Goal: Task Accomplishment & Management: Manage account settings

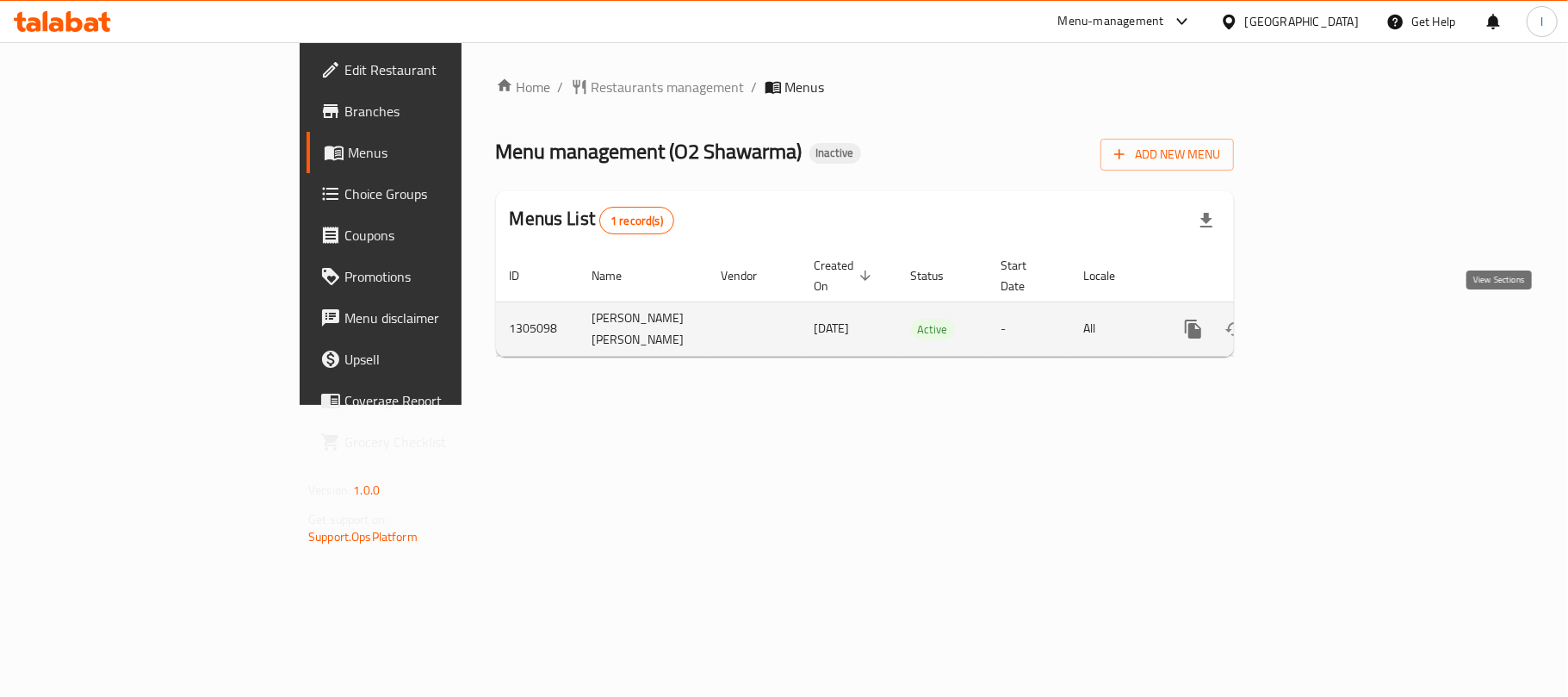
click at [1325, 324] on icon "enhanced table" at bounding box center [1318, 329] width 16 height 16
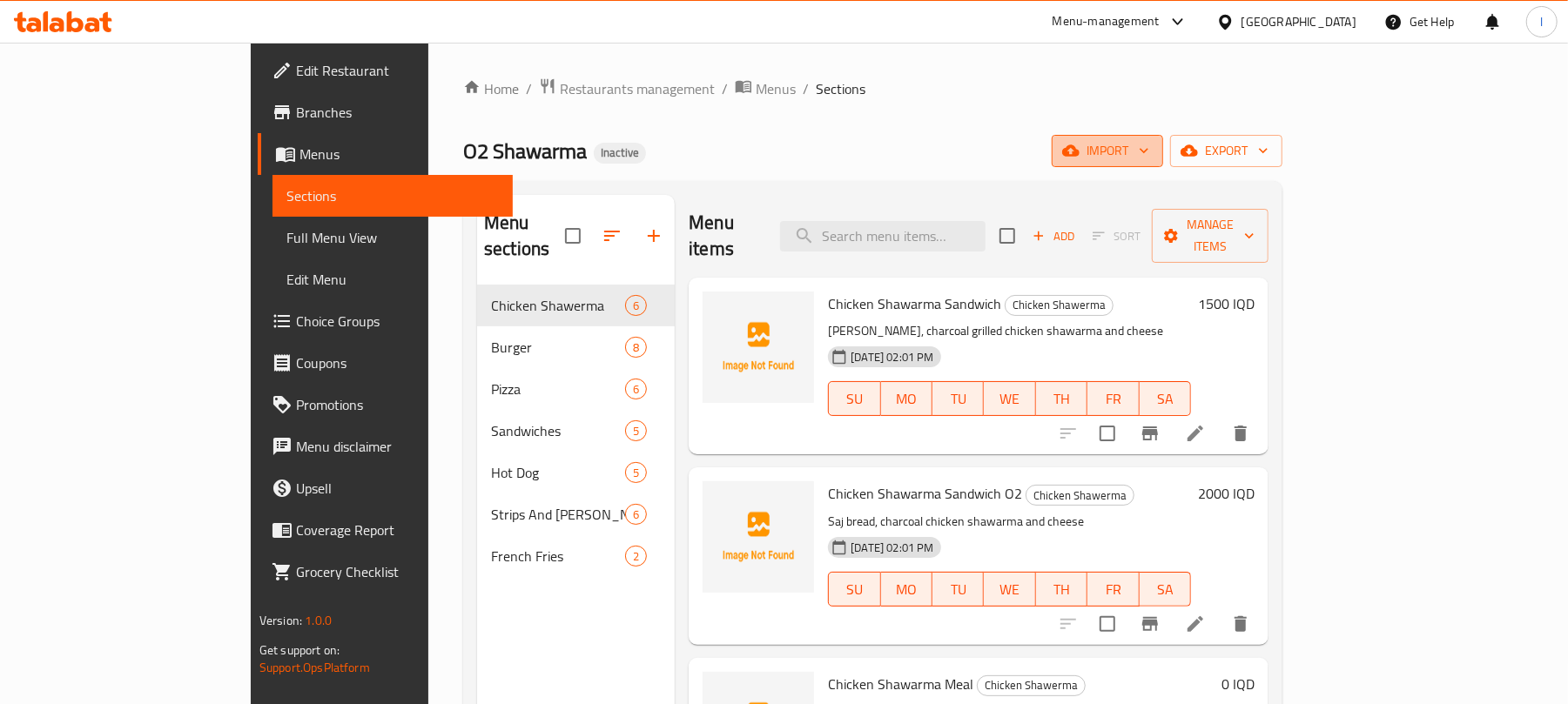
click at [1163, 165] on button "import" at bounding box center [1107, 151] width 112 height 32
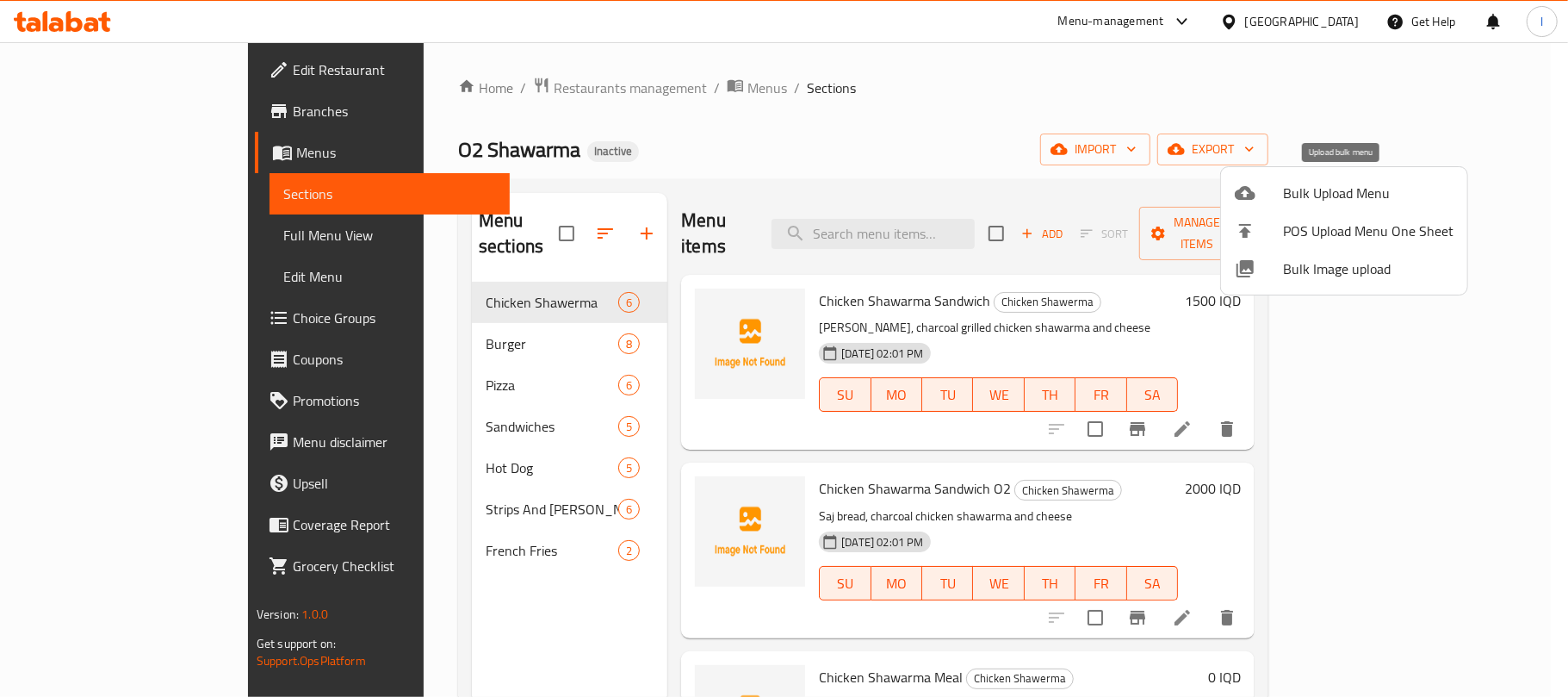
click at [1312, 193] on span "Bulk Upload Menu" at bounding box center [1368, 193] width 171 height 21
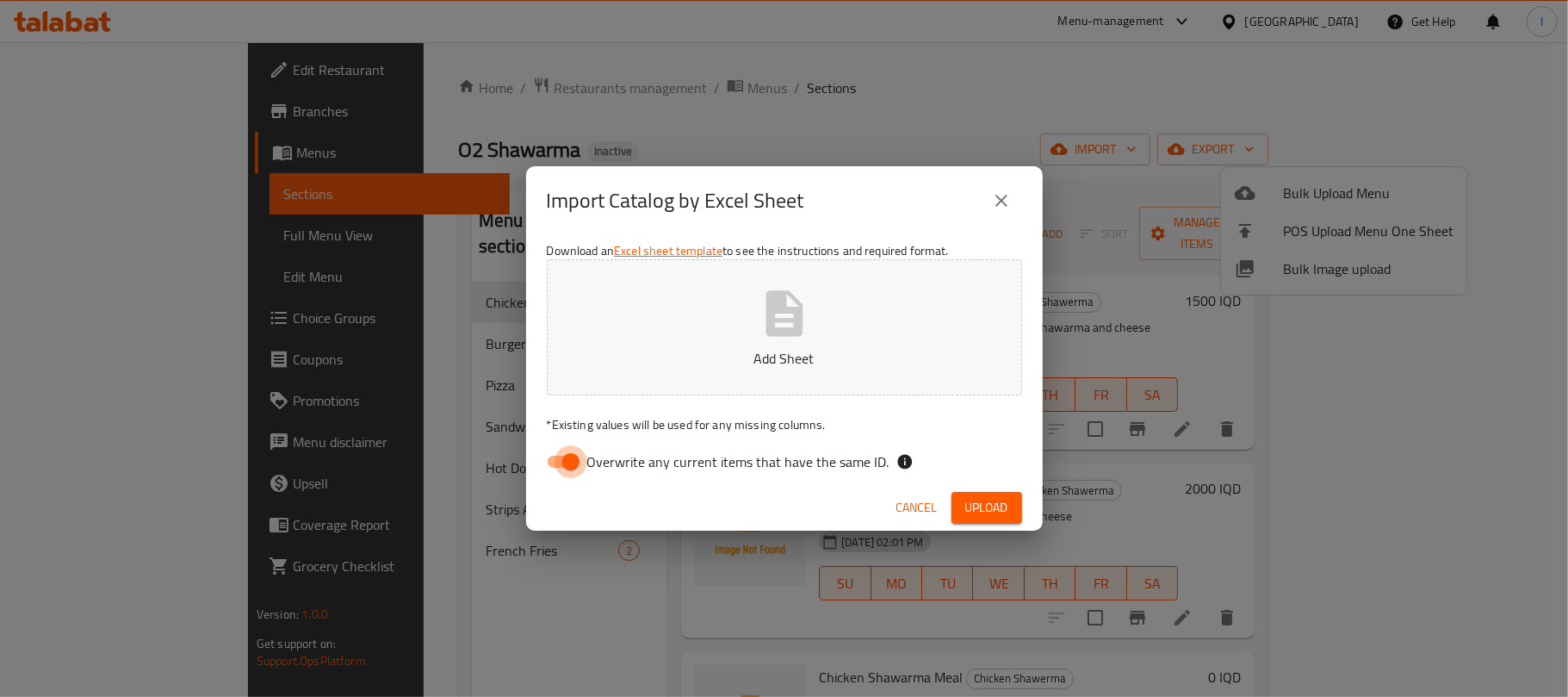
click at [552, 455] on input "Overwrite any current items that have the same ID." at bounding box center [570, 462] width 98 height 33
checkbox input "false"
click at [747, 317] on button "Add Sheet" at bounding box center [784, 326] width 475 height 136
click at [979, 500] on span "Upload" at bounding box center [987, 508] width 43 height 22
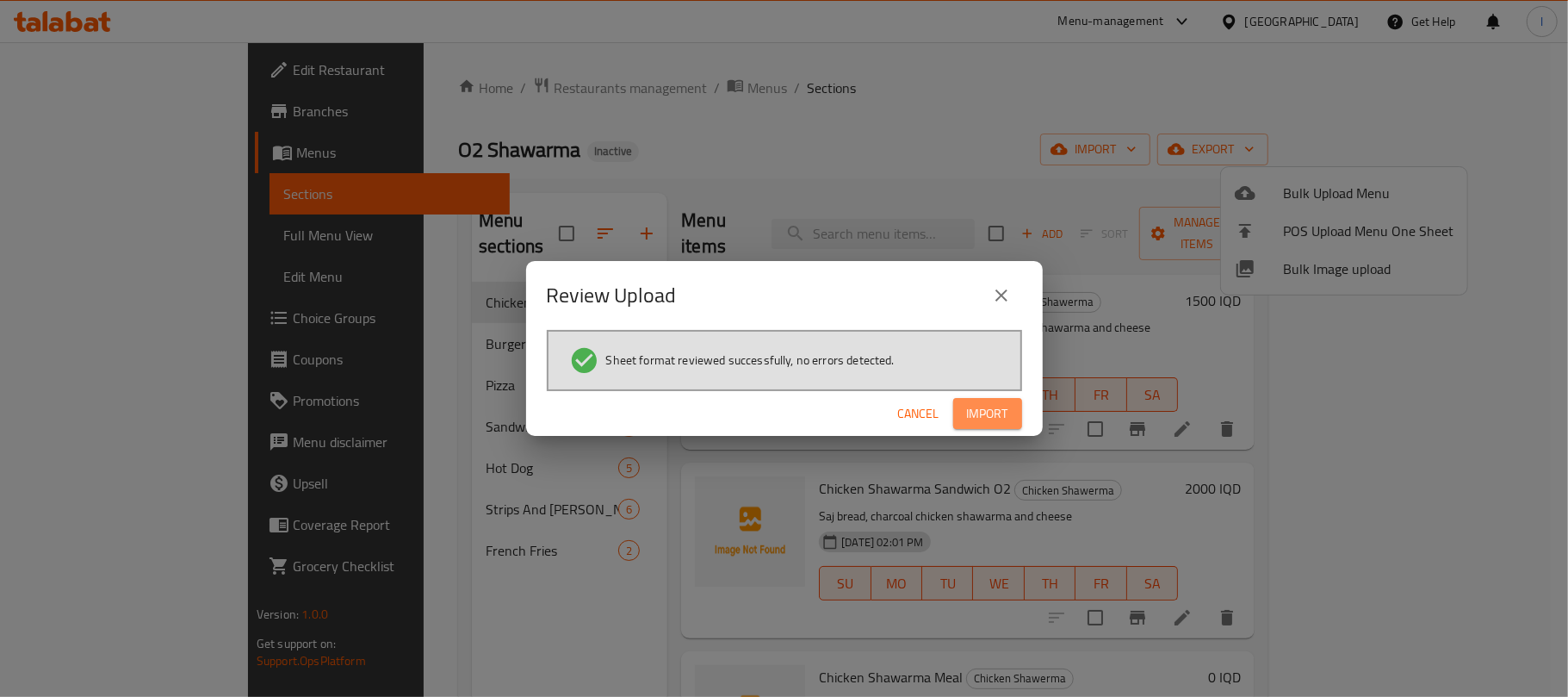
click at [1003, 411] on span "Import" at bounding box center [988, 414] width 41 height 22
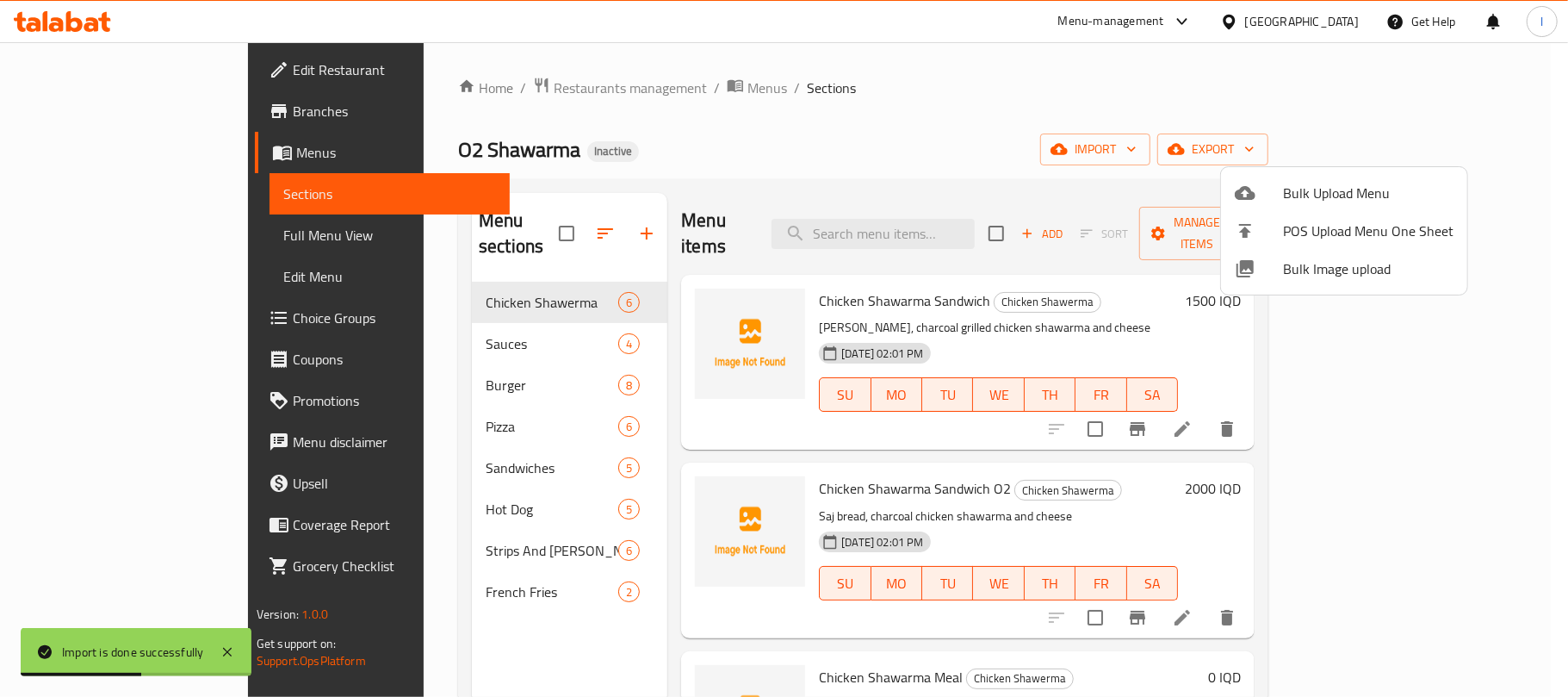
click at [537, 214] on div at bounding box center [784, 348] width 1568 height 697
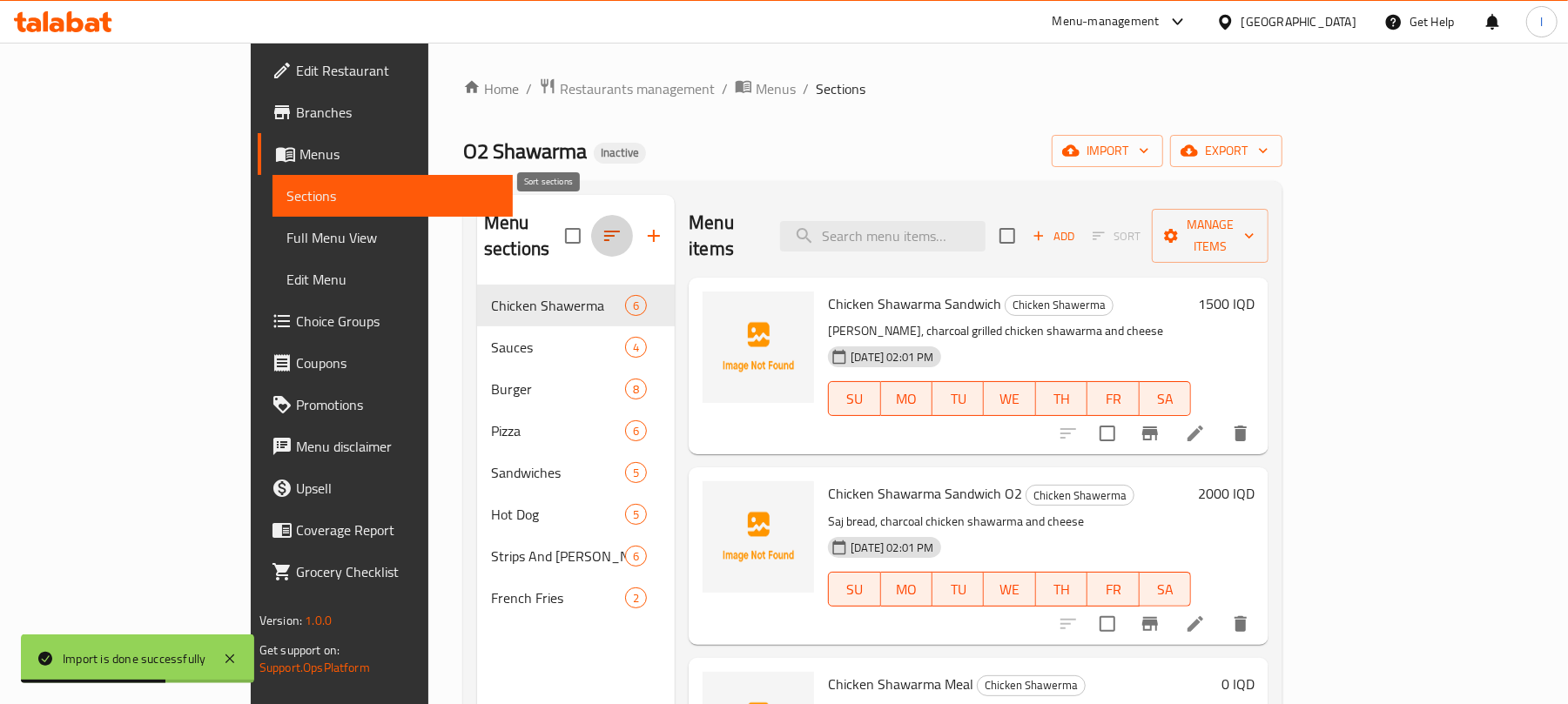
click at [602, 226] on icon "button" at bounding box center [612, 236] width 21 height 21
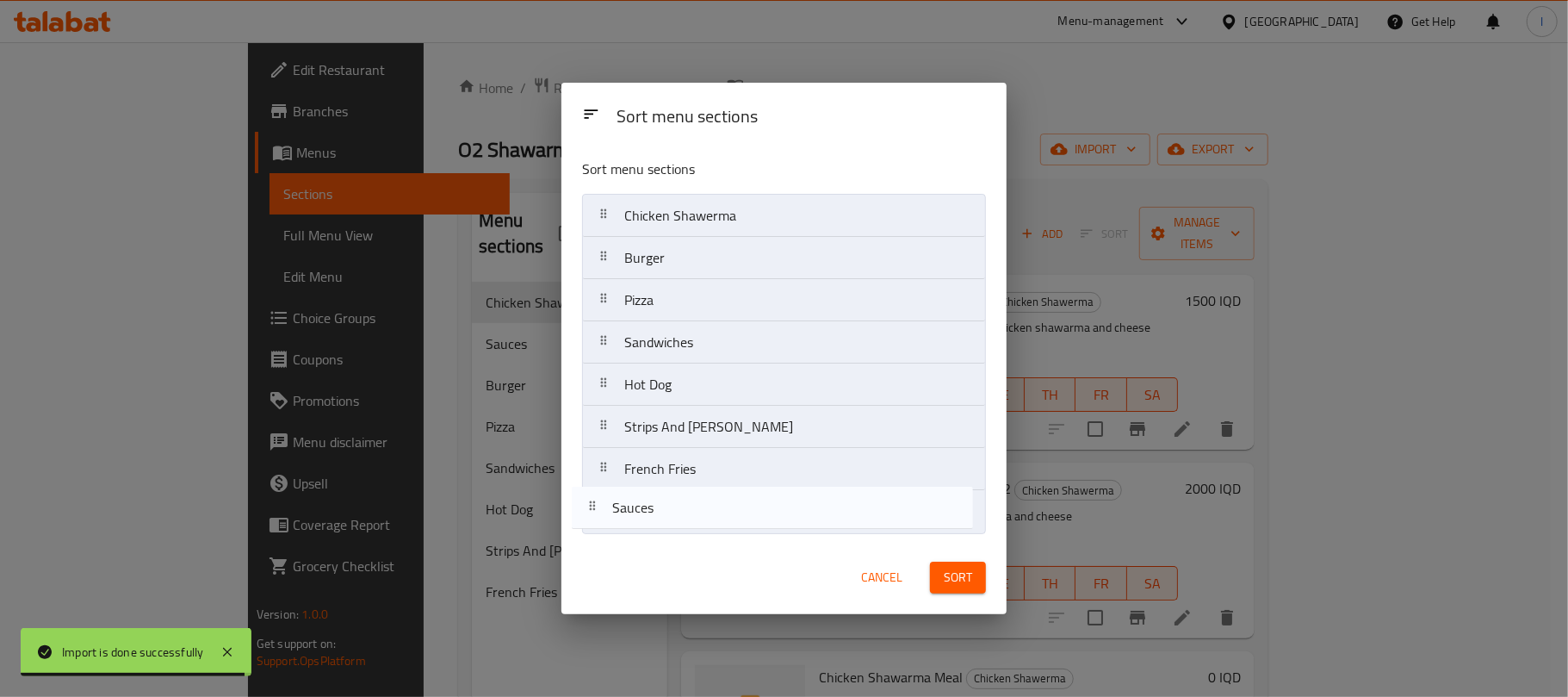
drag, startPoint x: 682, startPoint y: 268, endPoint x: 671, endPoint y: 550, distance: 282.2
click at [671, 550] on div "Sort menu sections Sort menu sections Chicken Shawerma Sauces Burger Pizza Sand…" at bounding box center [784, 348] width 445 height 531
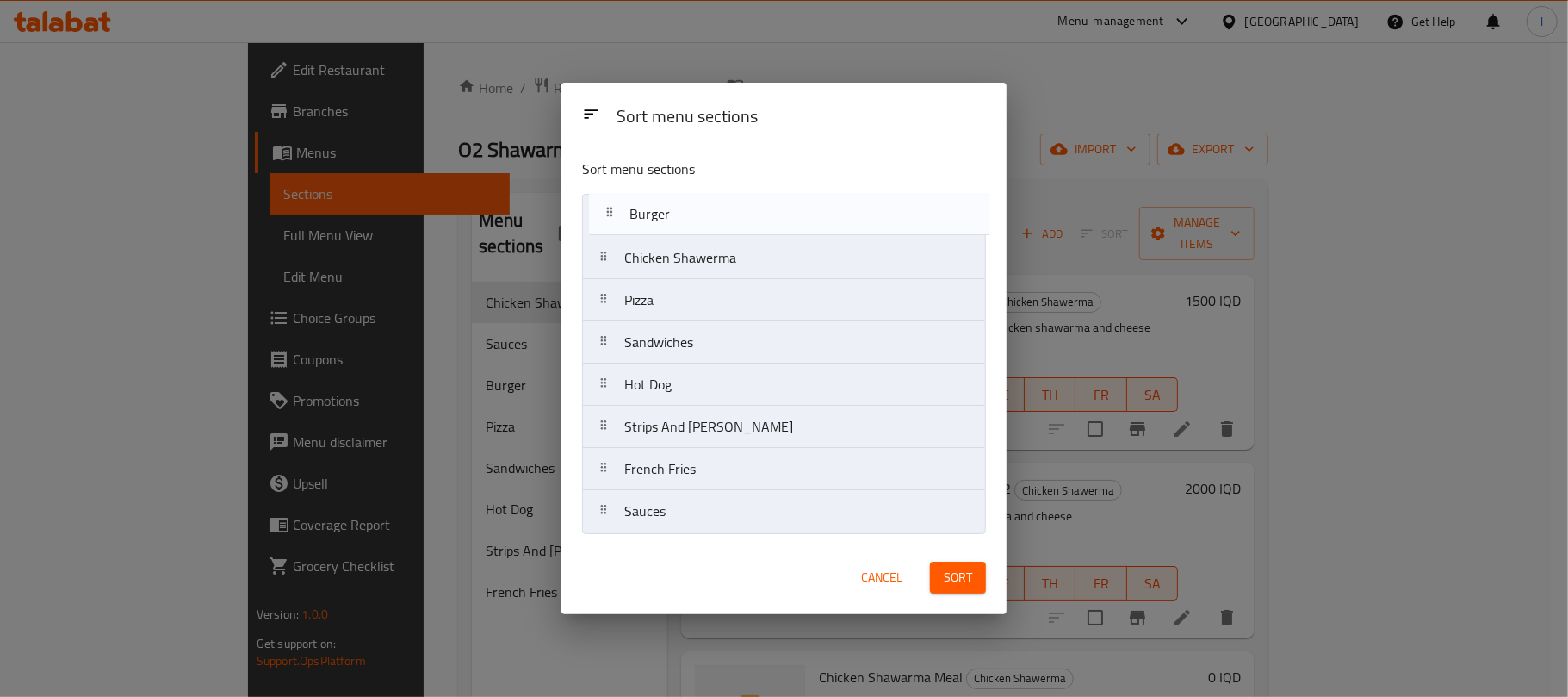
drag, startPoint x: 686, startPoint y: 263, endPoint x: 690, endPoint y: 211, distance: 52.2
click at [690, 211] on nav "Chicken Shawerma Burger Pizza Sandwiches Hot Dog Strips And Rizo French Fries S…" at bounding box center [784, 364] width 404 height 340
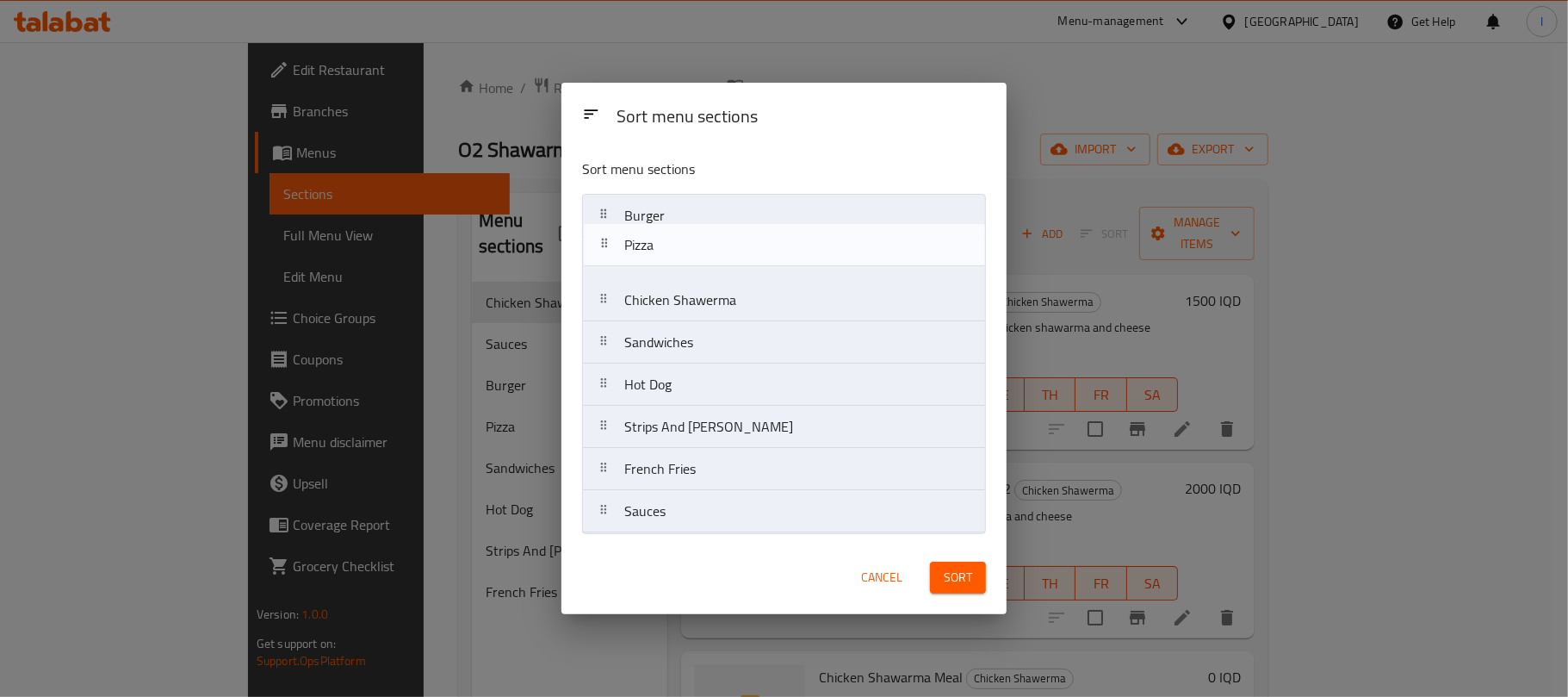
drag, startPoint x: 703, startPoint y: 300, endPoint x: 687, endPoint y: 258, distance: 44.9
click at [687, 258] on nav "Burger Chicken Shawerma Pizza Sandwiches Hot Dog Strips And Rizo French Fries S…" at bounding box center [784, 364] width 404 height 340
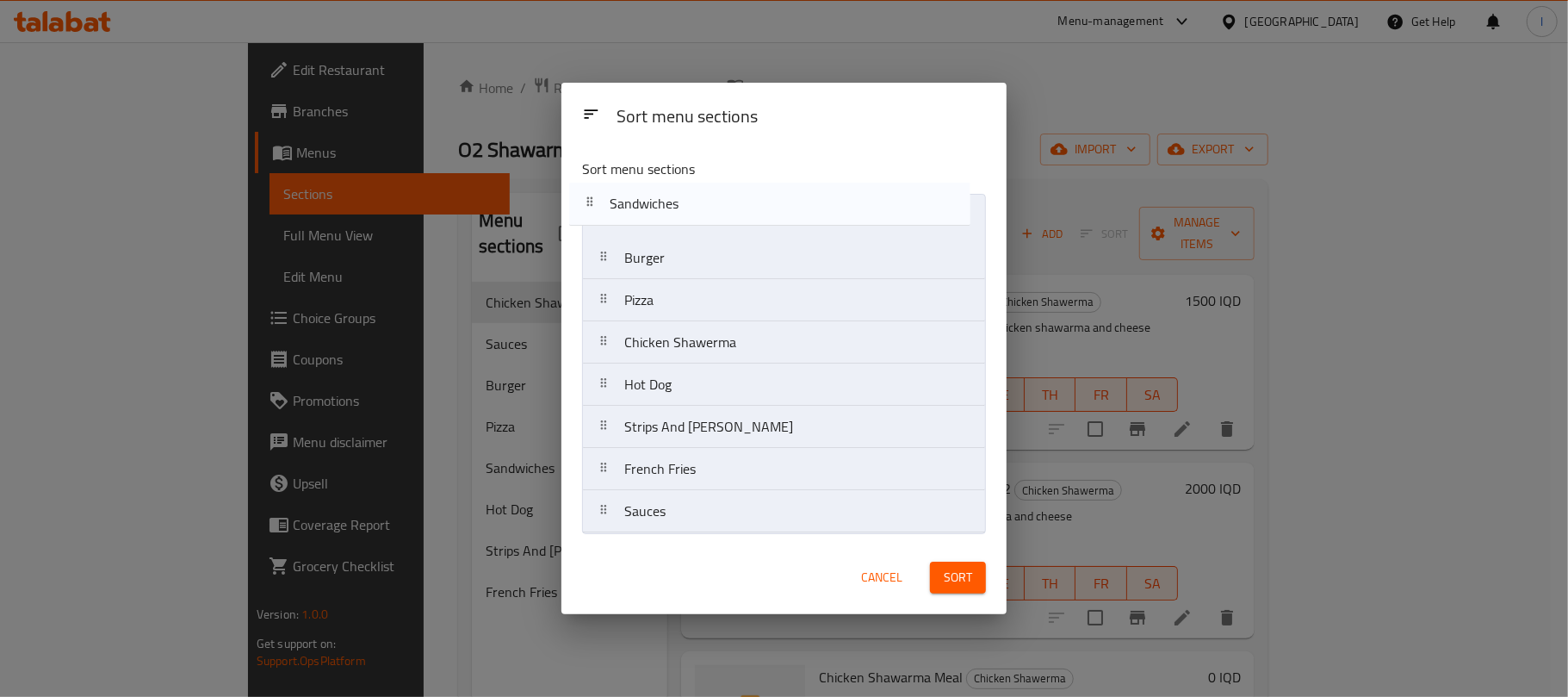
drag, startPoint x: 701, startPoint y: 344, endPoint x: 686, endPoint y: 201, distance: 143.8
click at [686, 201] on nav "Burger Pizza Chicken Shawerma Sandwiches Hot Dog Strips And Rizo French Fries S…" at bounding box center [784, 364] width 404 height 340
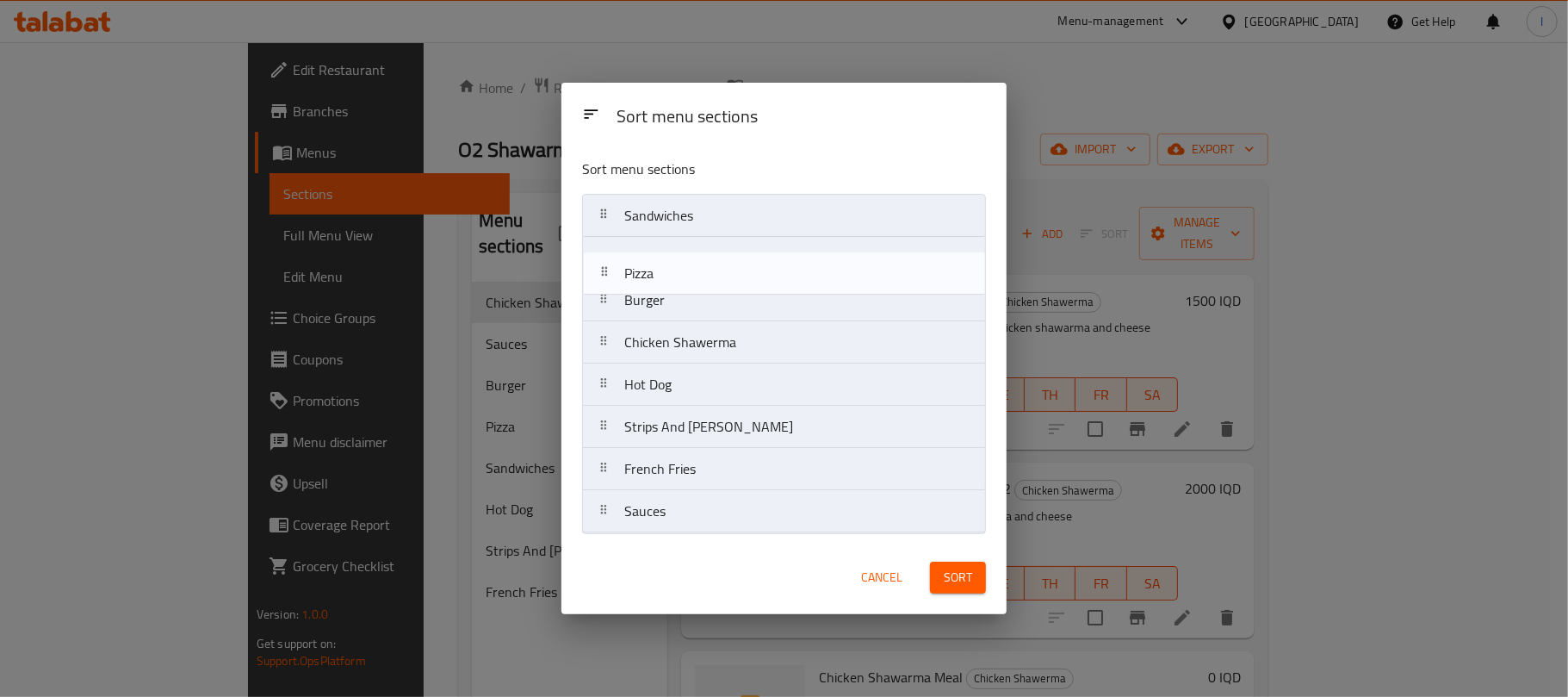
drag, startPoint x: 672, startPoint y: 298, endPoint x: 672, endPoint y: 267, distance: 31.0
click at [672, 267] on nav "Sandwiches Burger Pizza Chicken Shawerma Hot Dog Strips And Rizo French Fries S…" at bounding box center [784, 364] width 404 height 340
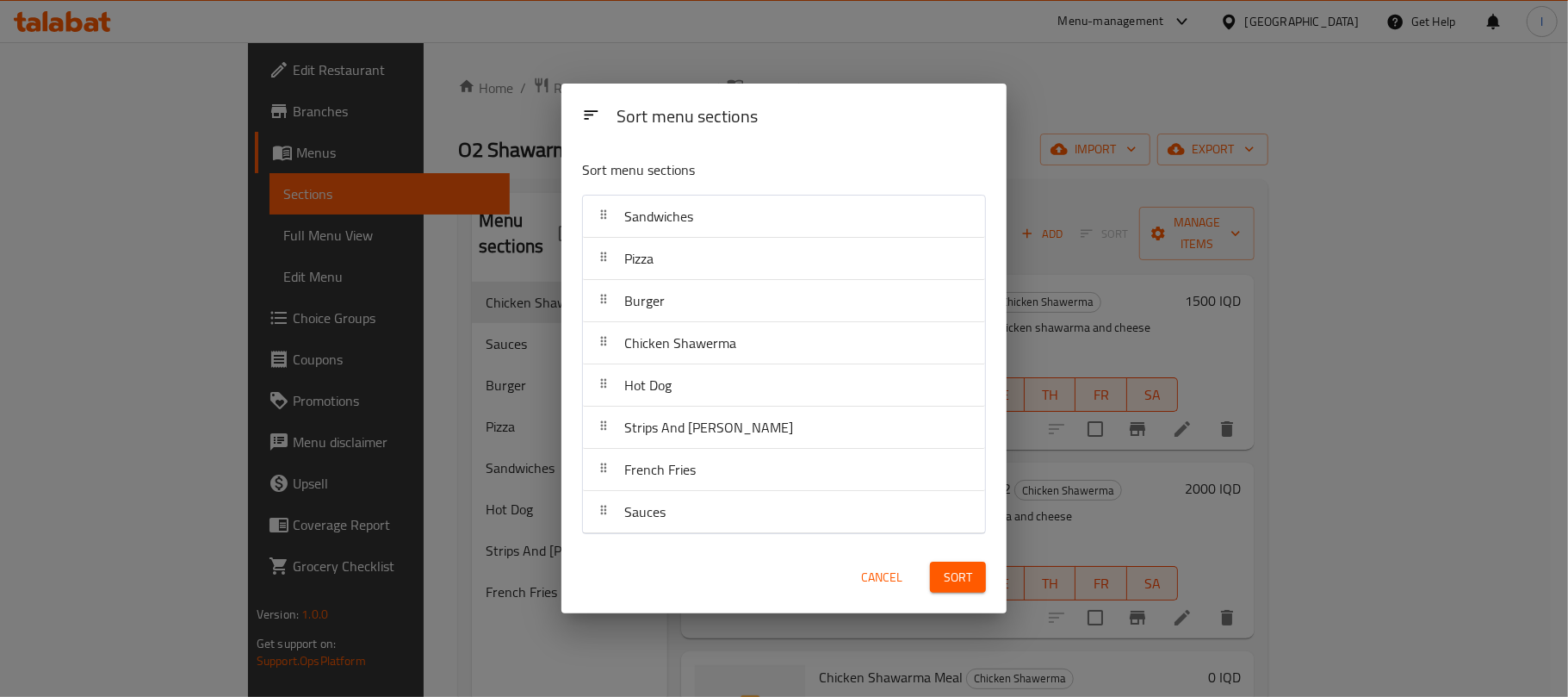
click at [963, 566] on button "Sort" at bounding box center [958, 578] width 56 height 32
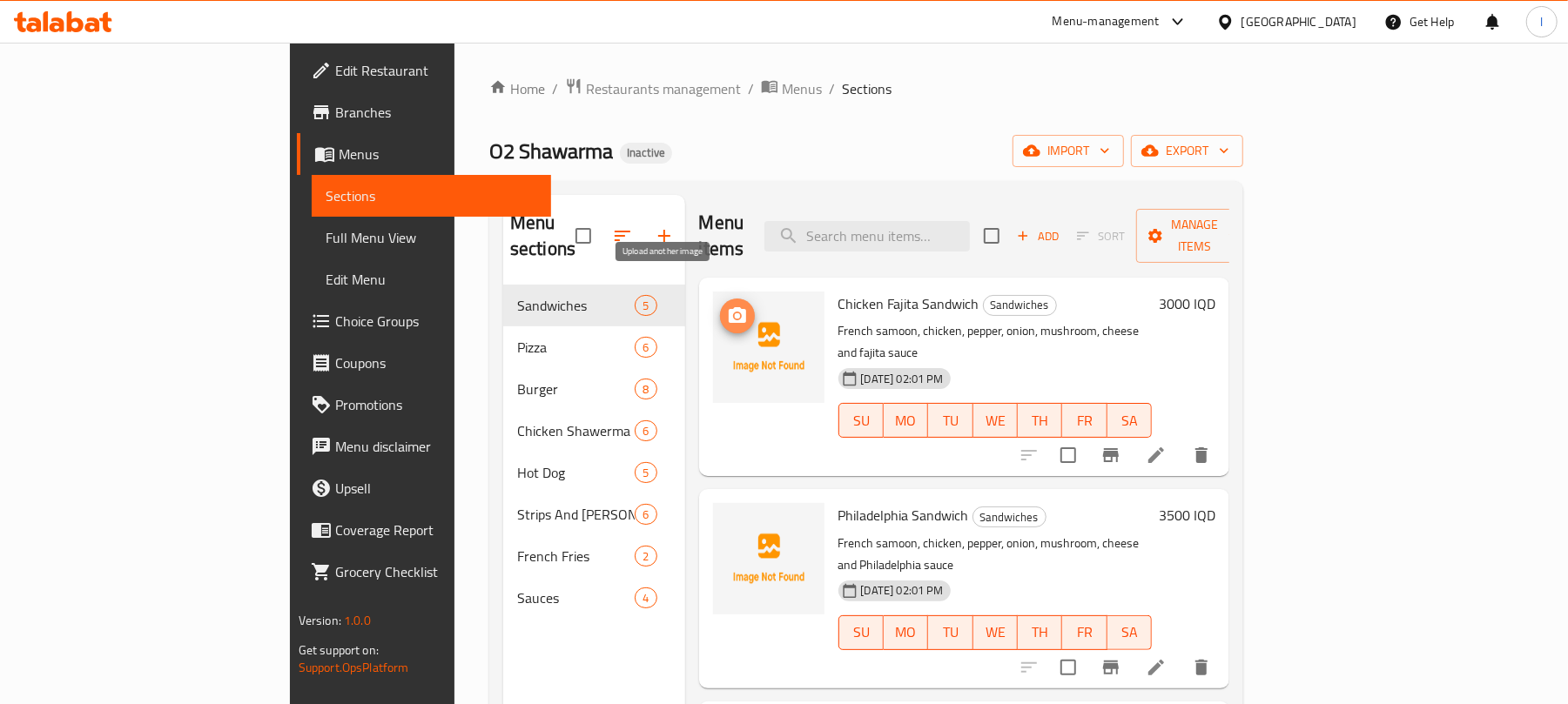
click at [720, 303] on button "upload picture" at bounding box center [737, 316] width 35 height 35
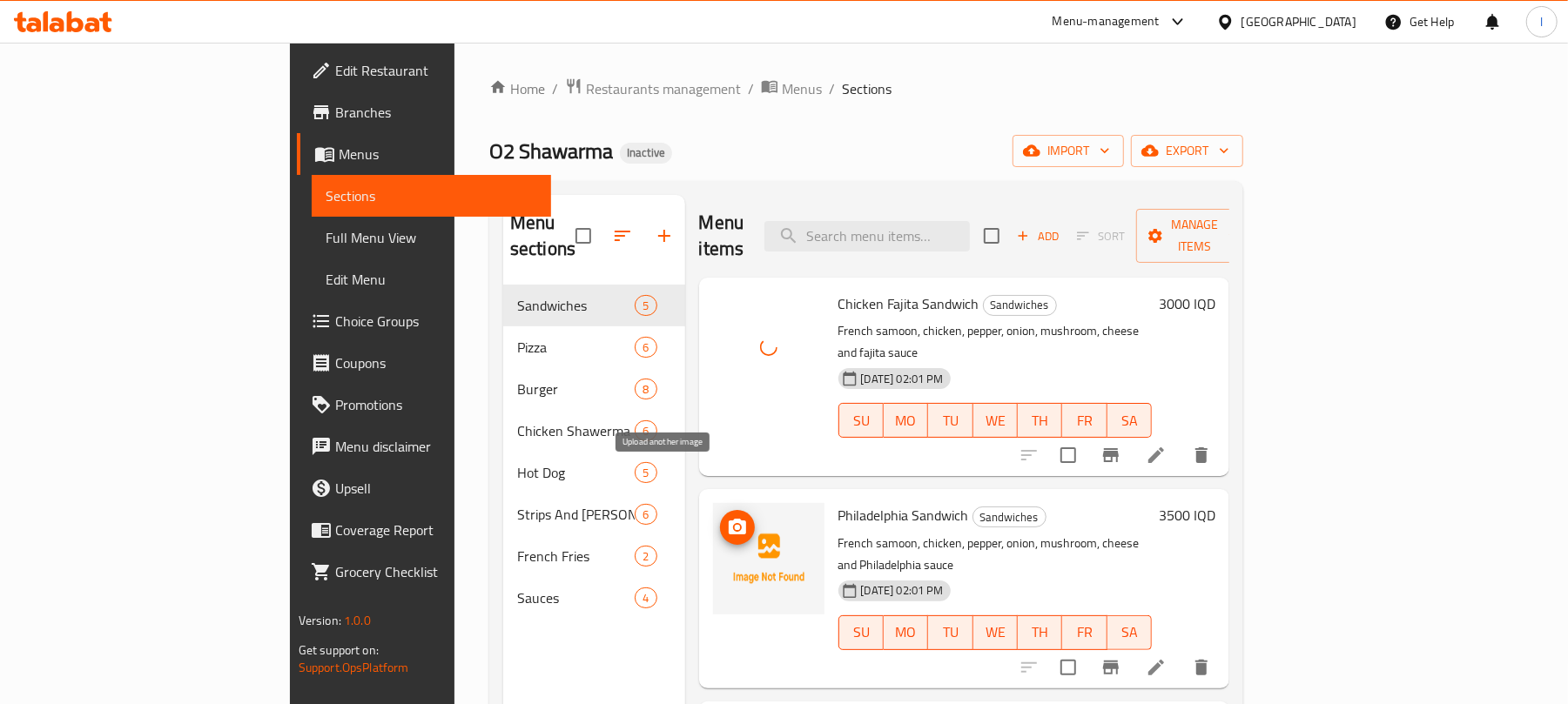
click at [720, 510] on button "upload picture" at bounding box center [737, 527] width 35 height 35
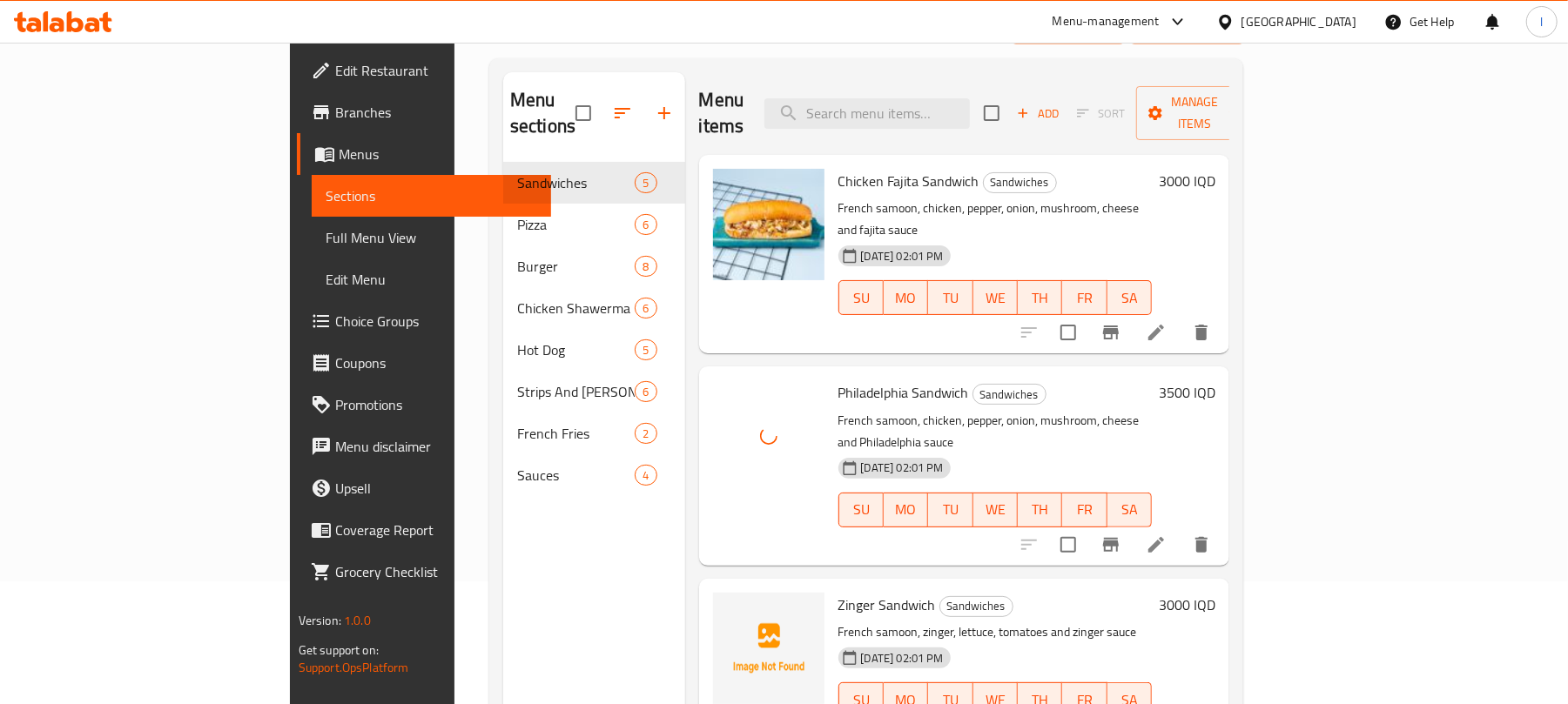
scroll to position [244, 0]
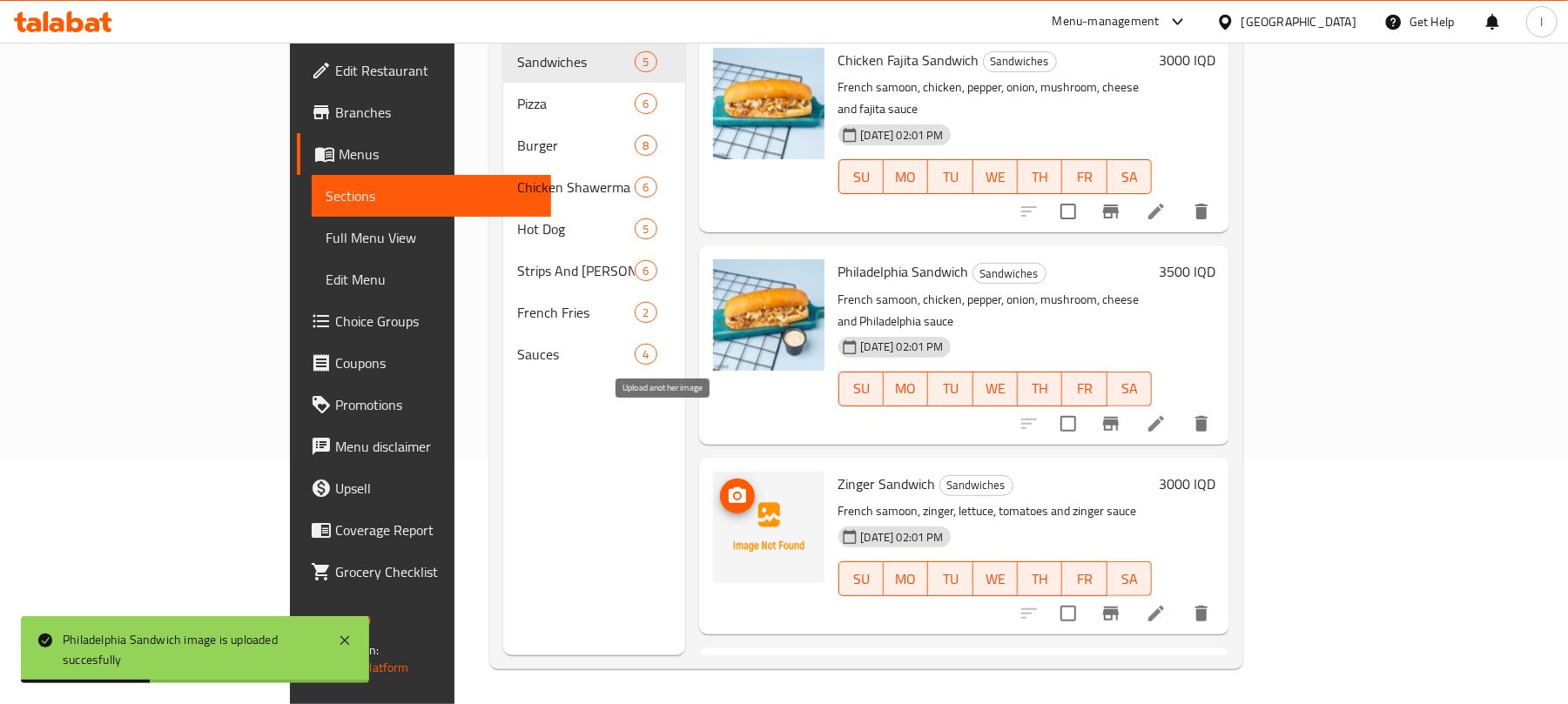
click at [727, 485] on icon "upload picture" at bounding box center [738, 496] width 21 height 21
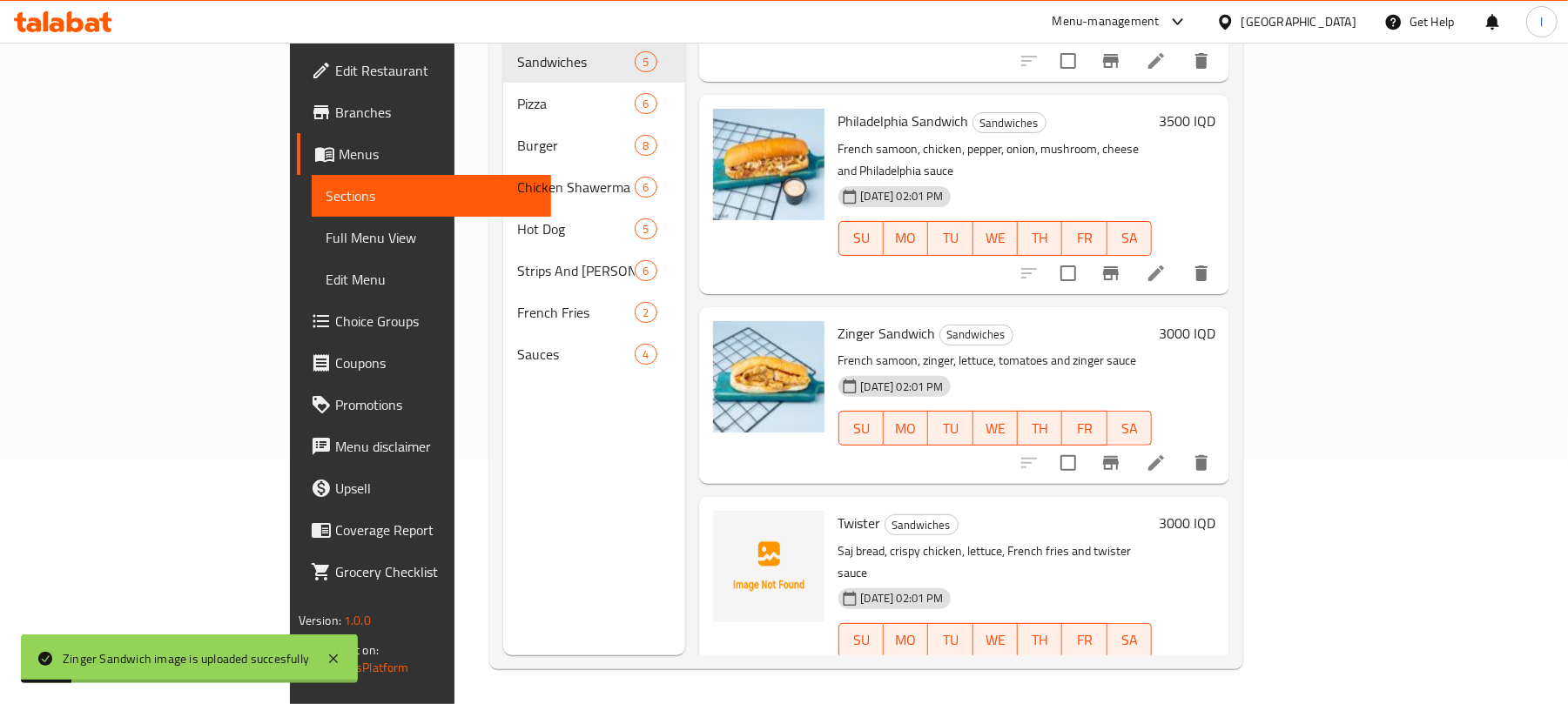
scroll to position [290, 0]
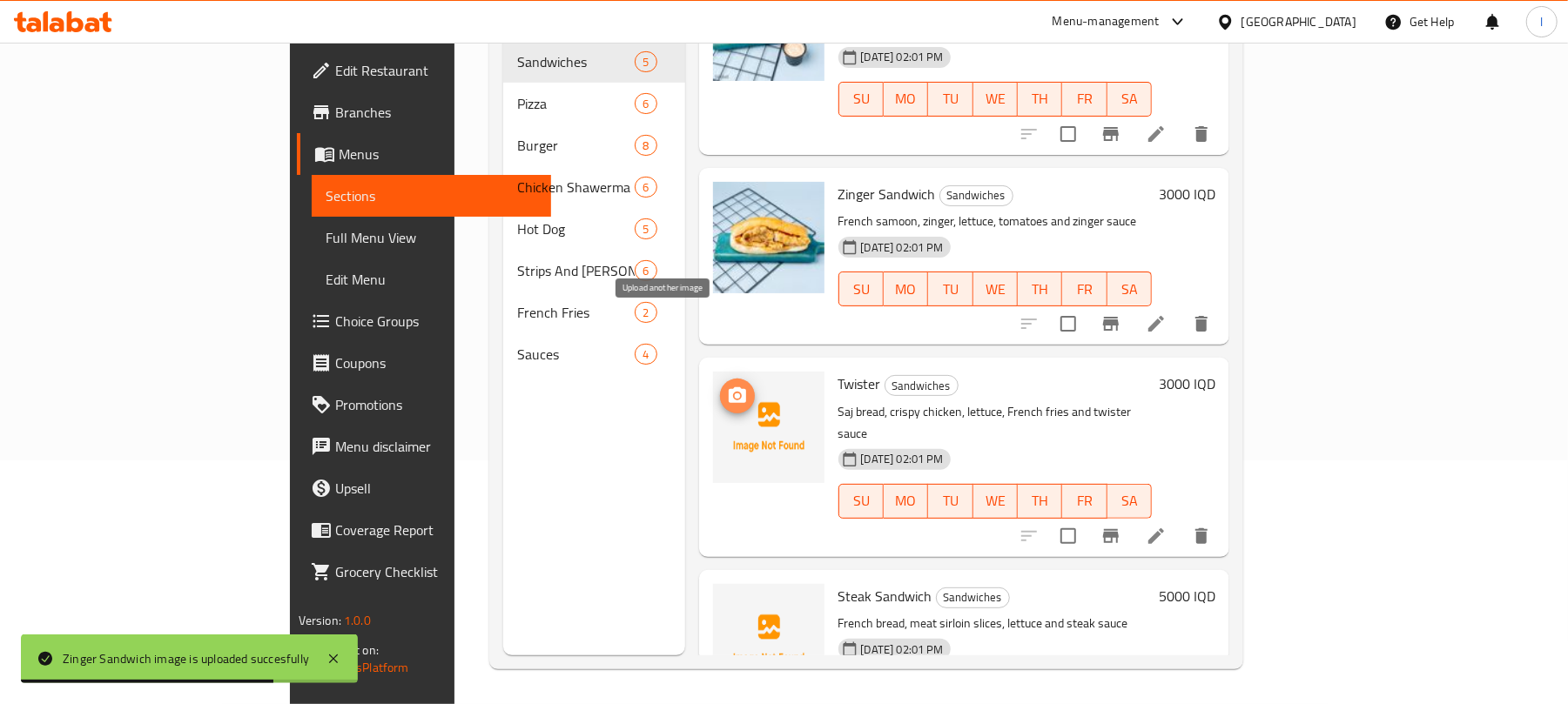
click at [727, 386] on icon "upload picture" at bounding box center [738, 396] width 21 height 21
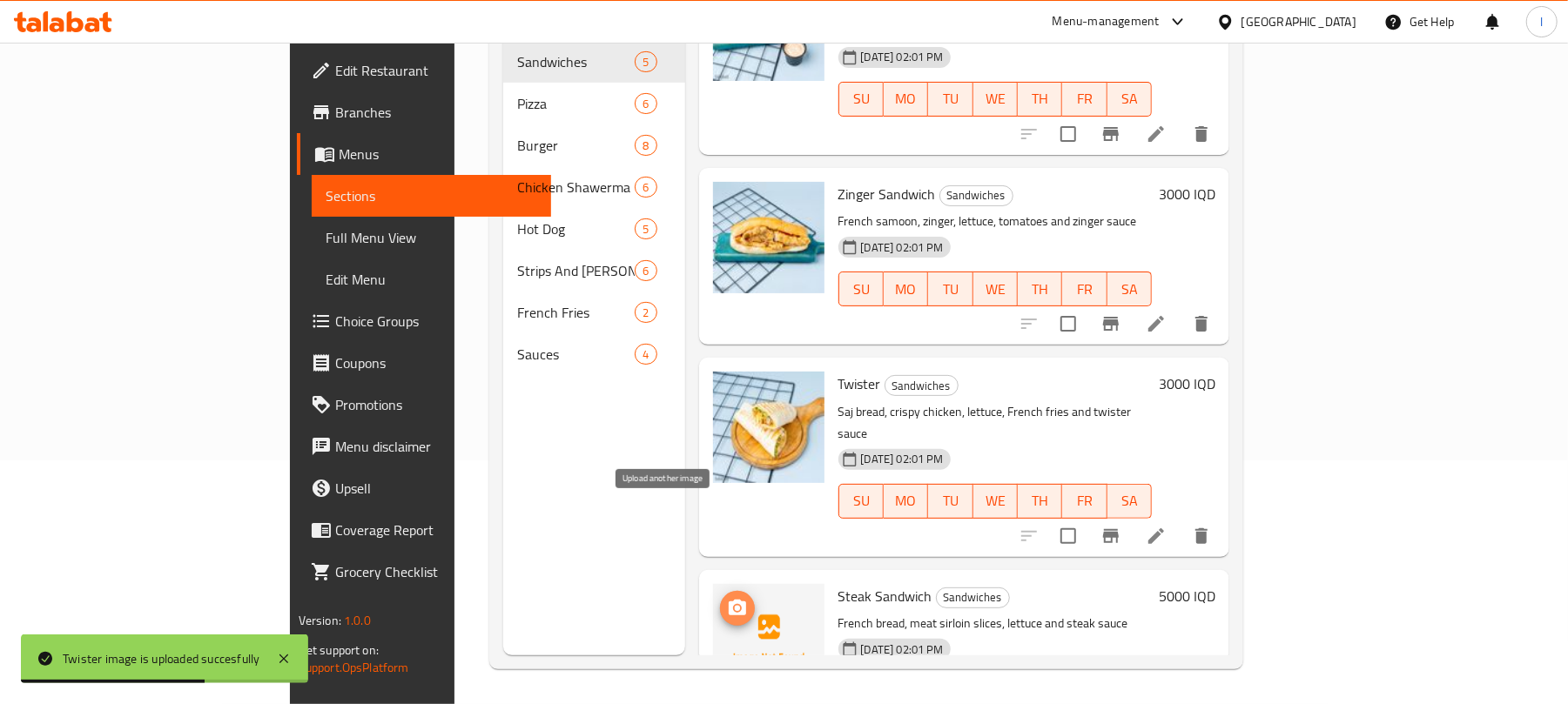
click at [729, 600] on icon "upload picture" at bounding box center [738, 607] width 17 height 16
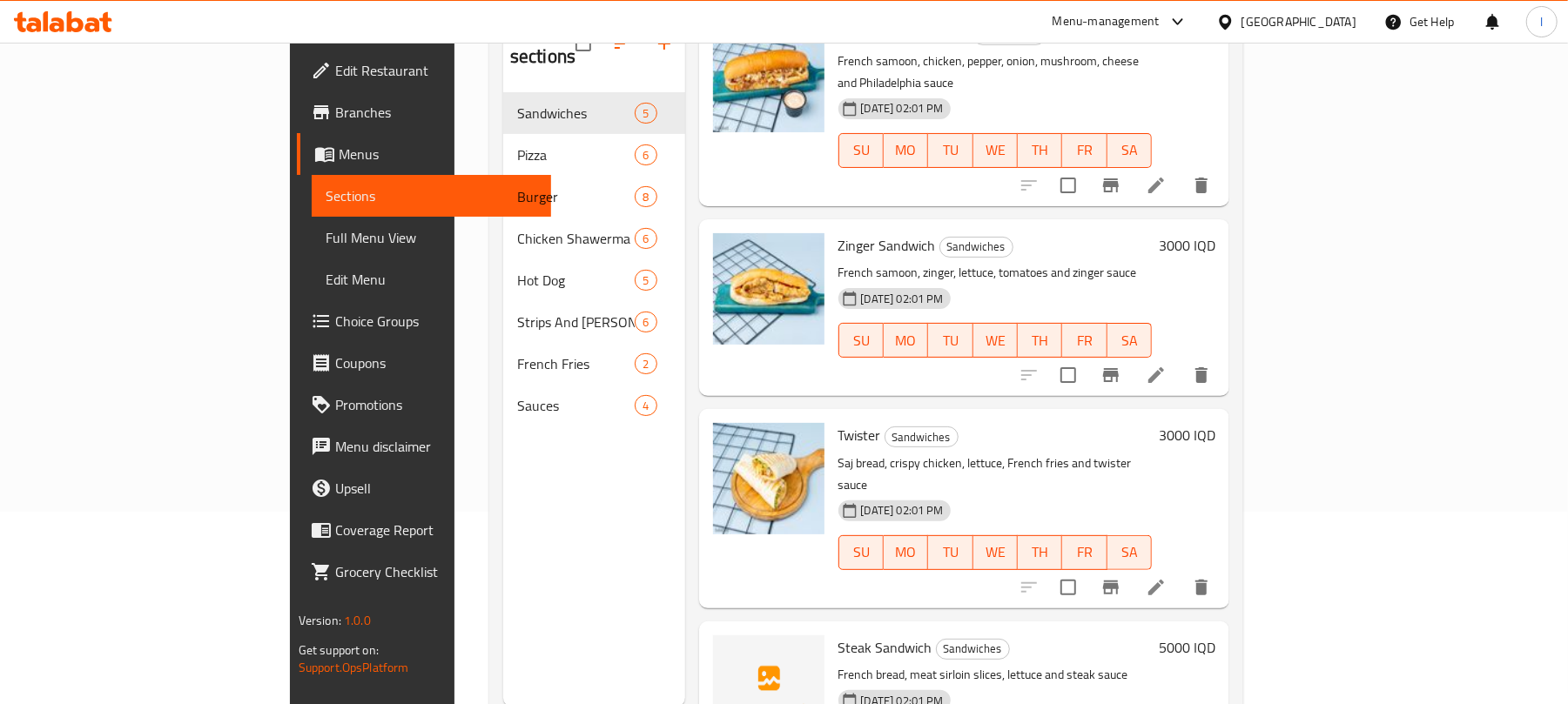
scroll to position [244, 0]
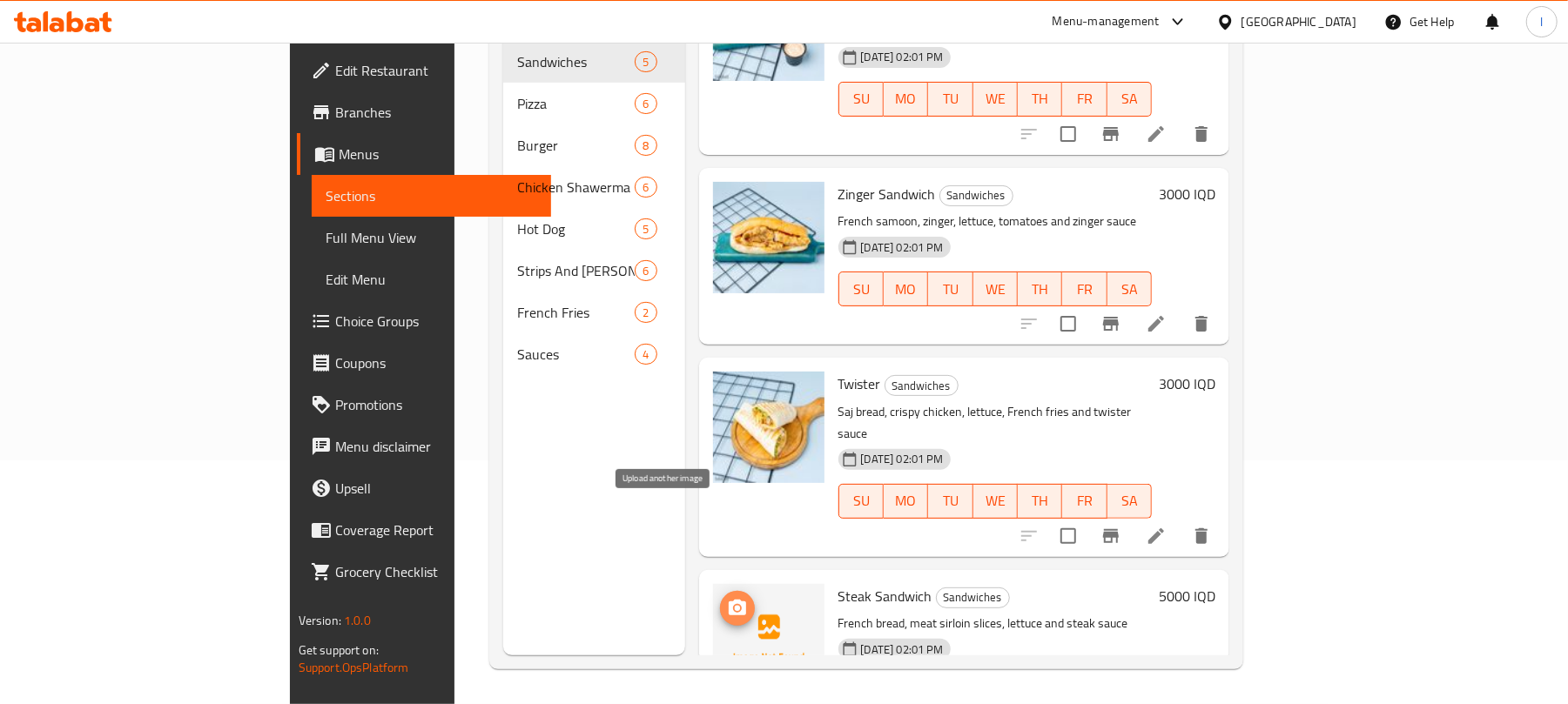
click at [734, 605] on circle "upload picture" at bounding box center [737, 607] width 6 height 6
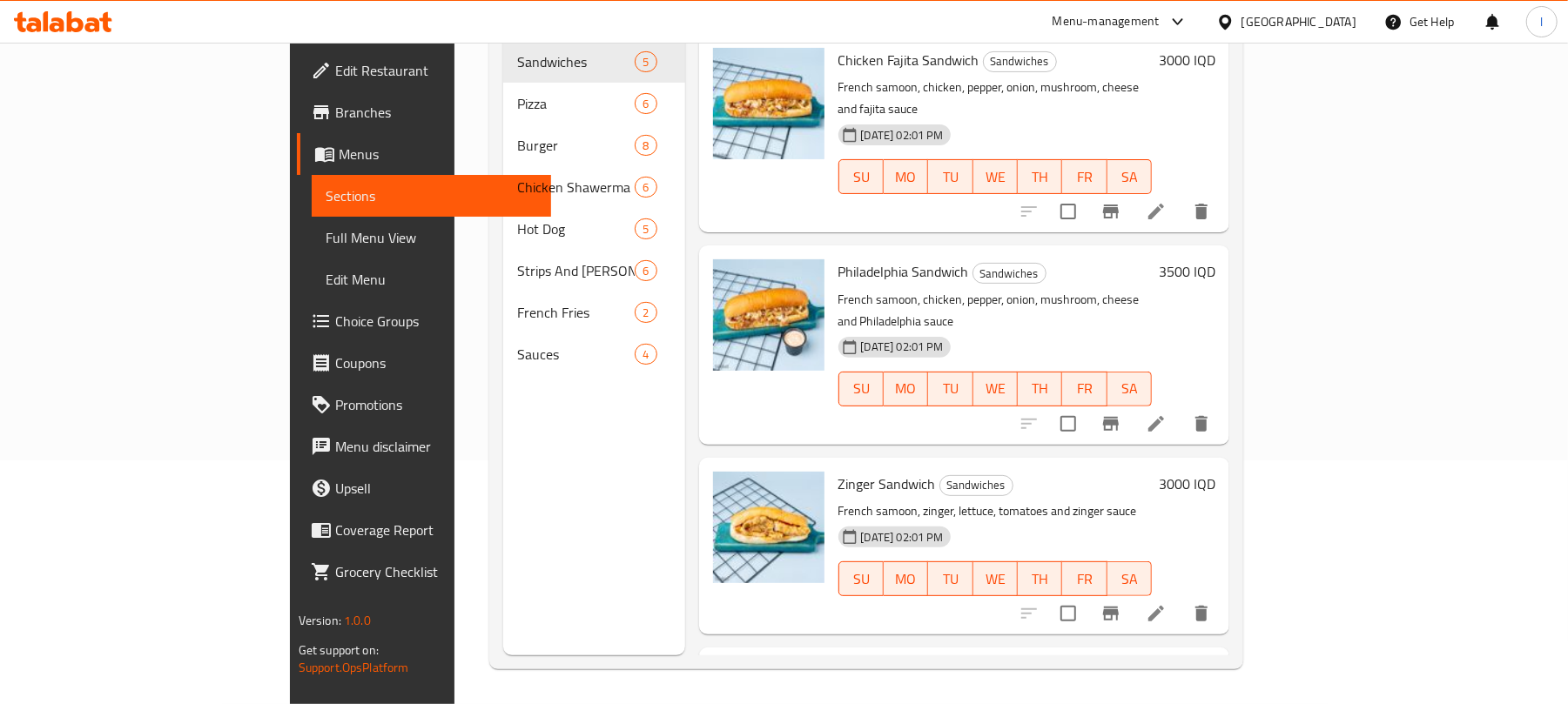
scroll to position [0, 0]
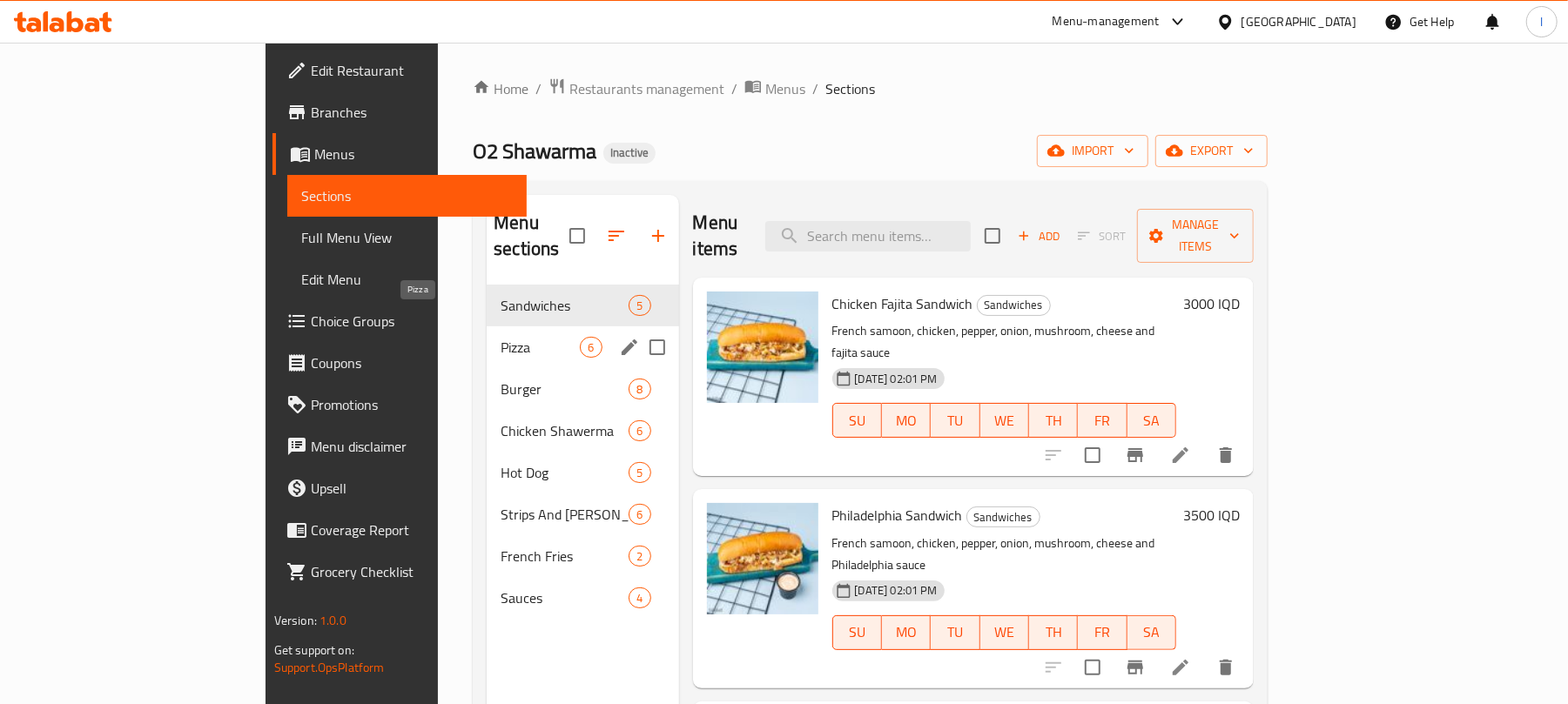
click at [501, 336] on span "Pizza" at bounding box center [540, 347] width 80 height 21
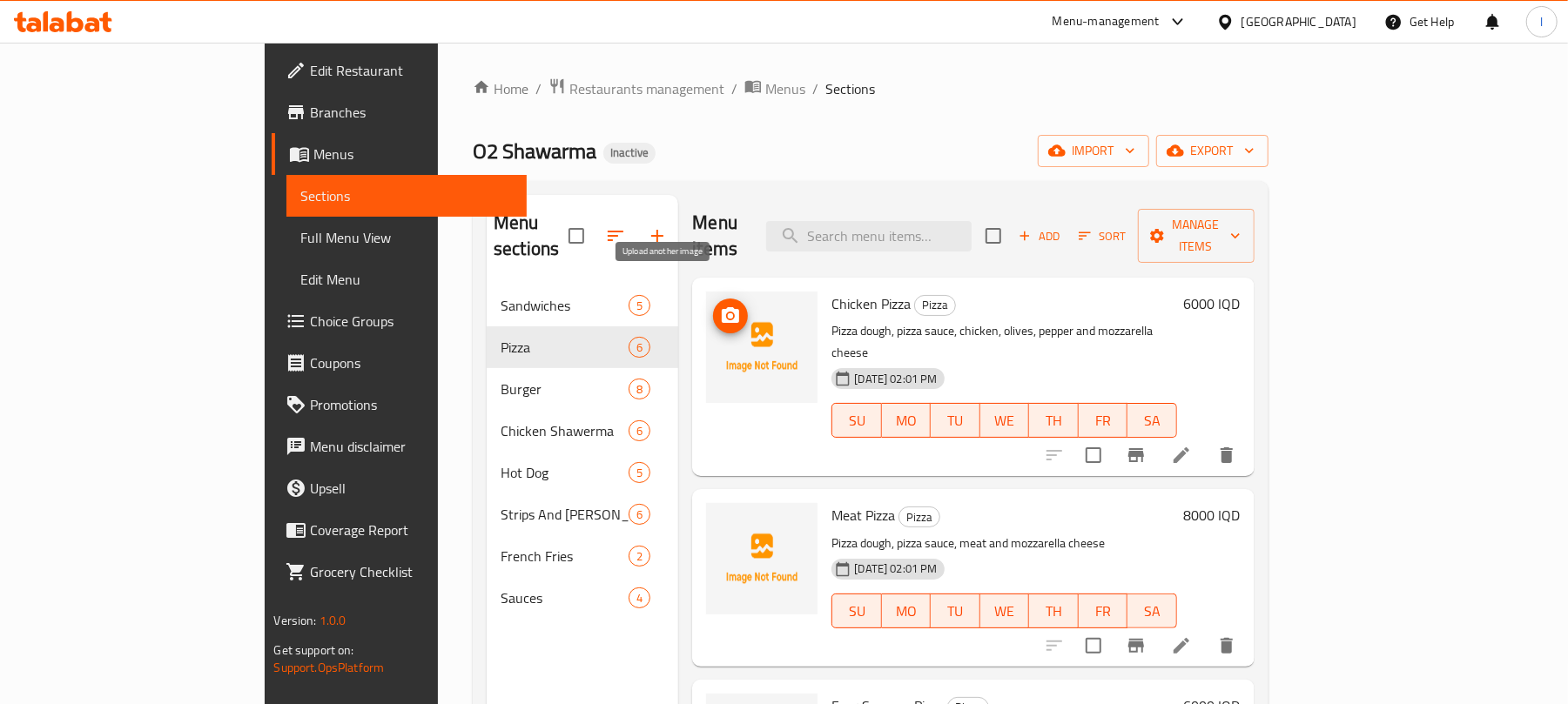
click at [721, 307] on icon "upload picture" at bounding box center [730, 315] width 17 height 16
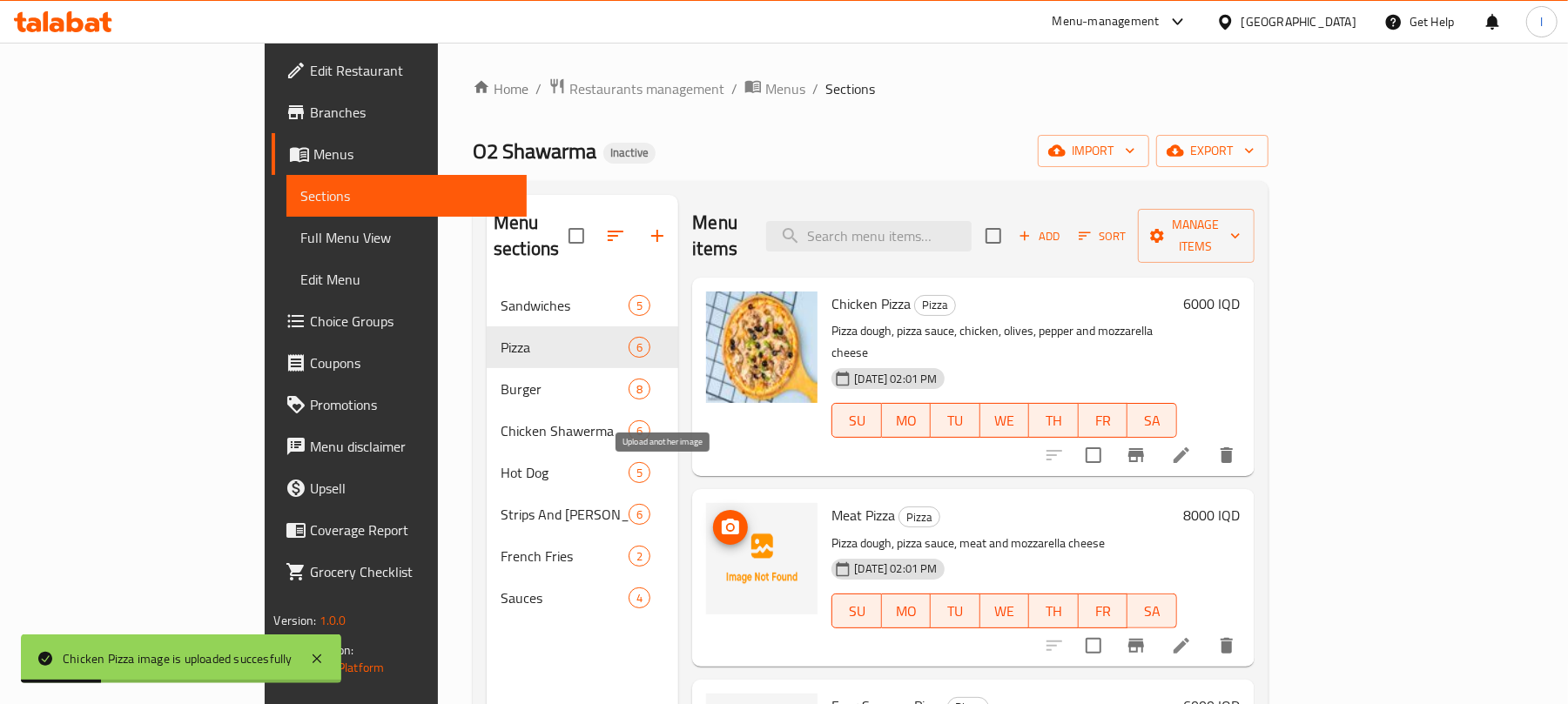
click at [713, 510] on button "upload picture" at bounding box center [730, 527] width 35 height 35
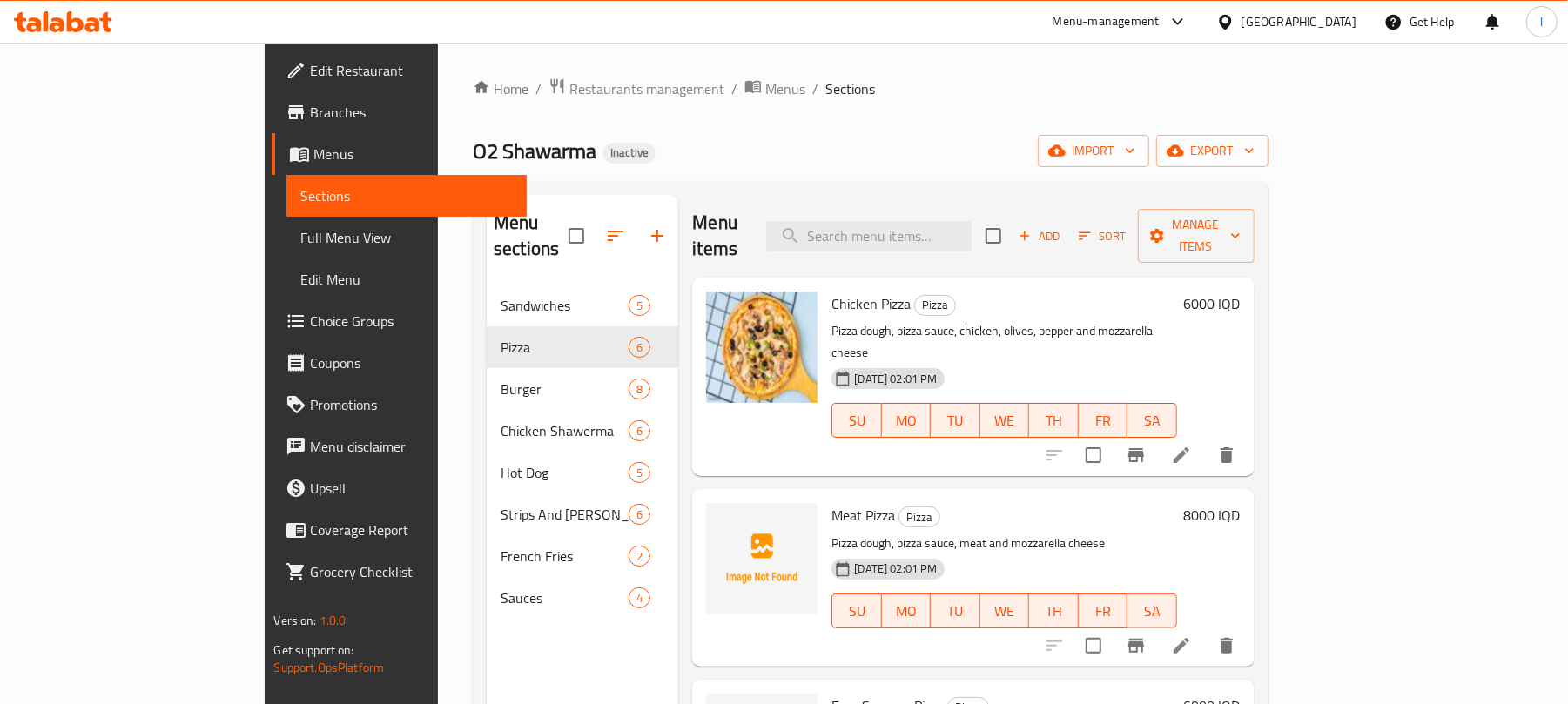
scroll to position [425, 0]
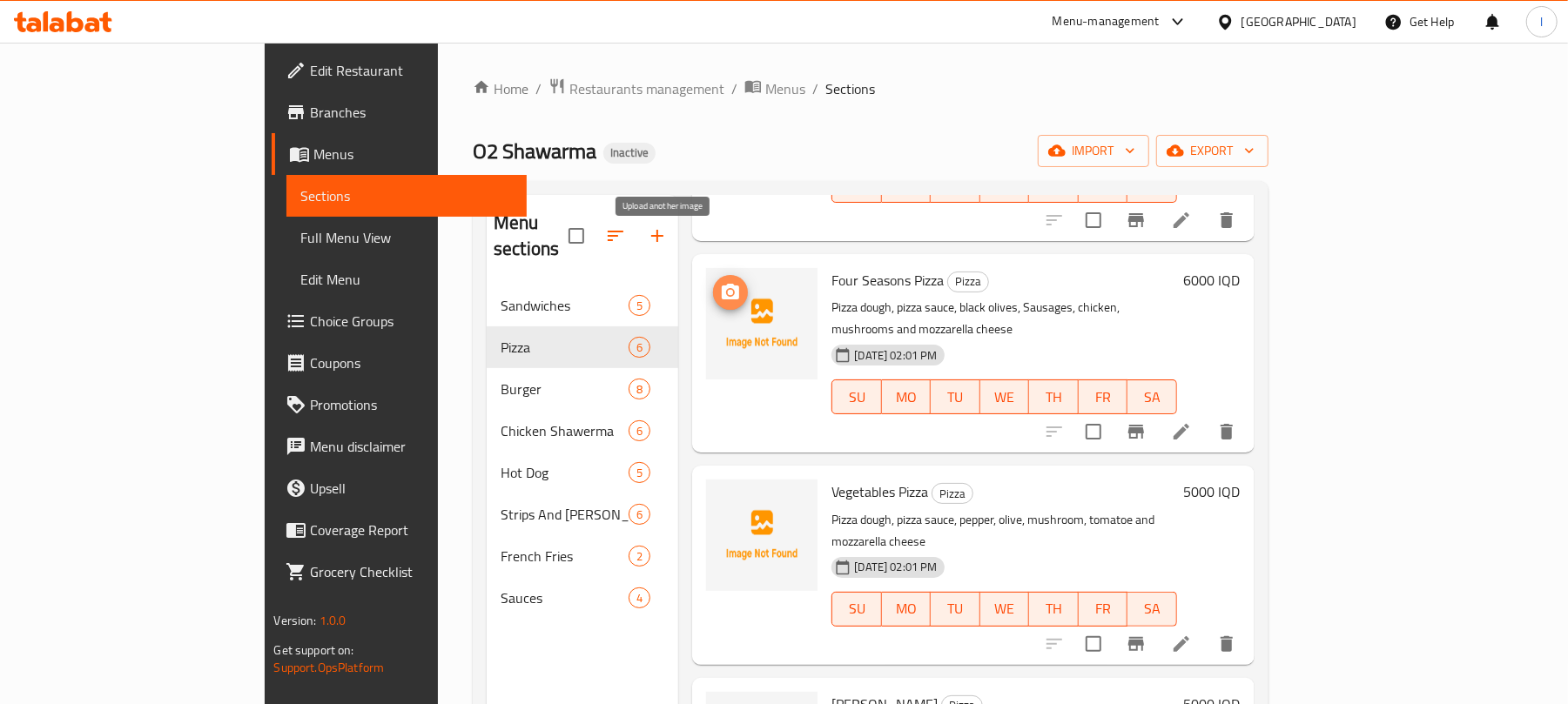
click at [721, 283] on icon "upload picture" at bounding box center [730, 291] width 17 height 16
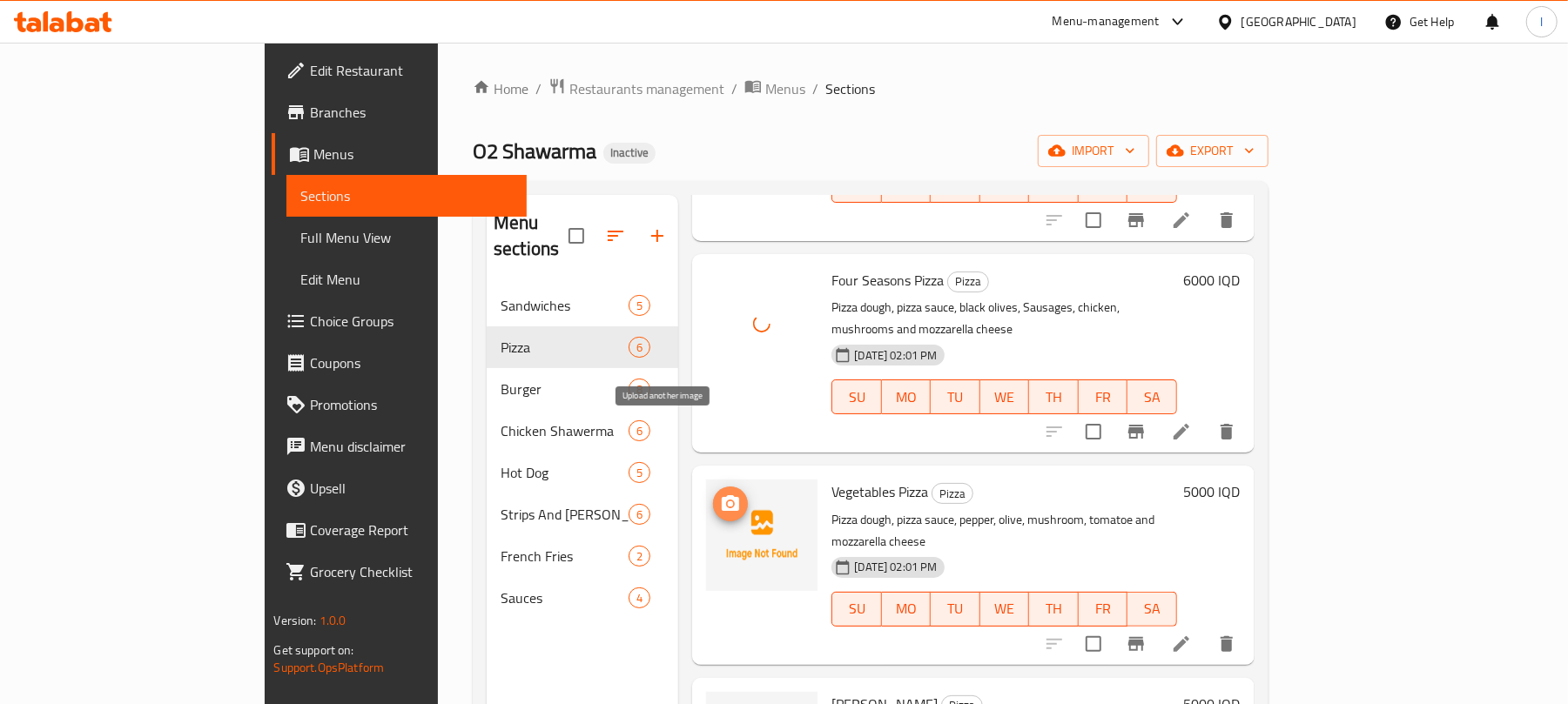
click at [721, 495] on icon "upload picture" at bounding box center [730, 502] width 17 height 16
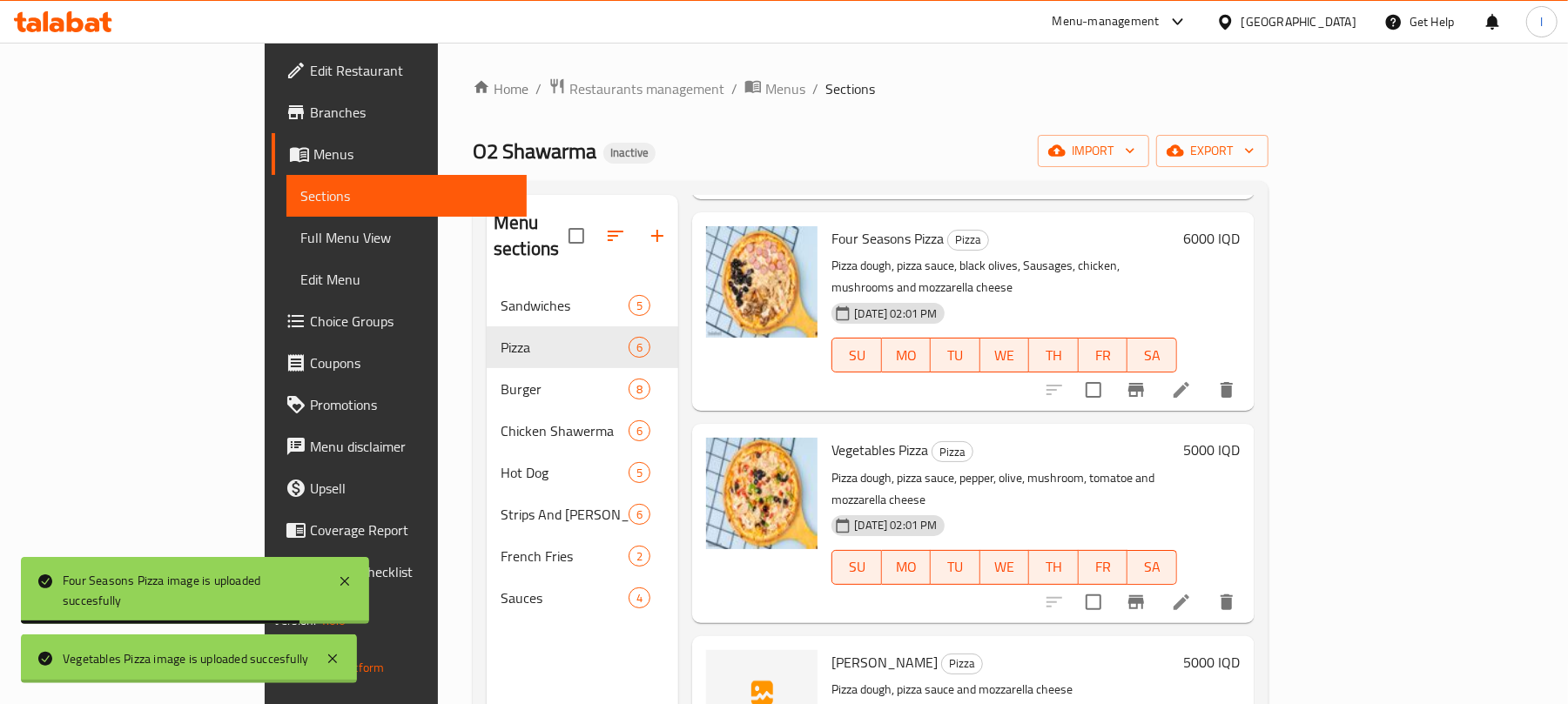
scroll to position [478, 0]
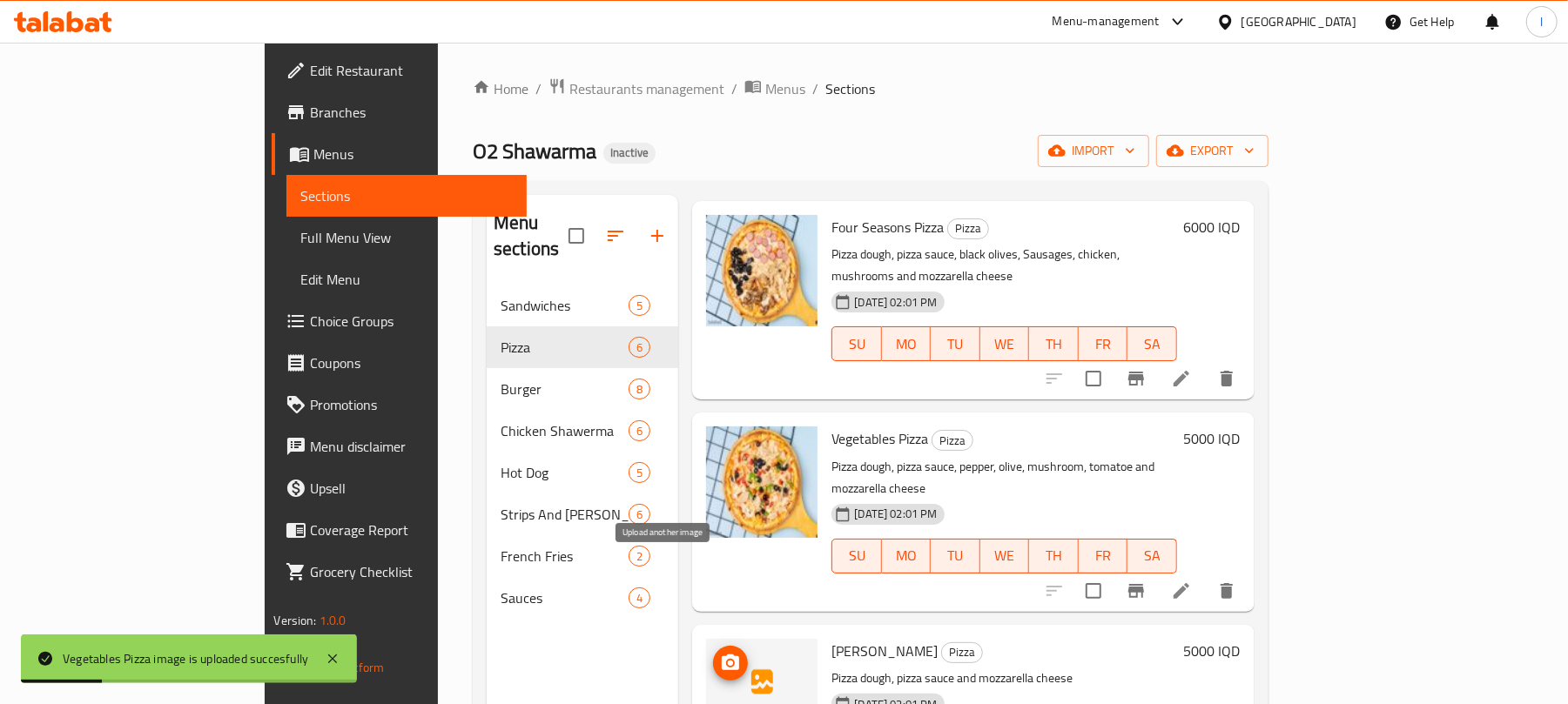
click at [713, 653] on span "upload picture" at bounding box center [730, 663] width 35 height 21
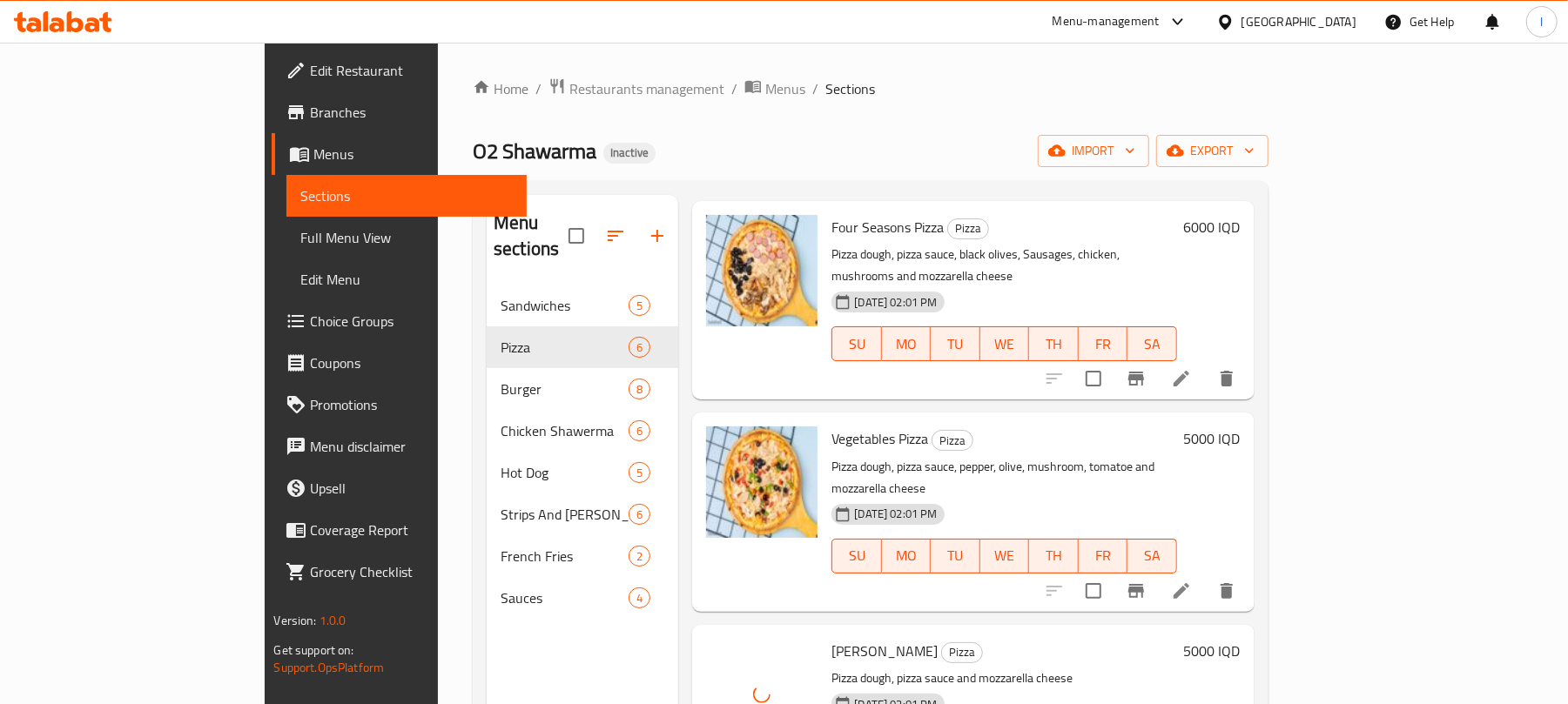
scroll to position [244, 0]
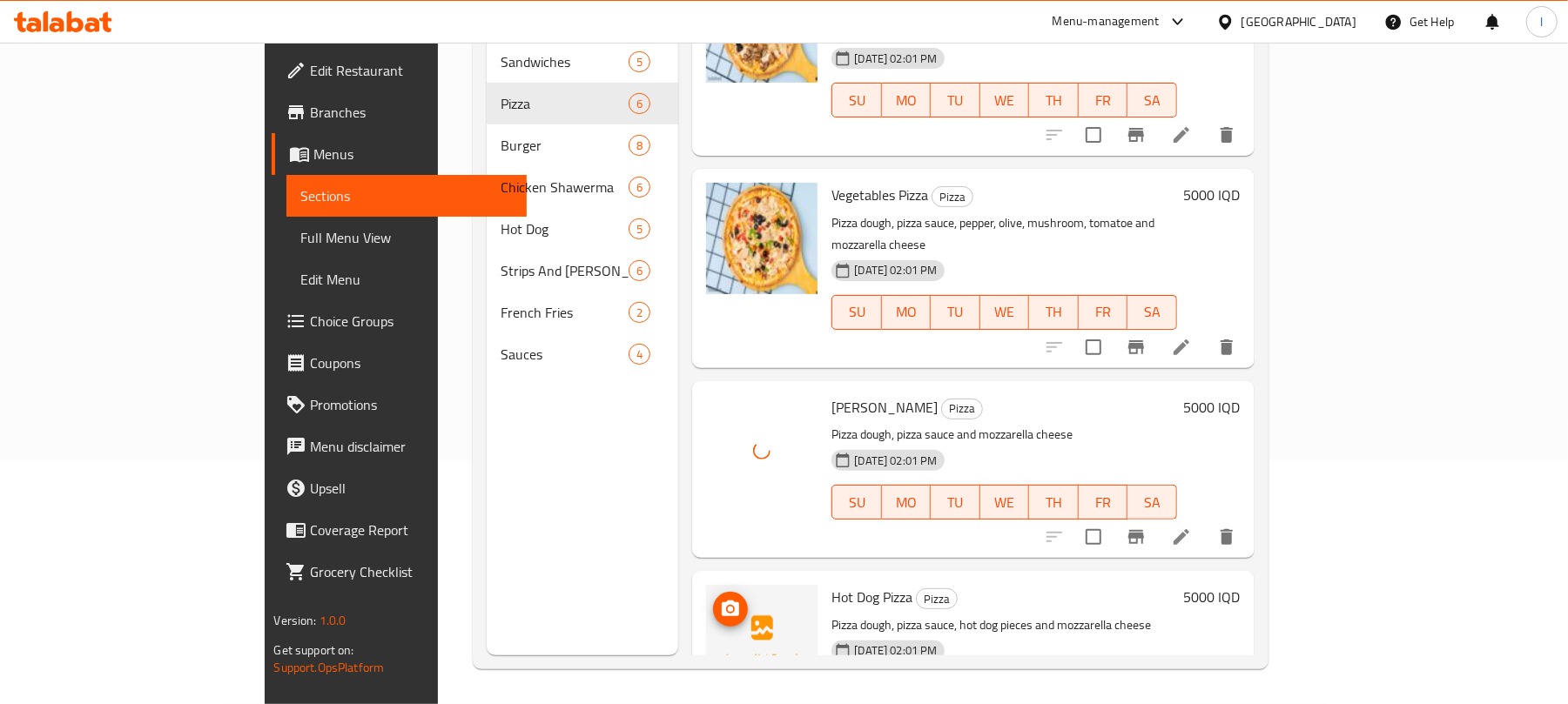
click at [721, 601] on icon "upload picture" at bounding box center [730, 608] width 17 height 16
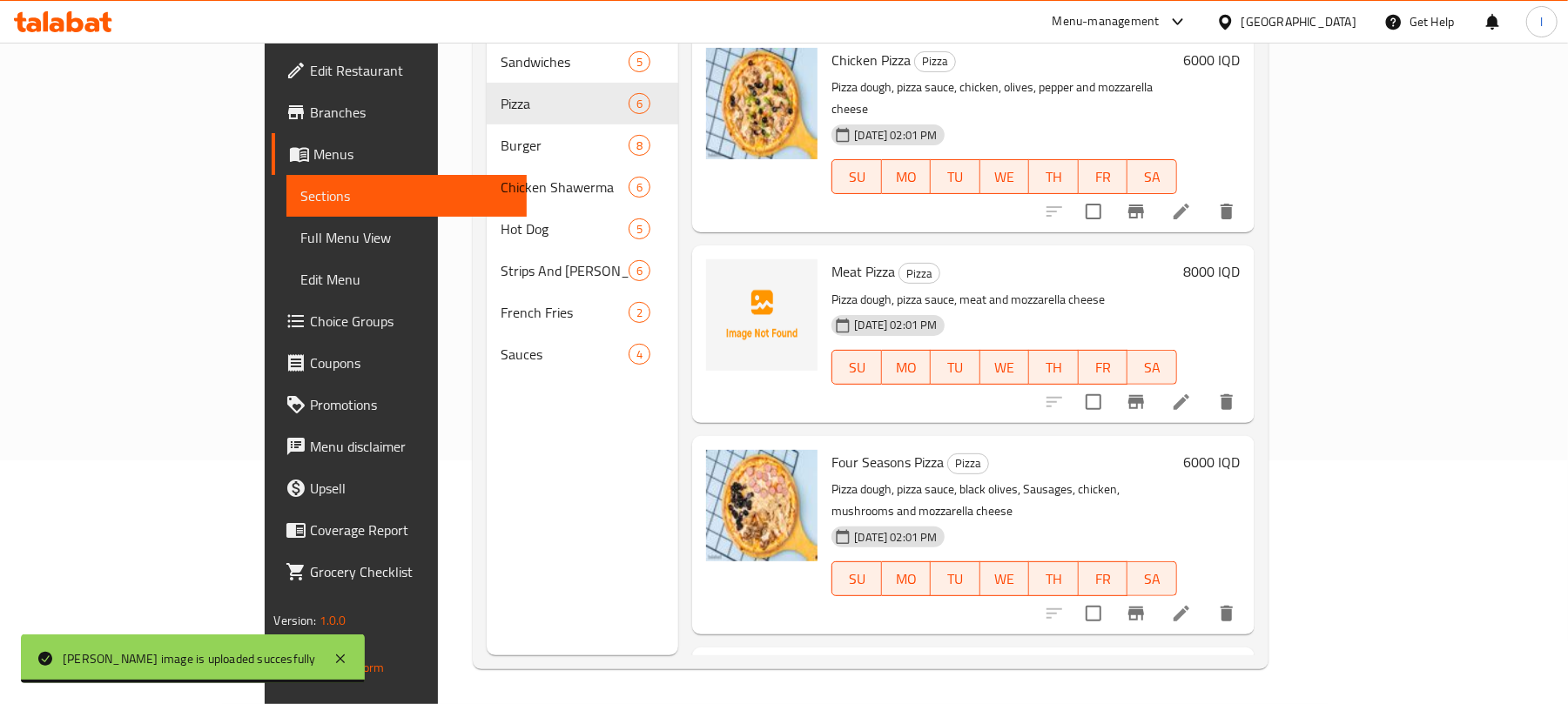
scroll to position [0, 0]
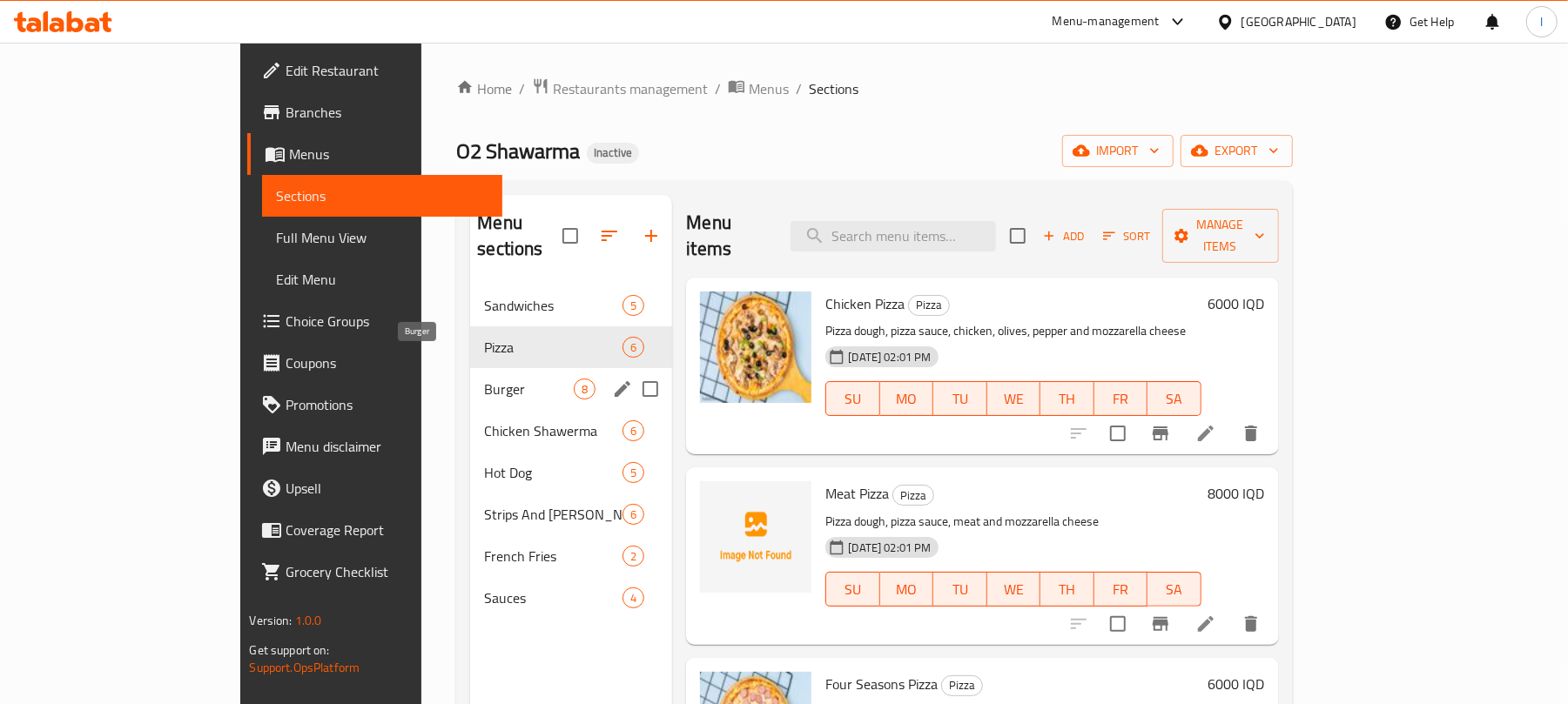
click at [484, 378] on span "Burger" at bounding box center [529, 388] width 90 height 21
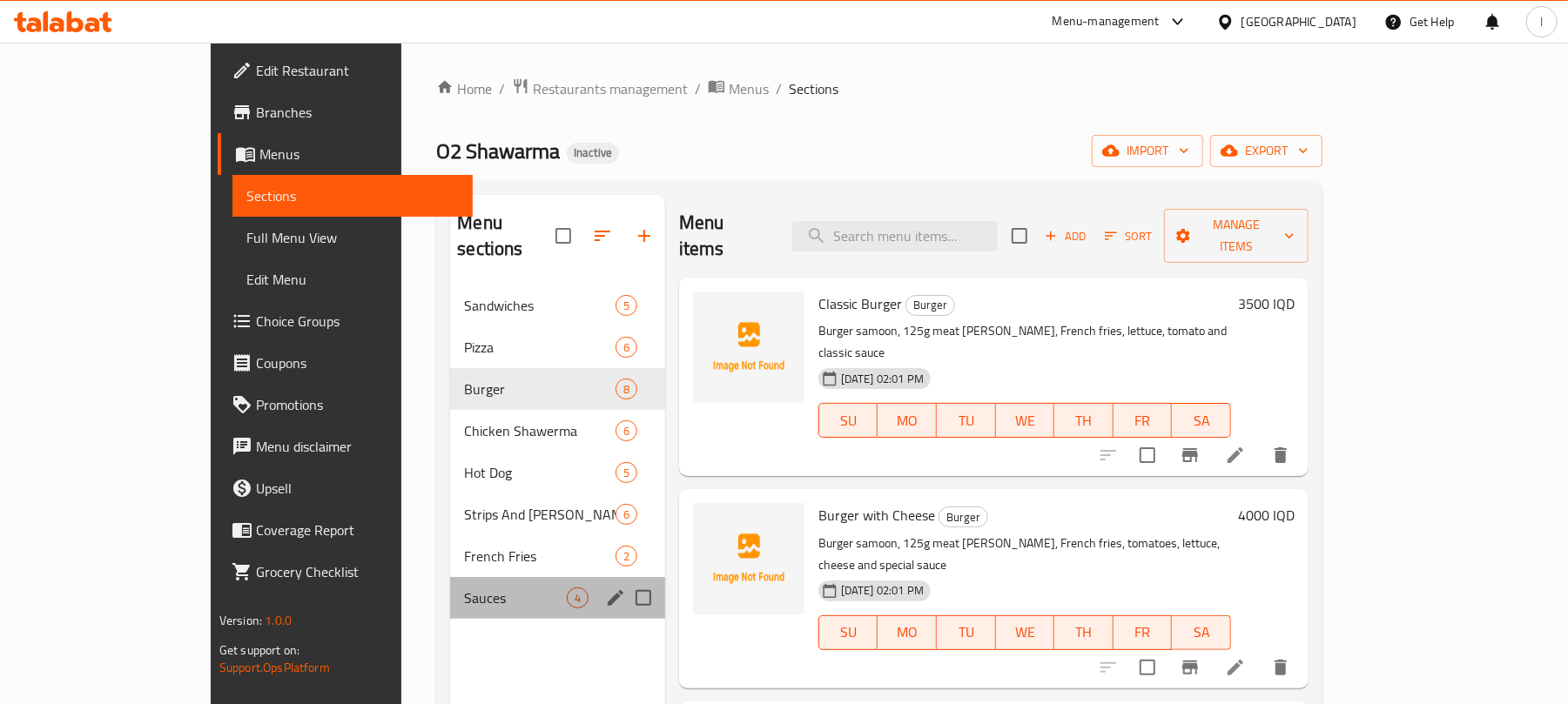
click at [450, 577] on div "Sauces 4" at bounding box center [557, 598] width 214 height 42
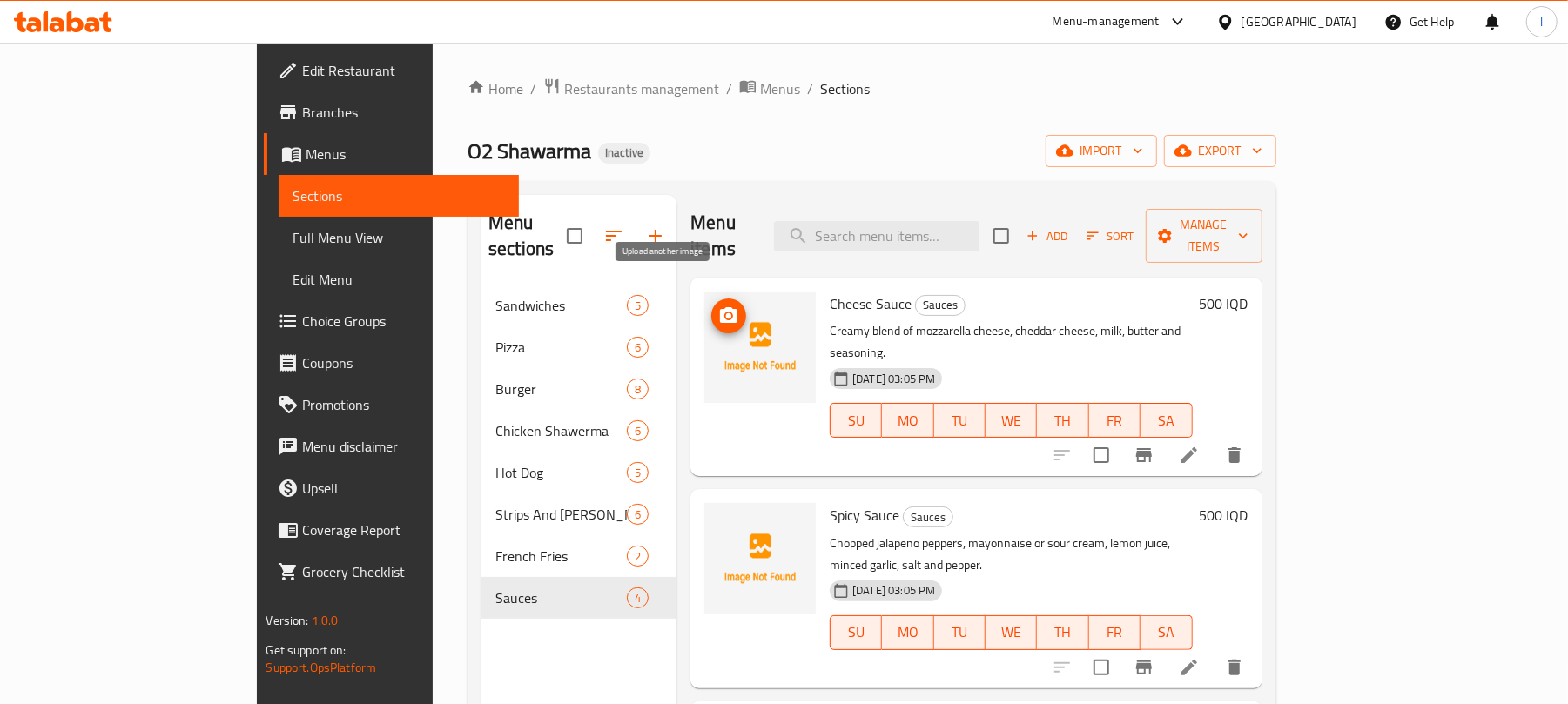
click at [711, 305] on span "upload picture" at bounding box center [728, 316] width 35 height 21
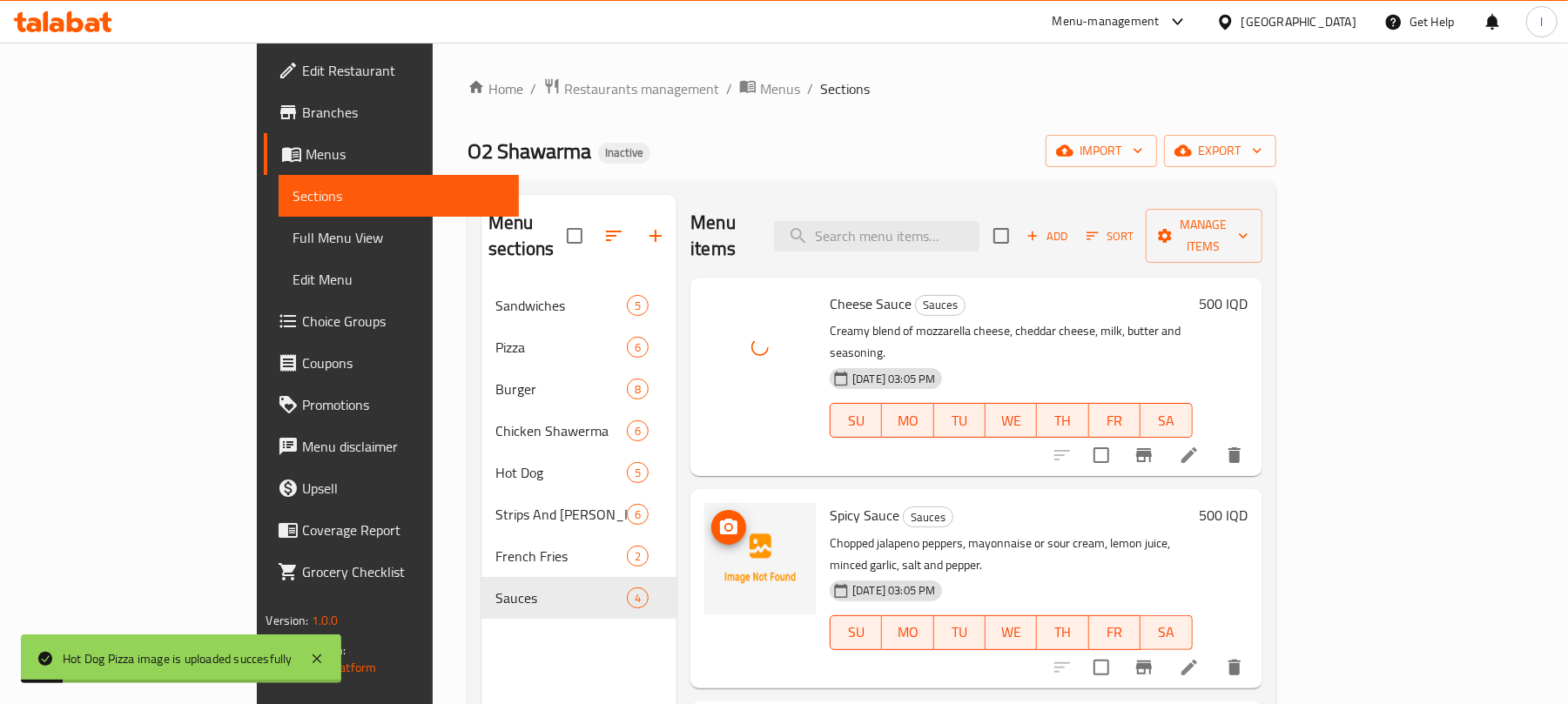
click at [704, 503] on img at bounding box center [760, 559] width 112 height 112
click at [711, 516] on span "upload picture" at bounding box center [728, 527] width 35 height 21
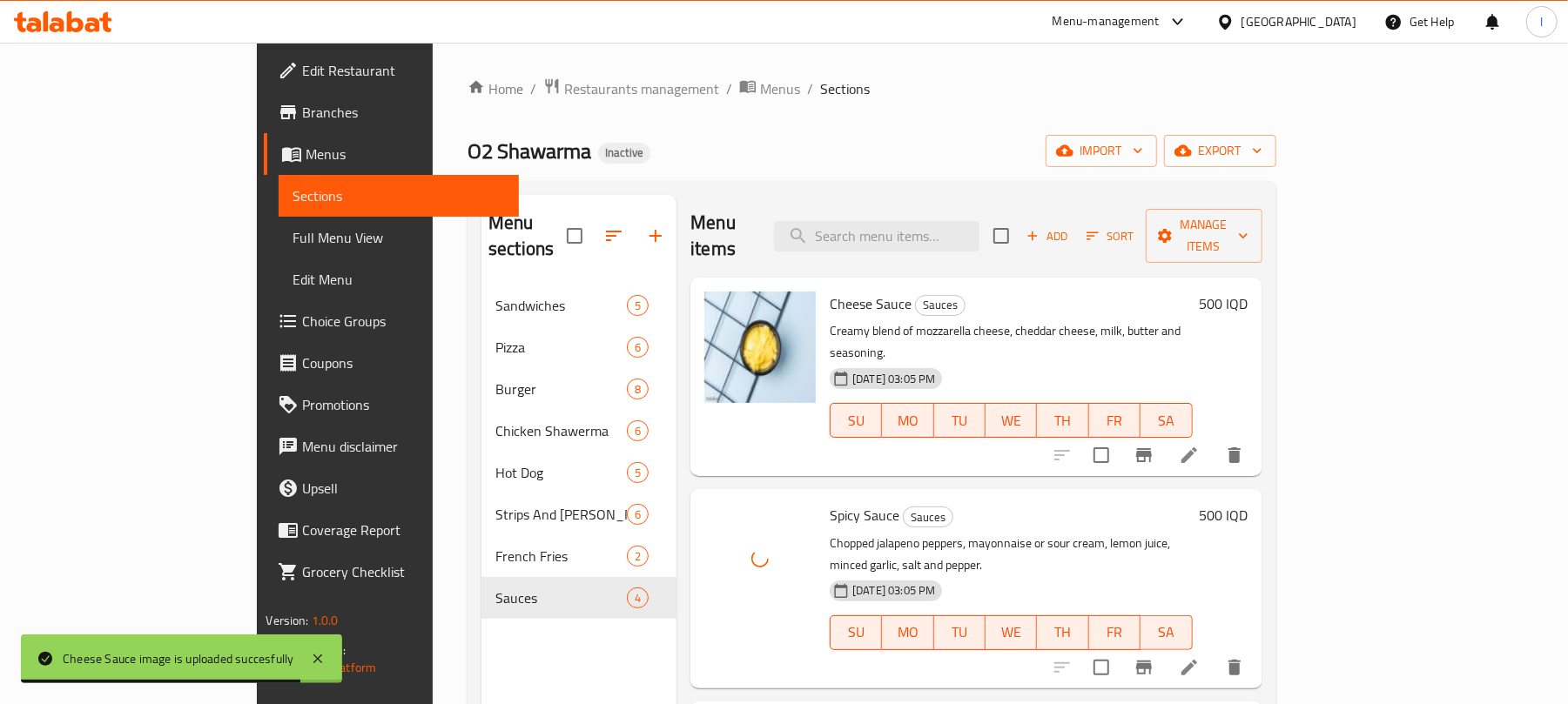
scroll to position [99, 0]
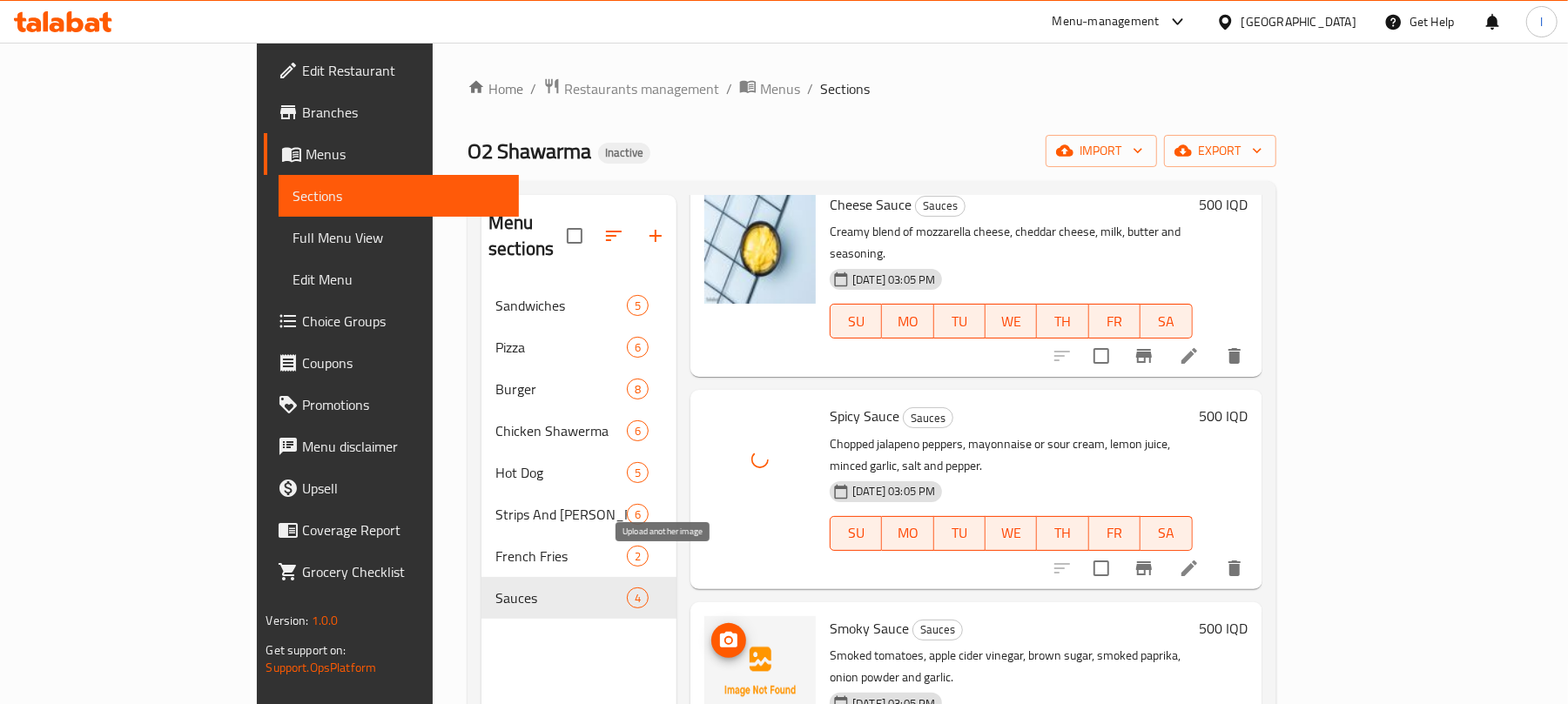
click at [711, 630] on span "upload picture" at bounding box center [728, 641] width 35 height 21
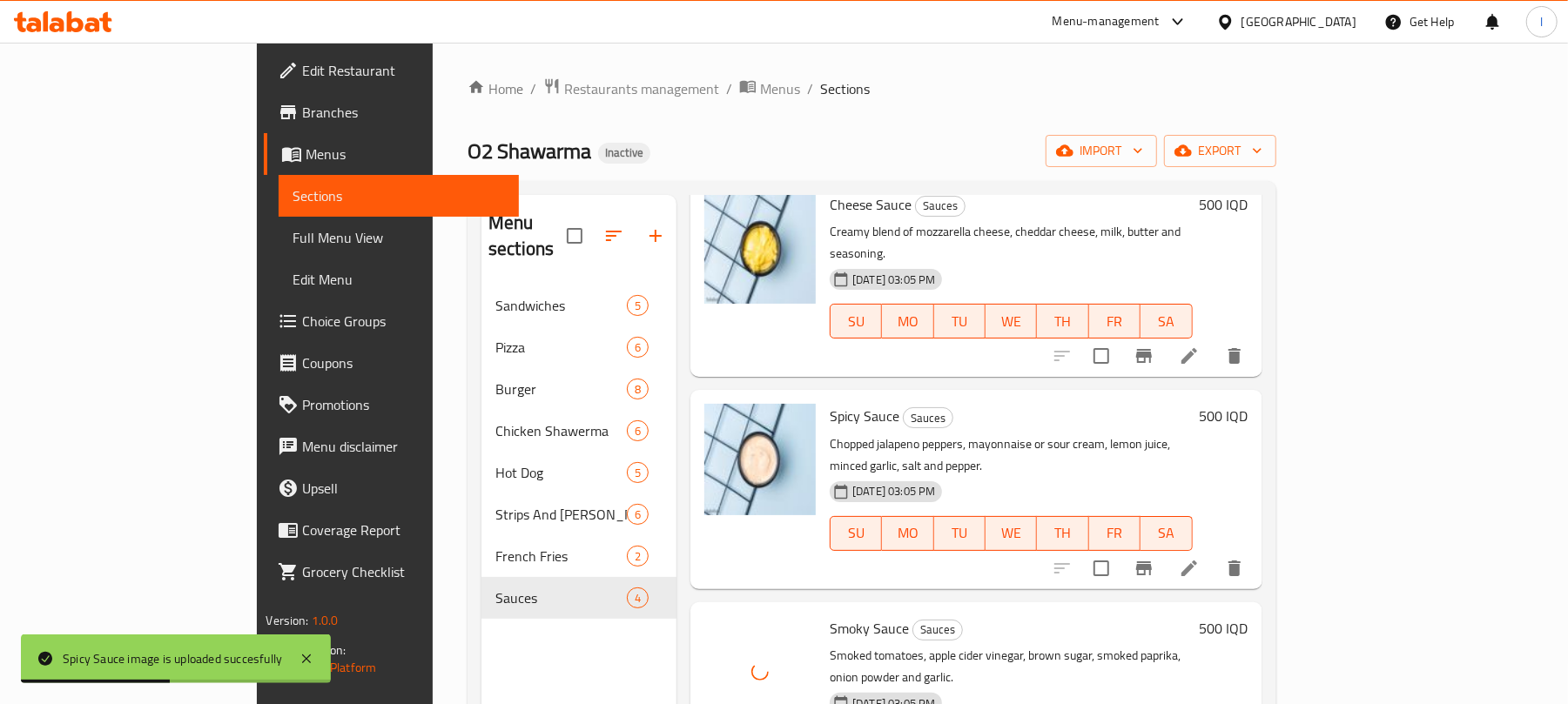
scroll to position [244, 0]
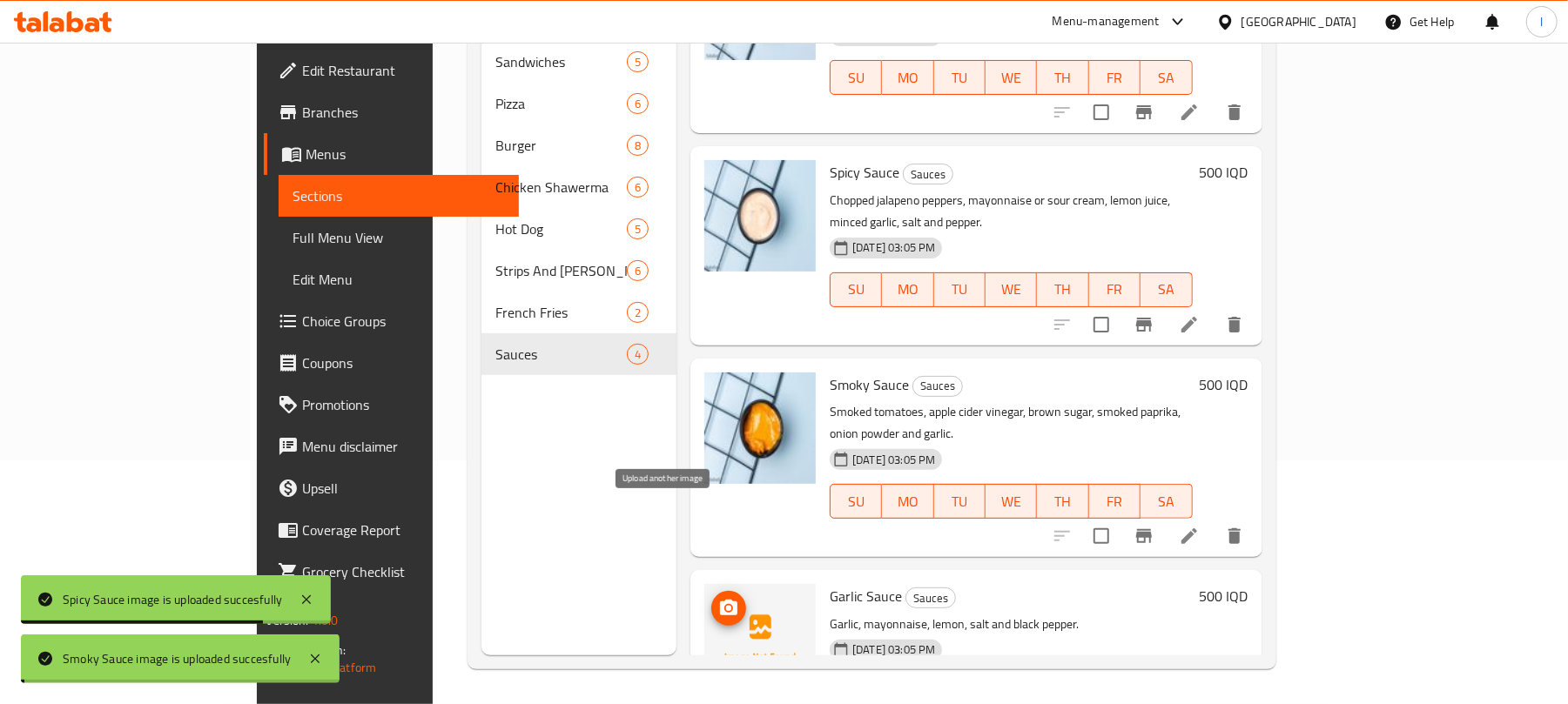
click at [720, 600] on icon "upload picture" at bounding box center [728, 607] width 17 height 16
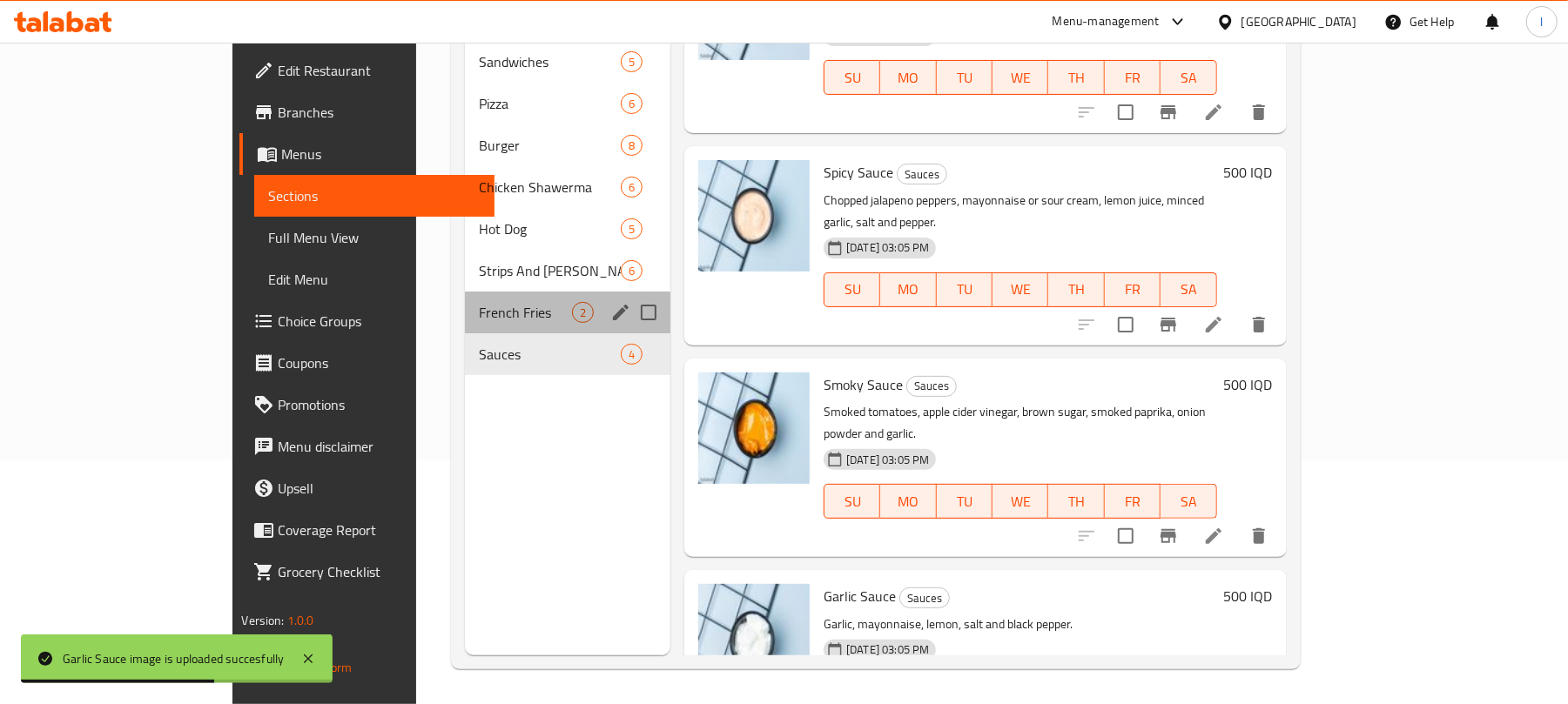
click at [492, 301] on div "French Fries 2" at bounding box center [567, 313] width 206 height 42
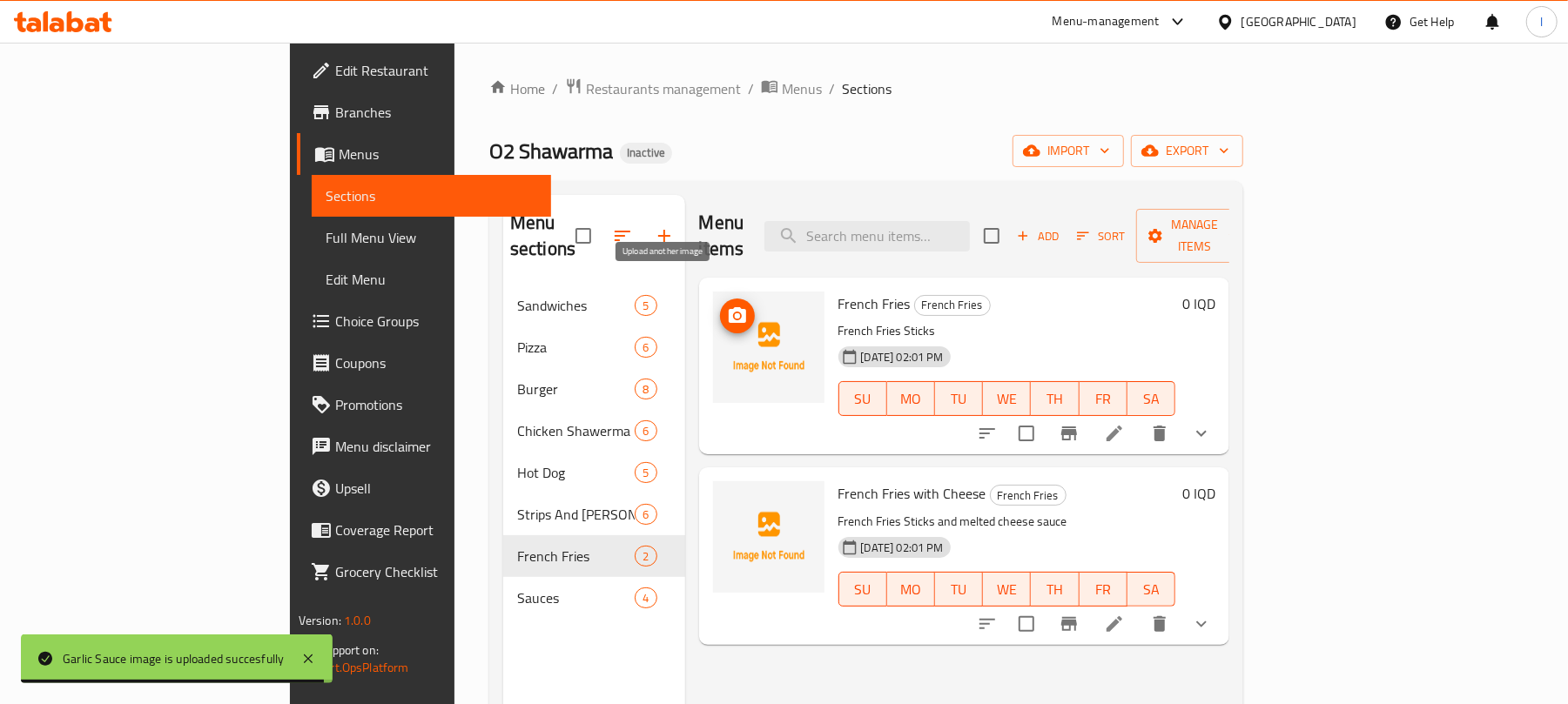
click at [720, 305] on span "upload picture" at bounding box center [737, 316] width 35 height 21
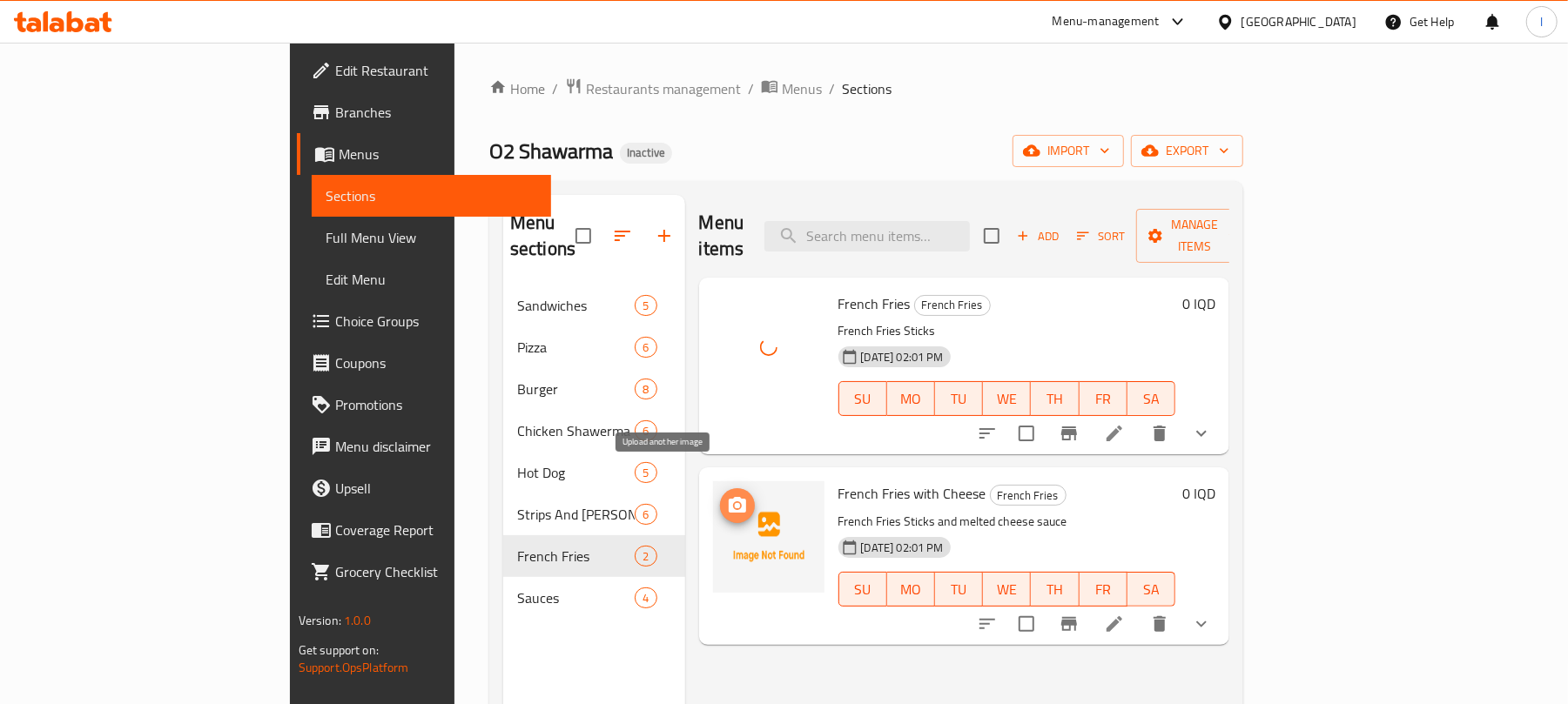
click at [727, 495] on icon "upload picture" at bounding box center [738, 505] width 21 height 21
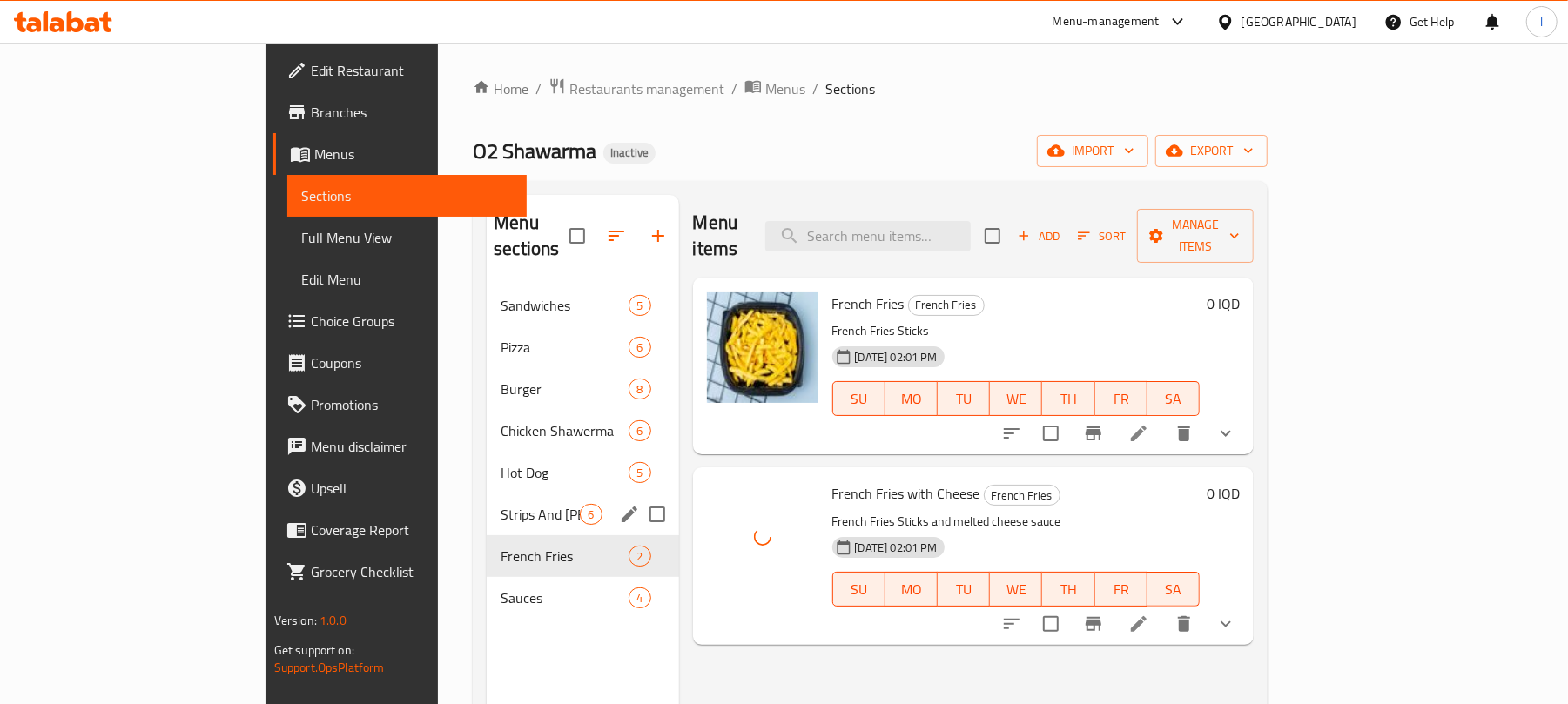
click at [502, 502] on div "Strips And [PERSON_NAME] 6" at bounding box center [582, 514] width 191 height 42
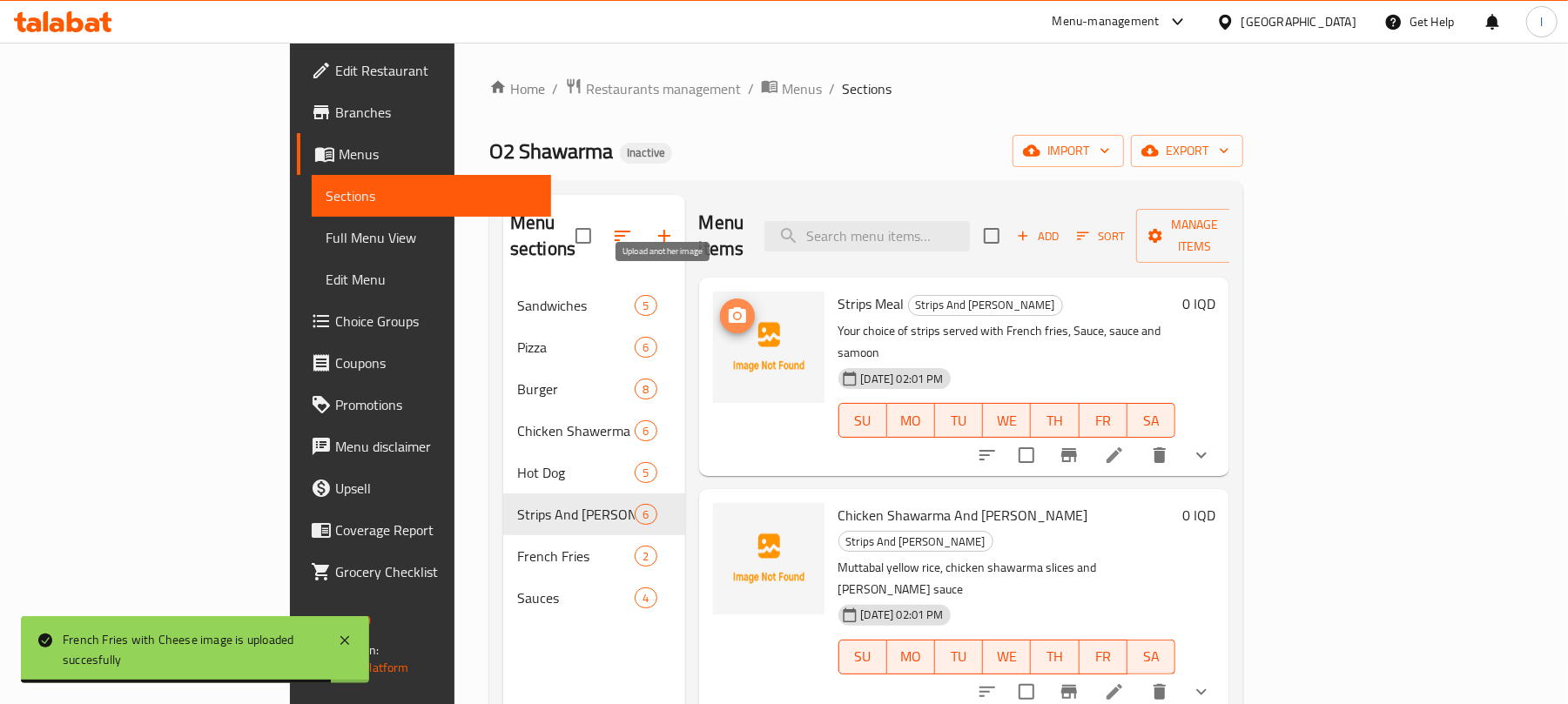
click at [727, 305] on icon "upload picture" at bounding box center [738, 316] width 21 height 21
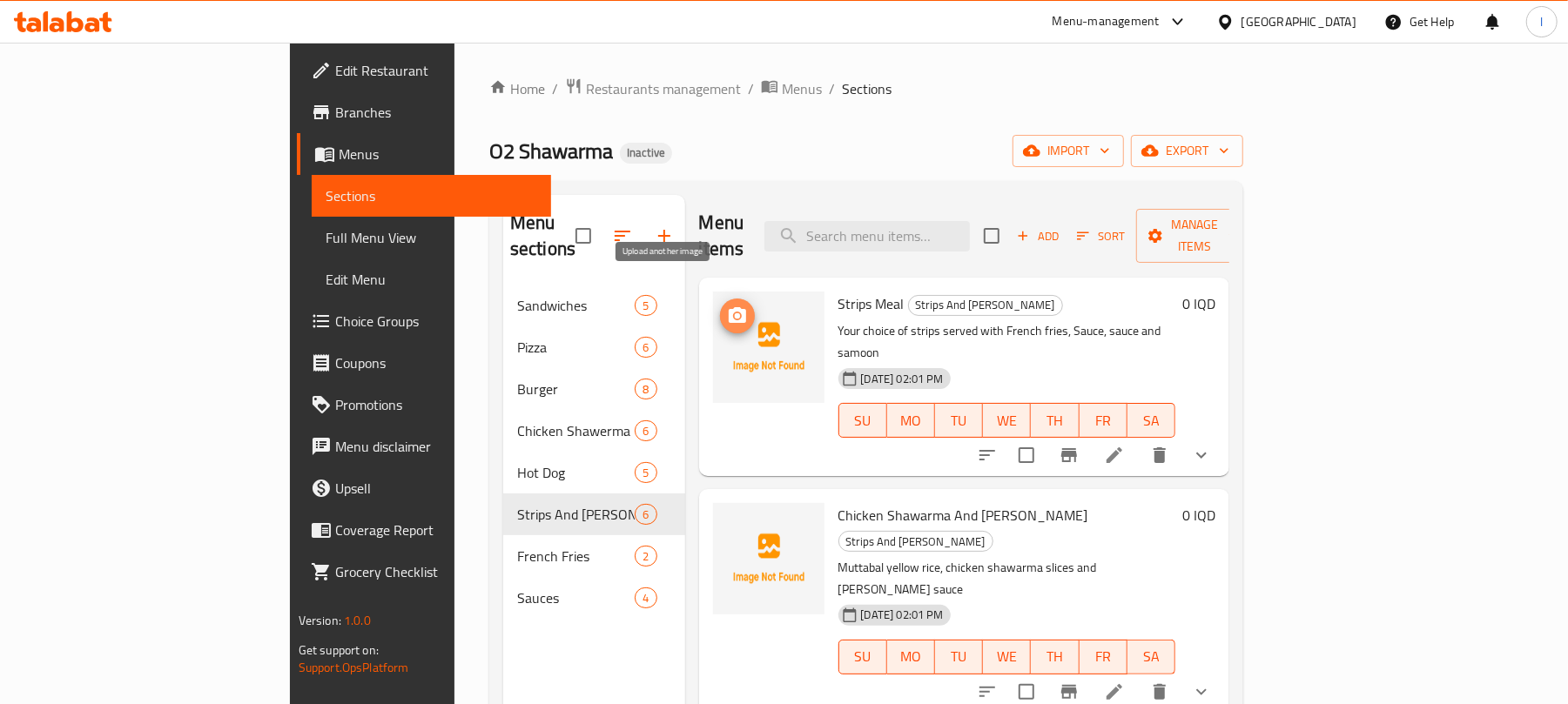
click at [720, 305] on span "upload picture" at bounding box center [737, 316] width 35 height 21
click at [1212, 444] on icon "show more" at bounding box center [1201, 455] width 21 height 21
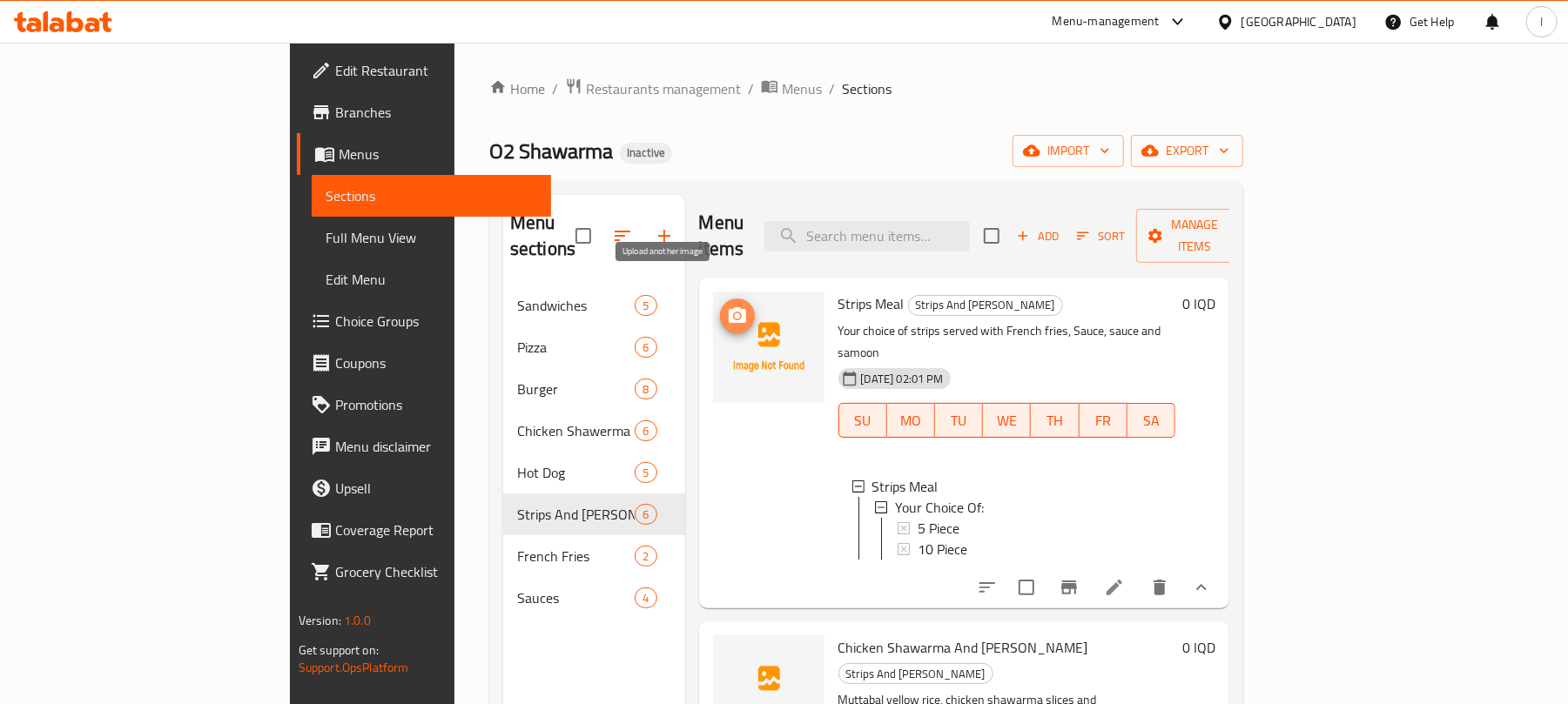
click at [727, 305] on icon "upload picture" at bounding box center [738, 316] width 21 height 21
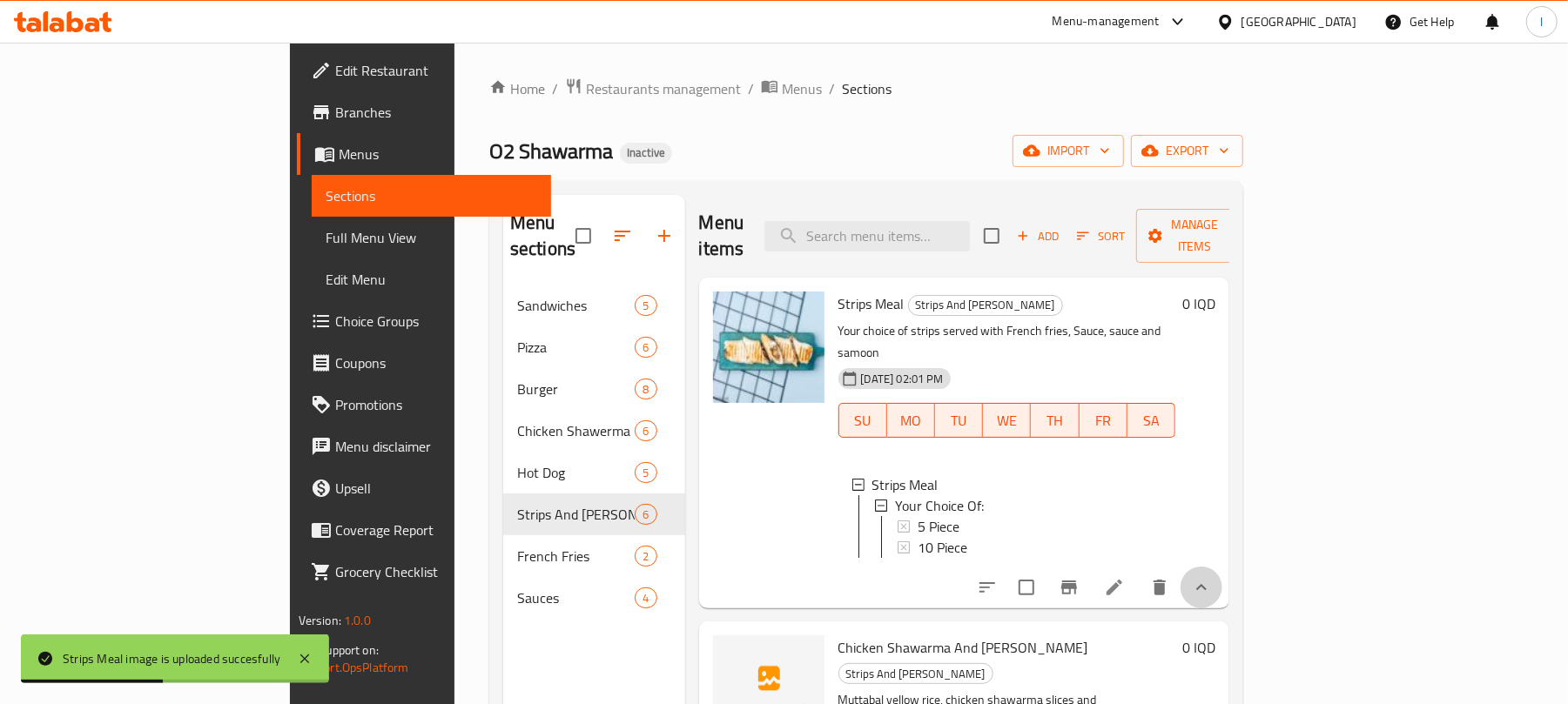
click at [1222, 576] on button "show more" at bounding box center [1201, 587] width 42 height 42
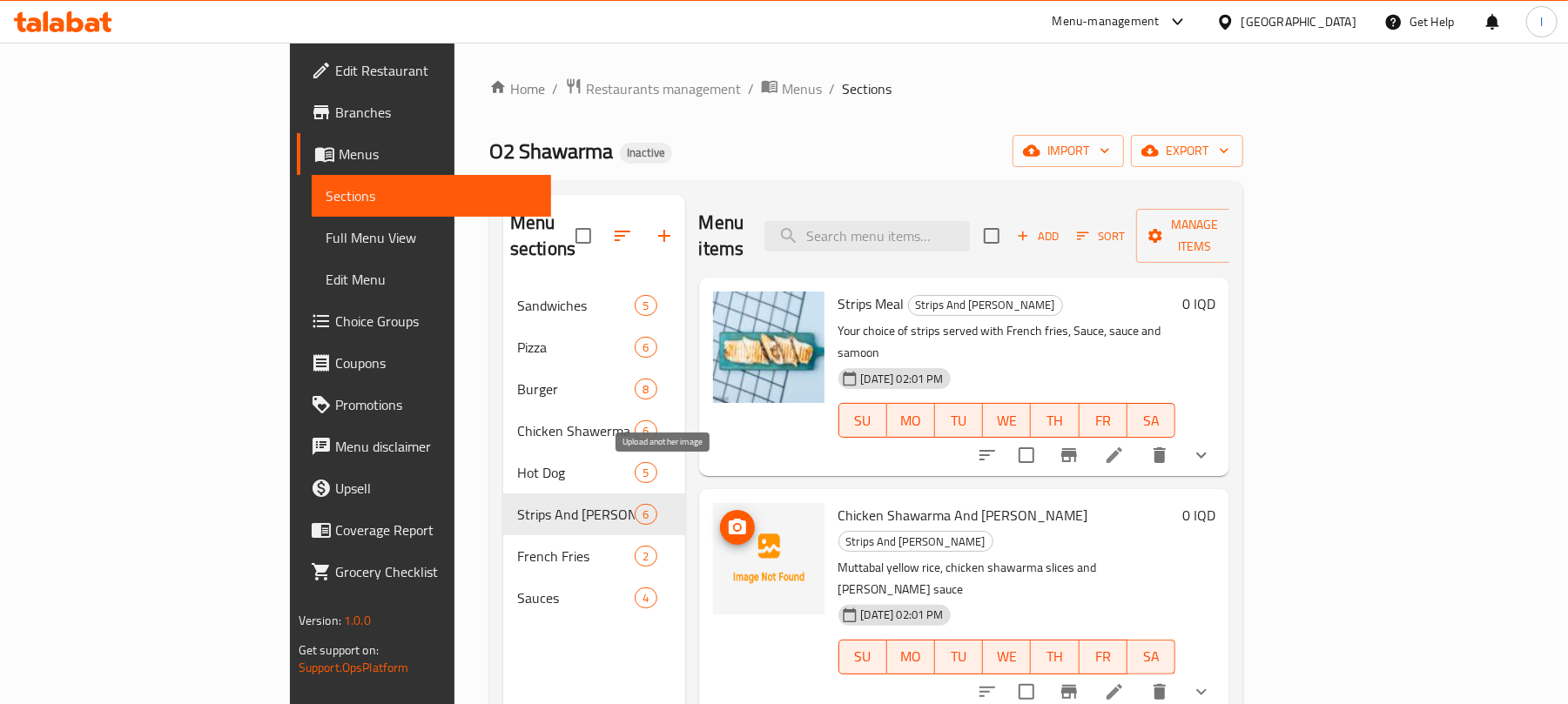
click at [720, 510] on button "upload picture" at bounding box center [737, 527] width 35 height 35
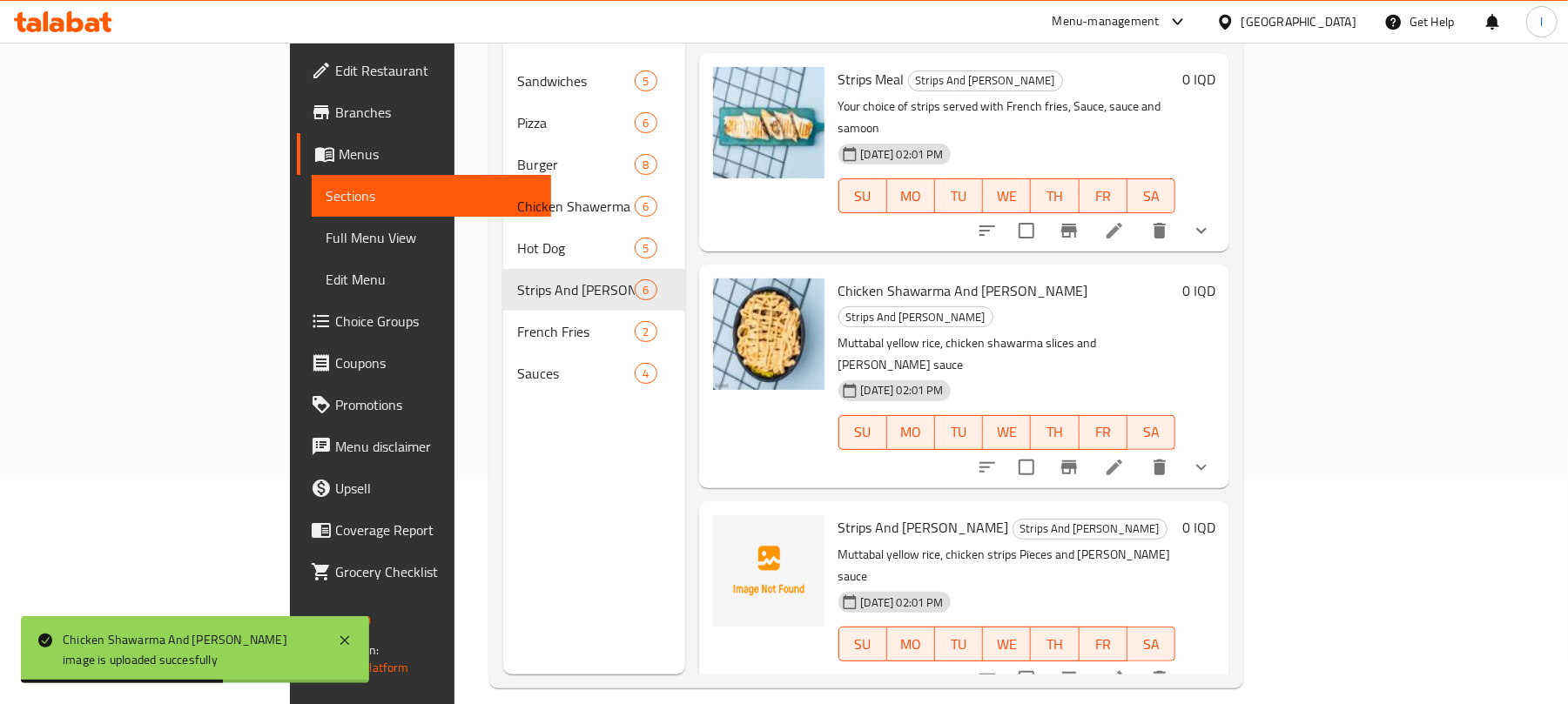
scroll to position [229, 0]
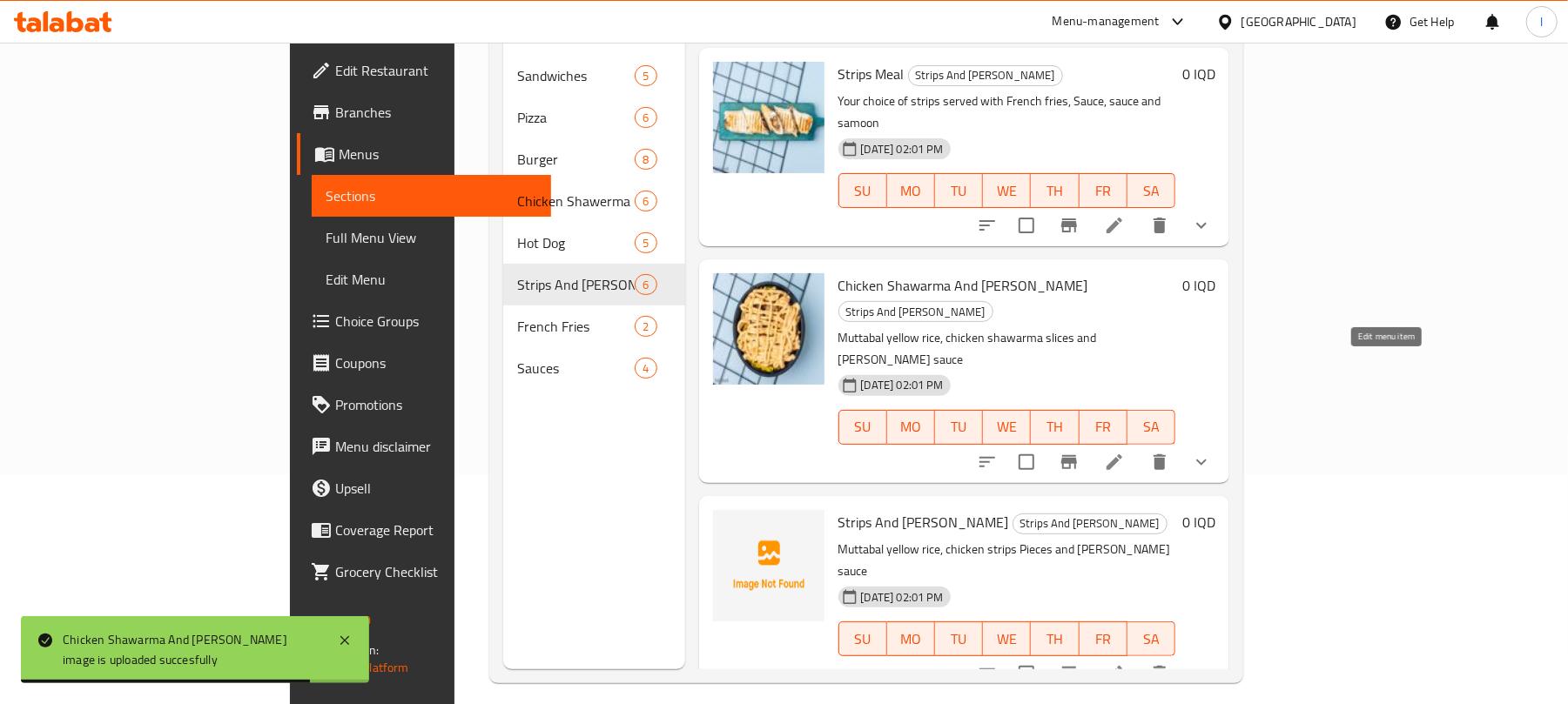
click at [1124, 452] on icon at bounding box center [1114, 462] width 21 height 21
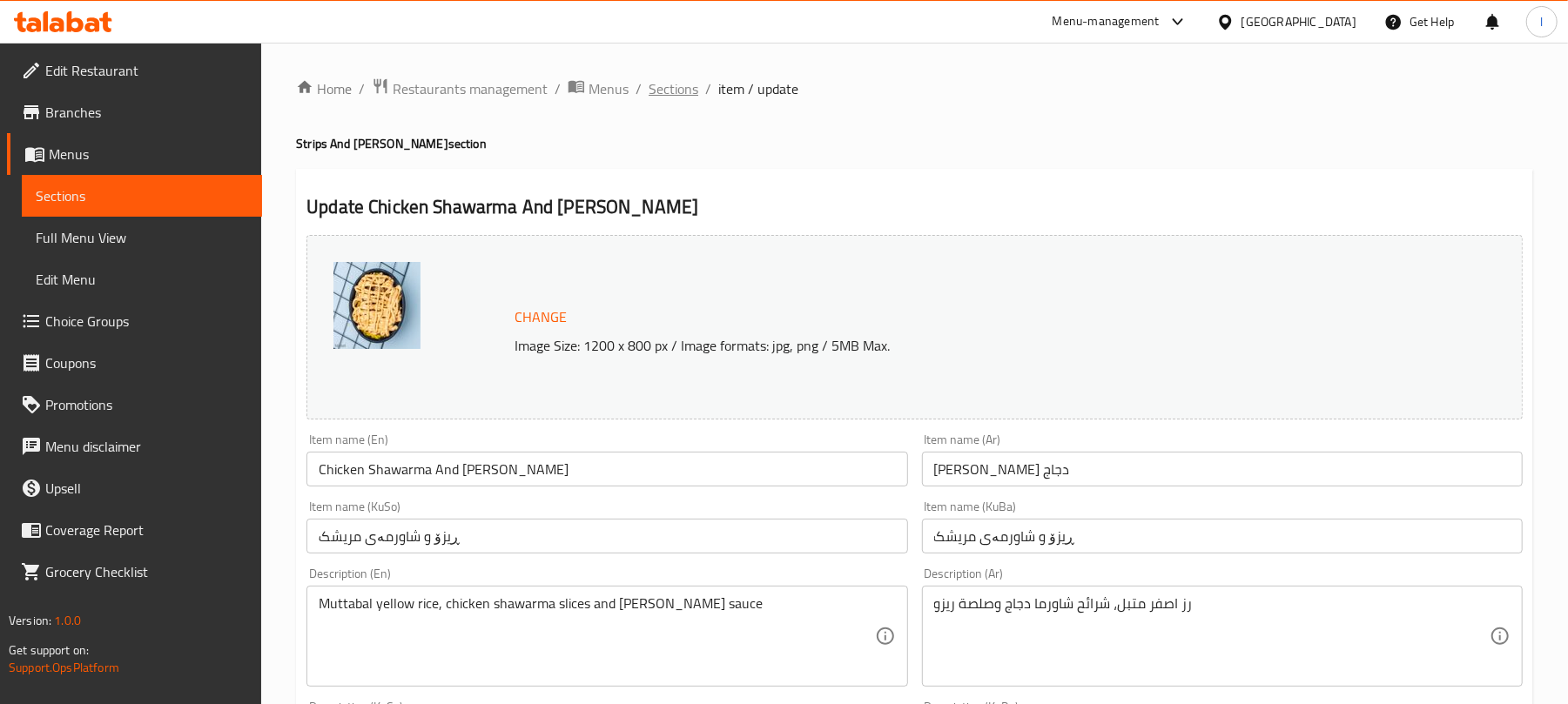
click at [665, 79] on span "Sections" at bounding box center [673, 89] width 49 height 21
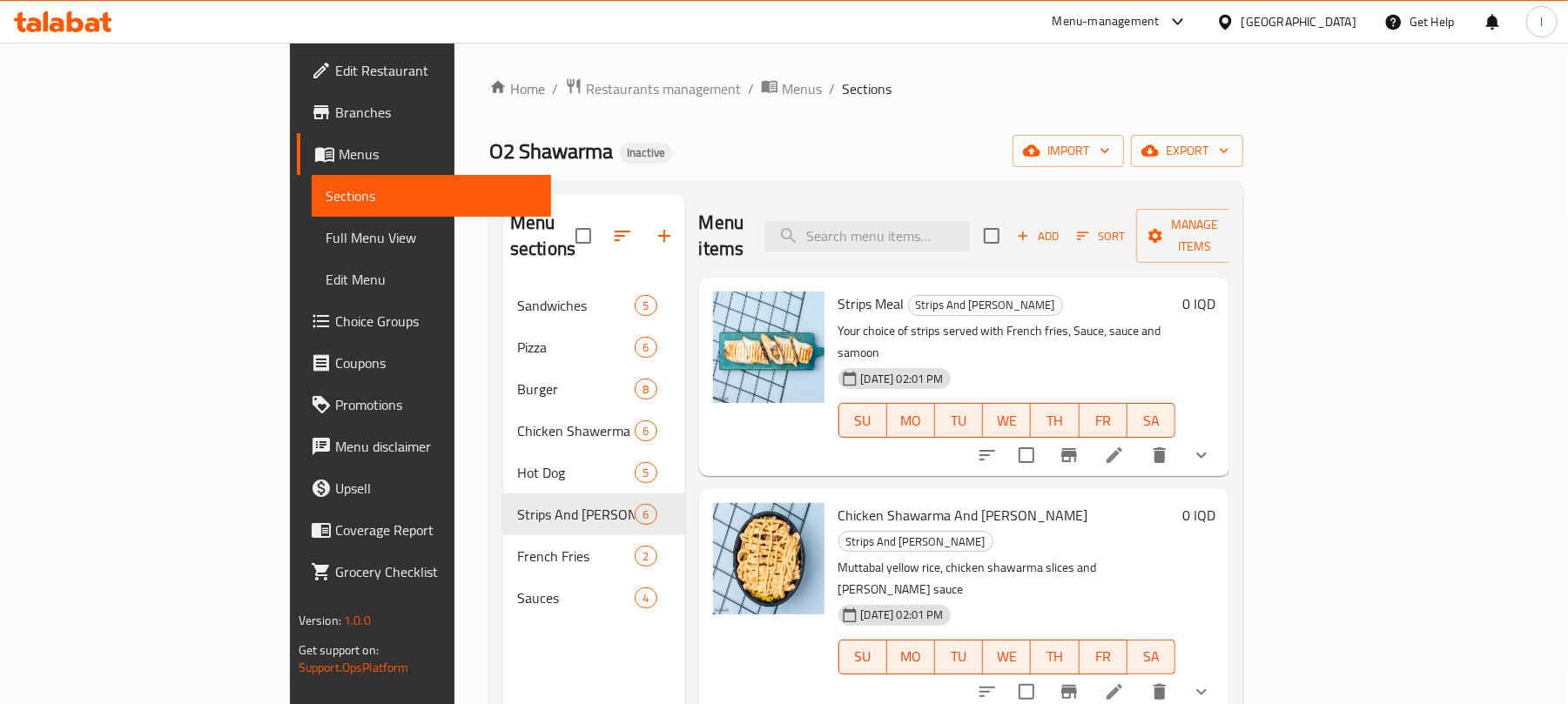
scroll to position [244, 0]
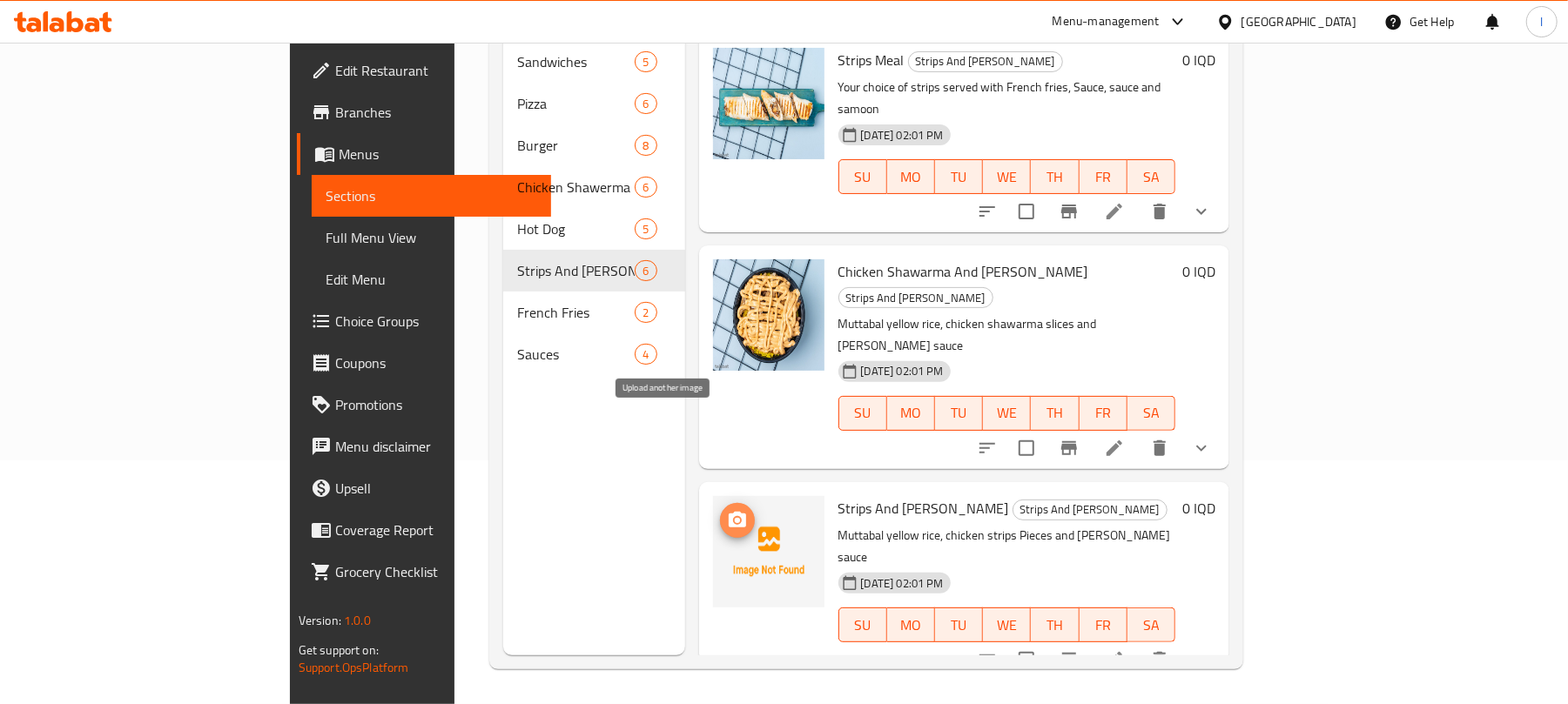
click at [727, 510] on icon "upload picture" at bounding box center [738, 520] width 21 height 21
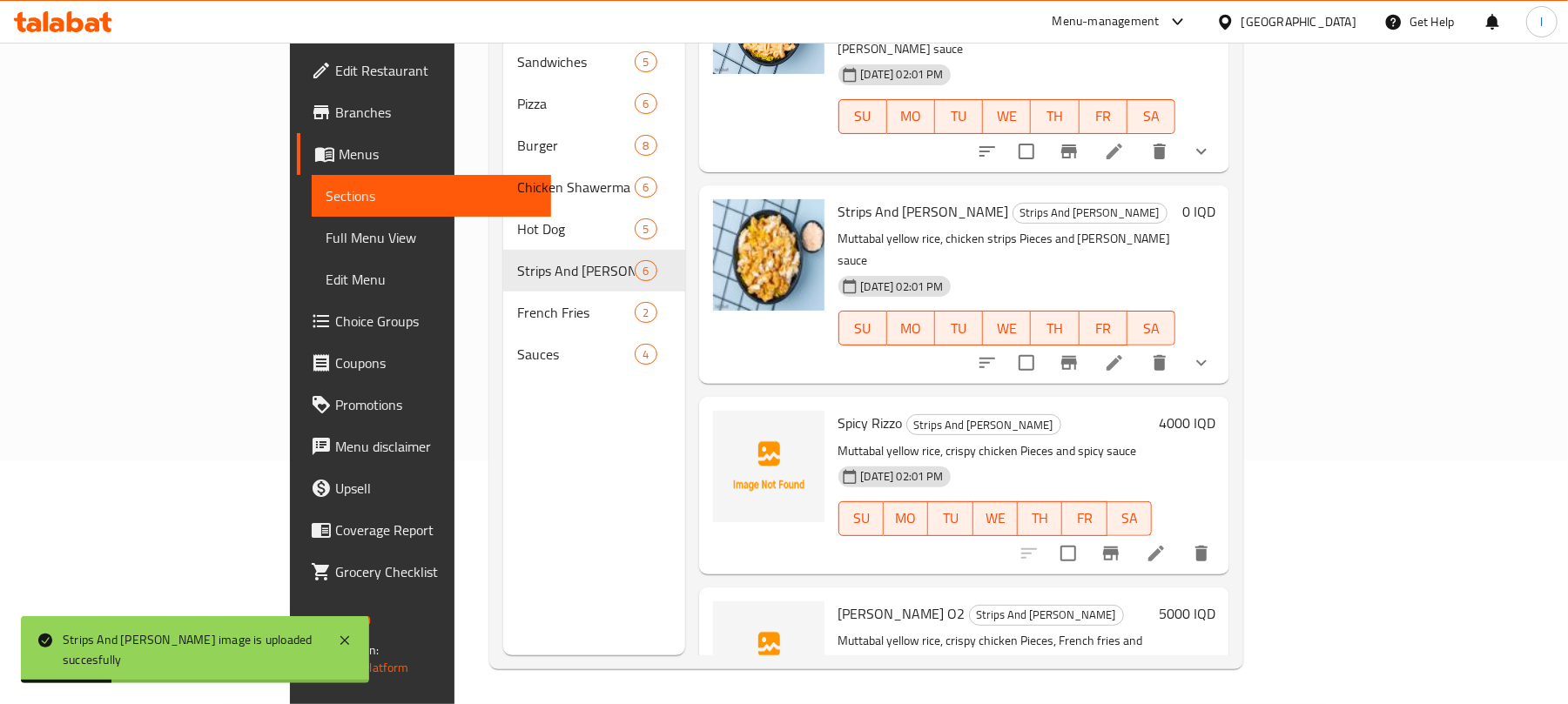
scroll to position [355, 0]
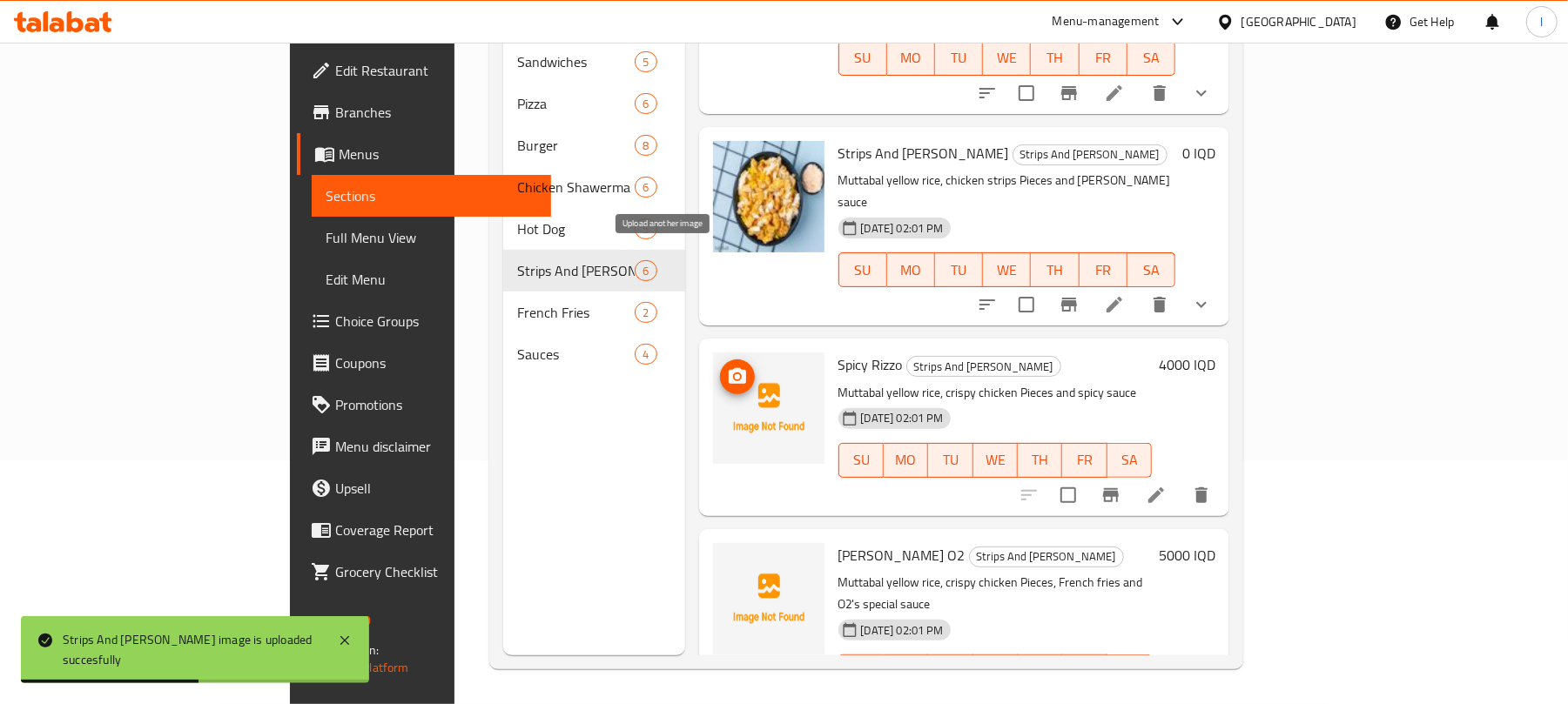
click at [720, 367] on span "upload picture" at bounding box center [737, 377] width 35 height 21
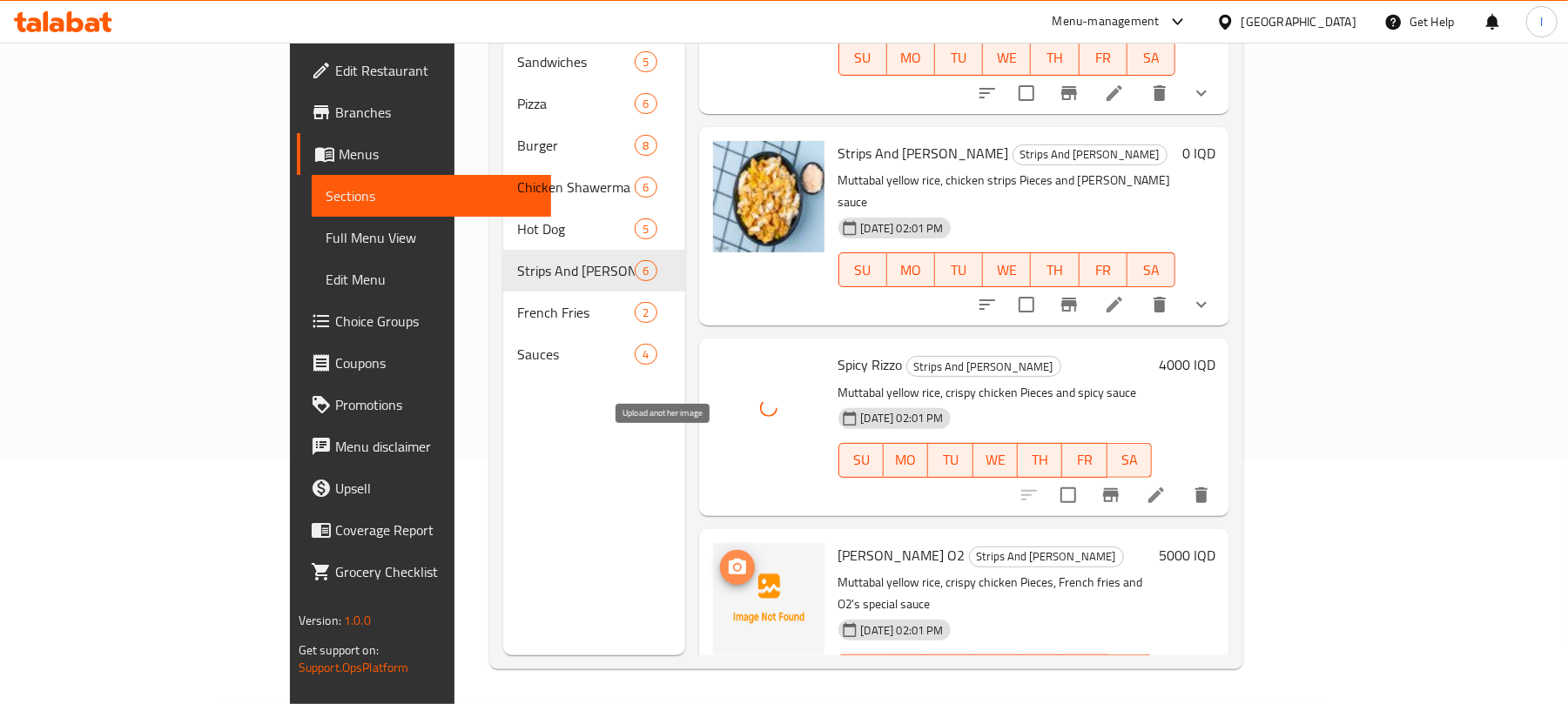
click at [727, 557] on icon "upload picture" at bounding box center [738, 568] width 21 height 21
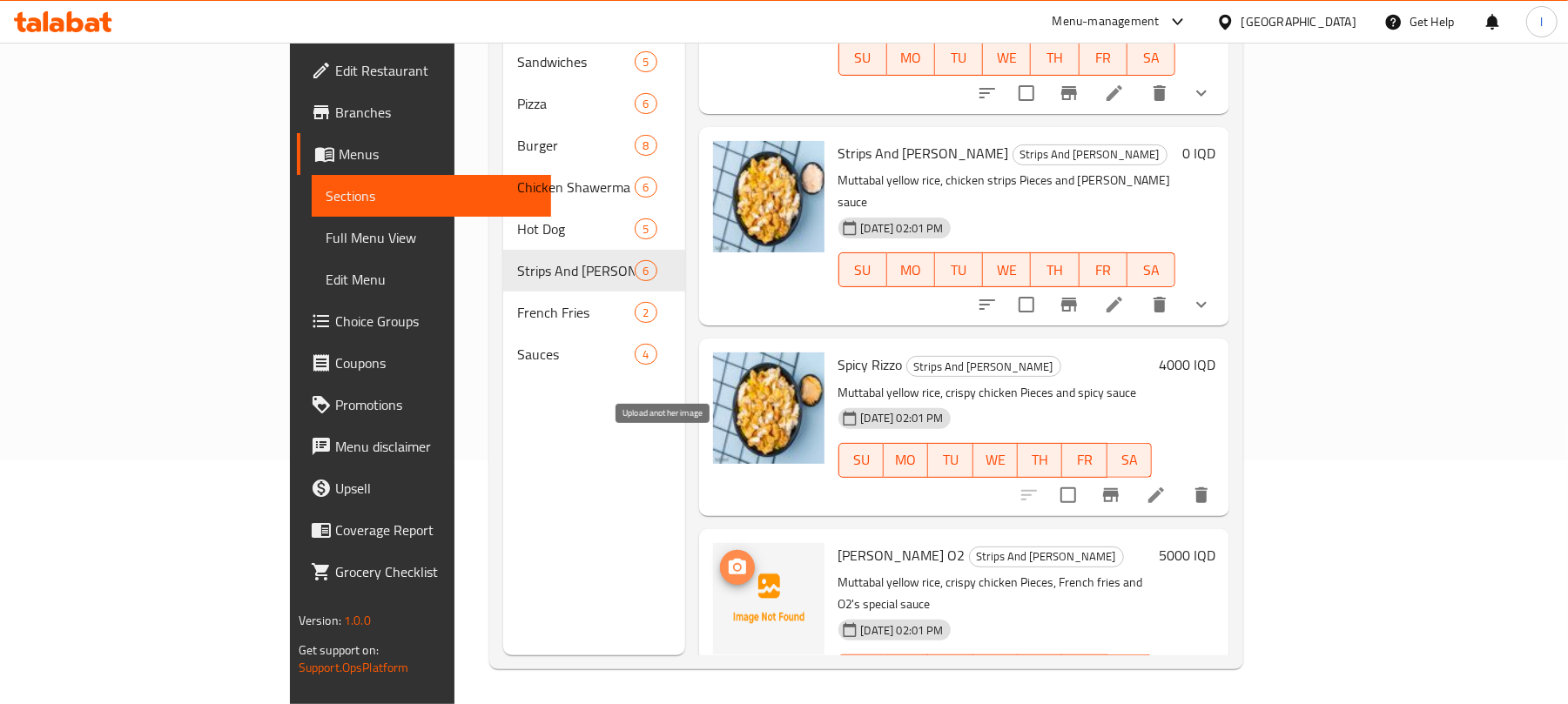
click at [720, 557] on span "upload picture" at bounding box center [737, 568] width 35 height 21
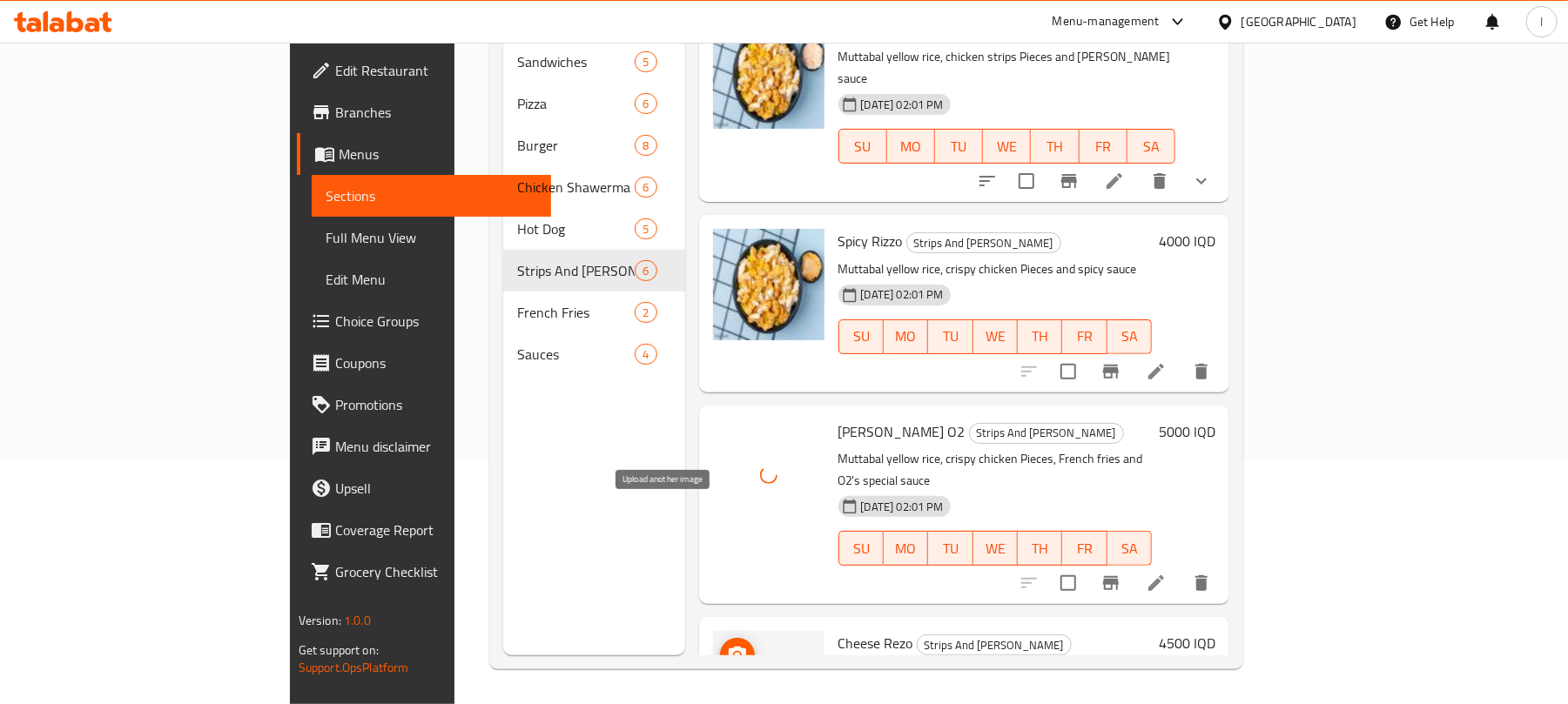
click at [729, 646] on icon "upload picture" at bounding box center [738, 654] width 17 height 16
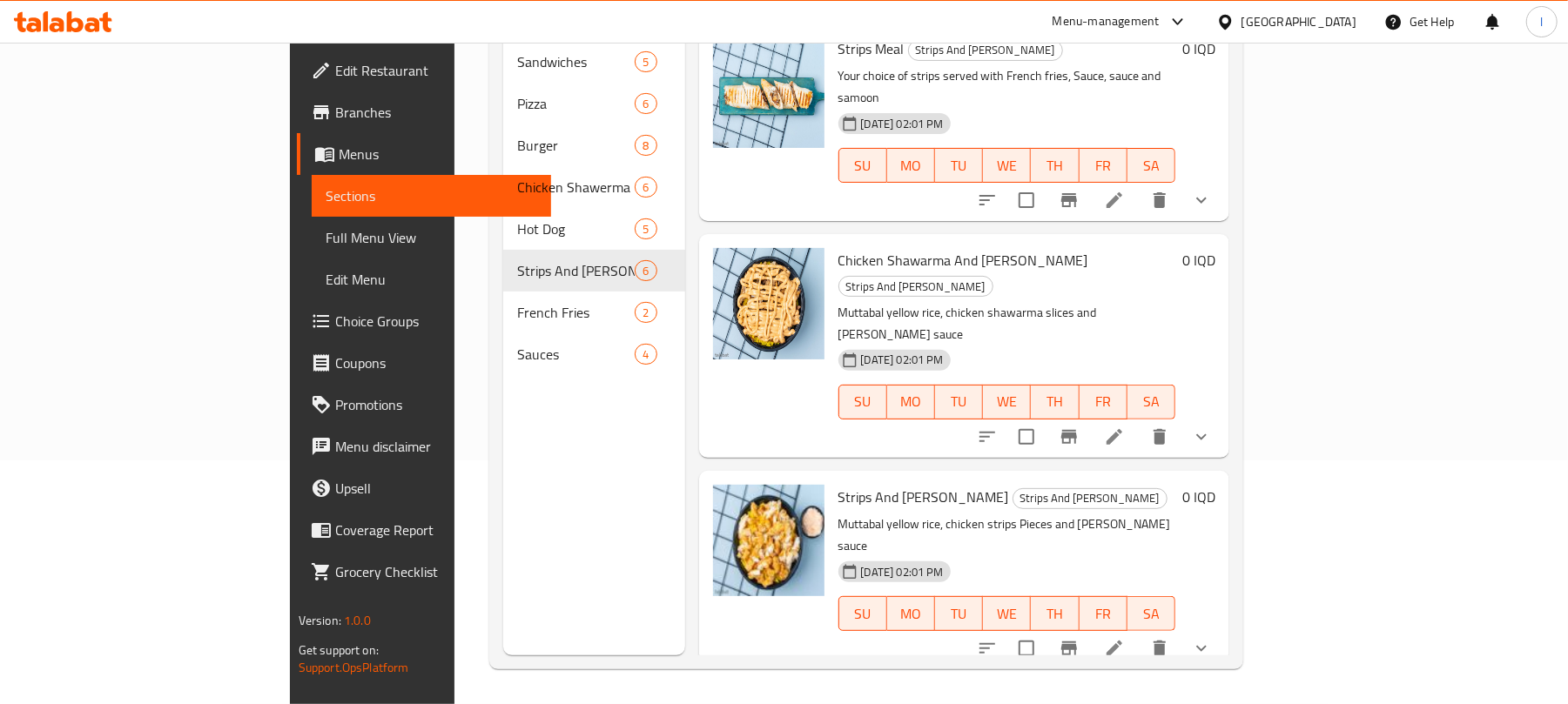
scroll to position [0, 0]
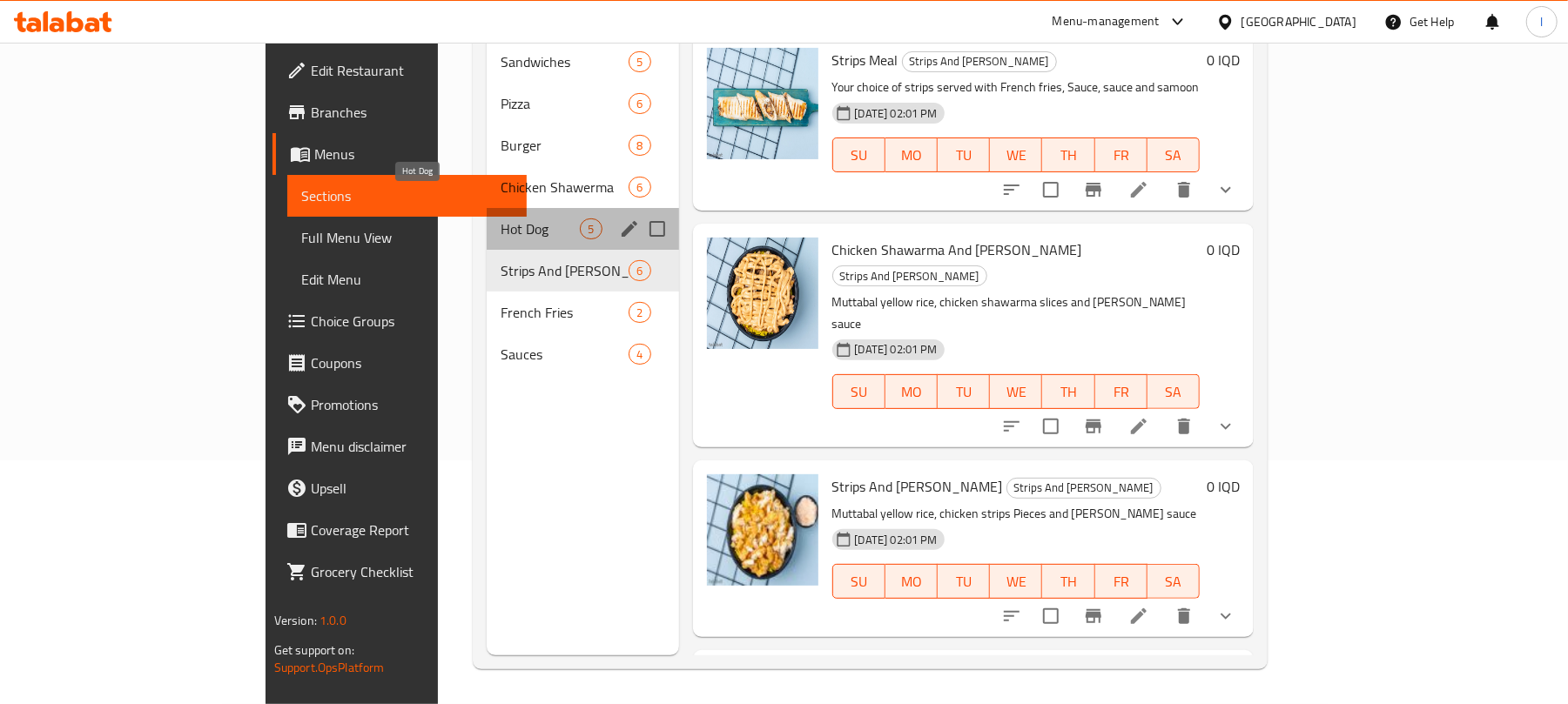
click at [509, 218] on span "Hot Dog" at bounding box center [540, 228] width 80 height 21
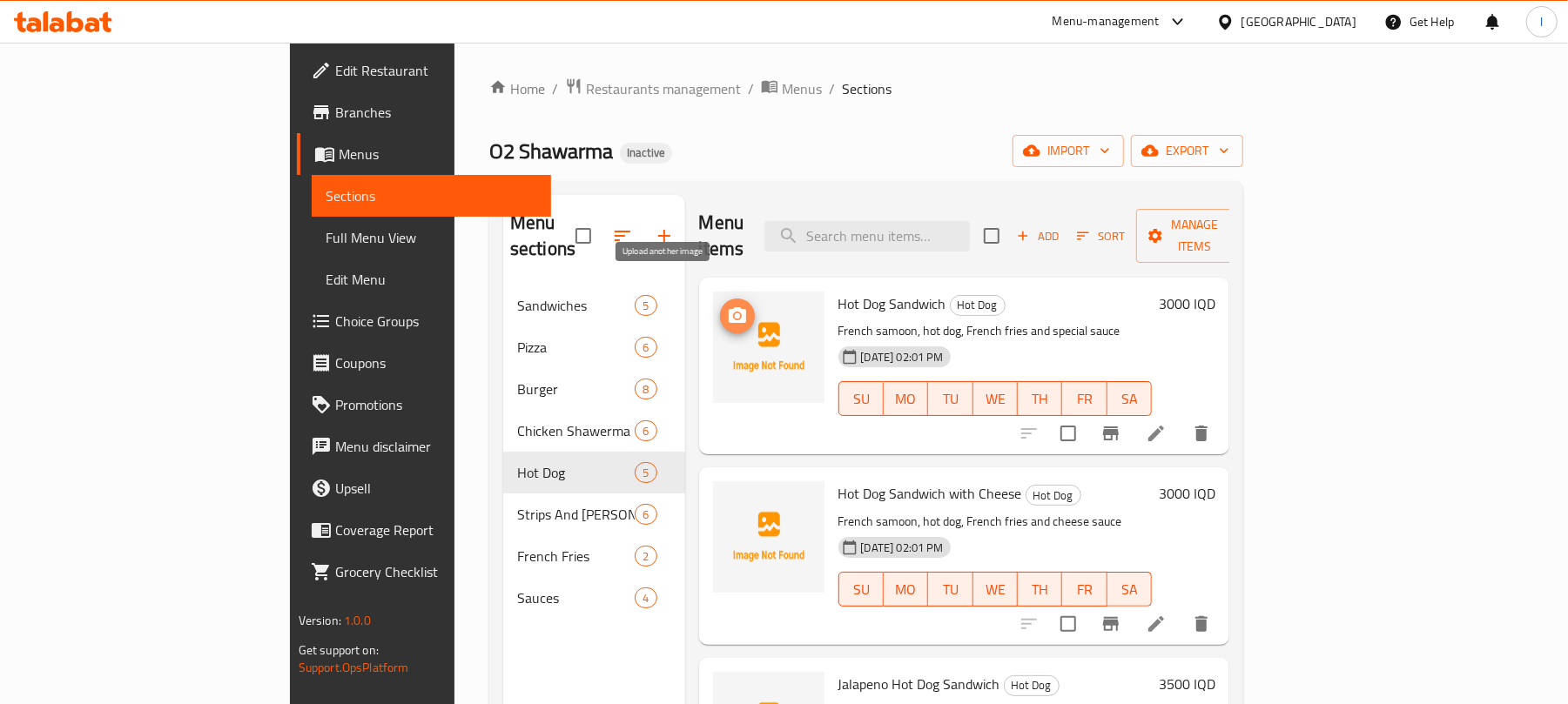
click at [734, 314] on circle "upload picture" at bounding box center [737, 316] width 6 height 6
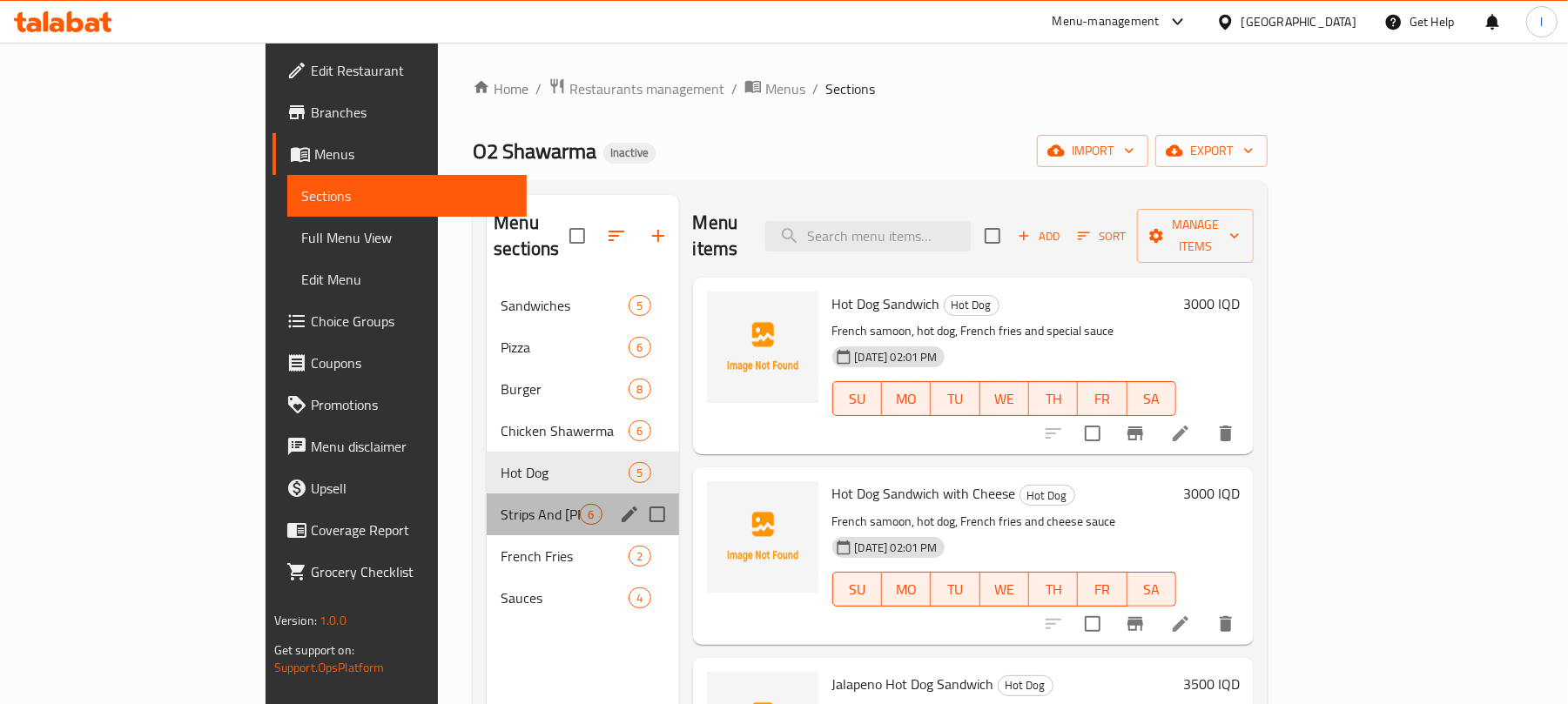
click at [486, 502] on div "Strips And [PERSON_NAME] 6" at bounding box center [582, 514] width 191 height 42
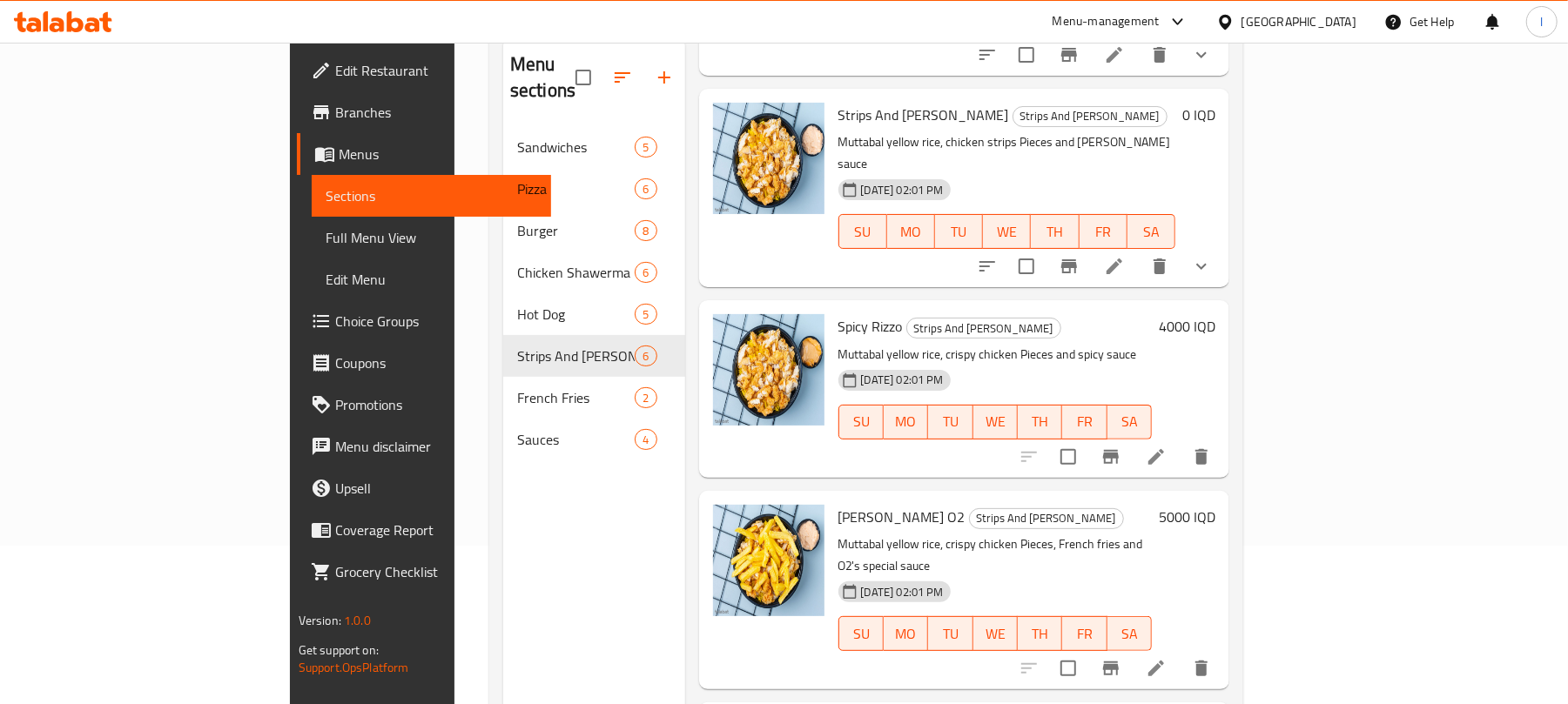
scroll to position [244, 0]
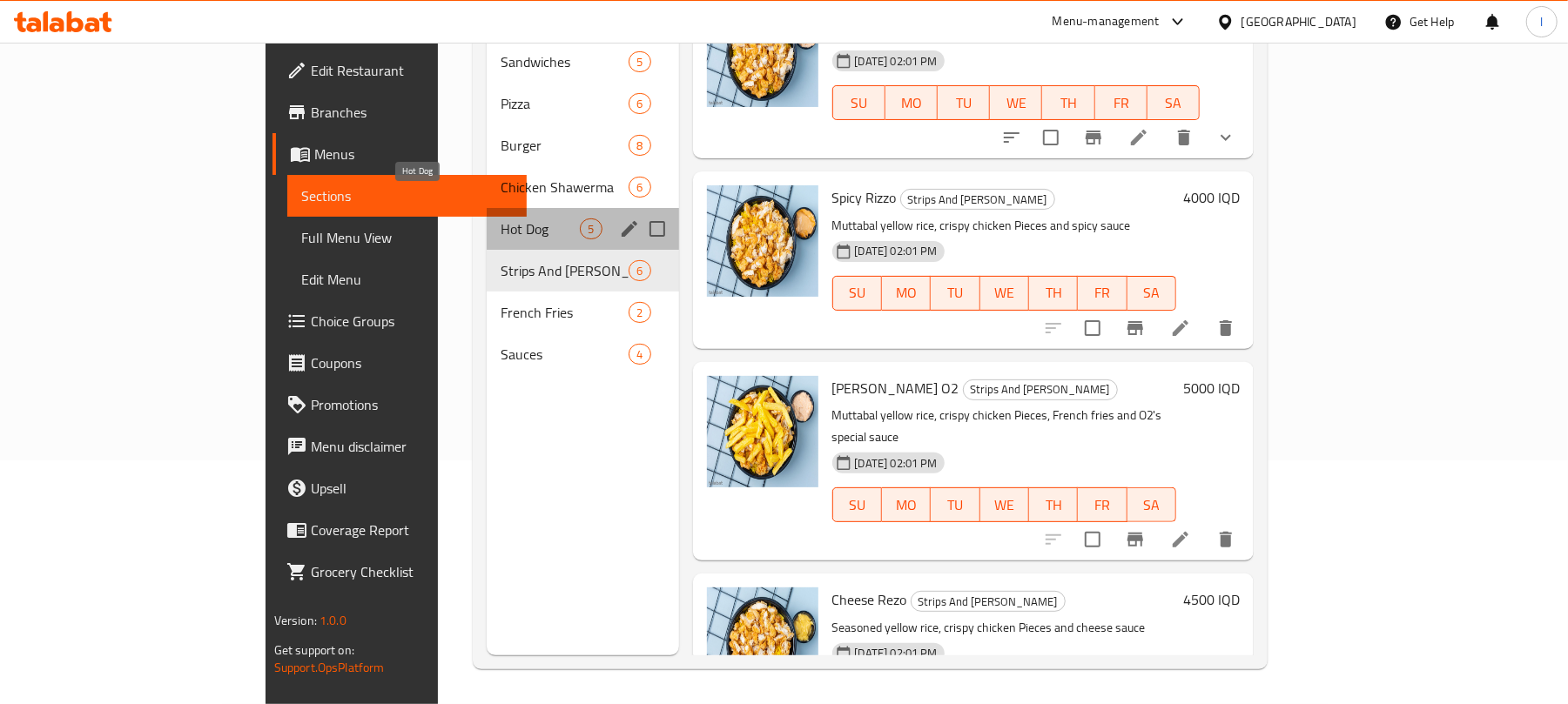
click at [501, 218] on span "Hot Dog" at bounding box center [540, 228] width 80 height 21
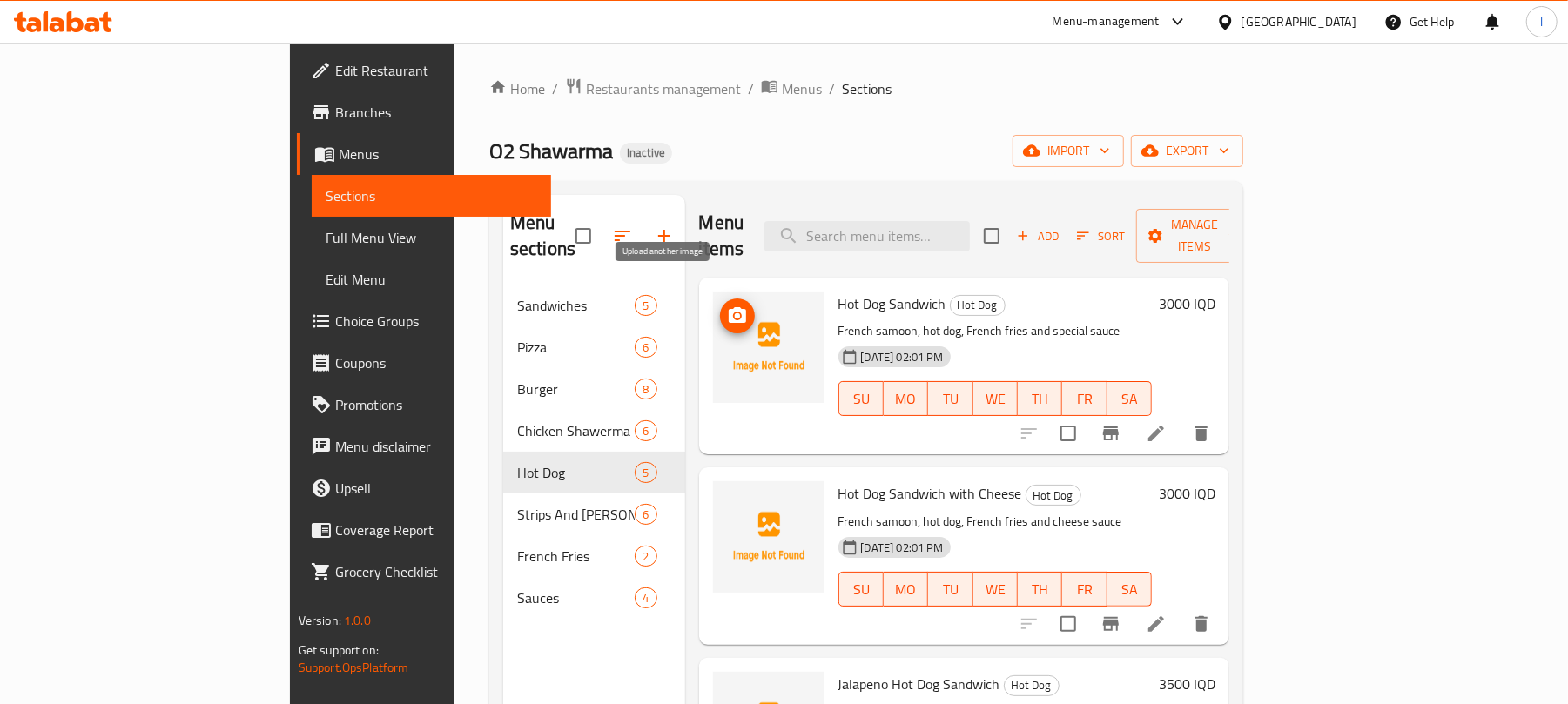
click at [727, 305] on icon "upload picture" at bounding box center [738, 316] width 21 height 21
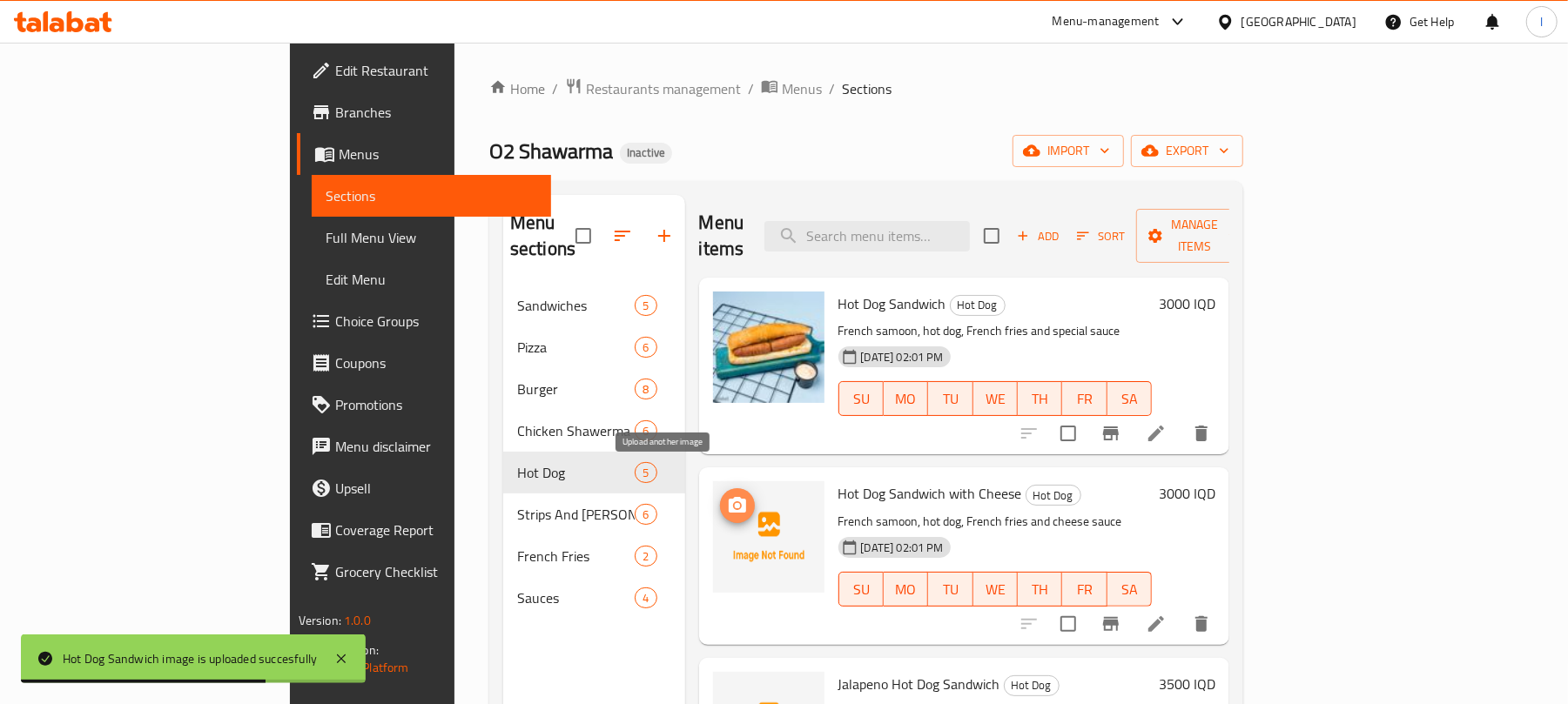
click at [727, 495] on icon "upload picture" at bounding box center [738, 505] width 21 height 21
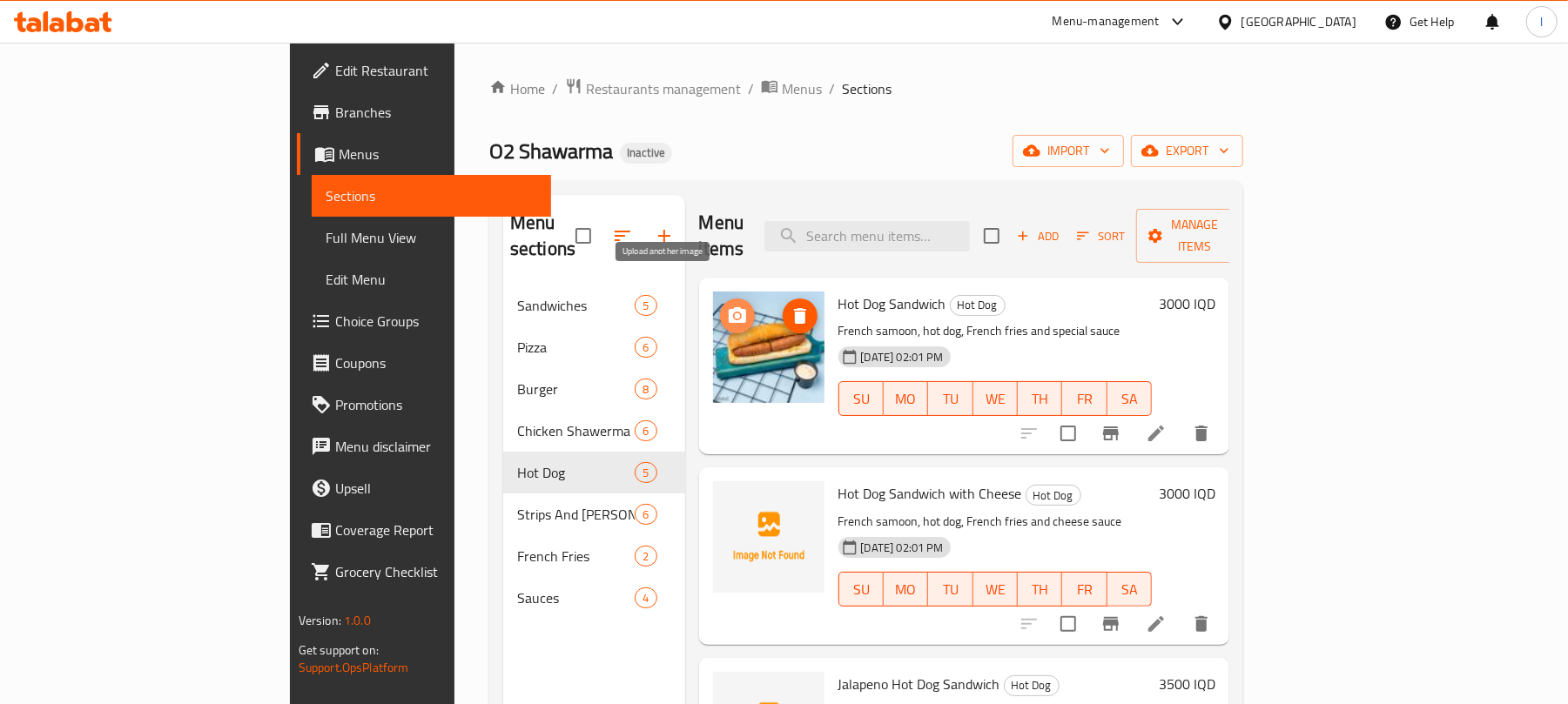
click at [720, 298] on button "upload picture" at bounding box center [737, 316] width 35 height 35
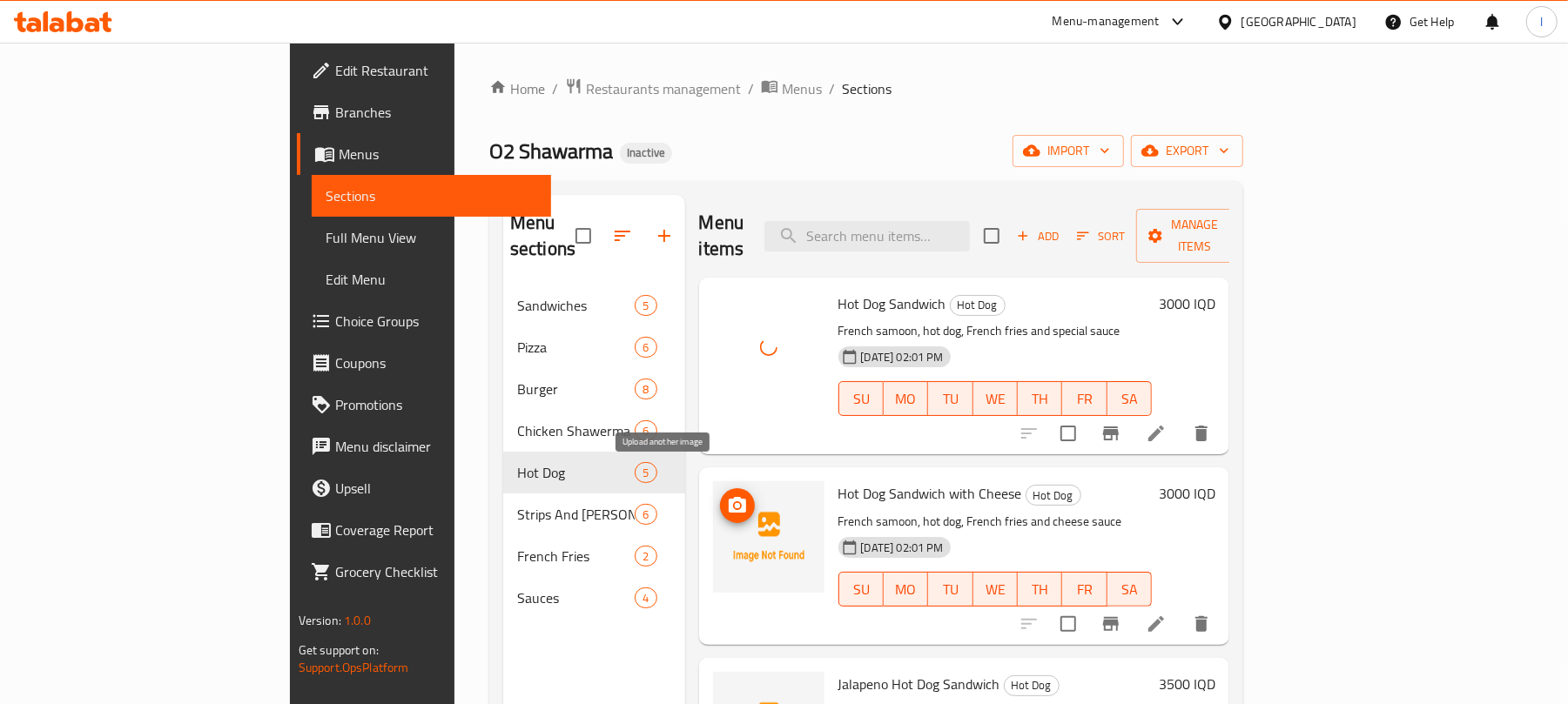
click at [729, 496] on icon "upload picture" at bounding box center [738, 504] width 17 height 16
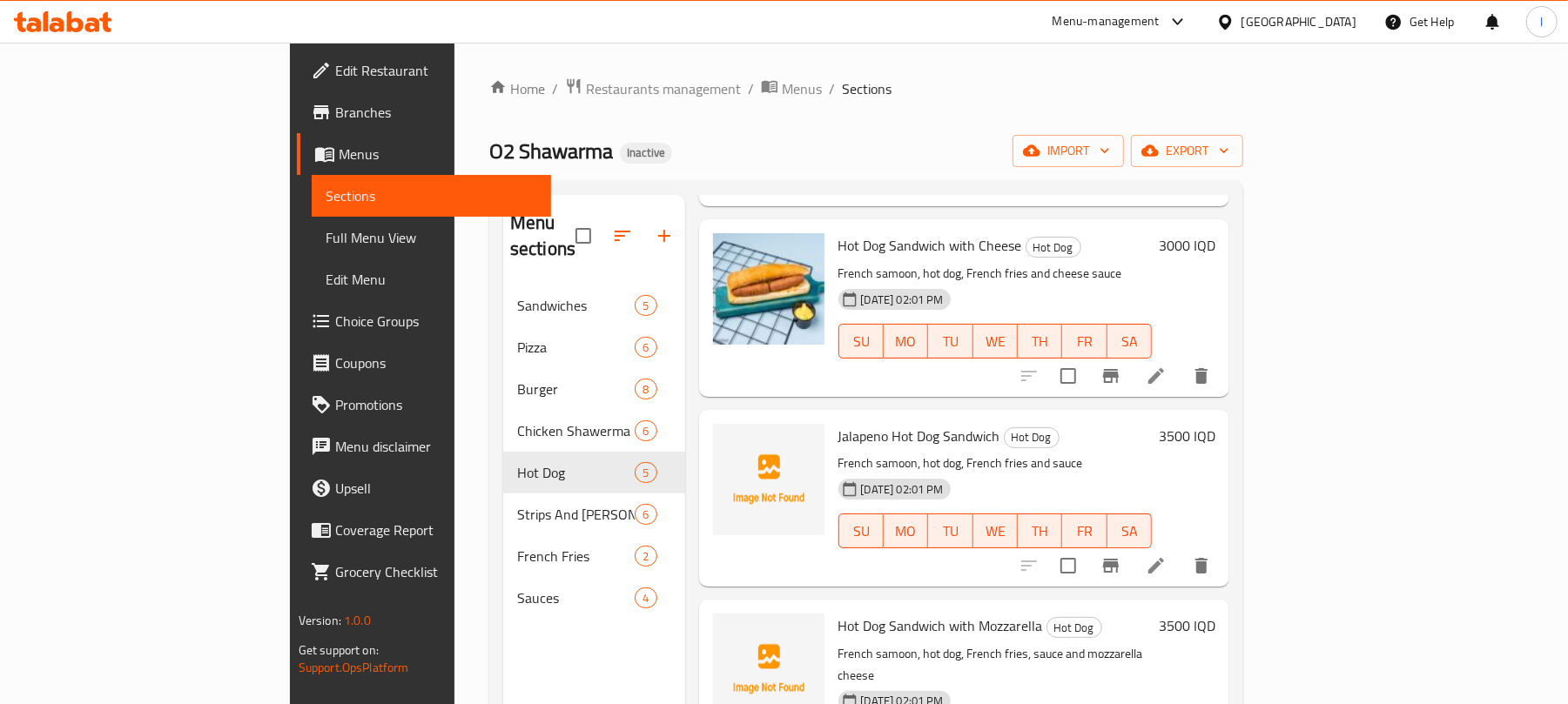
scroll to position [290, 0]
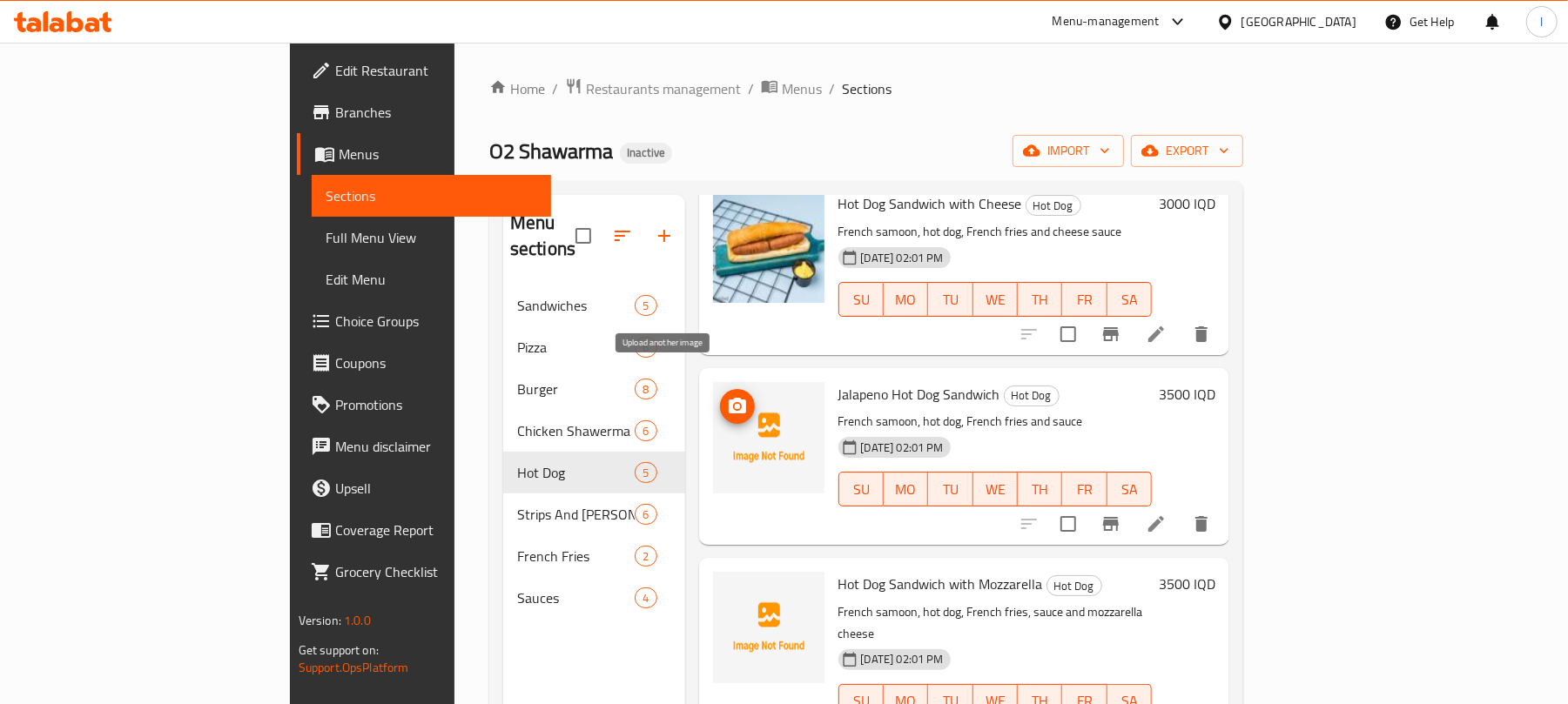
click at [727, 396] on icon "upload picture" at bounding box center [738, 406] width 21 height 21
click at [720, 396] on span "upload picture" at bounding box center [737, 406] width 35 height 21
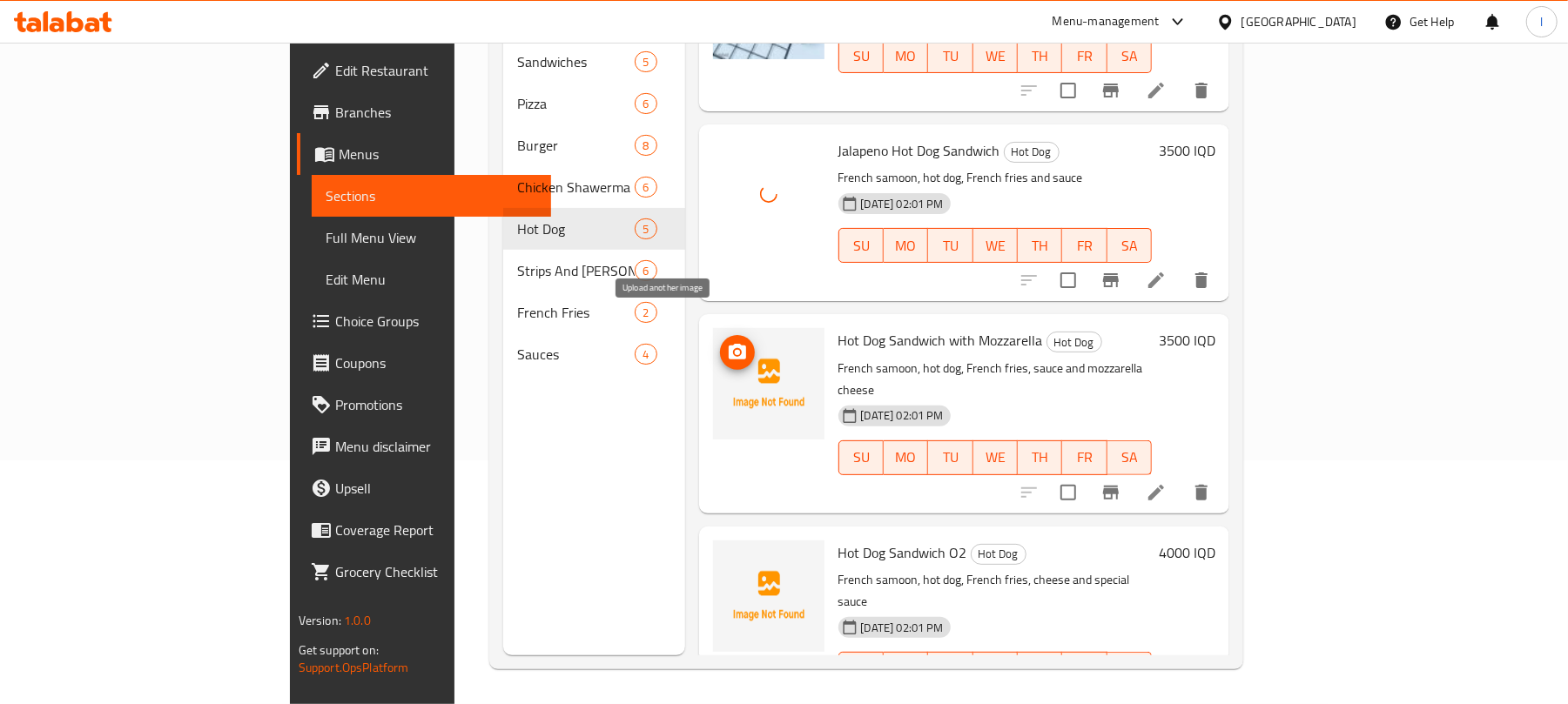
click at [729, 344] on icon "upload picture" at bounding box center [738, 352] width 17 height 16
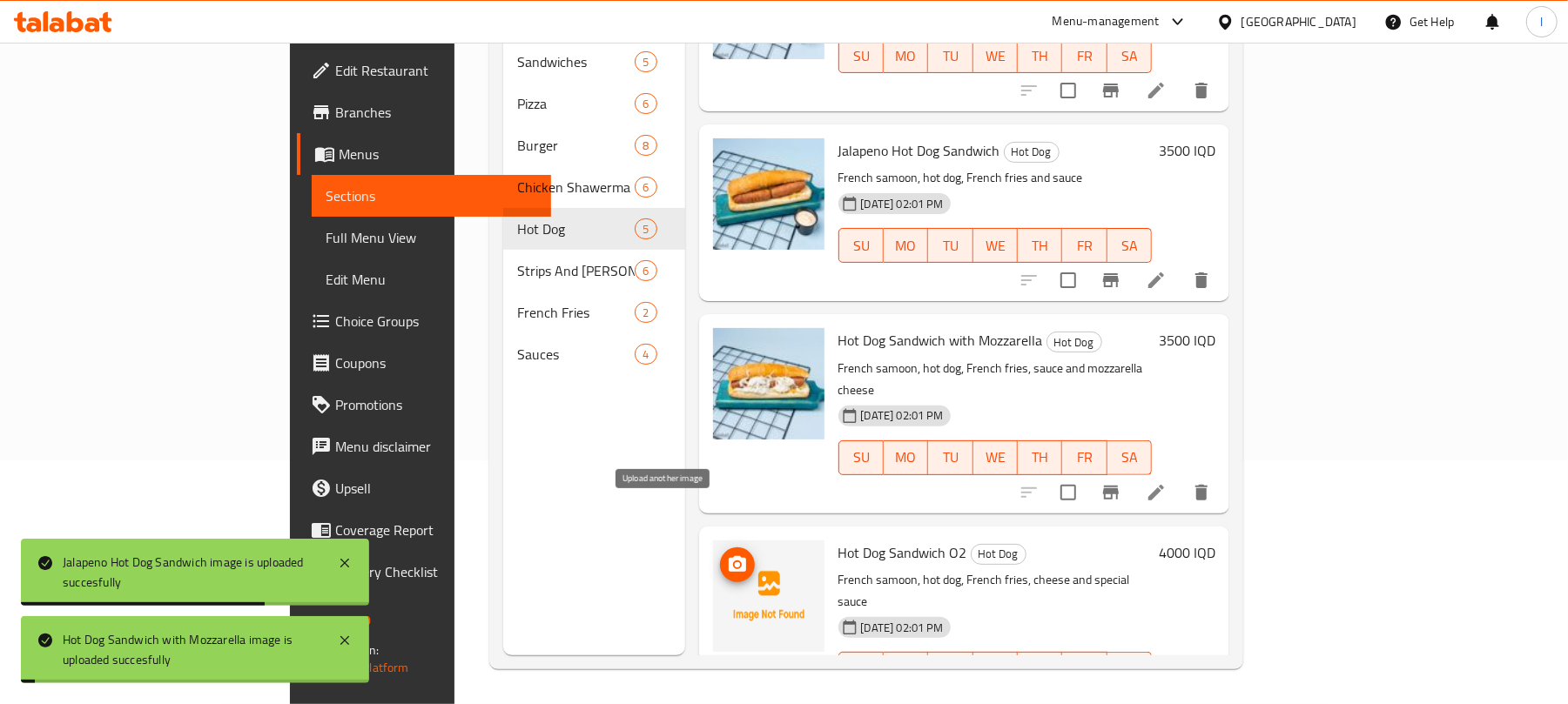
click at [720, 554] on span "upload picture" at bounding box center [737, 565] width 35 height 21
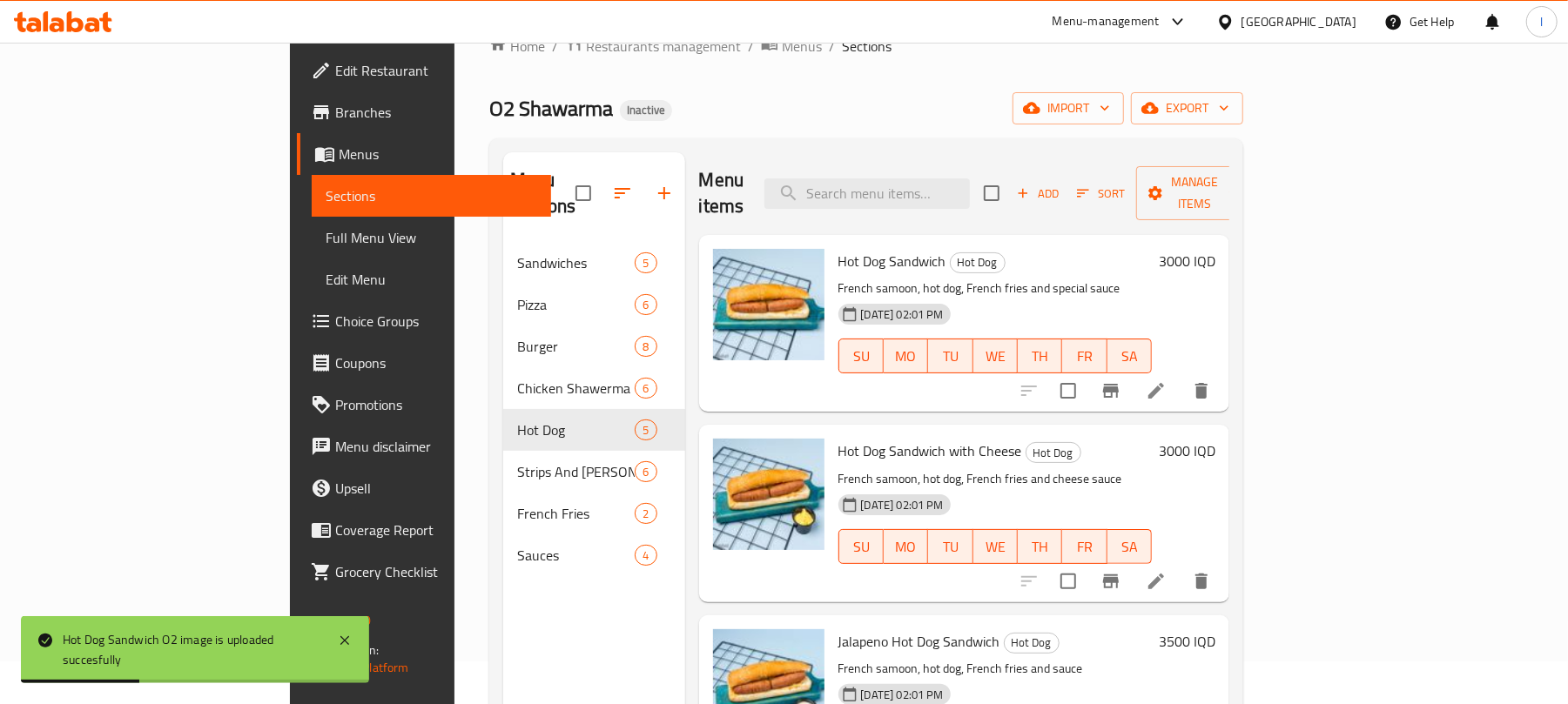
scroll to position [0, 0]
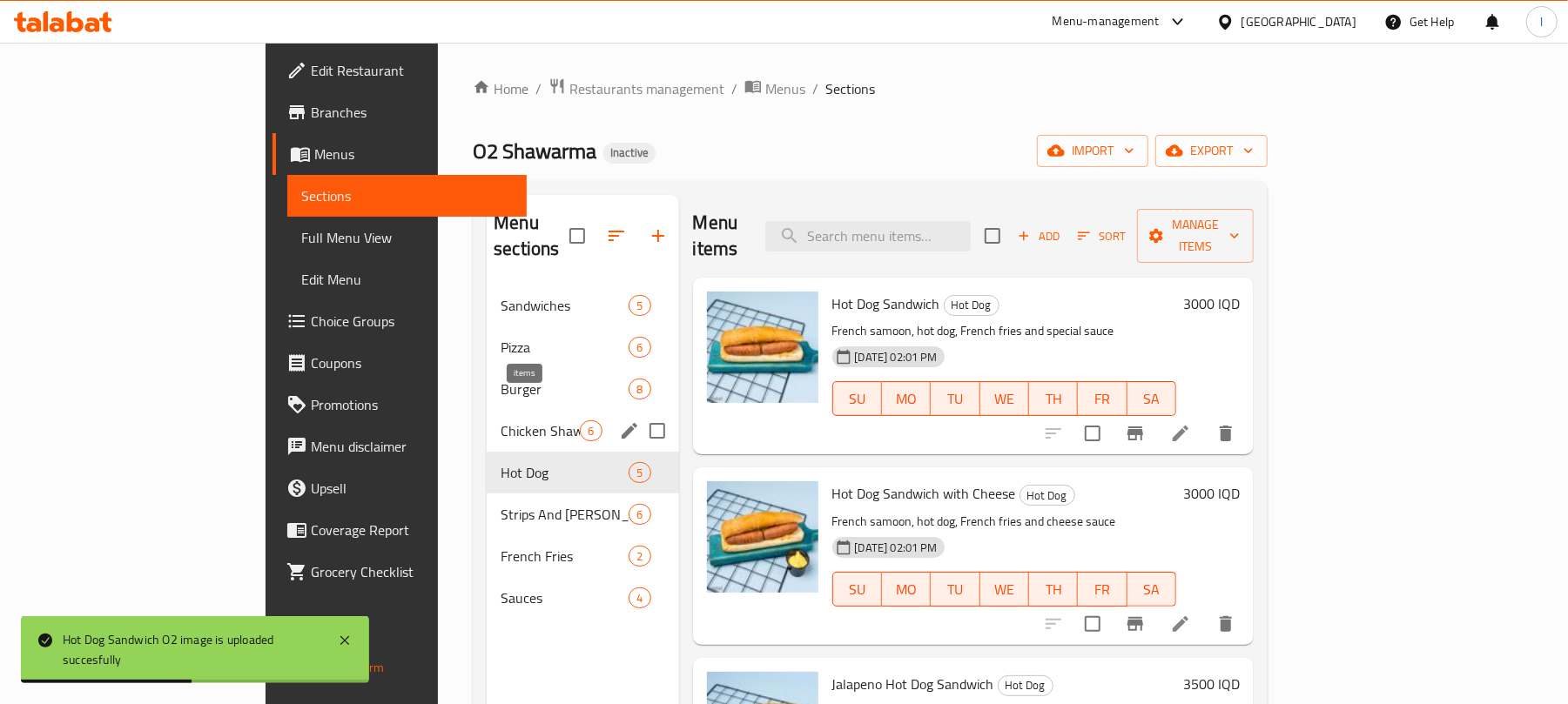
click at [501, 421] on span "Chicken Shawerma" at bounding box center [540, 431] width 80 height 21
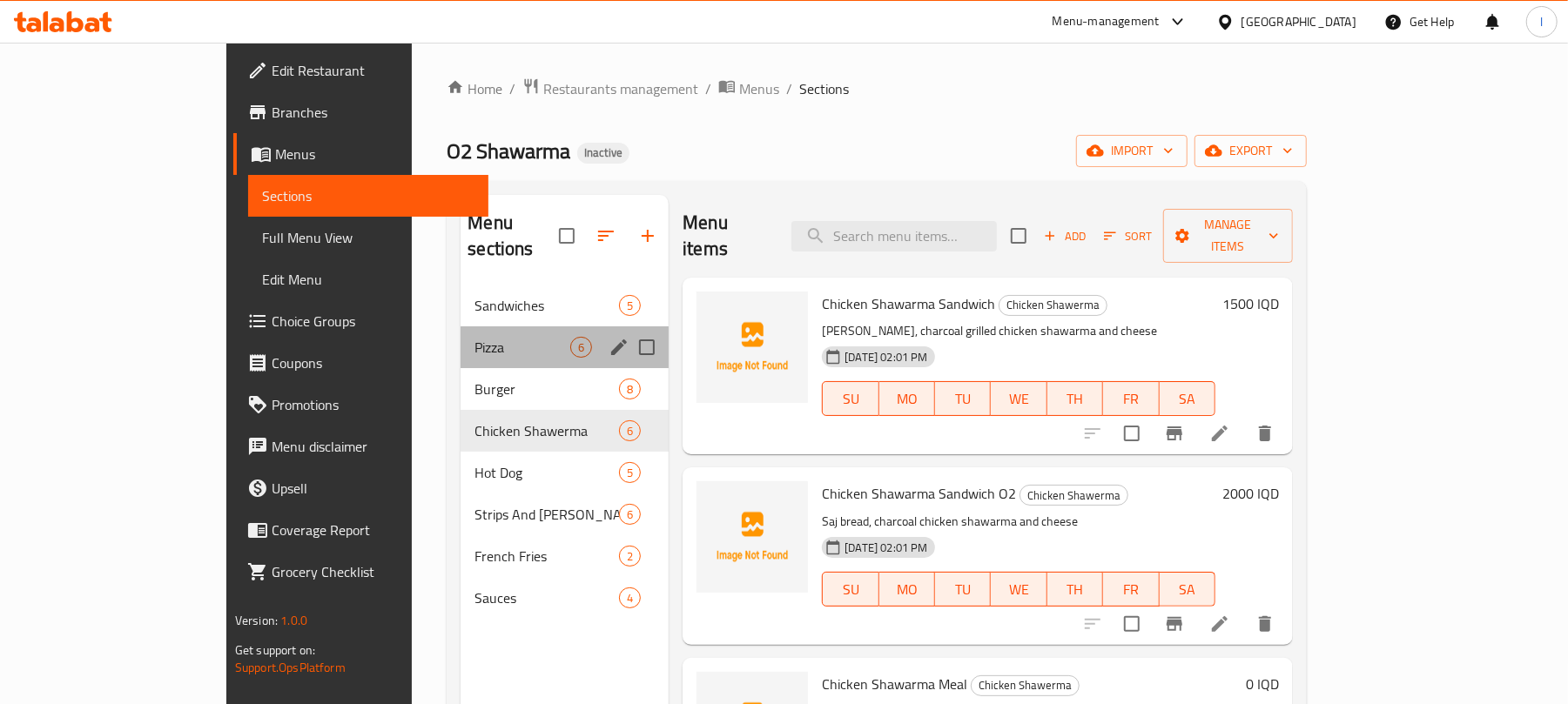
click at [461, 339] on div "Pizza 6" at bounding box center [564, 347] width 208 height 42
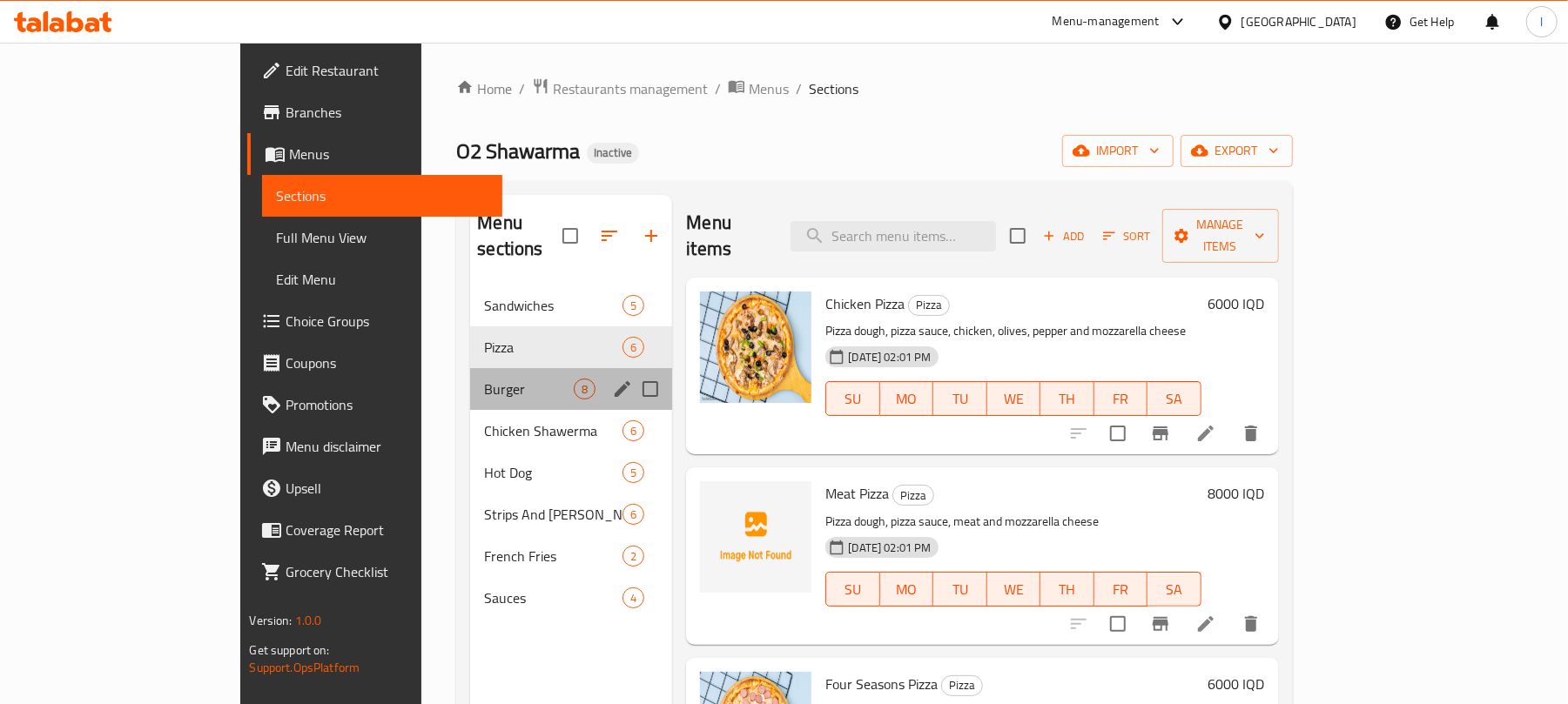
click at [470, 368] on div "Burger 8" at bounding box center [571, 388] width 202 height 42
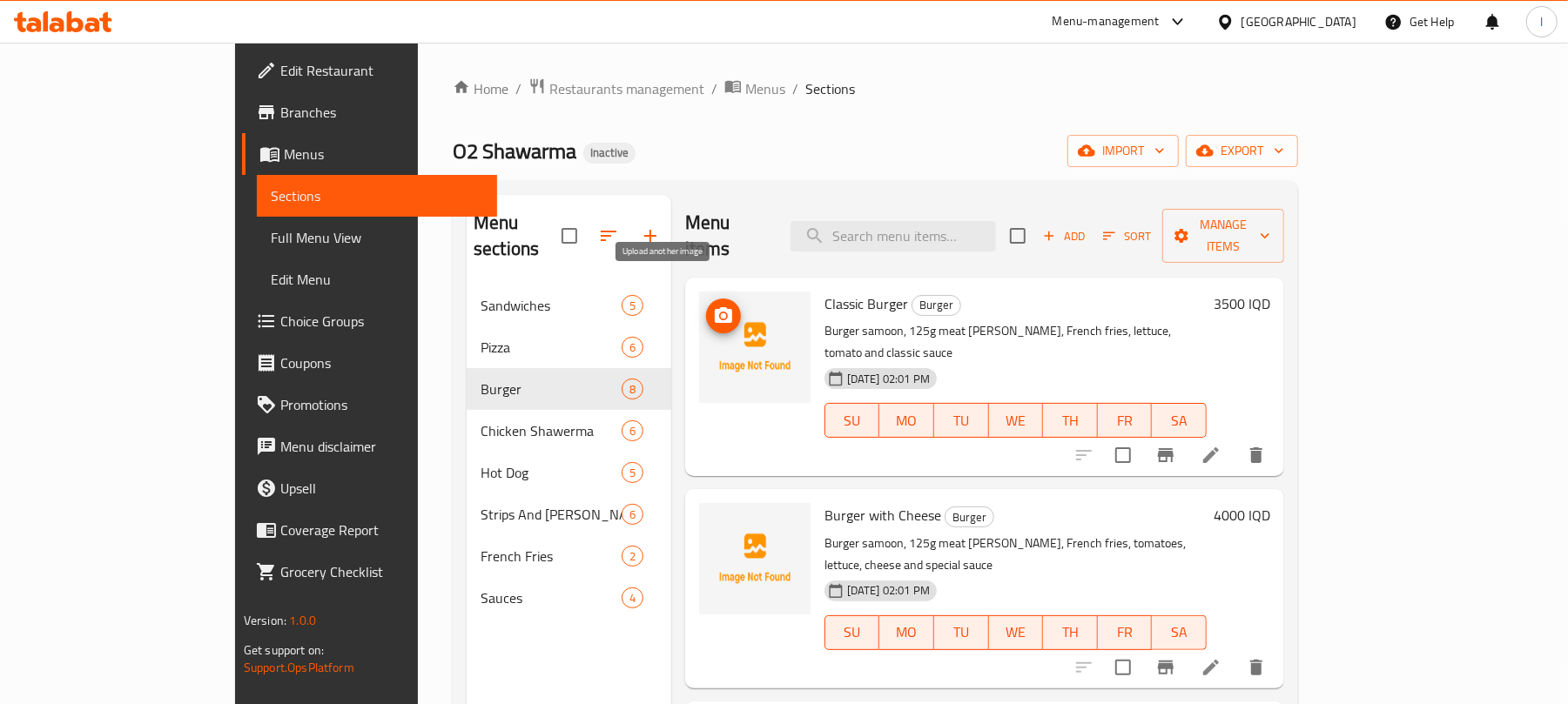
click at [715, 307] on icon "upload picture" at bounding box center [723, 315] width 17 height 16
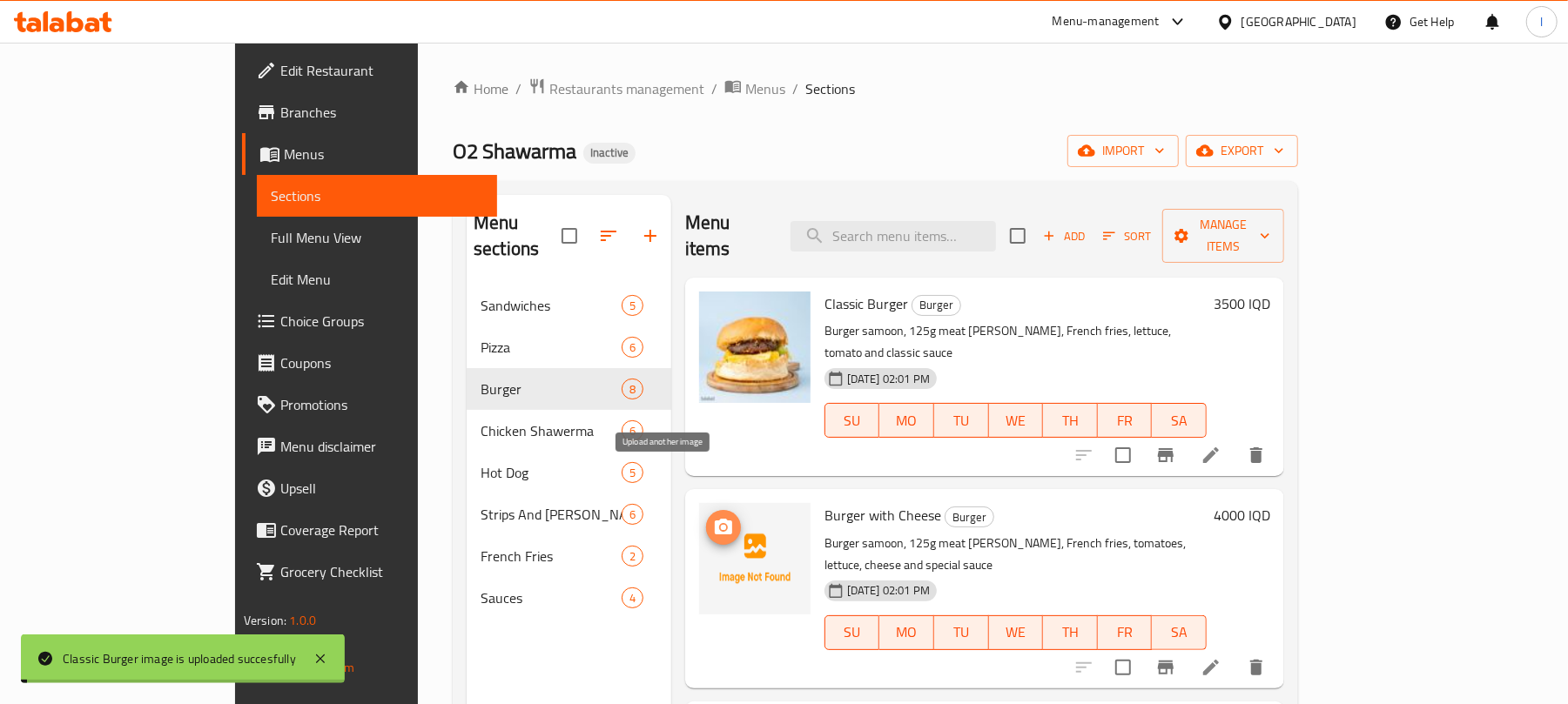
click at [715, 518] on icon "upload picture" at bounding box center [723, 526] width 17 height 16
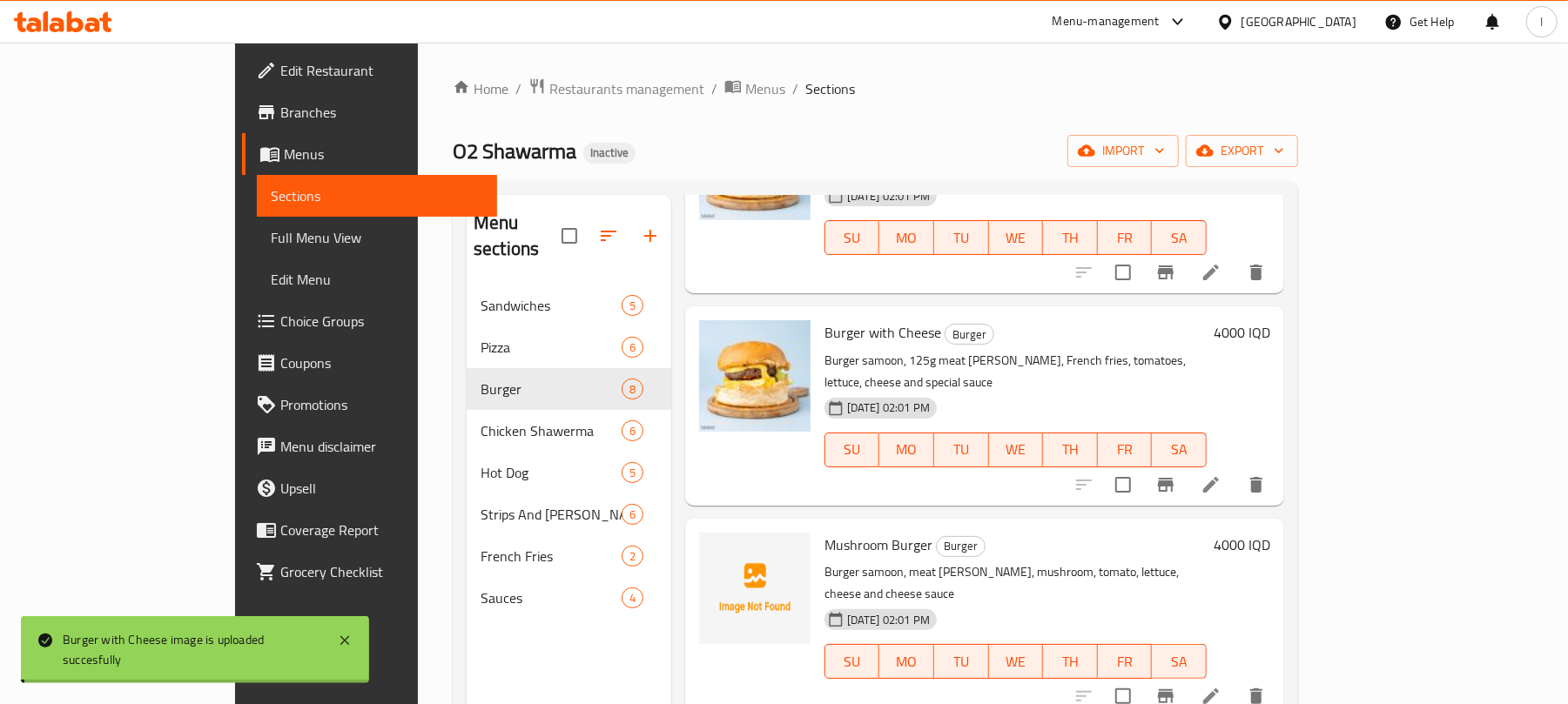
scroll to position [227, 0]
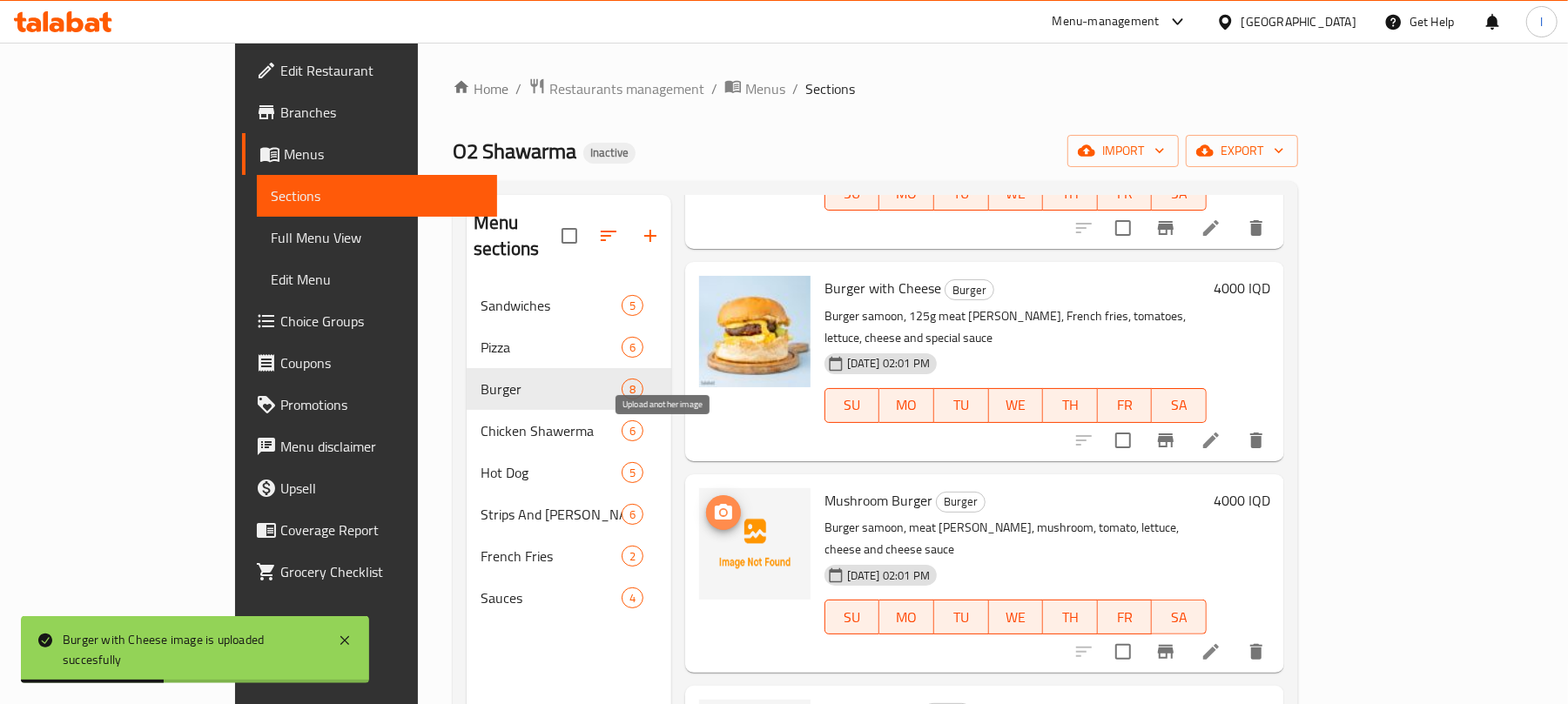
click at [715, 504] on icon "upload picture" at bounding box center [723, 512] width 17 height 16
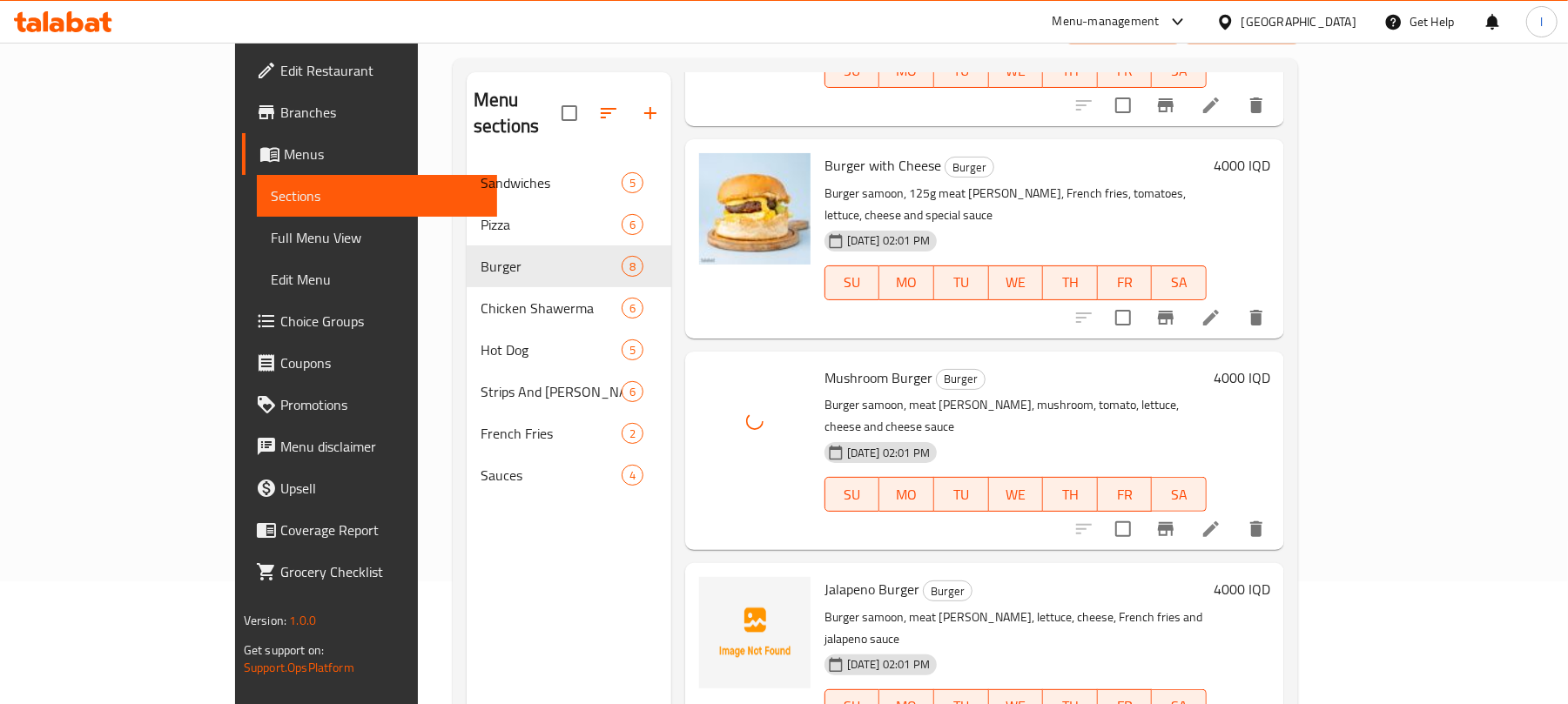
scroll to position [181, 0]
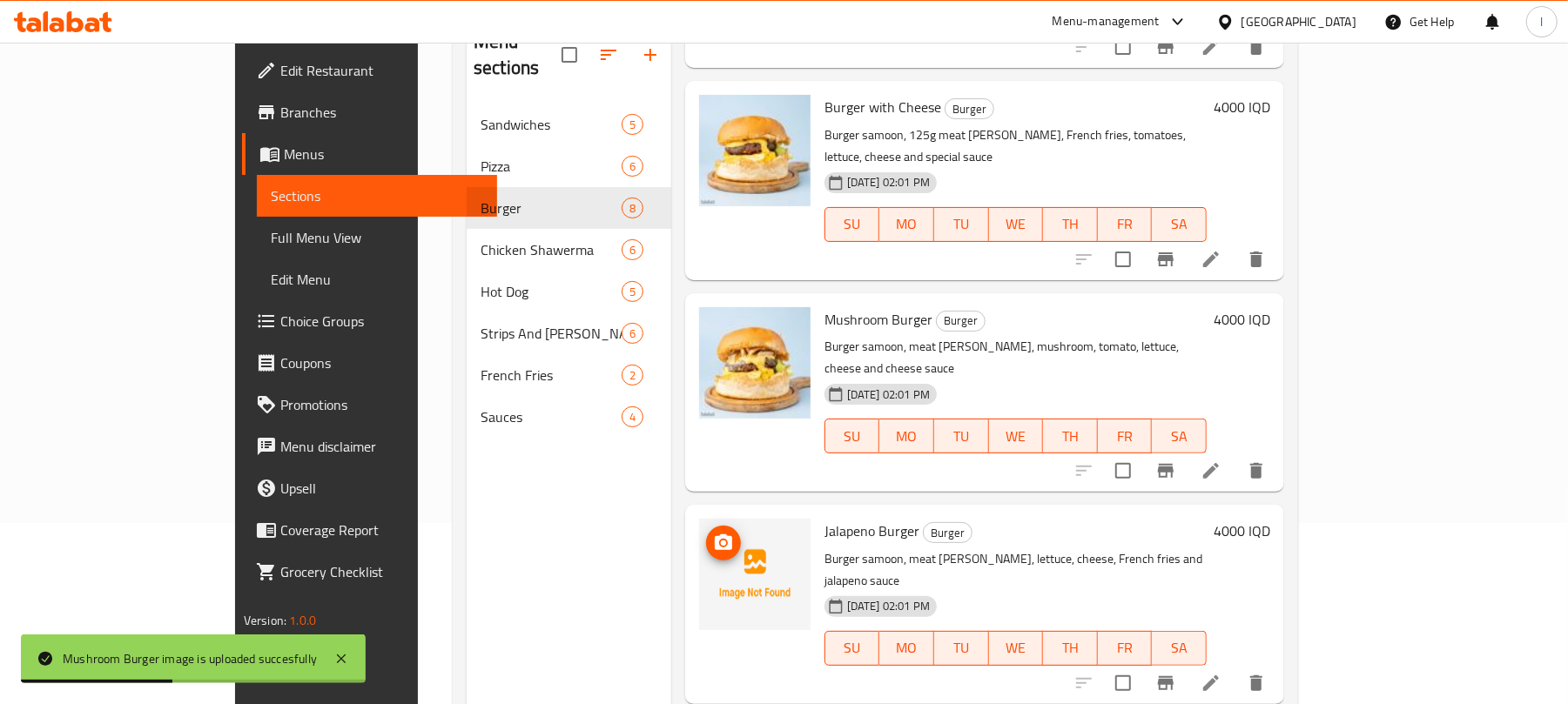
click at [713, 533] on icon "upload picture" at bounding box center [723, 543] width 21 height 21
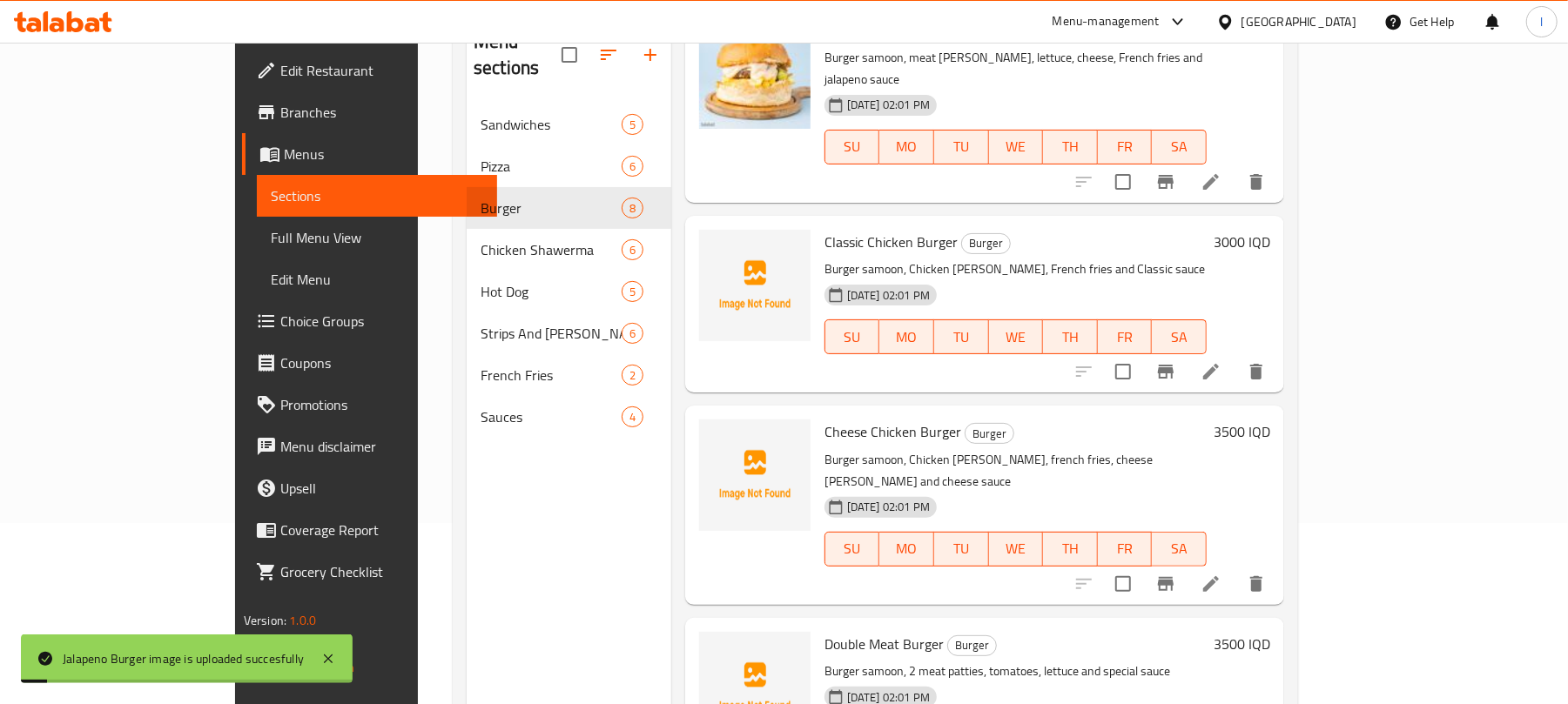
scroll to position [755, 0]
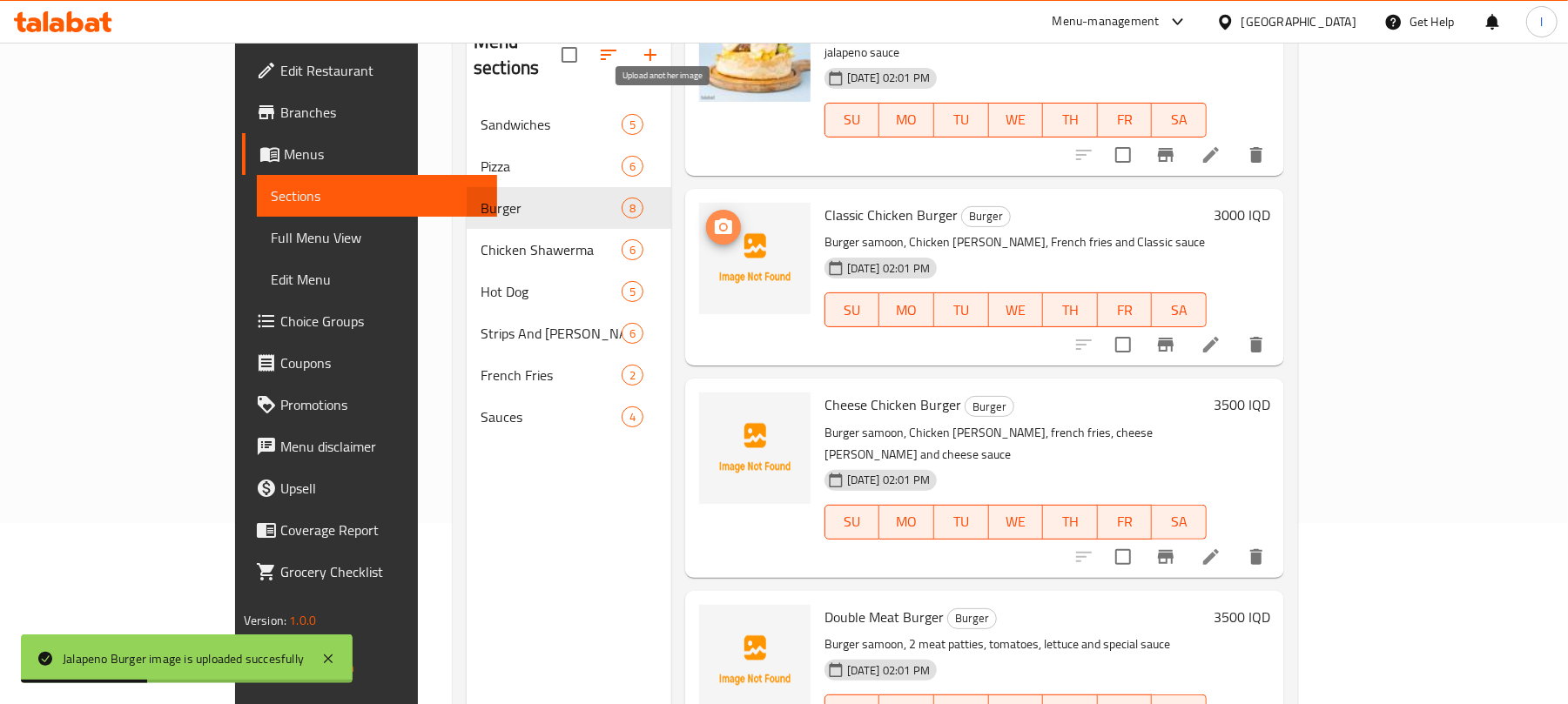
click at [706, 217] on span "upload picture" at bounding box center [723, 227] width 35 height 21
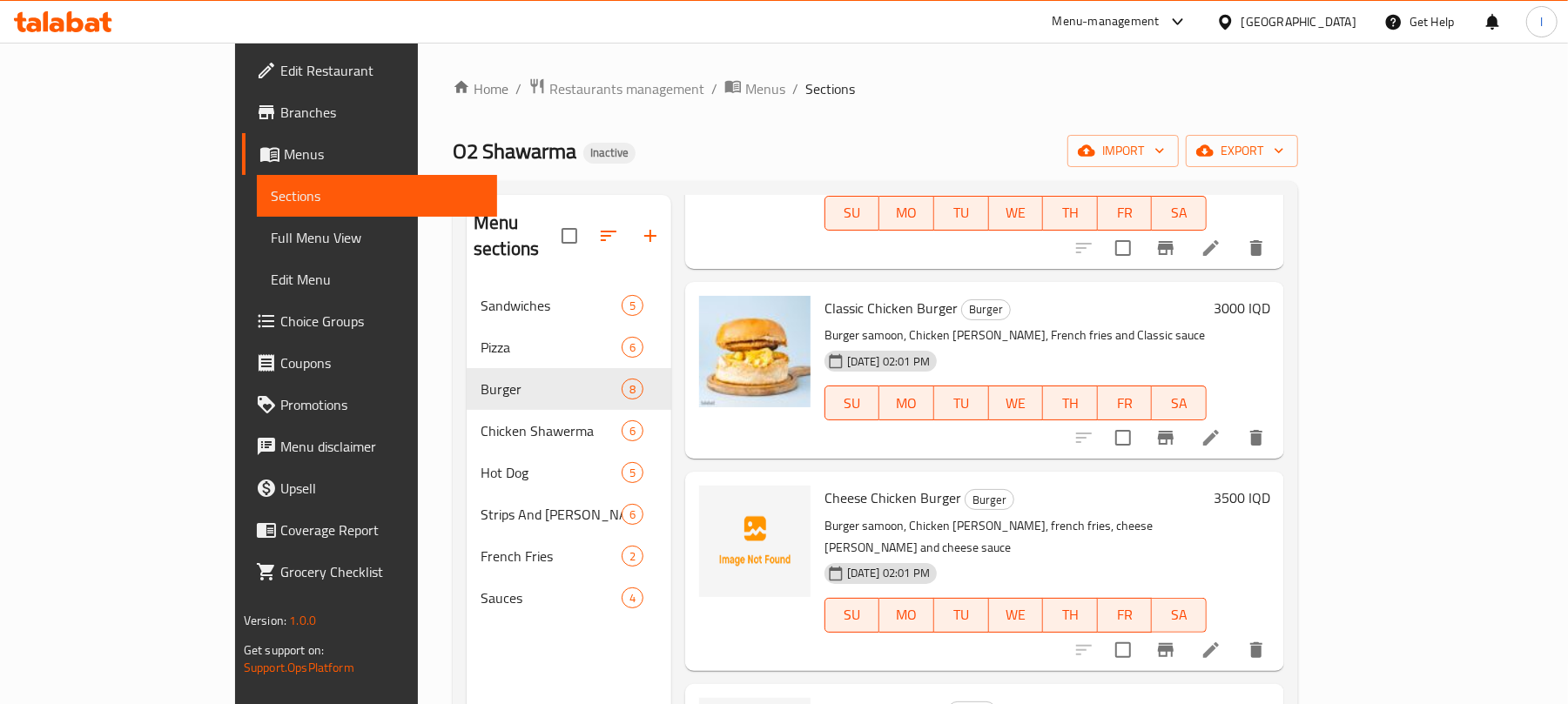
scroll to position [850, 0]
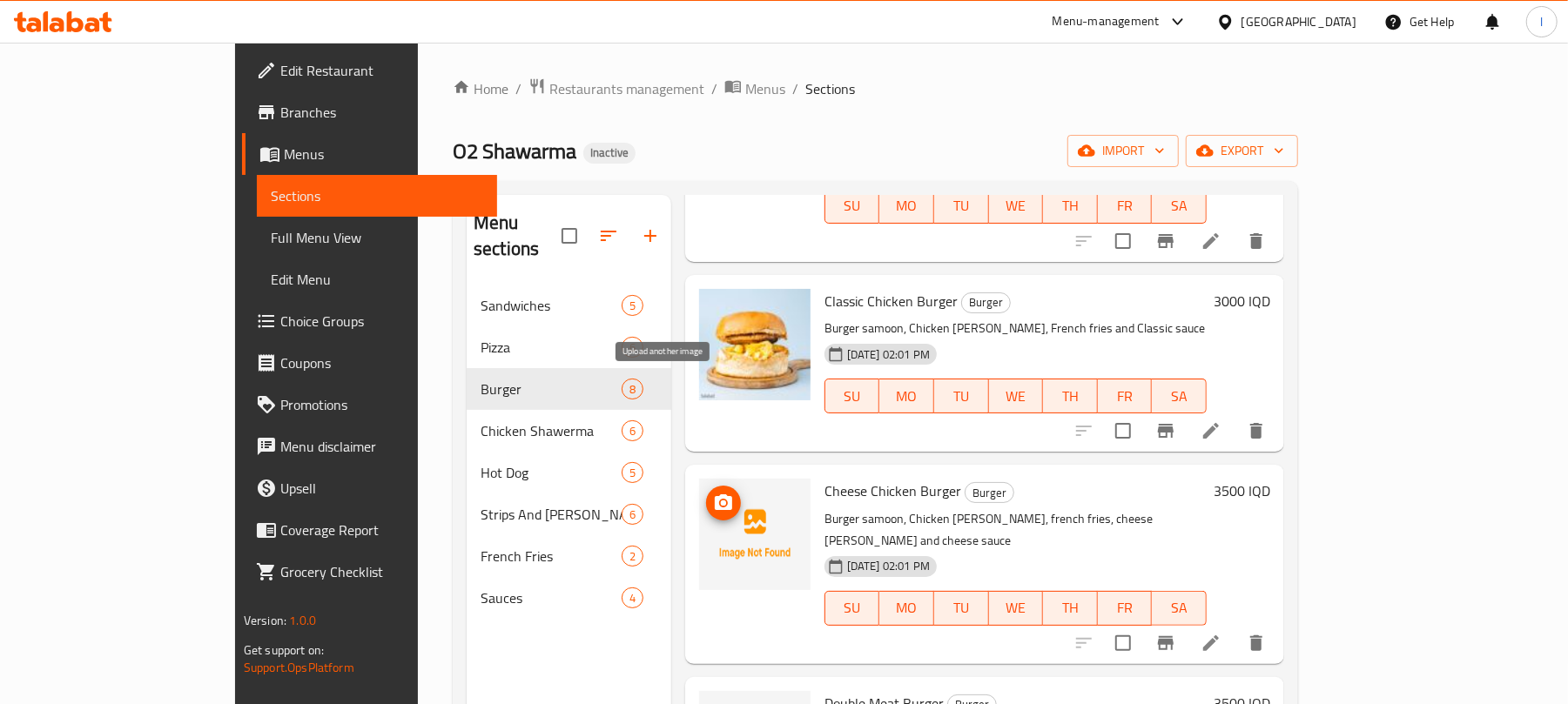
click at [706, 485] on button "upload picture" at bounding box center [723, 502] width 35 height 35
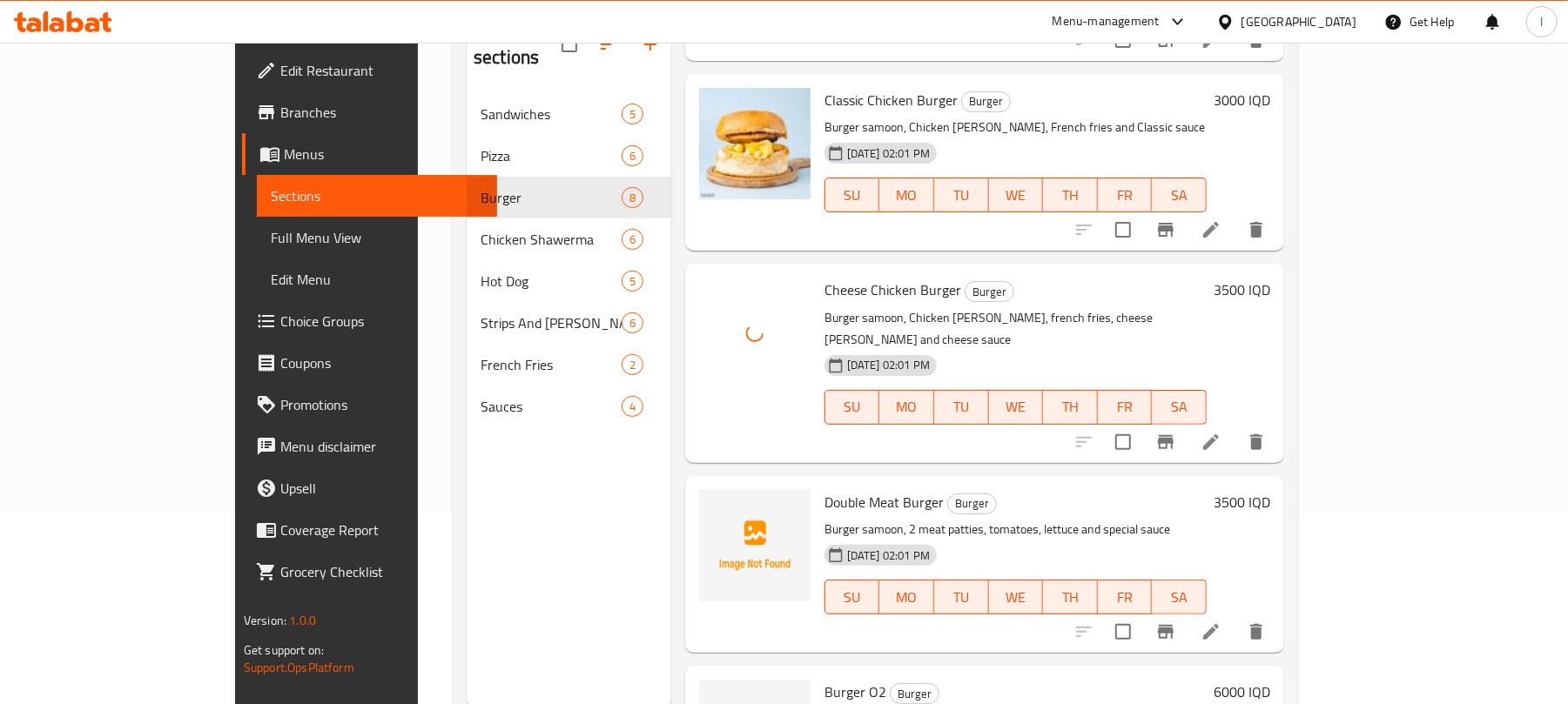
scroll to position [244, 0]
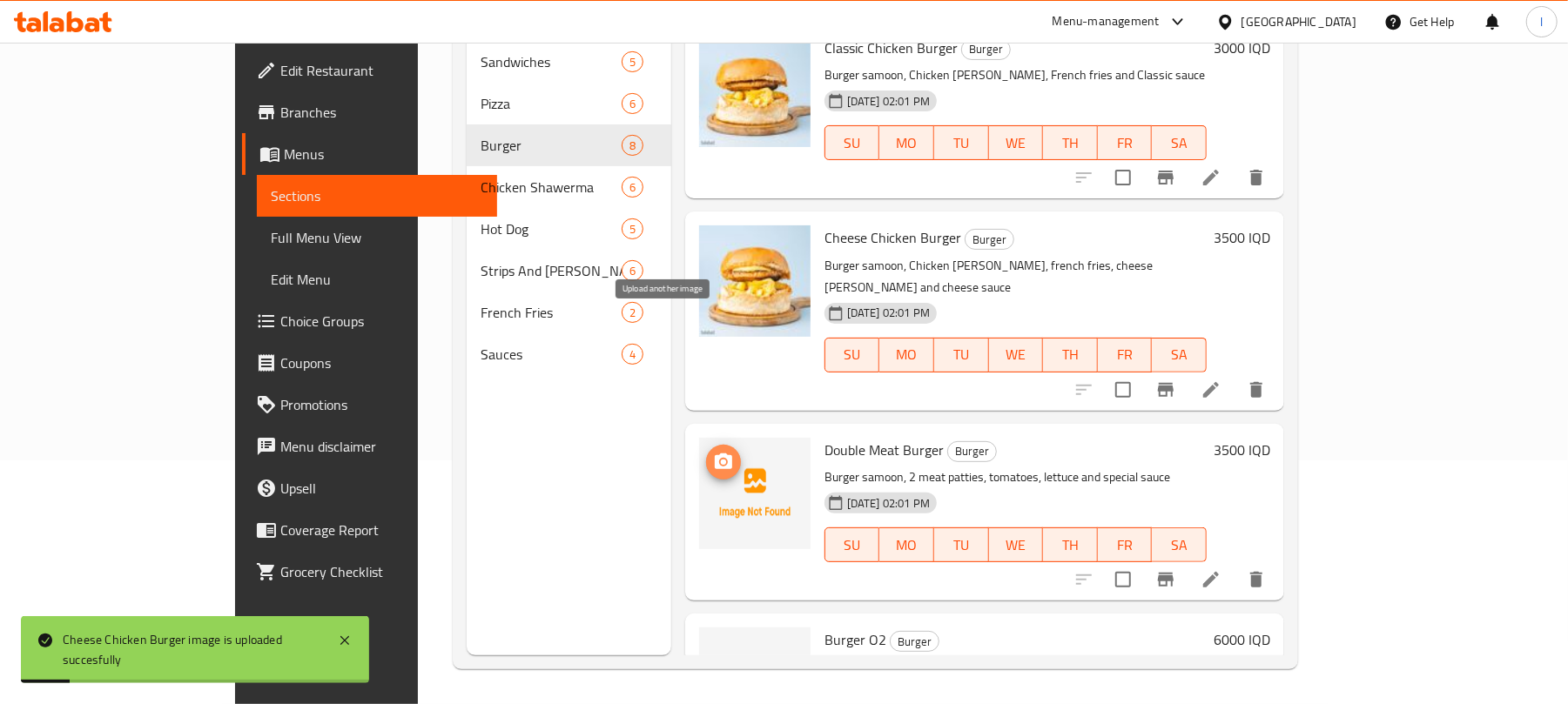
click at [715, 453] on icon "upload picture" at bounding box center [723, 460] width 17 height 16
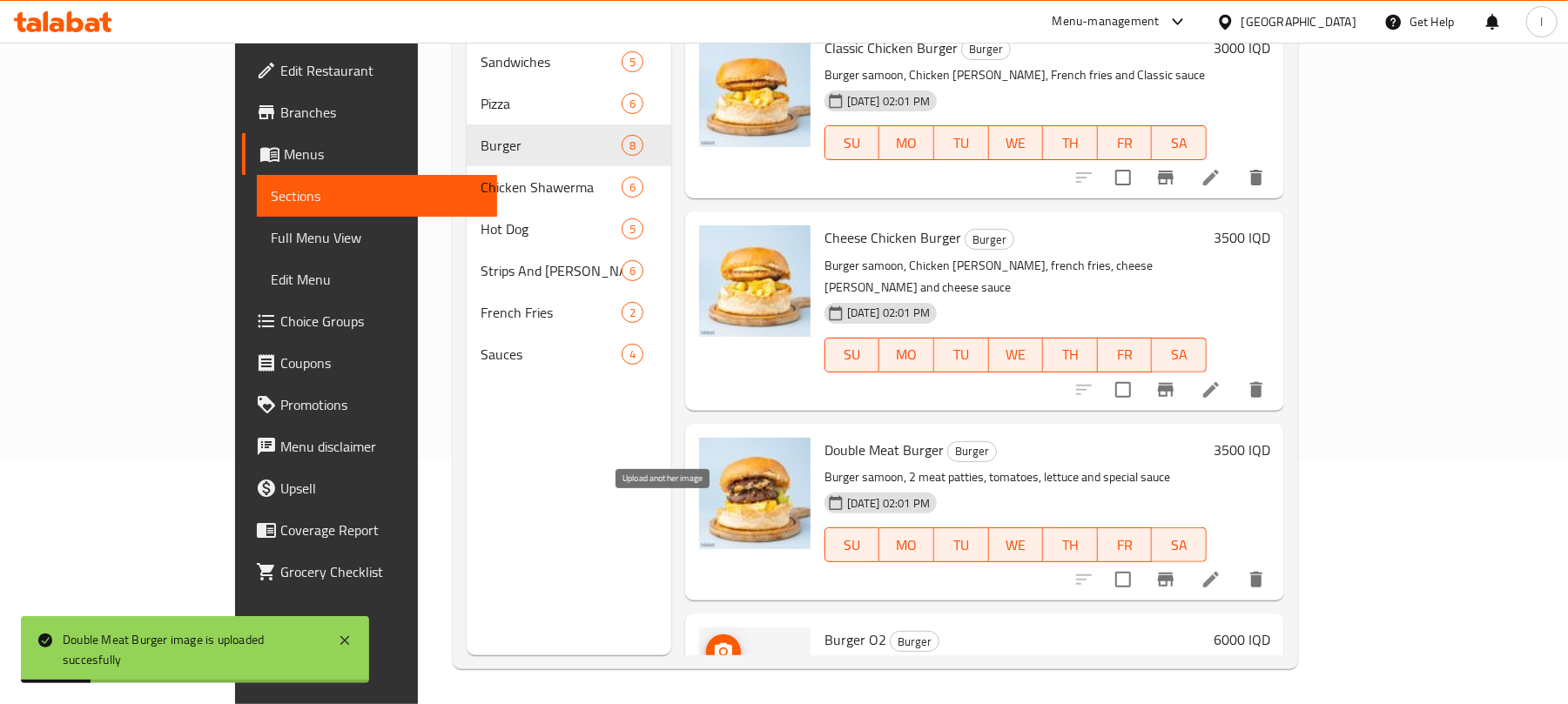
click at [706, 641] on span "upload picture" at bounding box center [723, 652] width 35 height 21
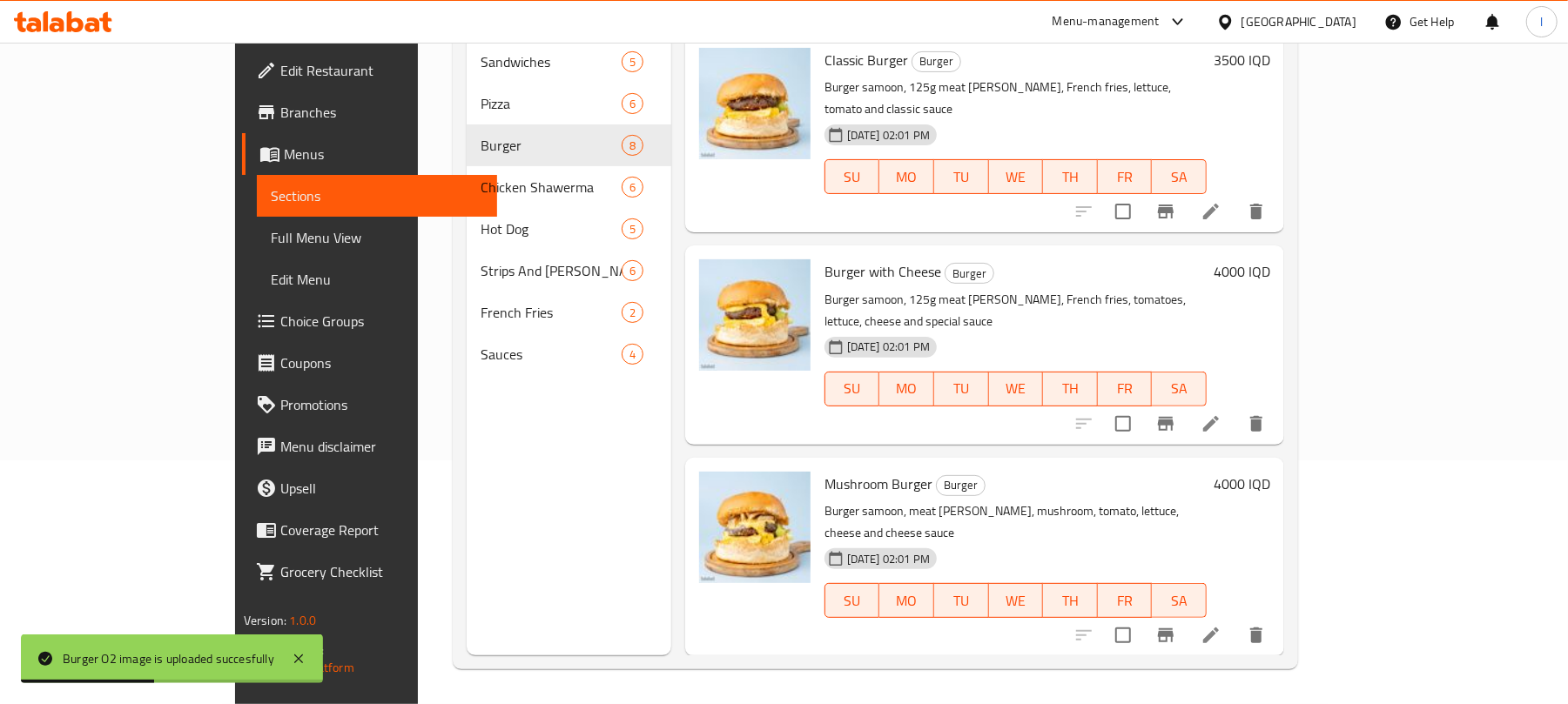
scroll to position [0, 0]
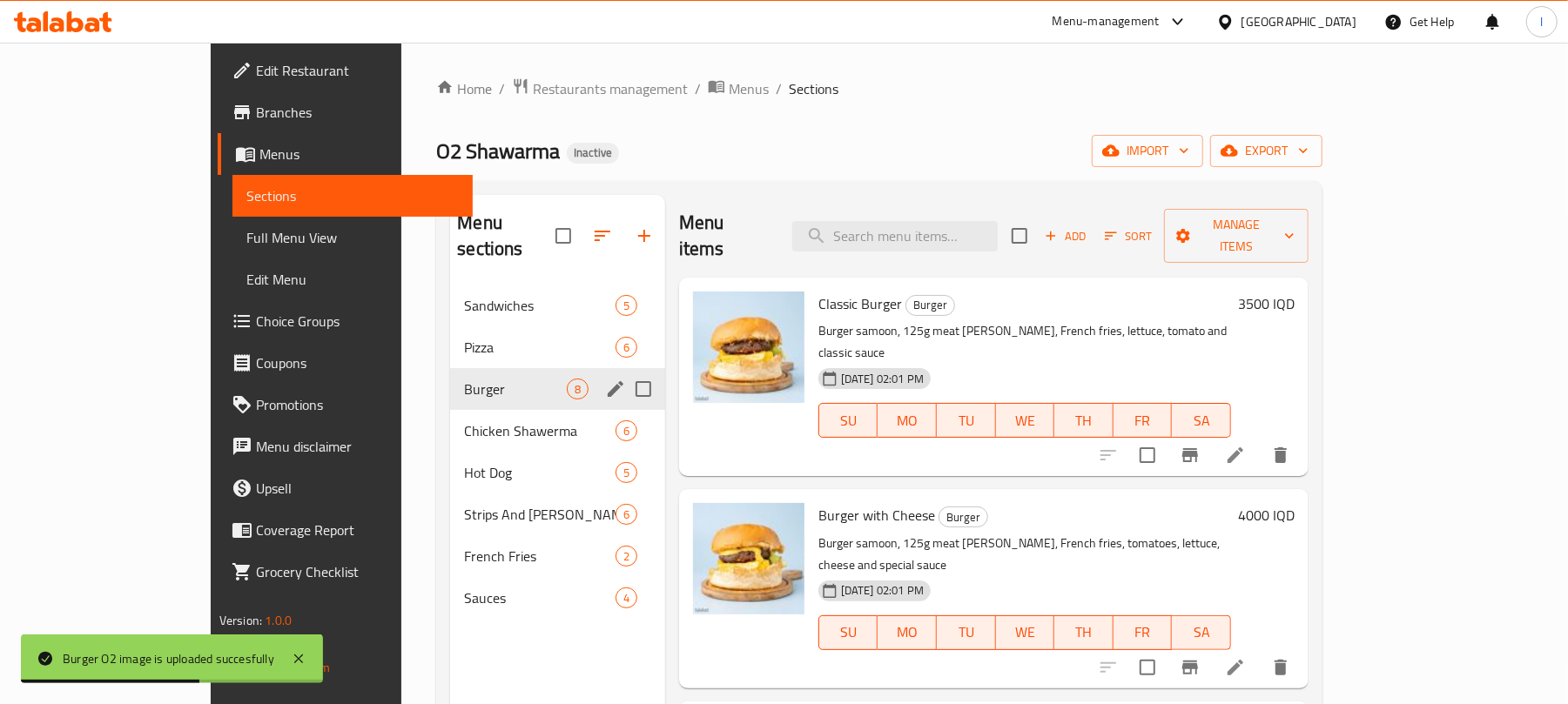
click at [464, 378] on span "Burger" at bounding box center [514, 388] width 101 height 21
click at [464, 421] on span "Chicken Shawerma" at bounding box center [514, 431] width 101 height 21
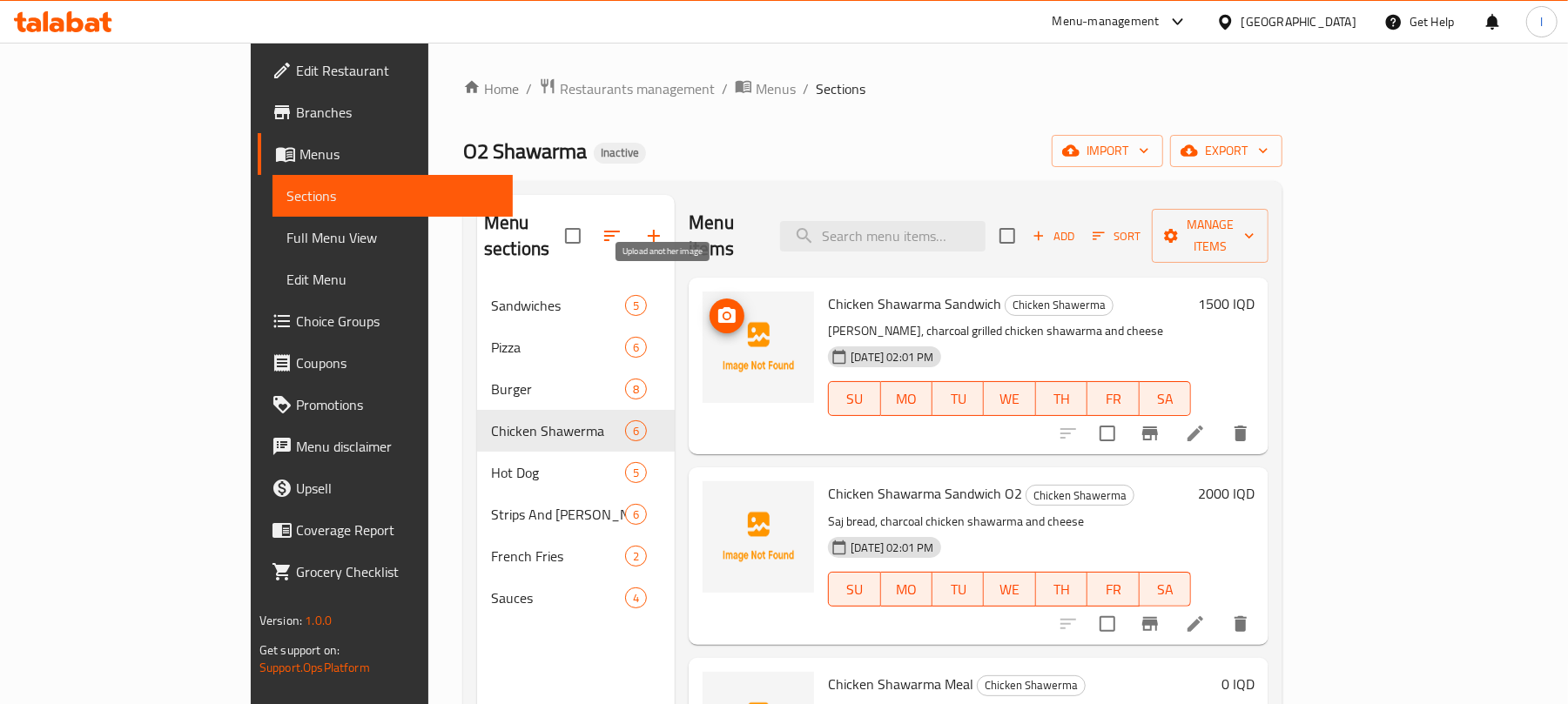
click at [719, 307] on icon "upload picture" at bounding box center [727, 315] width 17 height 16
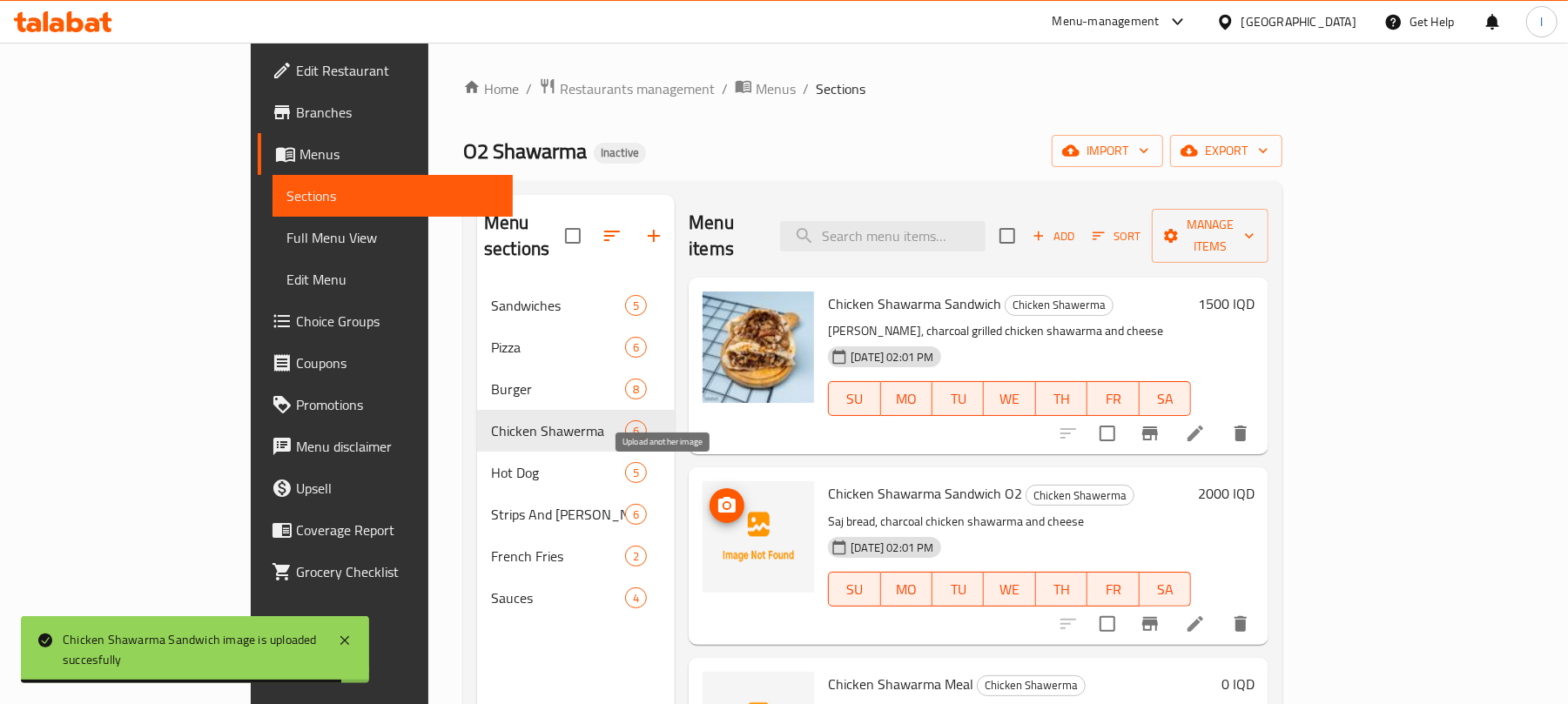
click at [717, 495] on icon "upload picture" at bounding box center [727, 505] width 21 height 21
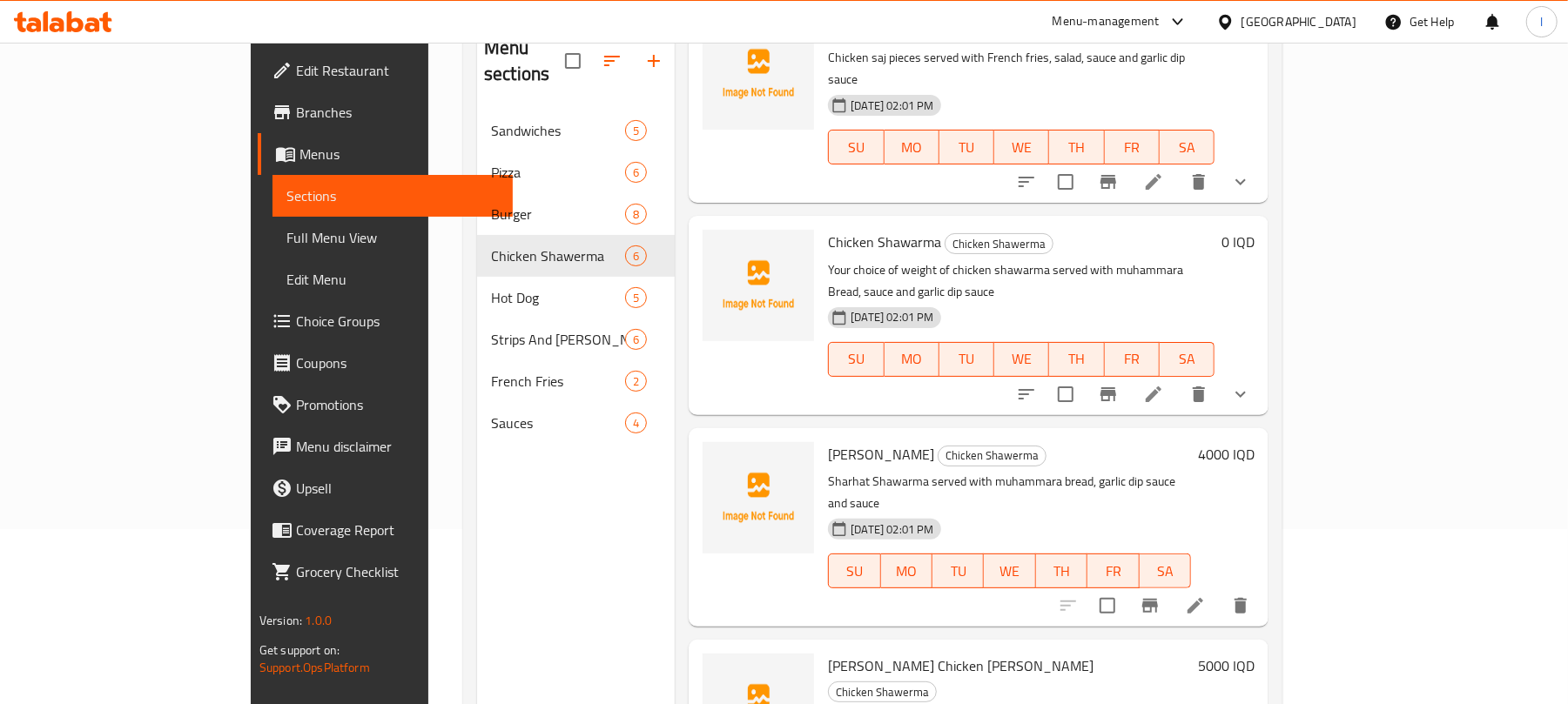
scroll to position [244, 0]
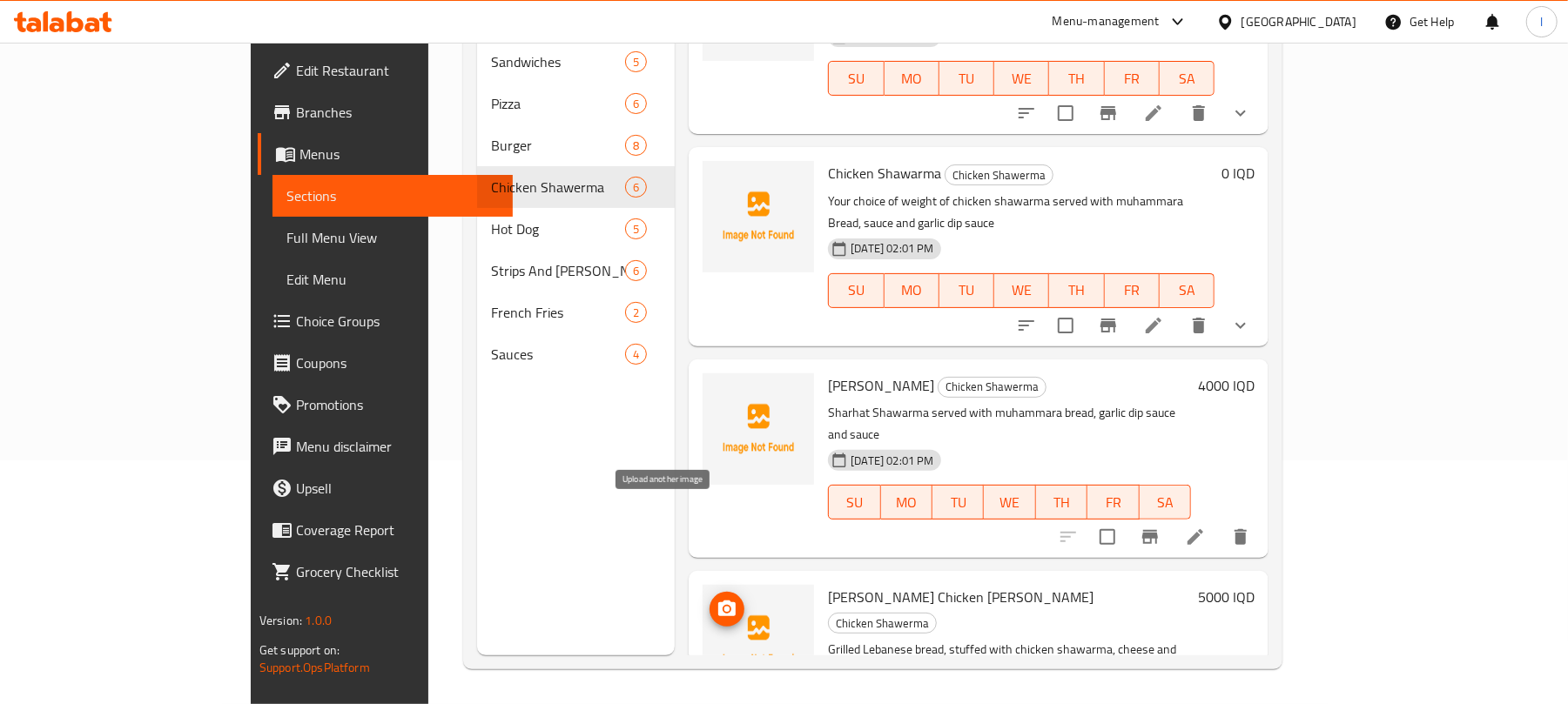
click at [717, 599] on icon "upload picture" at bounding box center [727, 609] width 21 height 21
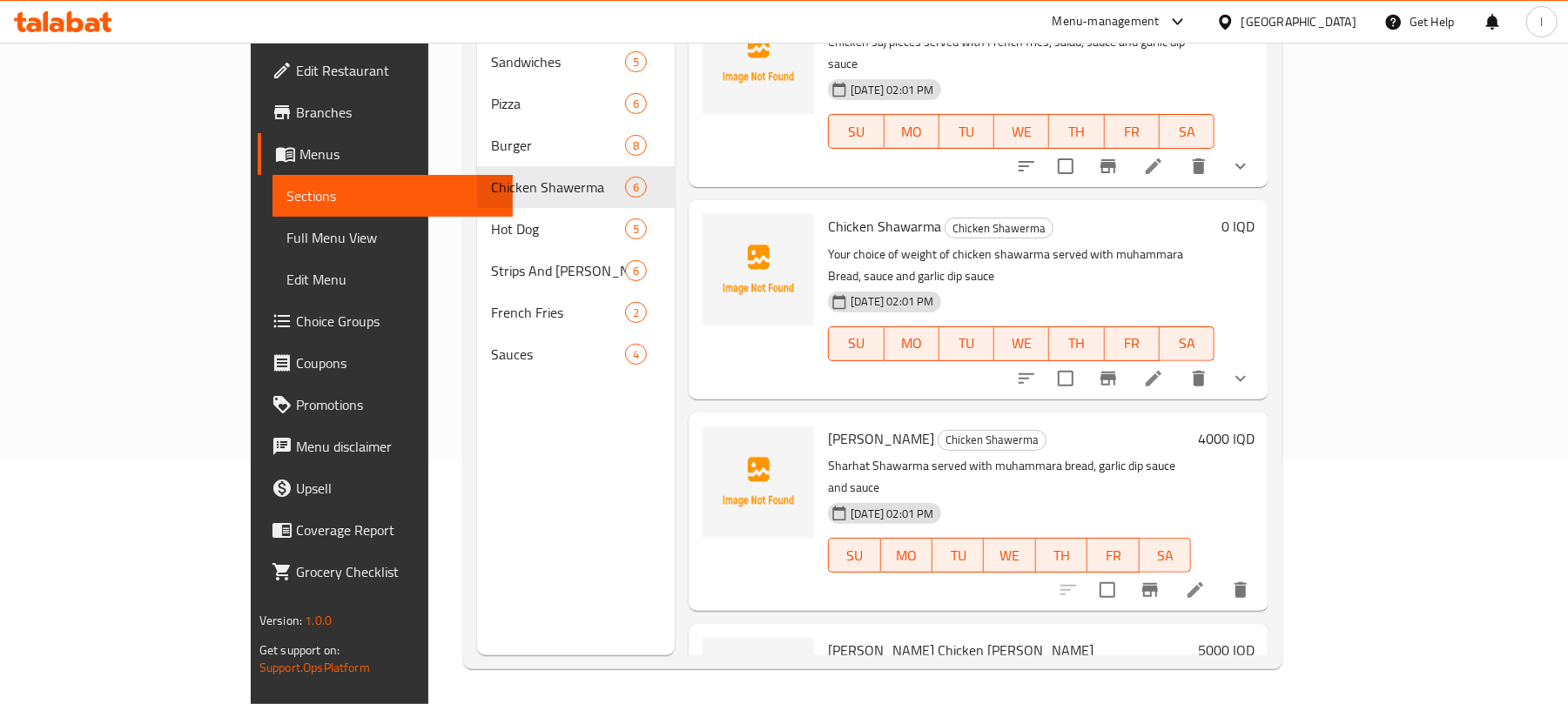
scroll to position [478, 0]
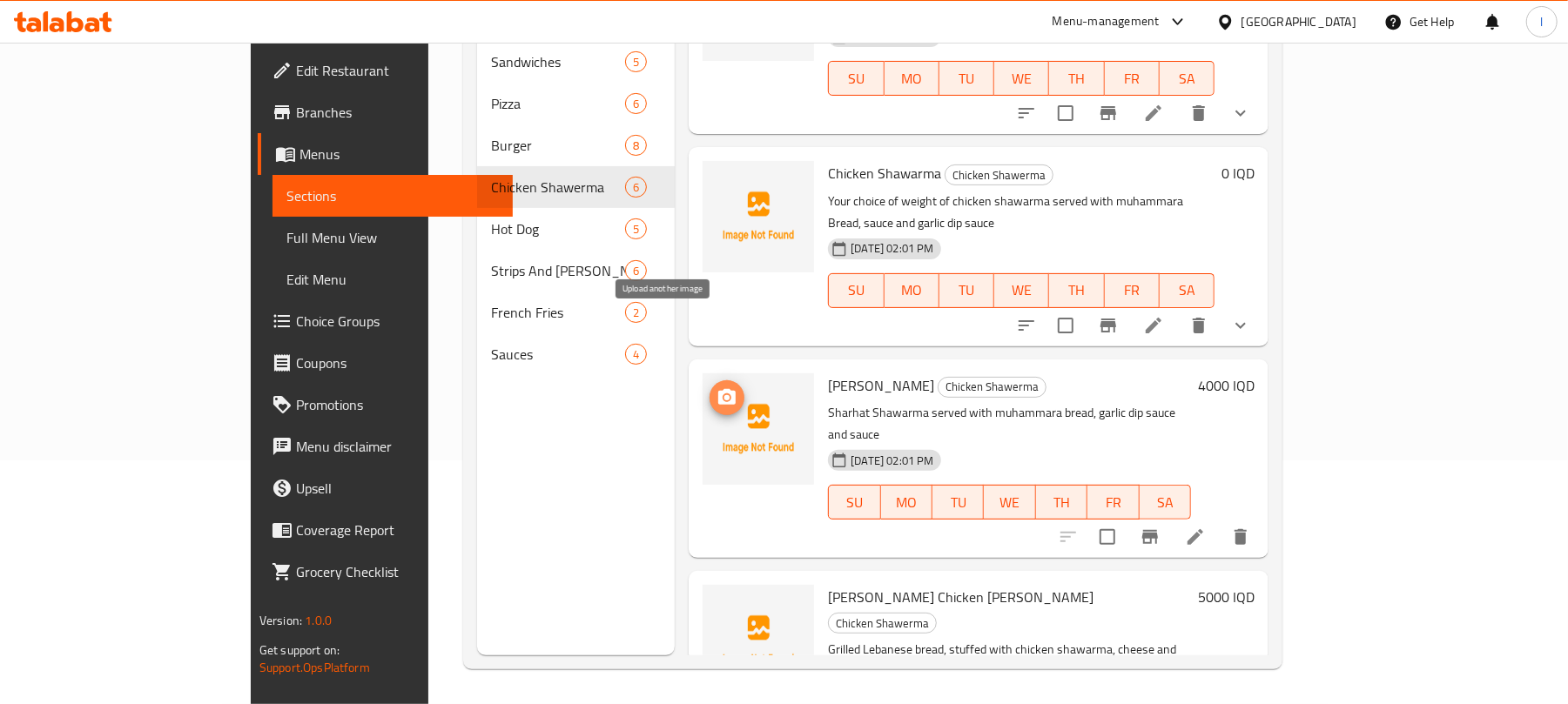
click at [709, 380] on button "upload picture" at bounding box center [726, 397] width 35 height 35
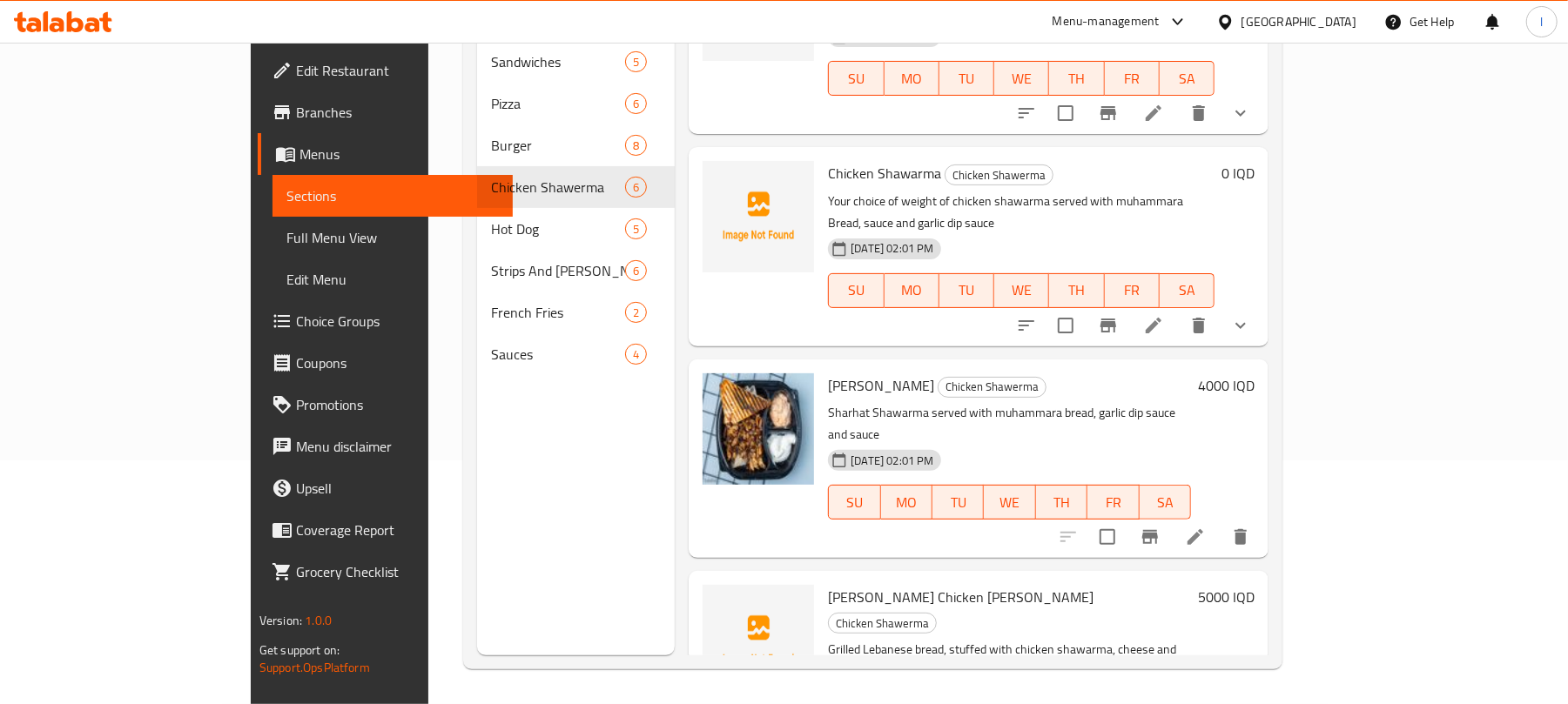
click at [1262, 304] on button "show more" at bounding box center [1240, 325] width 42 height 42
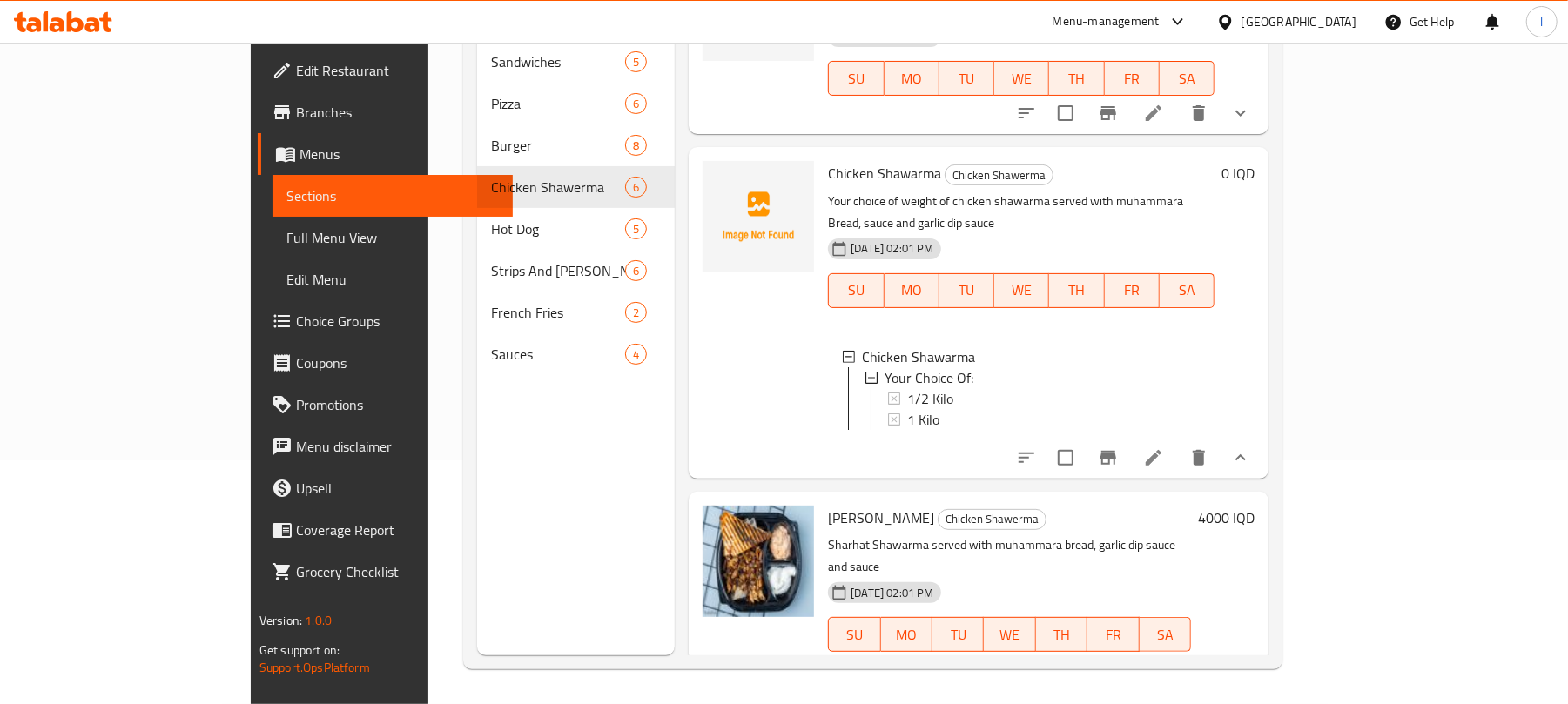
click at [1262, 437] on button "show more" at bounding box center [1240, 458] width 42 height 42
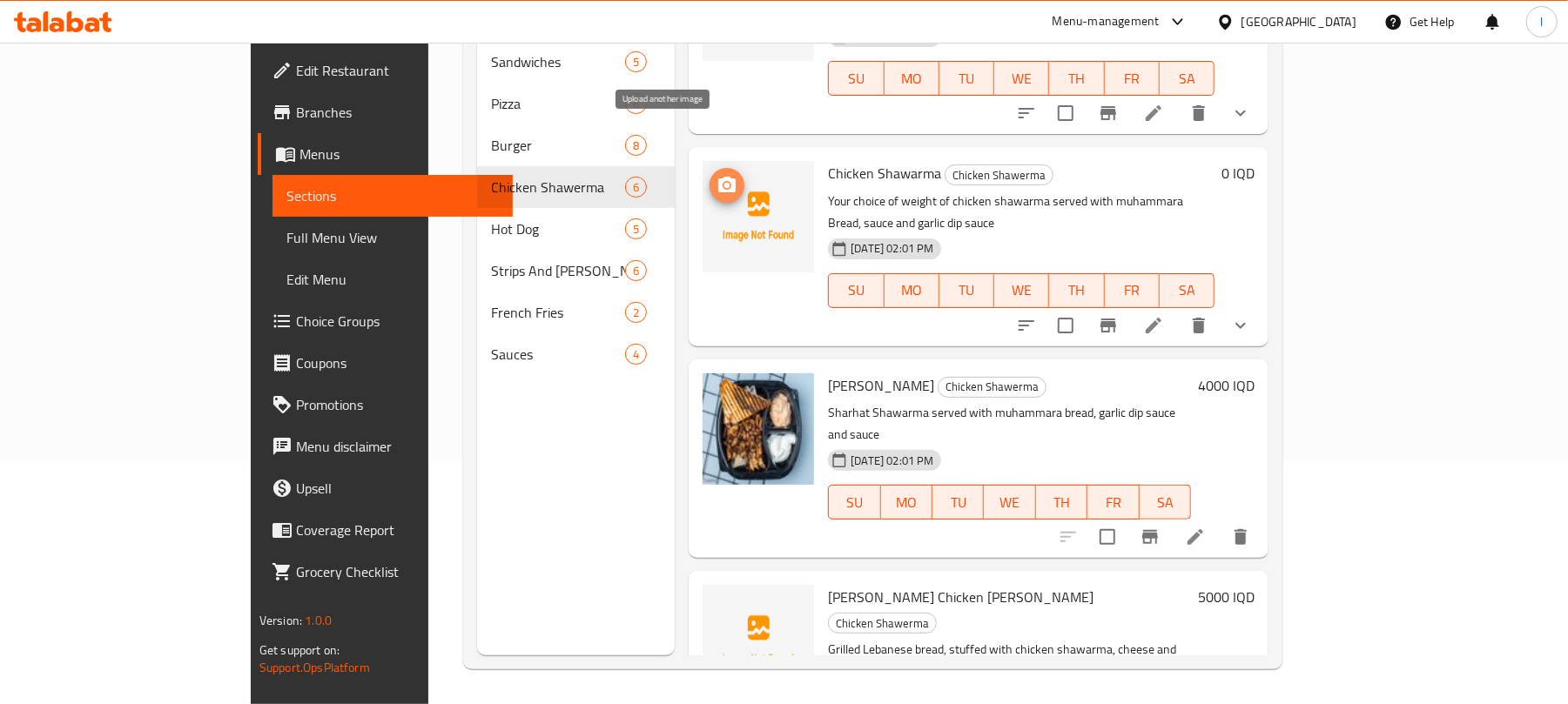
click at [717, 175] on icon "upload picture" at bounding box center [727, 186] width 21 height 21
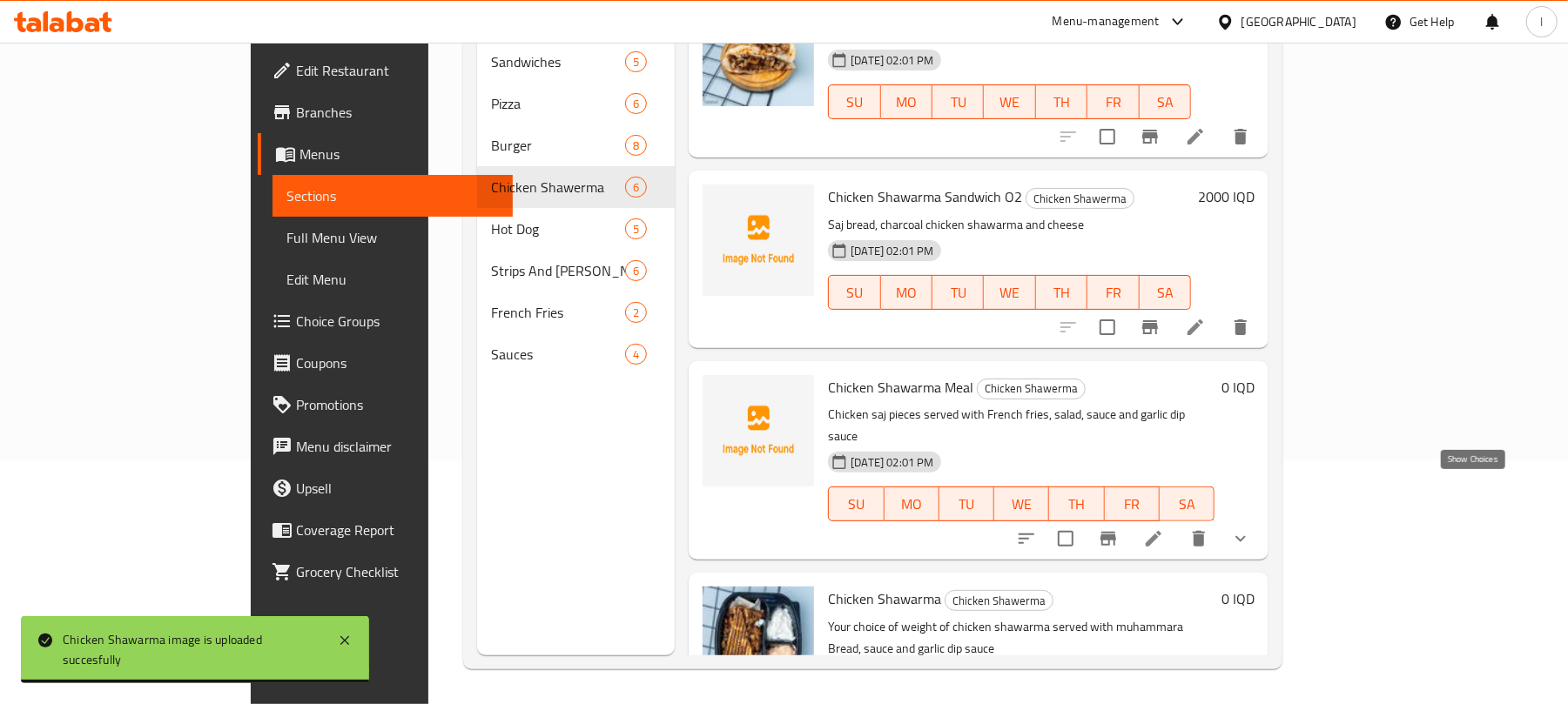
click at [1246, 536] on icon "show more" at bounding box center [1240, 539] width 10 height 6
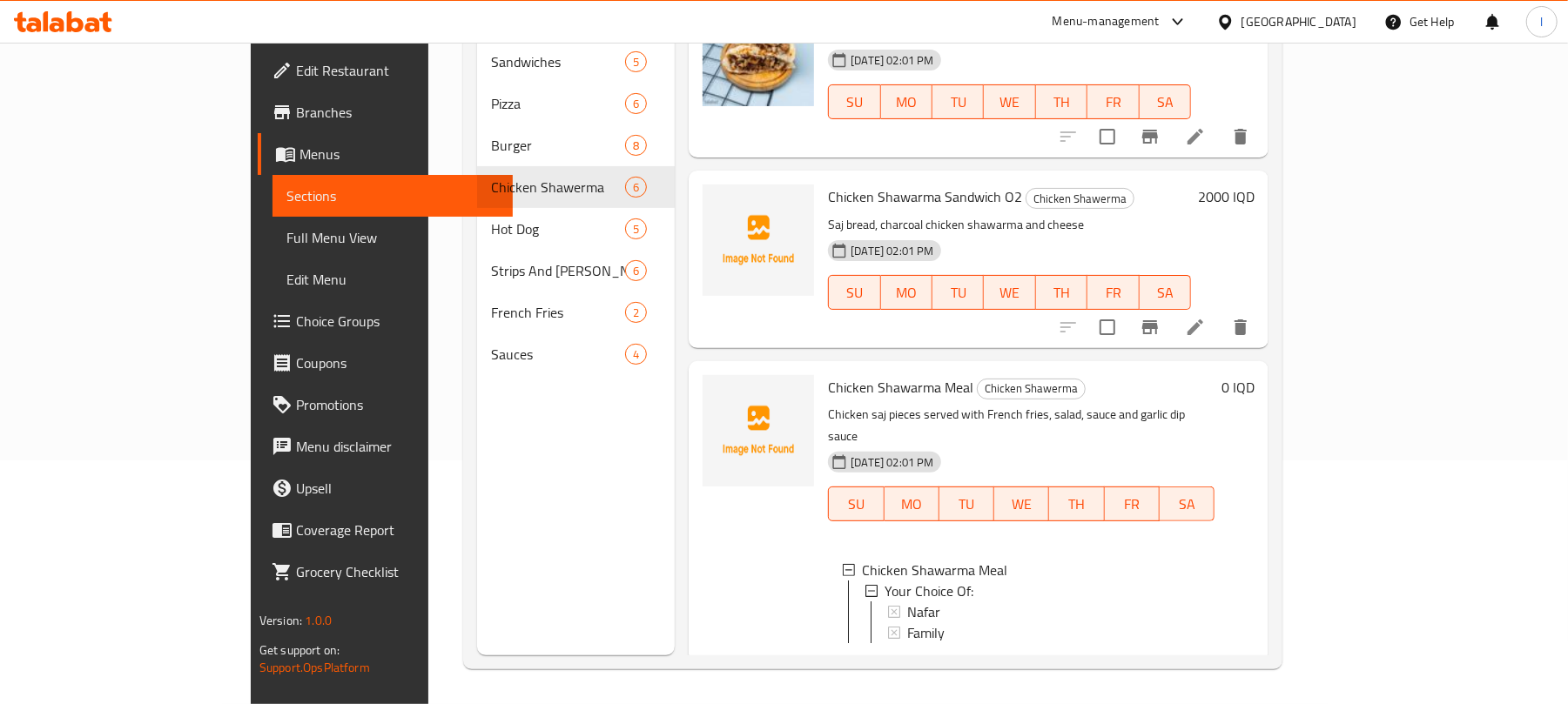
click at [1262, 650] on button "show more" at bounding box center [1240, 671] width 42 height 42
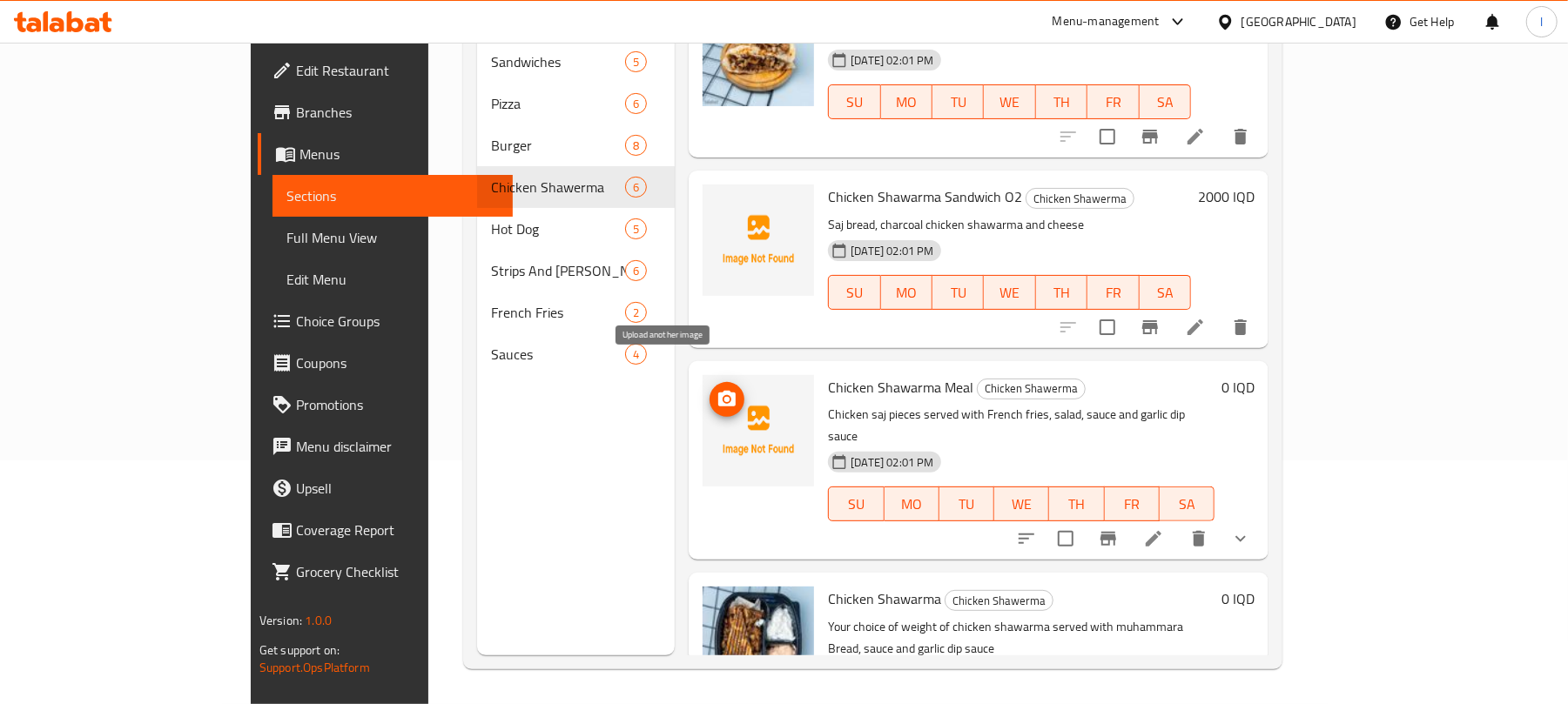
click at [717, 388] on icon "upload picture" at bounding box center [727, 399] width 21 height 21
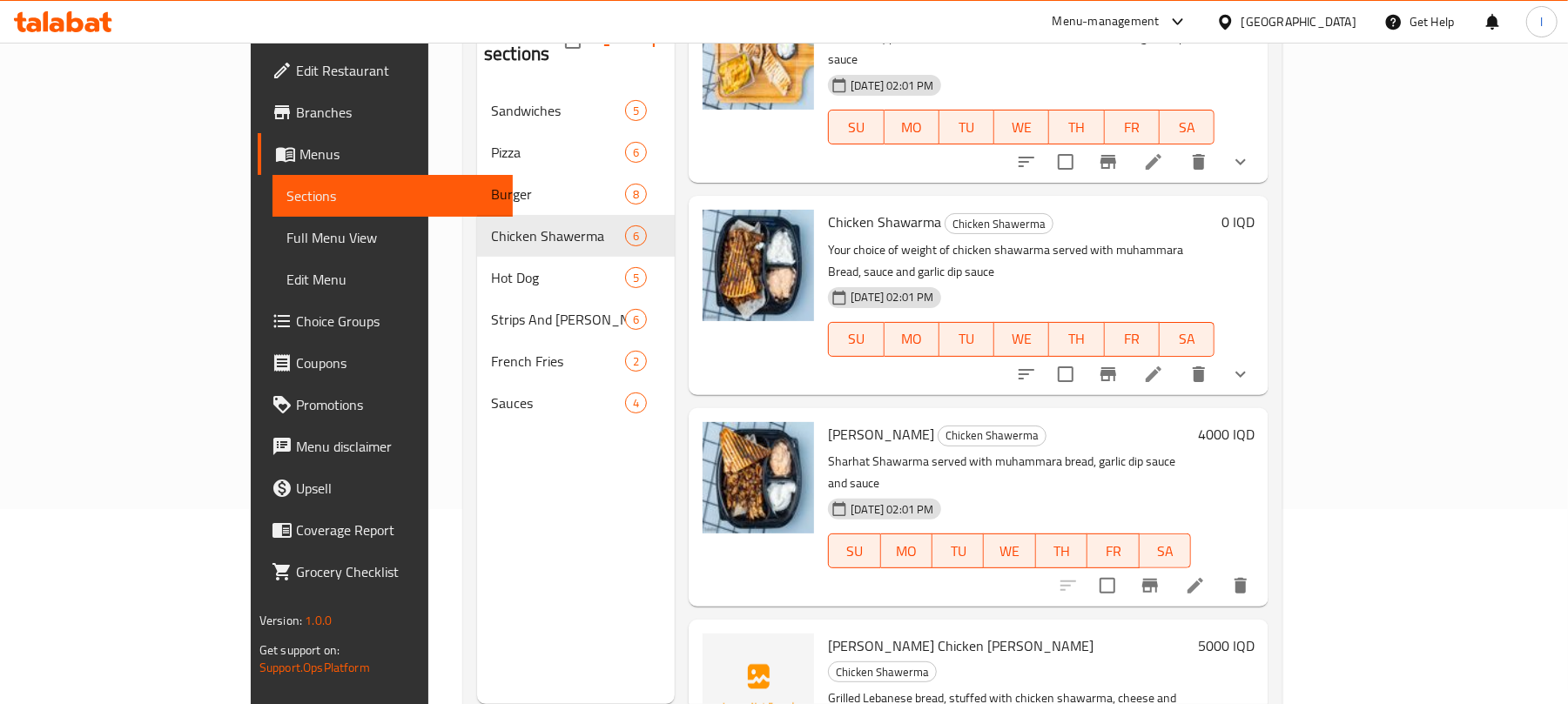
scroll to position [244, 0]
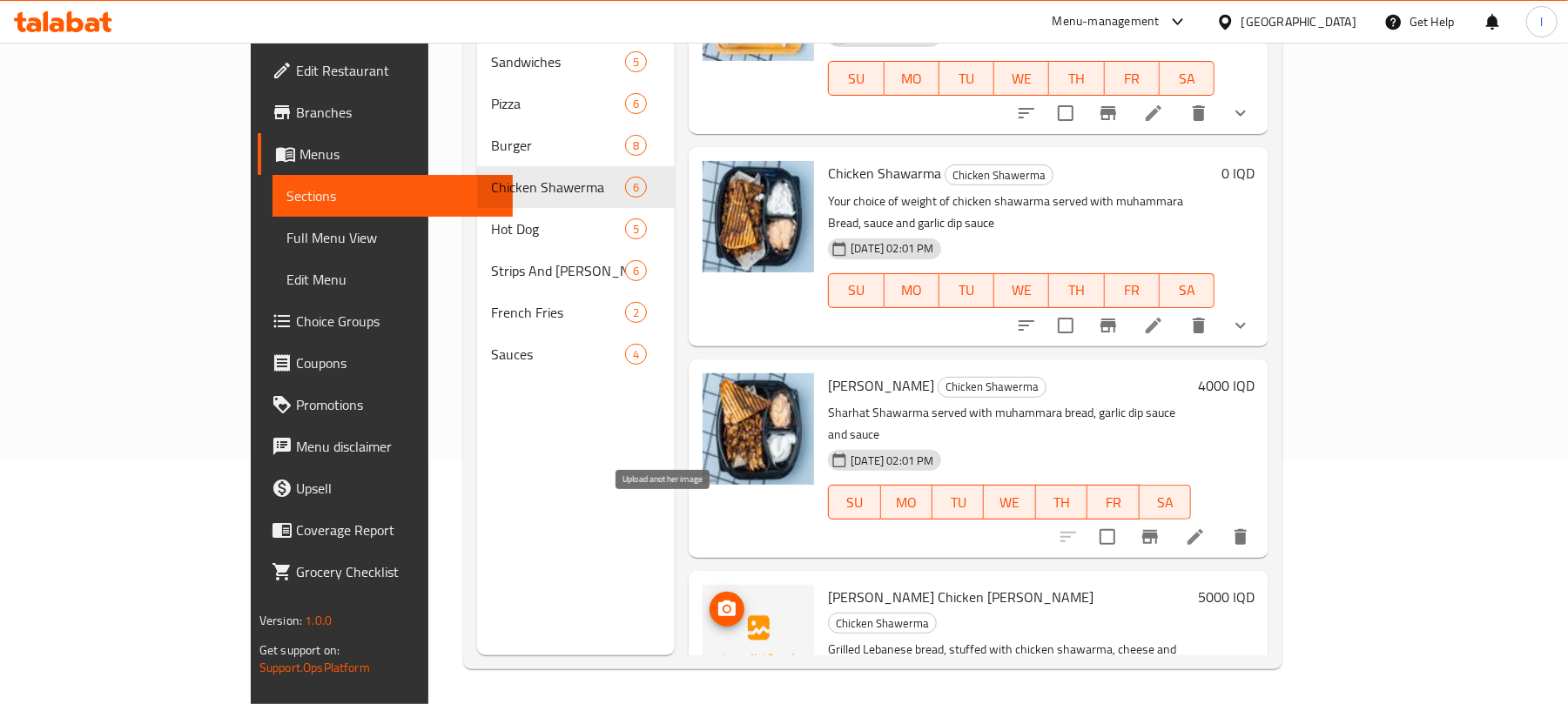
click at [717, 599] on icon "upload picture" at bounding box center [727, 609] width 21 height 21
click at [719, 601] on icon "upload picture" at bounding box center [727, 608] width 17 height 16
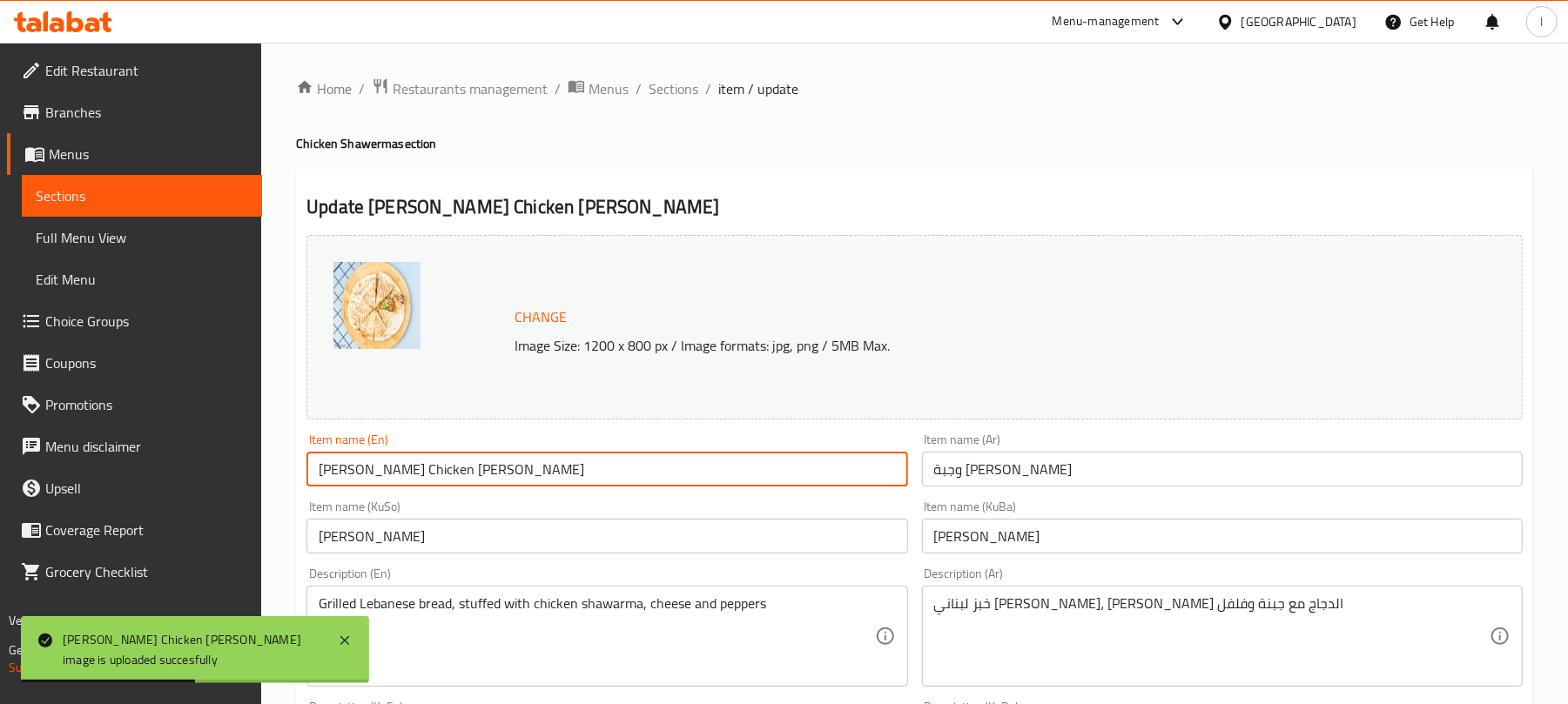
click at [478, 466] on input "[PERSON_NAME] Chicken [PERSON_NAME]" at bounding box center [607, 469] width 601 height 35
click at [686, 91] on span "Sections" at bounding box center [673, 89] width 49 height 21
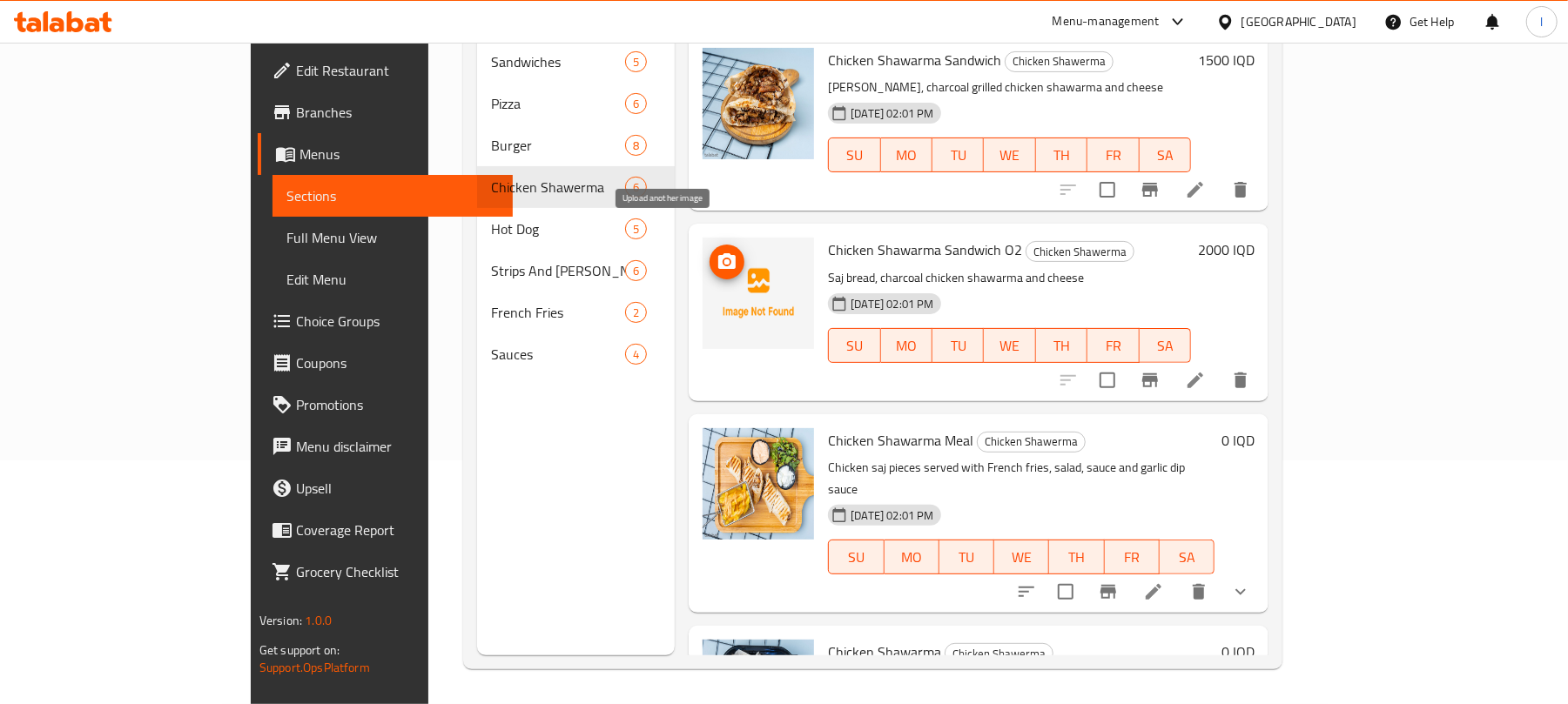
click at [719, 253] on icon "upload picture" at bounding box center [727, 261] width 17 height 16
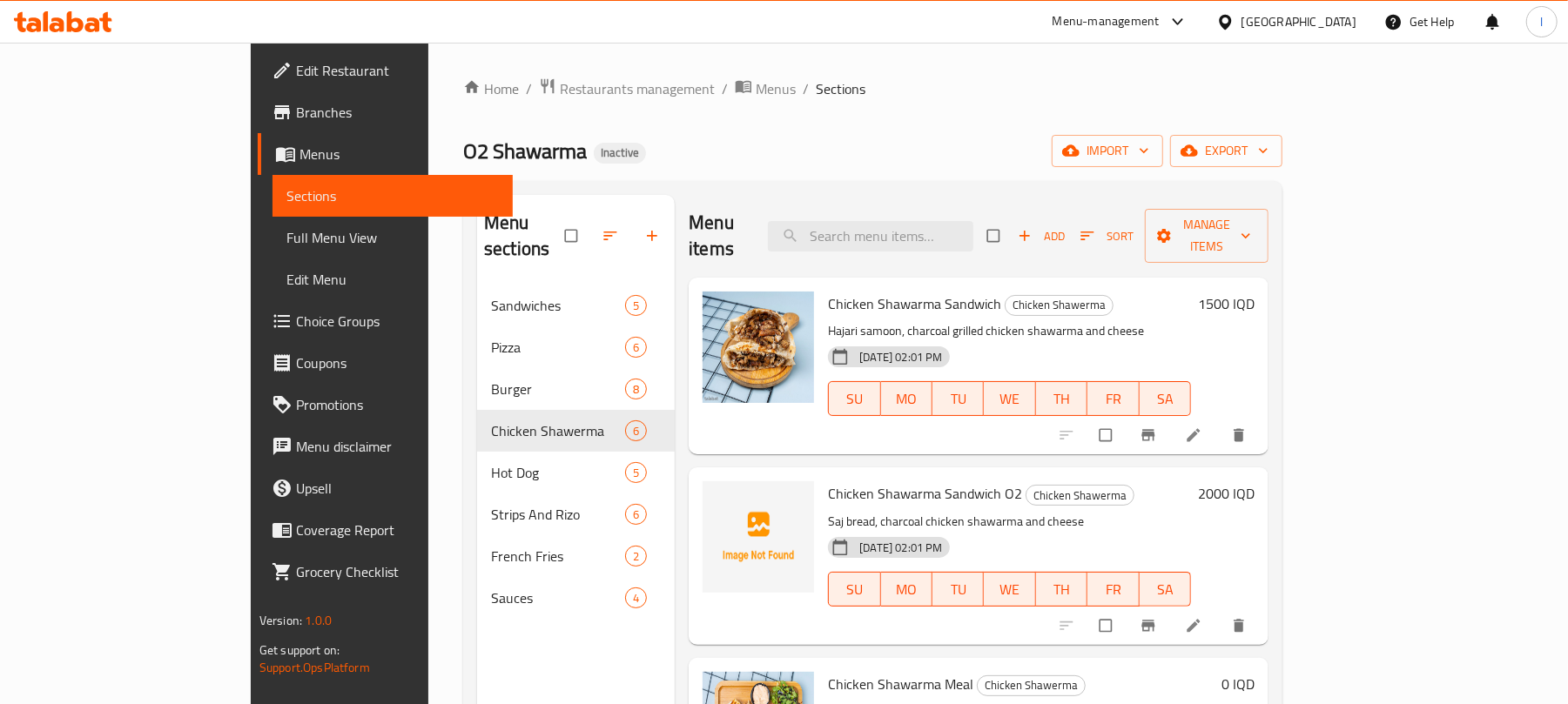
click at [917, 480] on span "Chicken Shawarma Sandwich O2" at bounding box center [924, 494] width 194 height 27
copy h6 "Chicken Shawarma Sandwich O2"
click at [1052, 133] on div "Home / Restaurants management / Menus / Sections O2 Shawarma Inactive import ex…" at bounding box center [873, 496] width 819 height 836
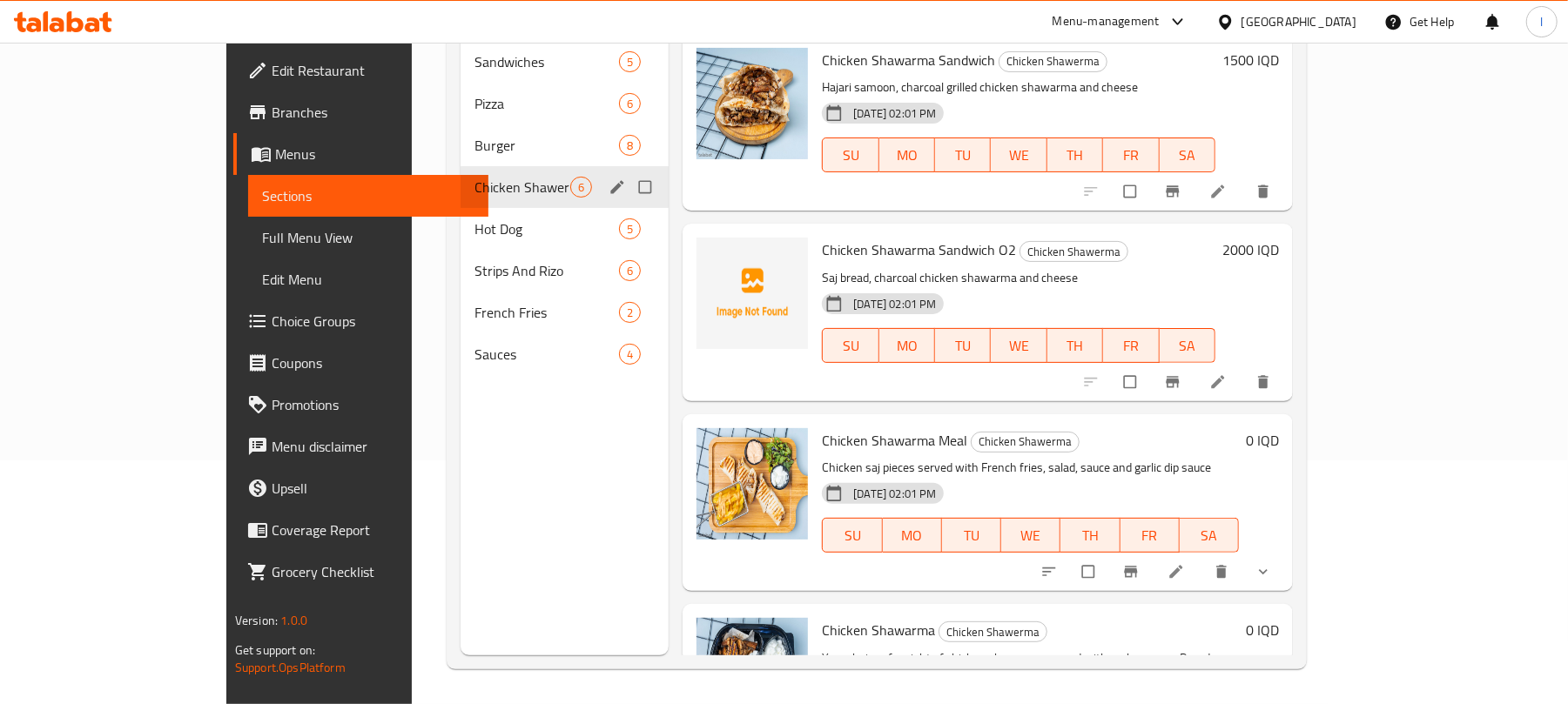
click at [474, 135] on span "Burger" at bounding box center [546, 145] width 144 height 21
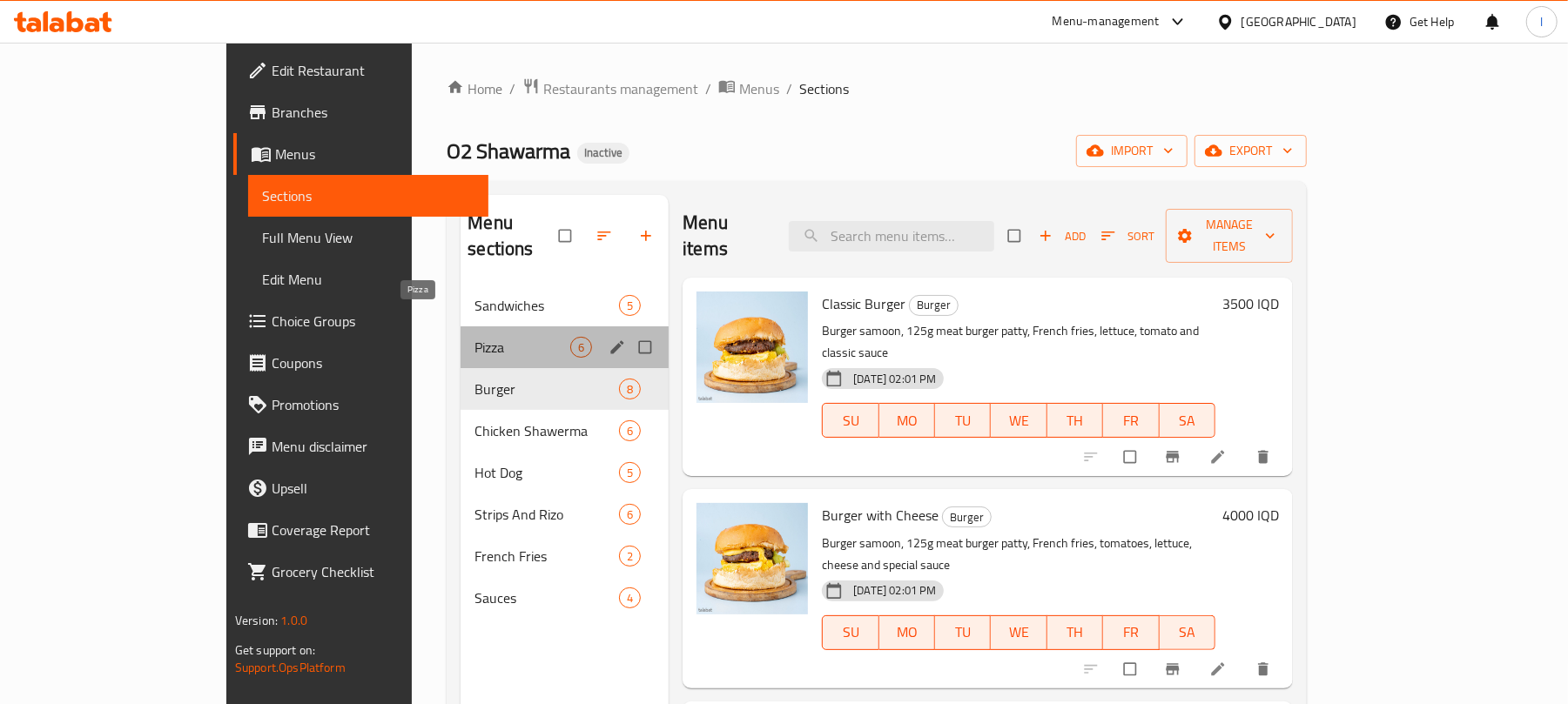
click at [474, 336] on span "Pizza" at bounding box center [521, 347] width 96 height 21
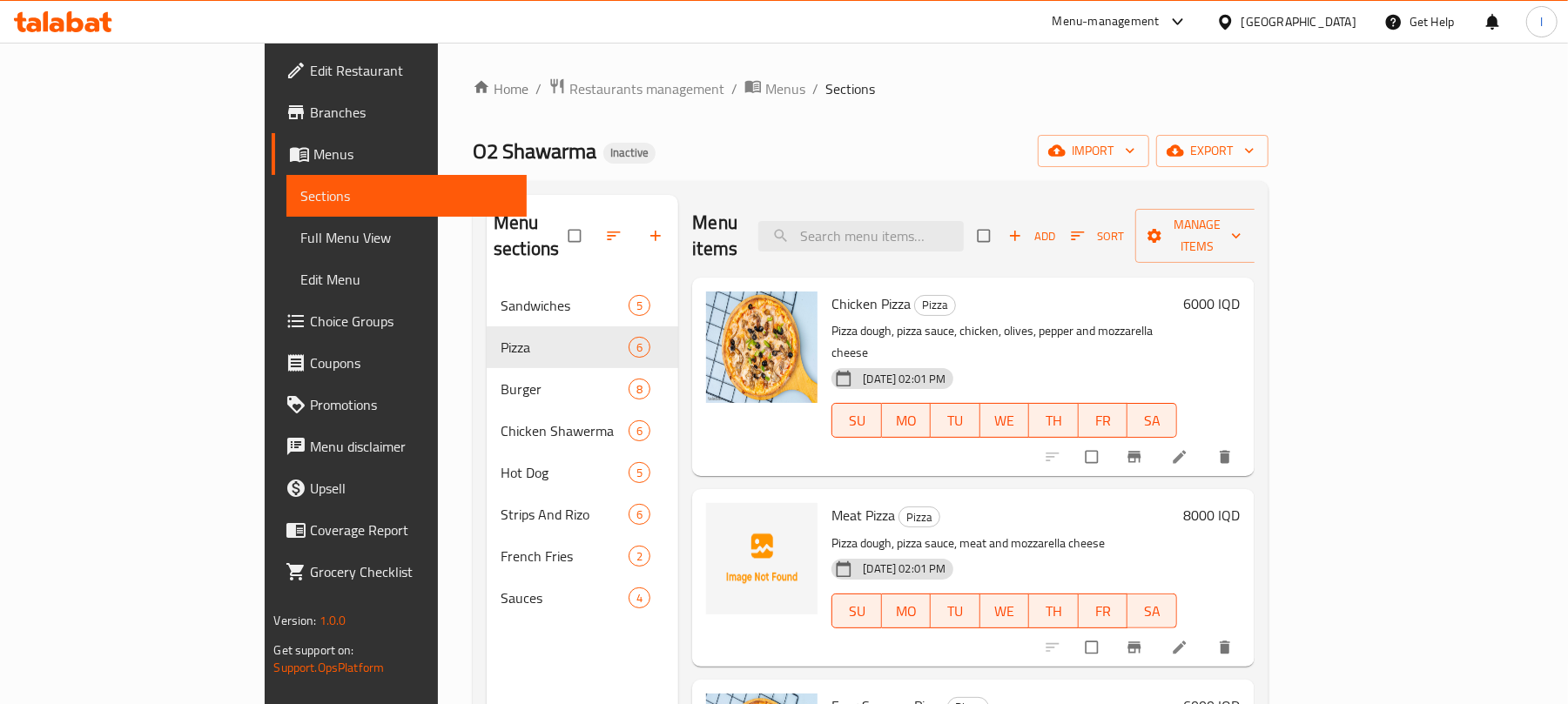
click at [831, 502] on span "Meat Pizza" at bounding box center [863, 515] width 64 height 27
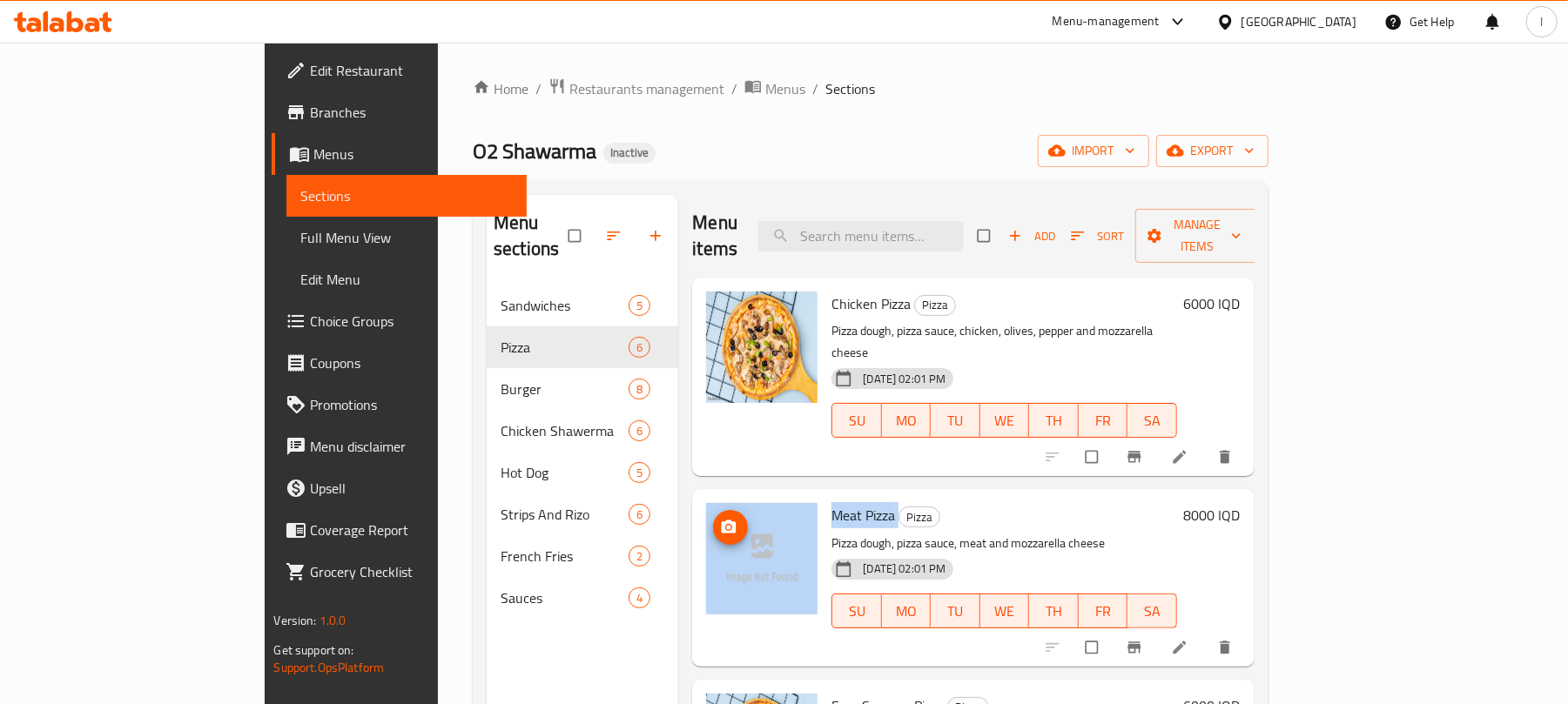
drag, startPoint x: 836, startPoint y: 457, endPoint x: 749, endPoint y: 458, distance: 87.0
click at [749, 496] on div "Meat Pizza Pizza Pizza dough, pizza sauce, meat and mozzarella cheese 11-08-202…" at bounding box center [973, 577] width 548 height 163
copy div "Meat Pizza"
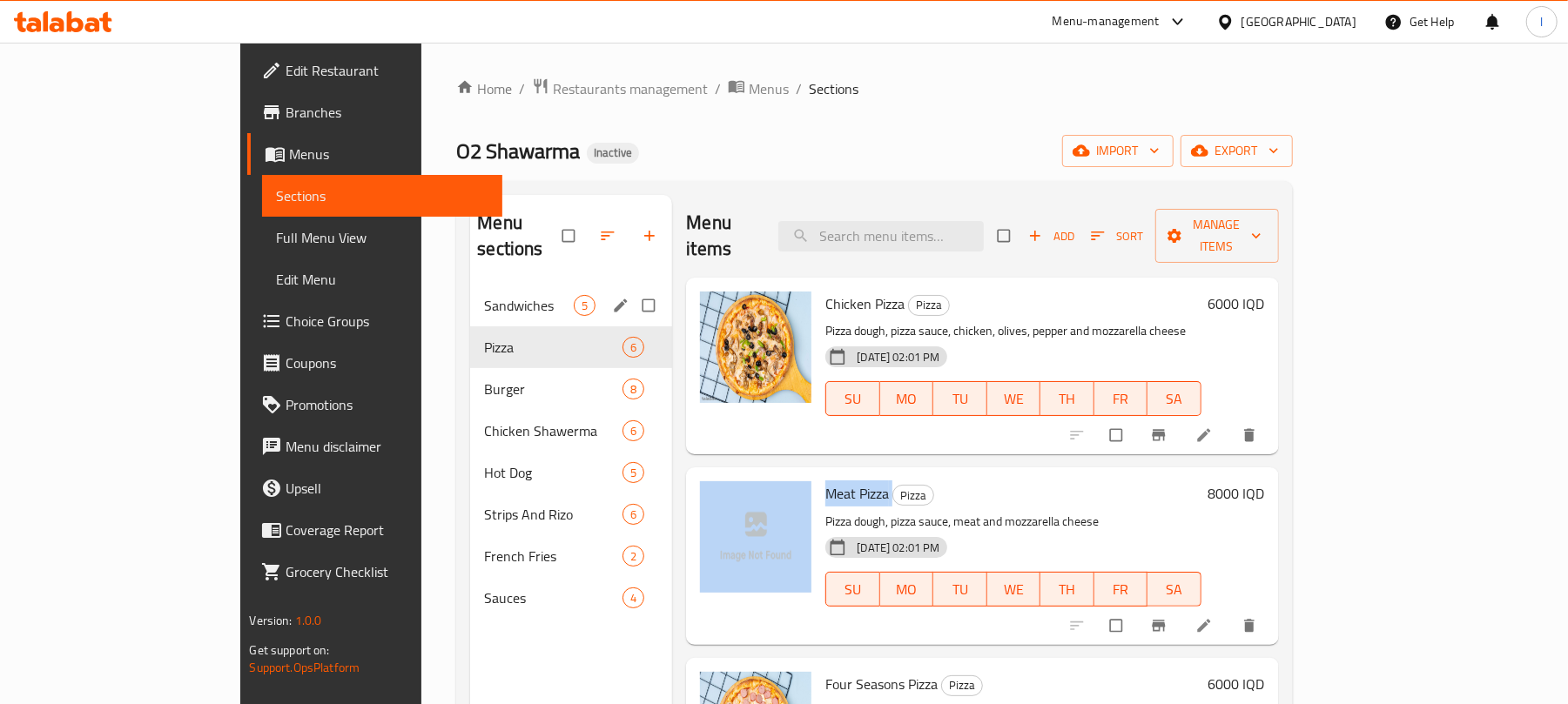
click at [470, 291] on div "Sandwiches 5" at bounding box center [571, 305] width 202 height 42
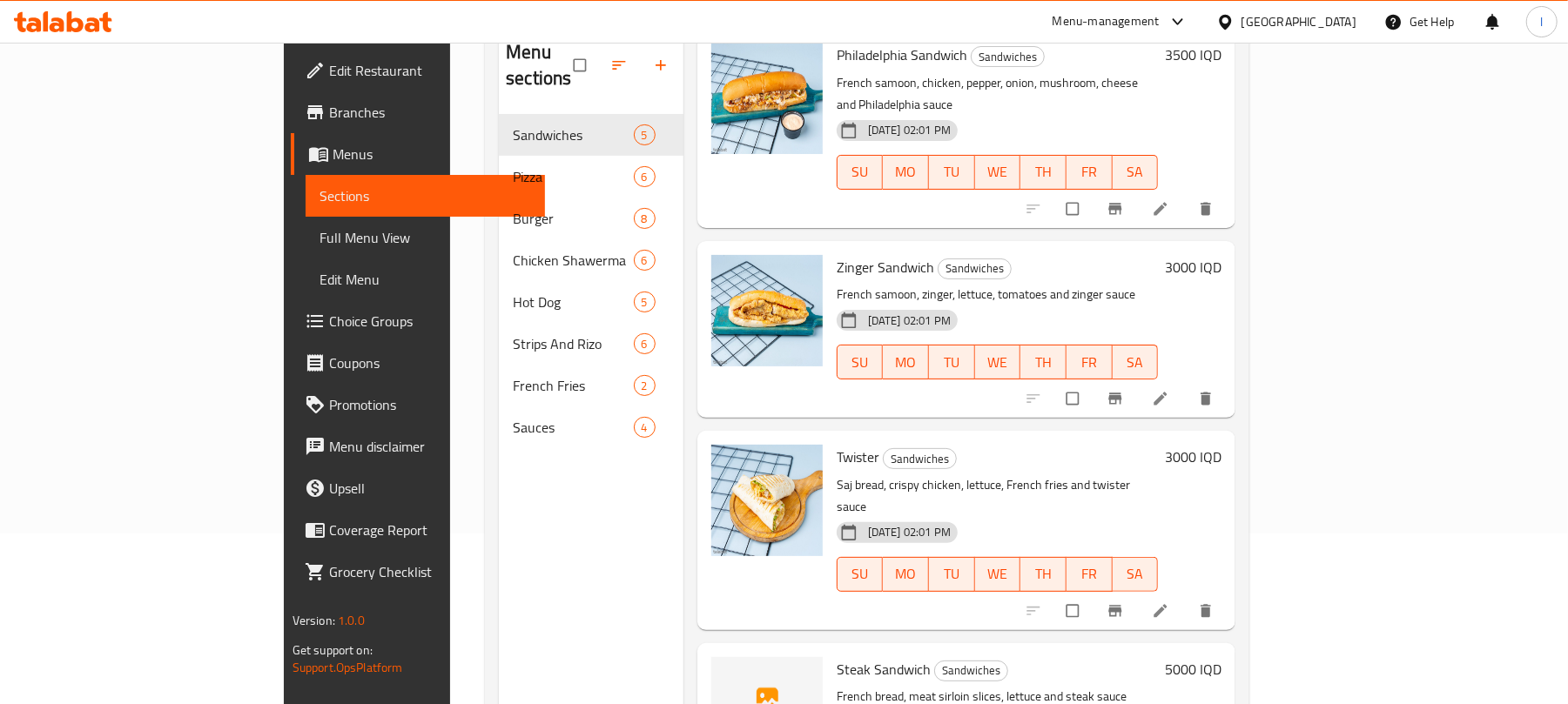
scroll to position [244, 0]
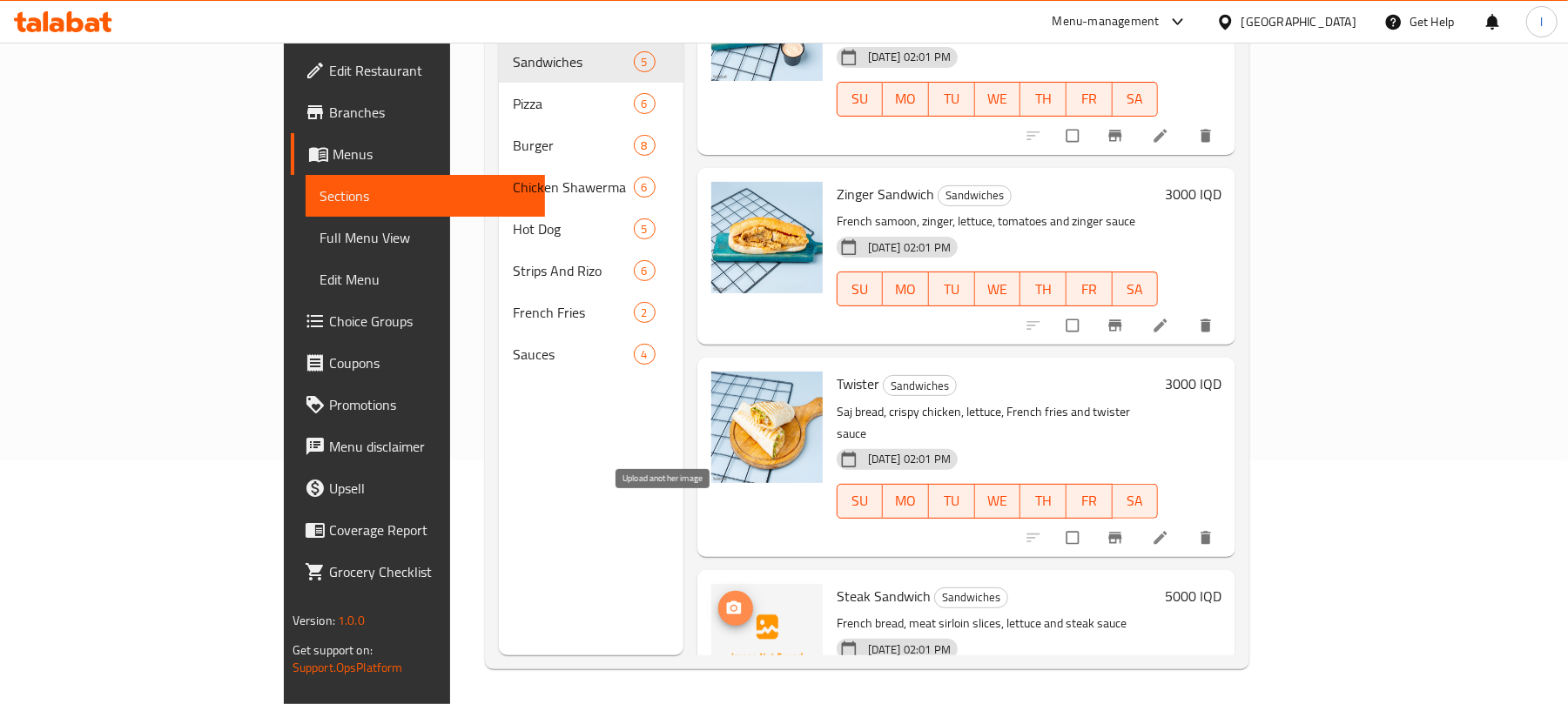
click at [731, 605] on circle "upload picture" at bounding box center [733, 607] width 5 height 5
click at [725, 600] on icon "upload picture" at bounding box center [734, 608] width 17 height 17
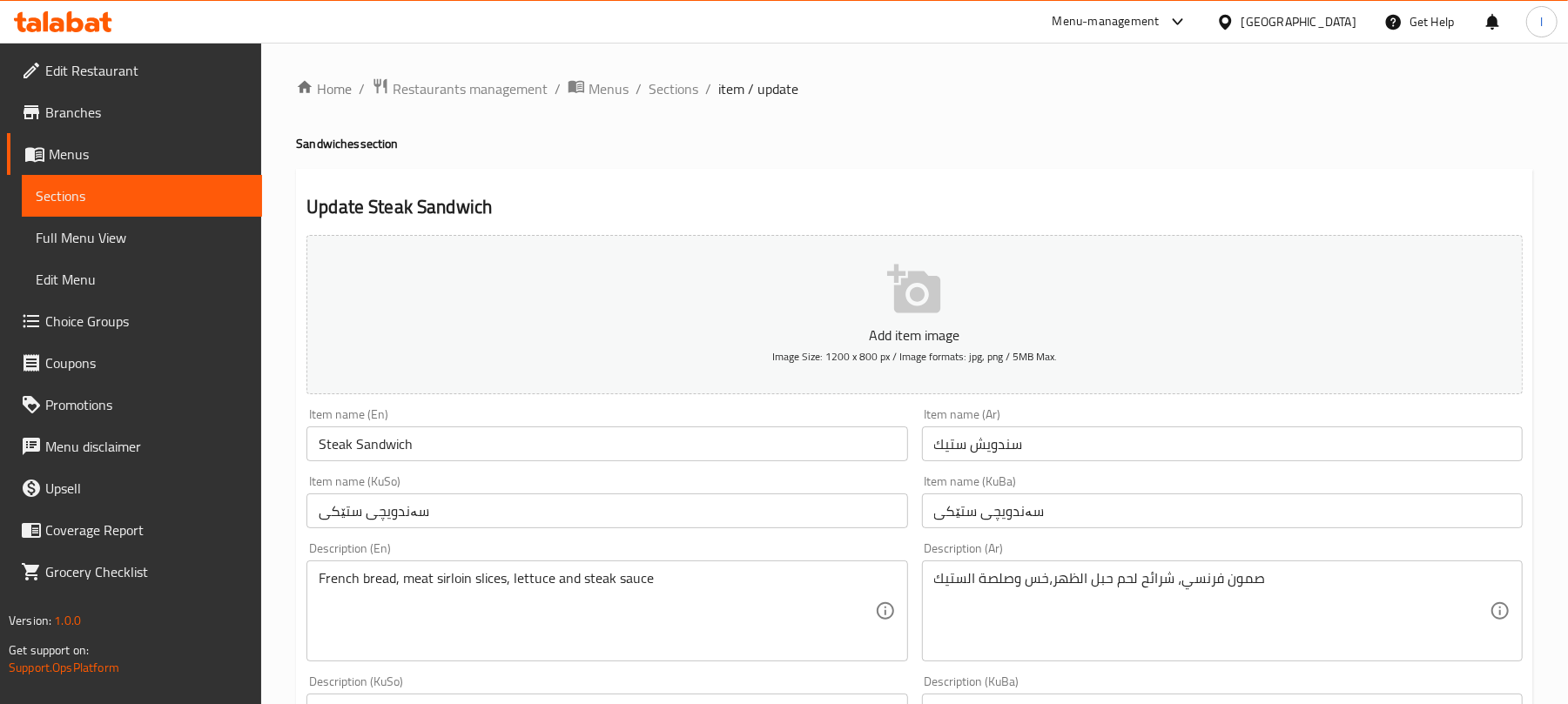
click at [1036, 457] on input "سندويش ستيك" at bounding box center [1222, 443] width 601 height 35
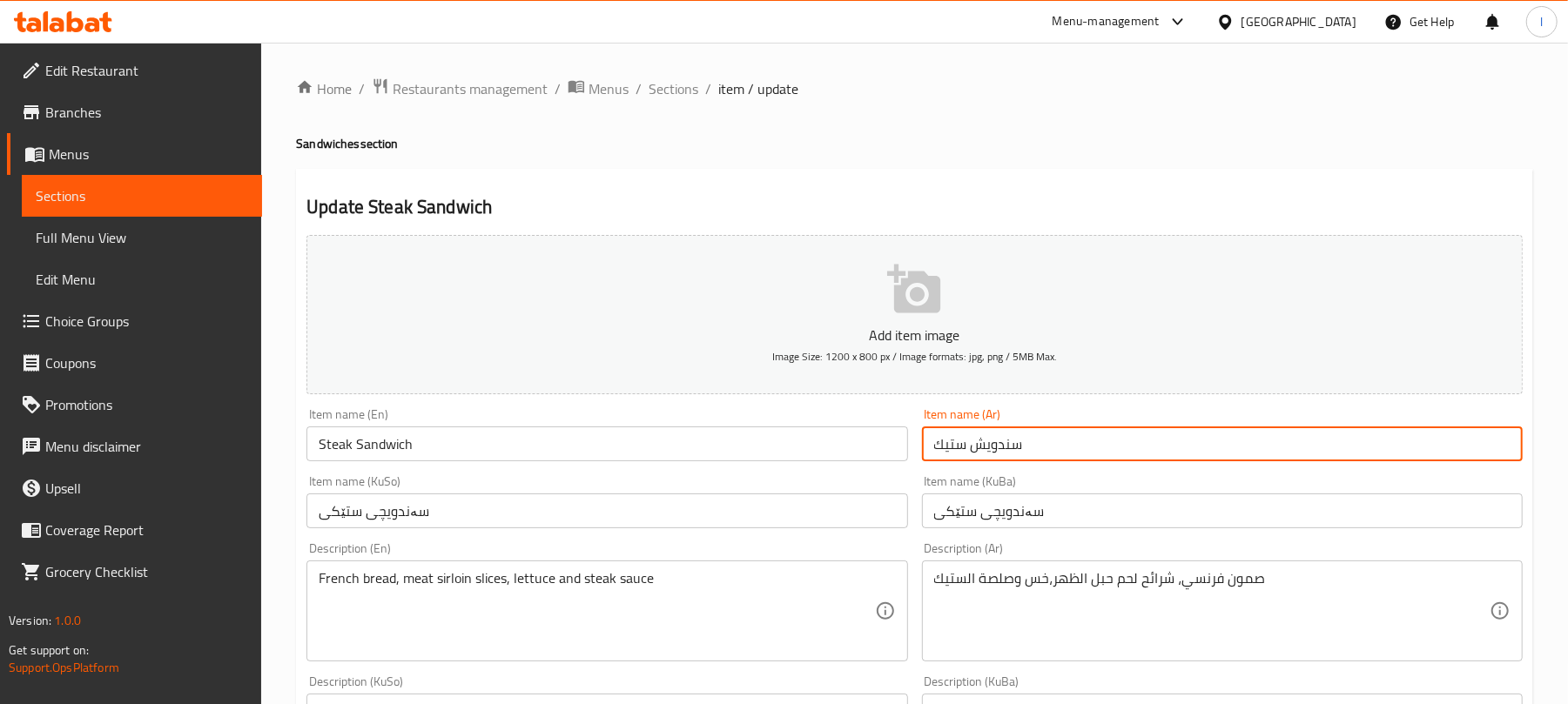
click at [1036, 457] on input "سندويش ستيك" at bounding box center [1222, 443] width 601 height 35
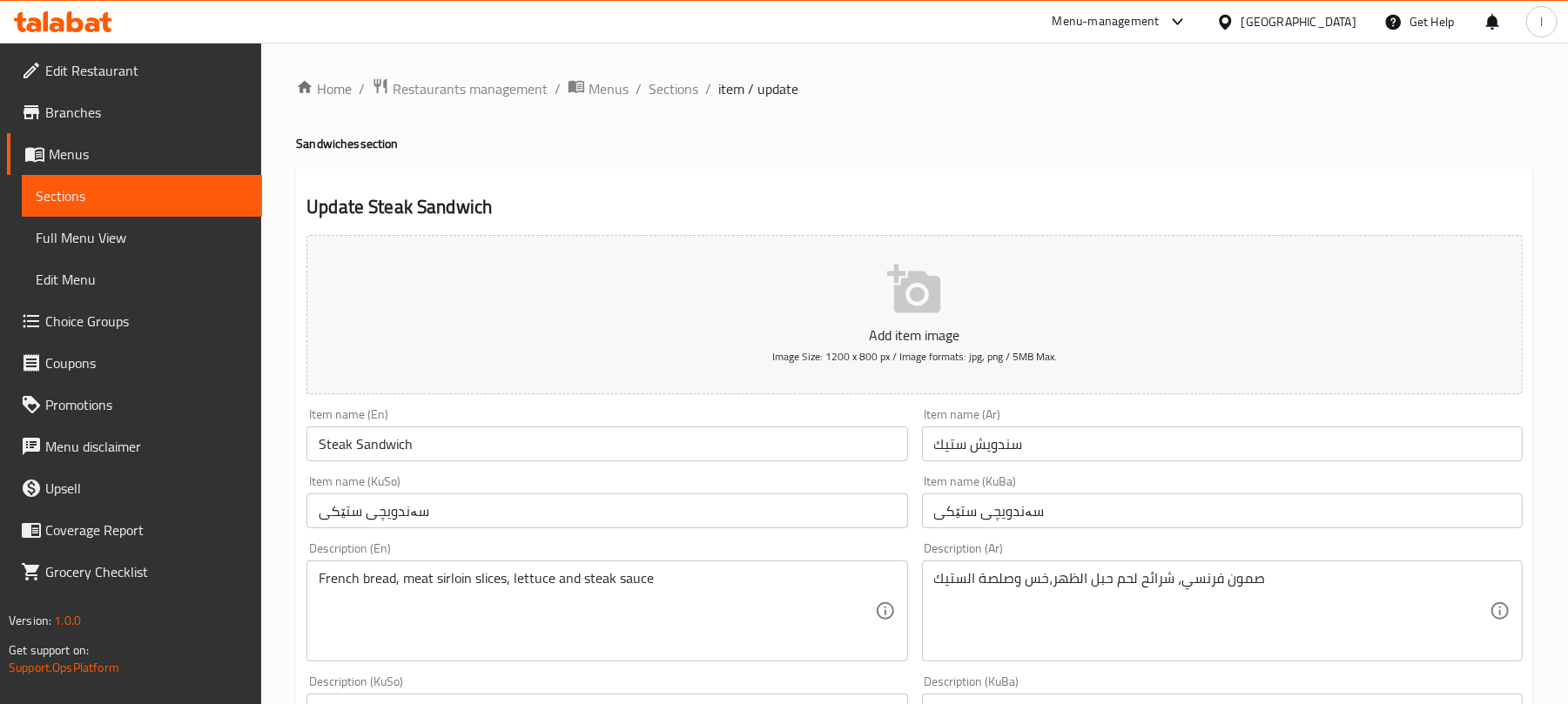
click at [724, 91] on span "item / update" at bounding box center [758, 89] width 80 height 21
click at [680, 95] on span "Sections" at bounding box center [673, 89] width 49 height 21
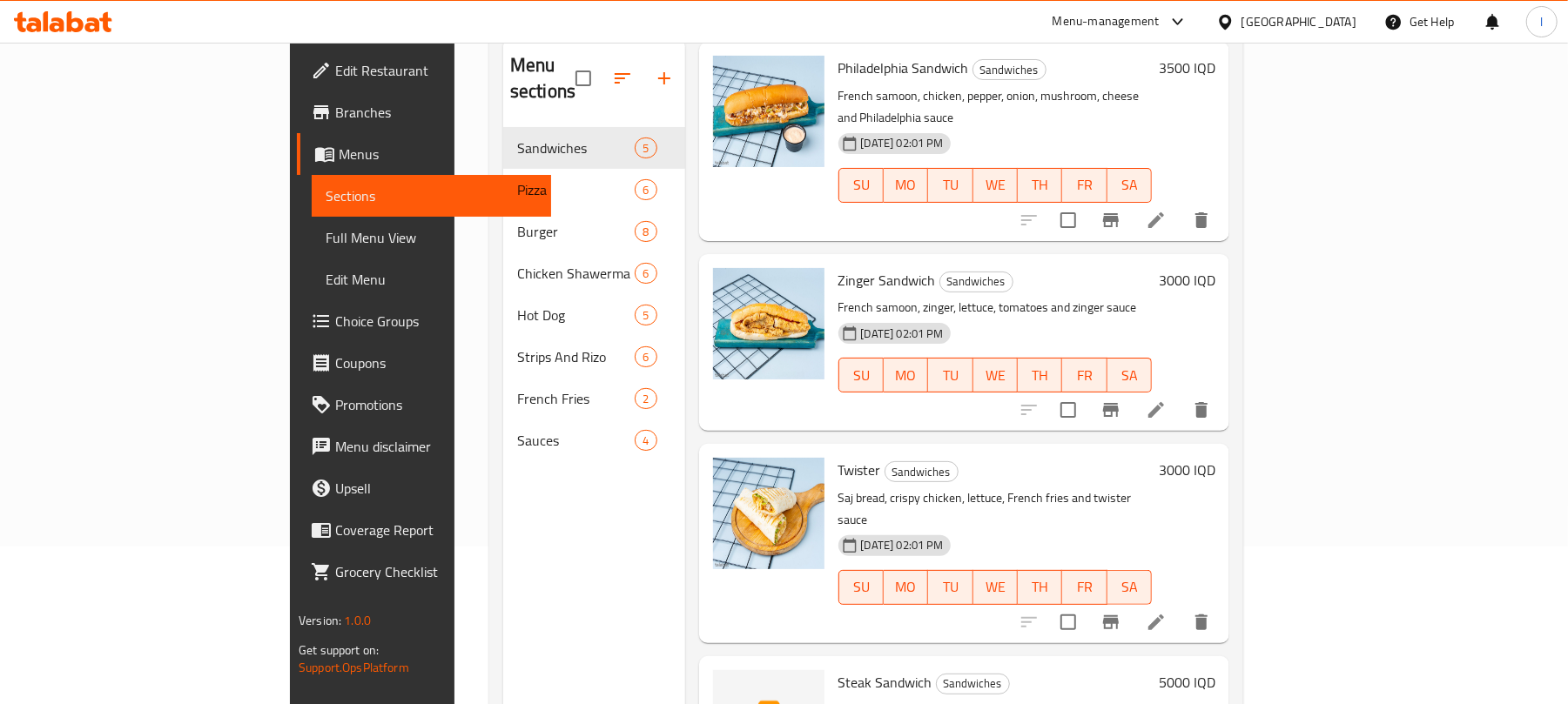
scroll to position [244, 0]
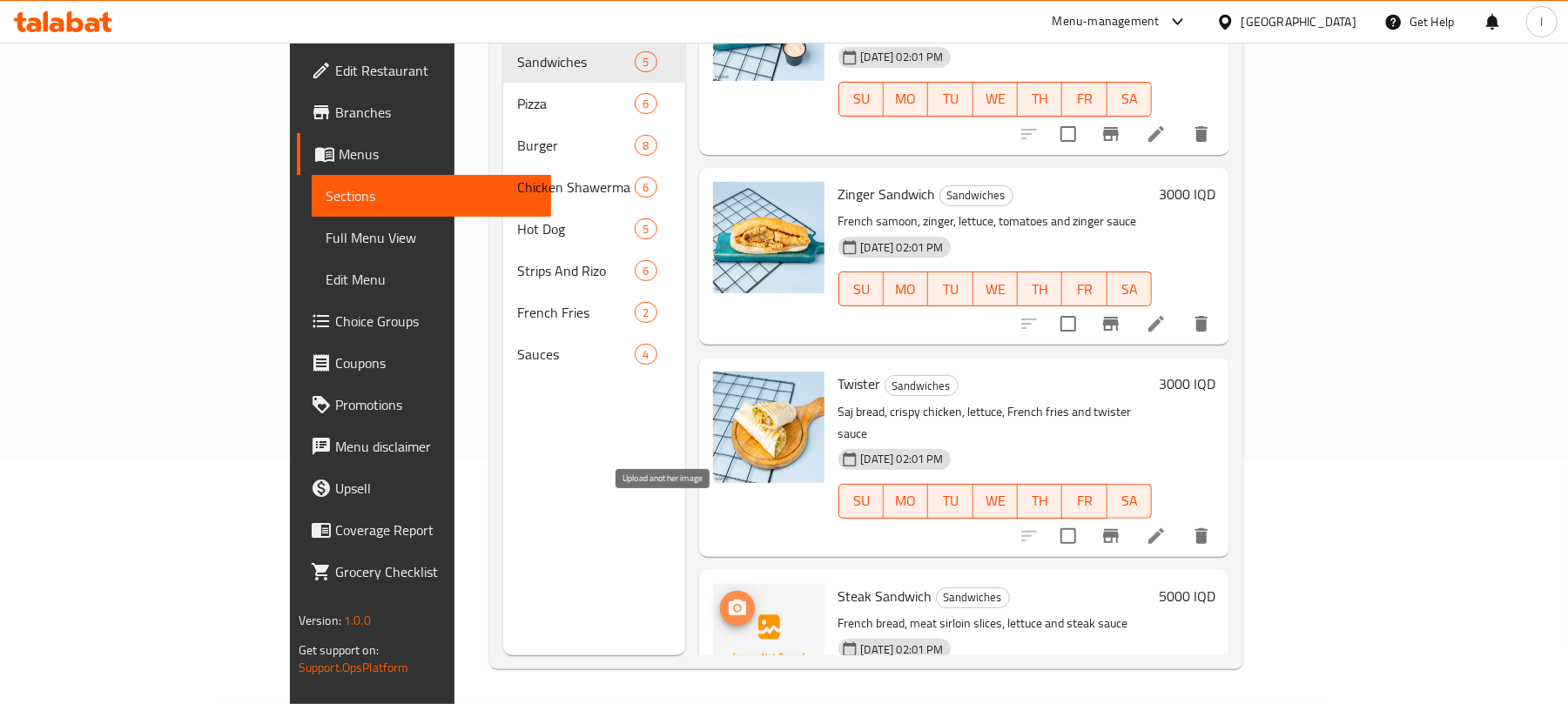
click at [720, 590] on button "upload picture" at bounding box center [737, 607] width 35 height 35
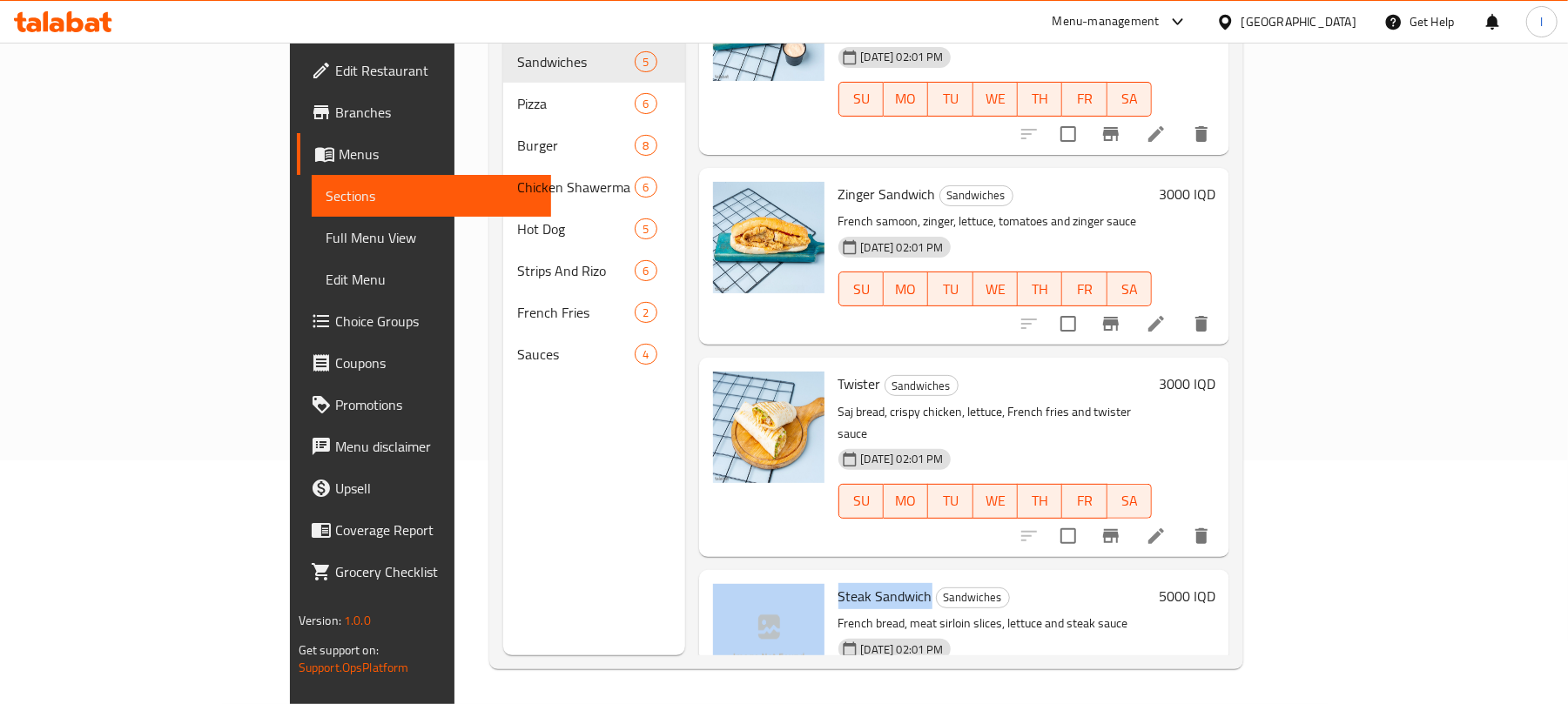
drag, startPoint x: 857, startPoint y: 502, endPoint x: 753, endPoint y: 498, distance: 104.1
click at [753, 577] on div "Steak Sandwich Sandwiches French bread, meat sirloin slices, lettuce and steak …" at bounding box center [964, 659] width 517 height 163
copy div "Steak Sandwich"
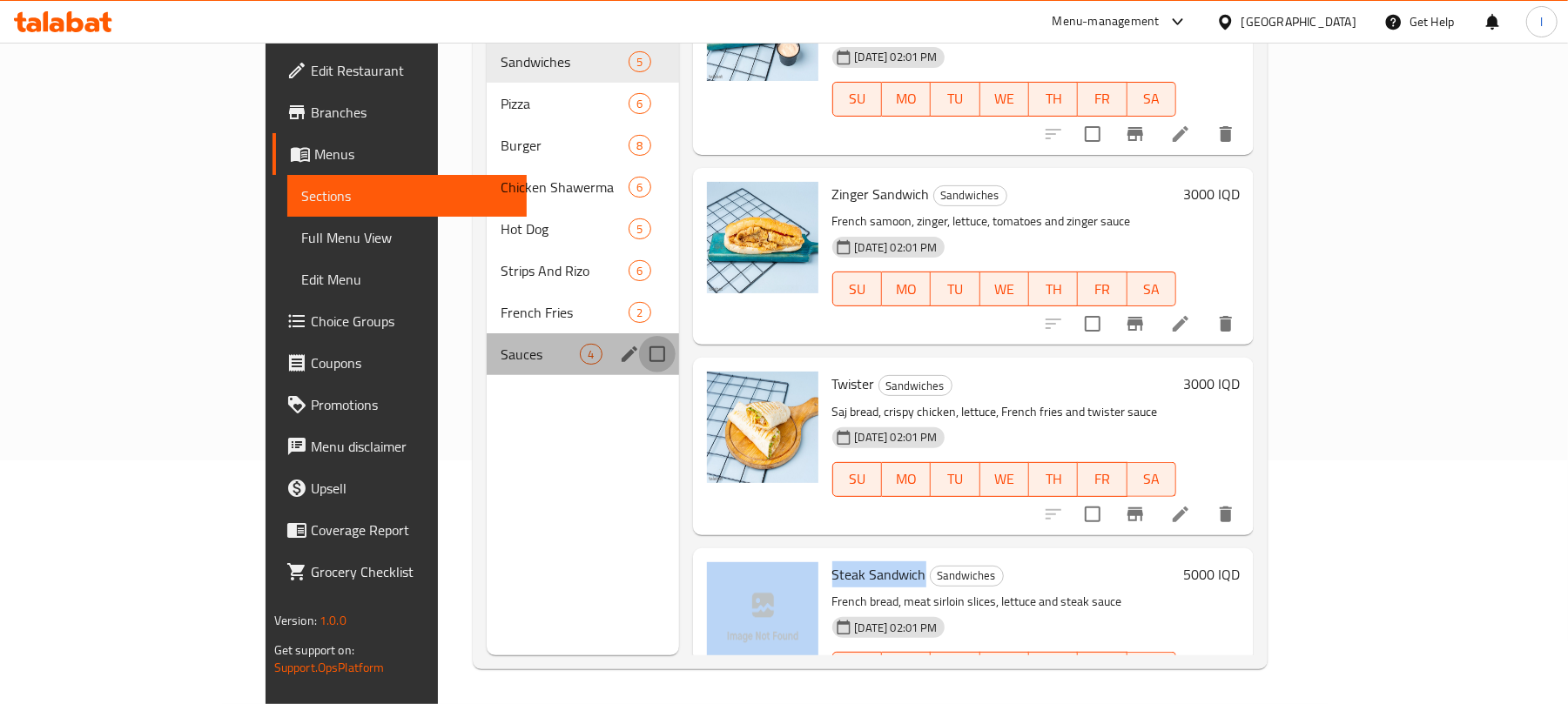
click at [639, 335] on input "Menu sections" at bounding box center [657, 353] width 37 height 37
checkbox input "true"
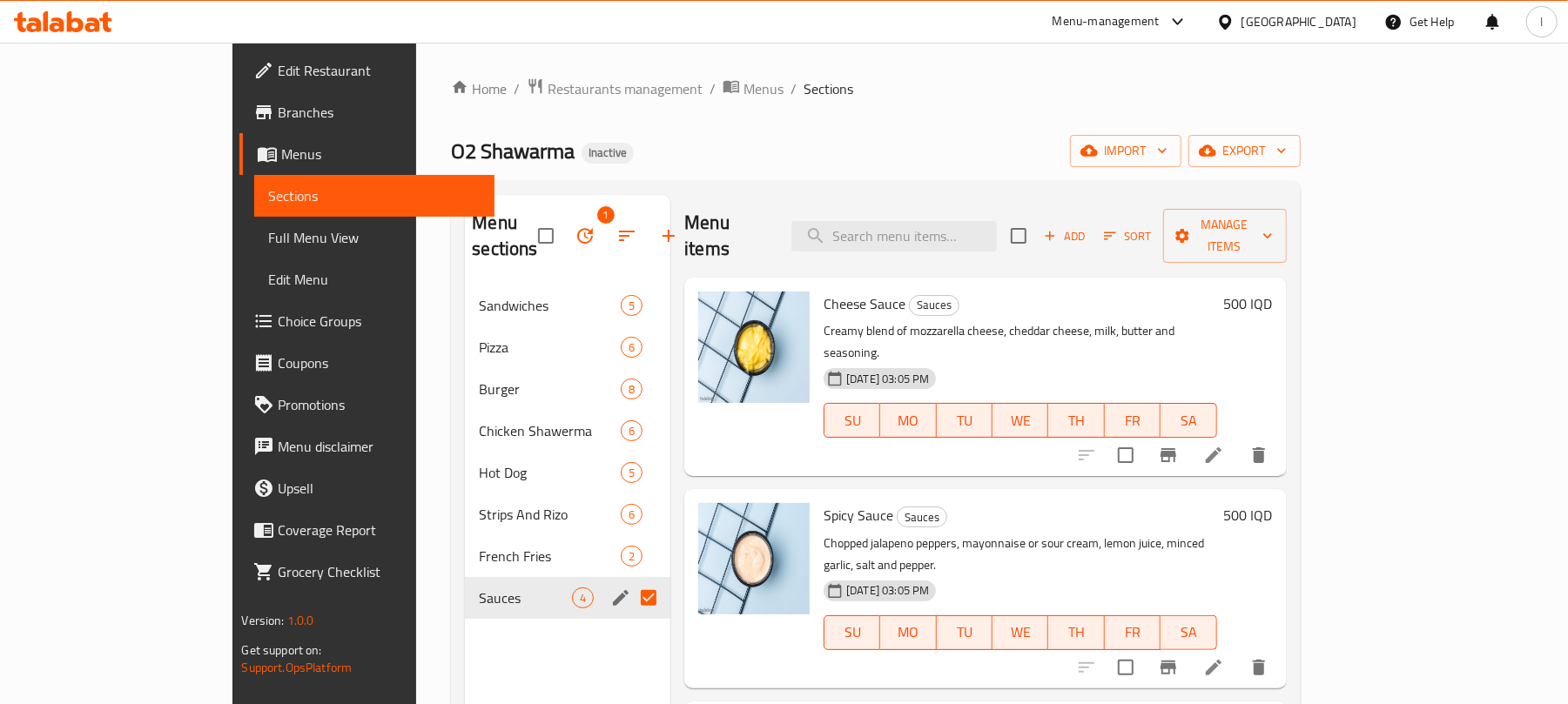
click at [268, 242] on span "Full Menu View" at bounding box center [374, 238] width 212 height 21
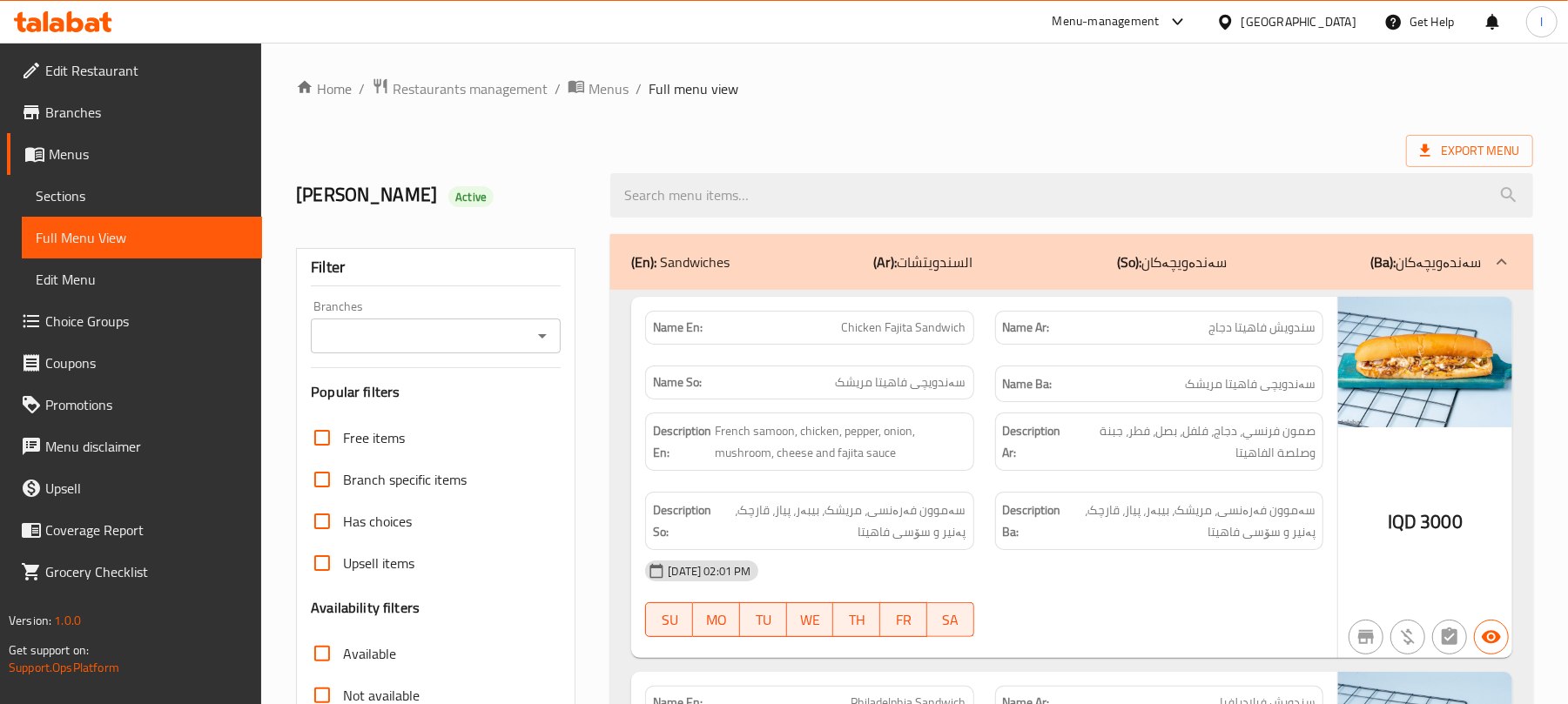
click at [543, 346] on icon "Open" at bounding box center [542, 335] width 21 height 21
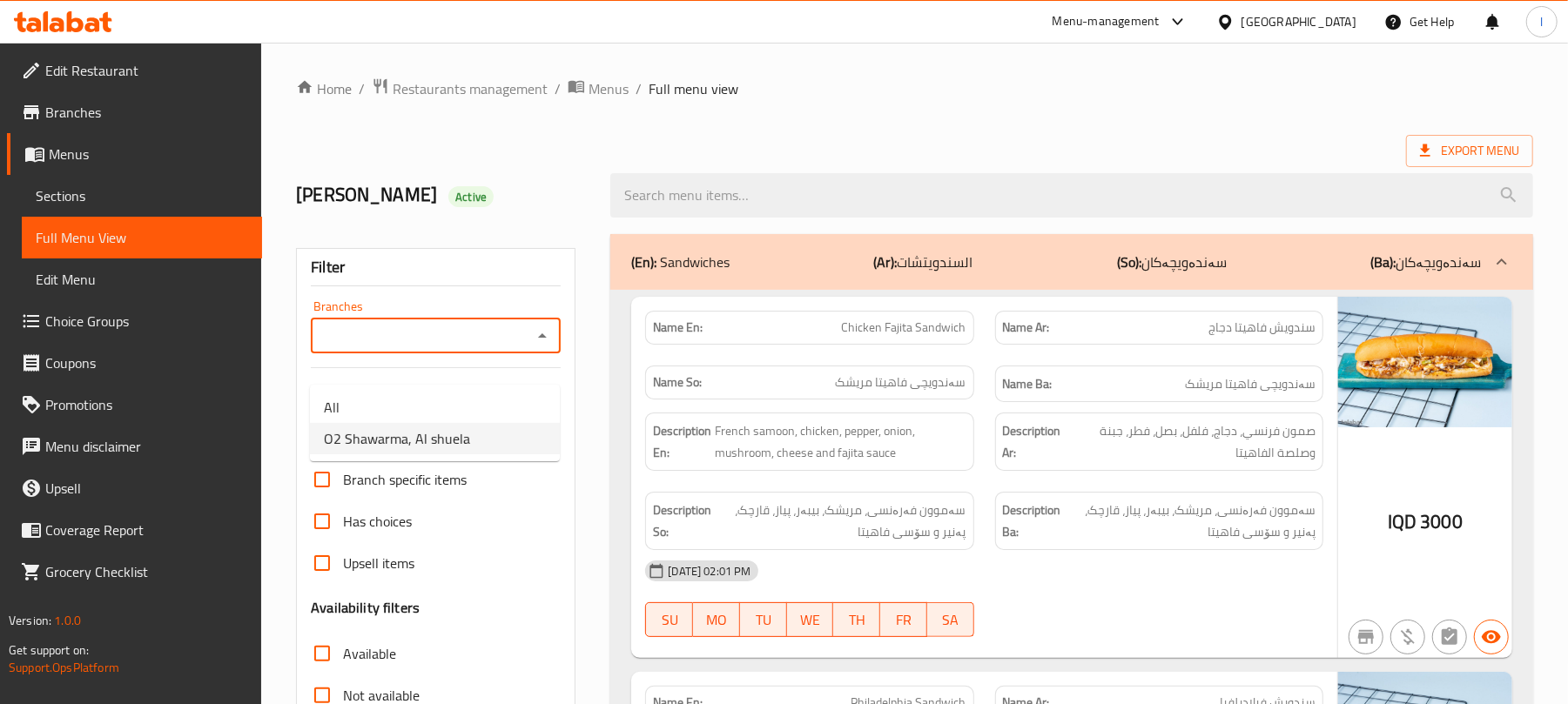
click at [456, 436] on span "O2 Shawarma, Al shuela" at bounding box center [397, 439] width 146 height 21
type input "O2 Shawarma, Al shuela"
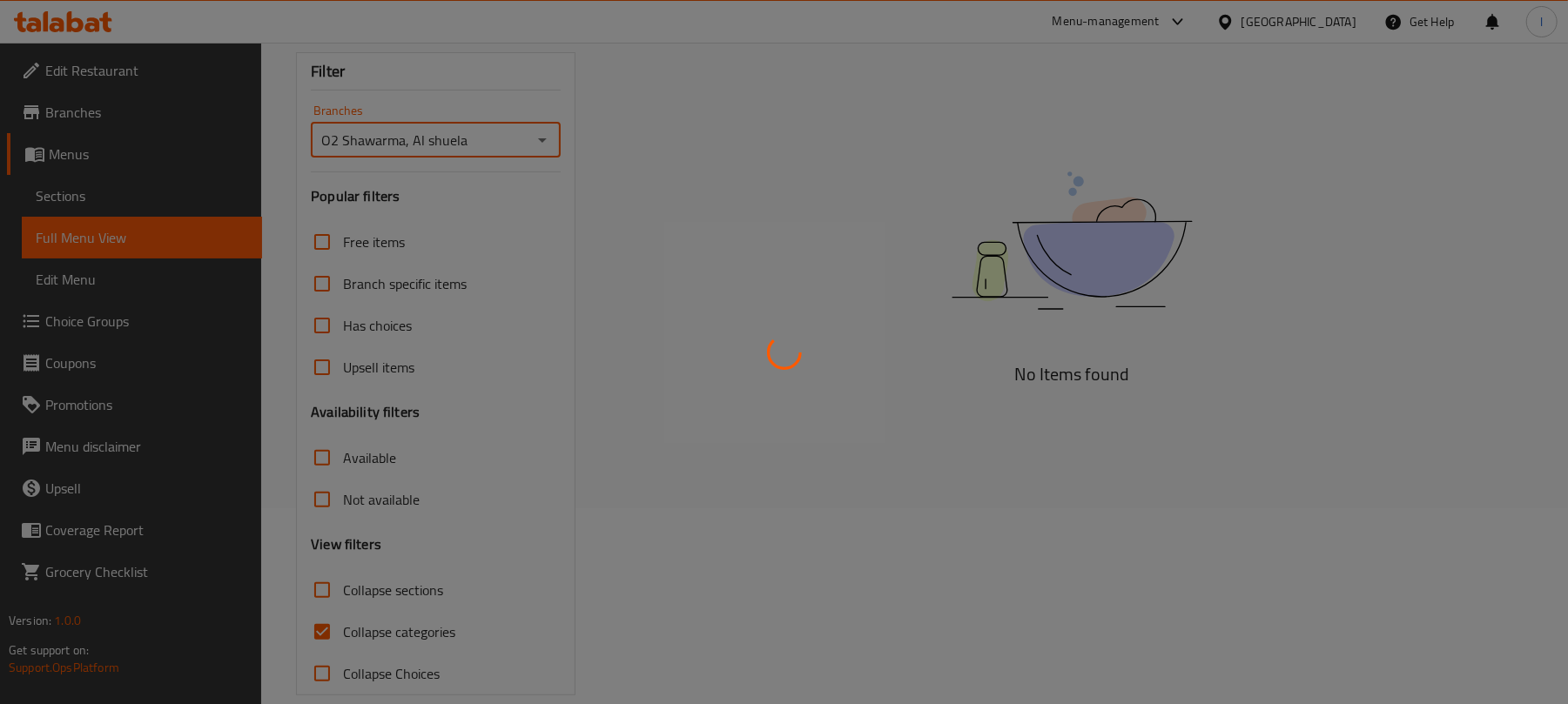
scroll to position [249, 0]
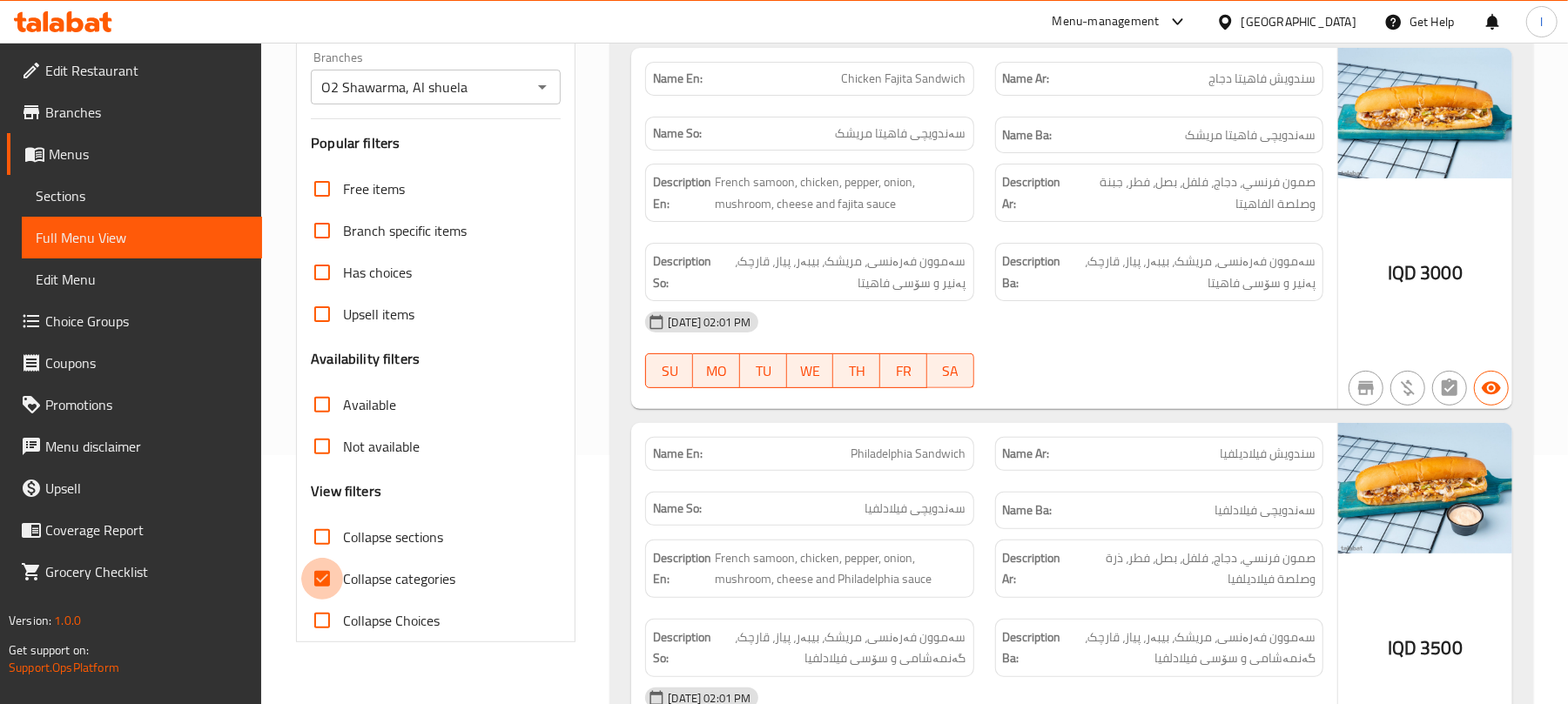
click at [322, 600] on input "Collapse categories" at bounding box center [322, 579] width 42 height 42
checkbox input "false"
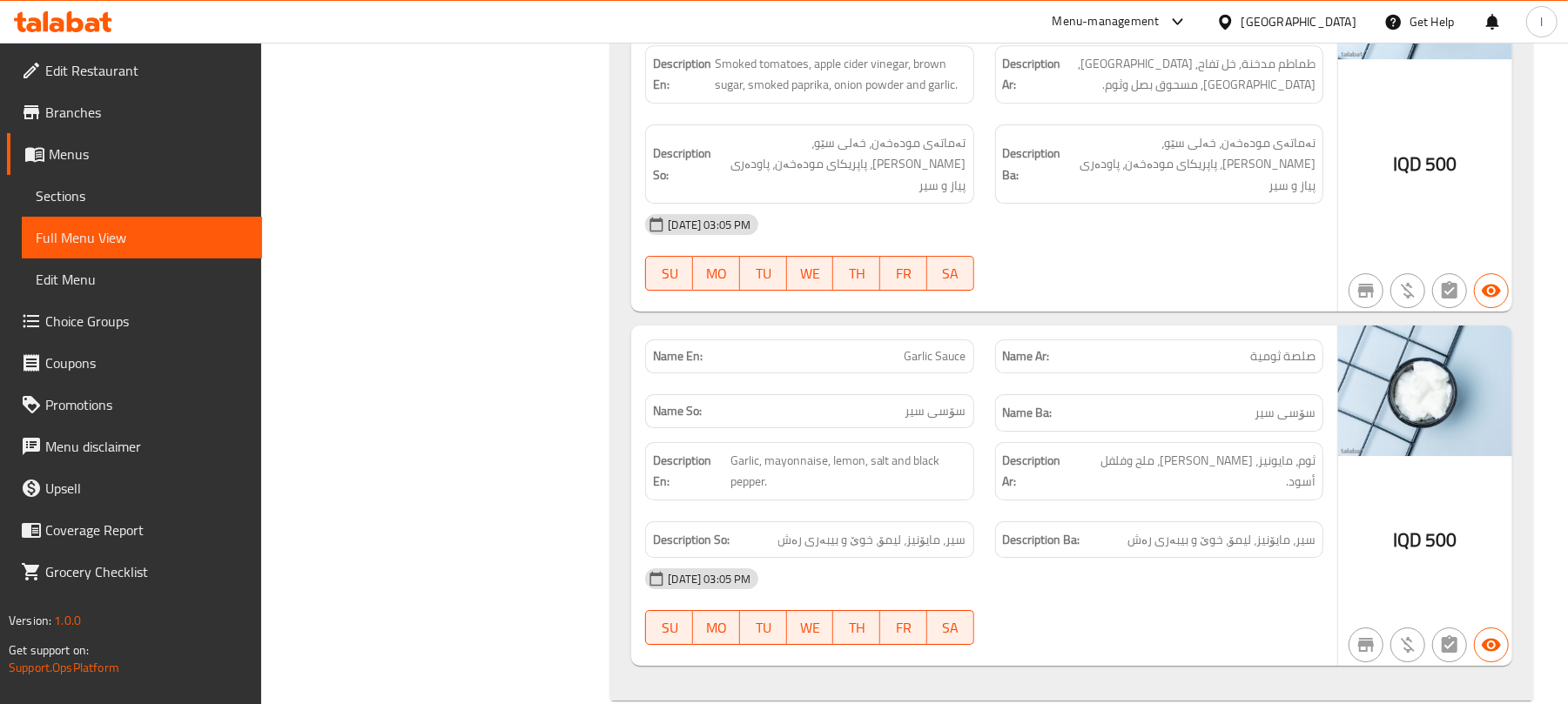
scroll to position [18156, 0]
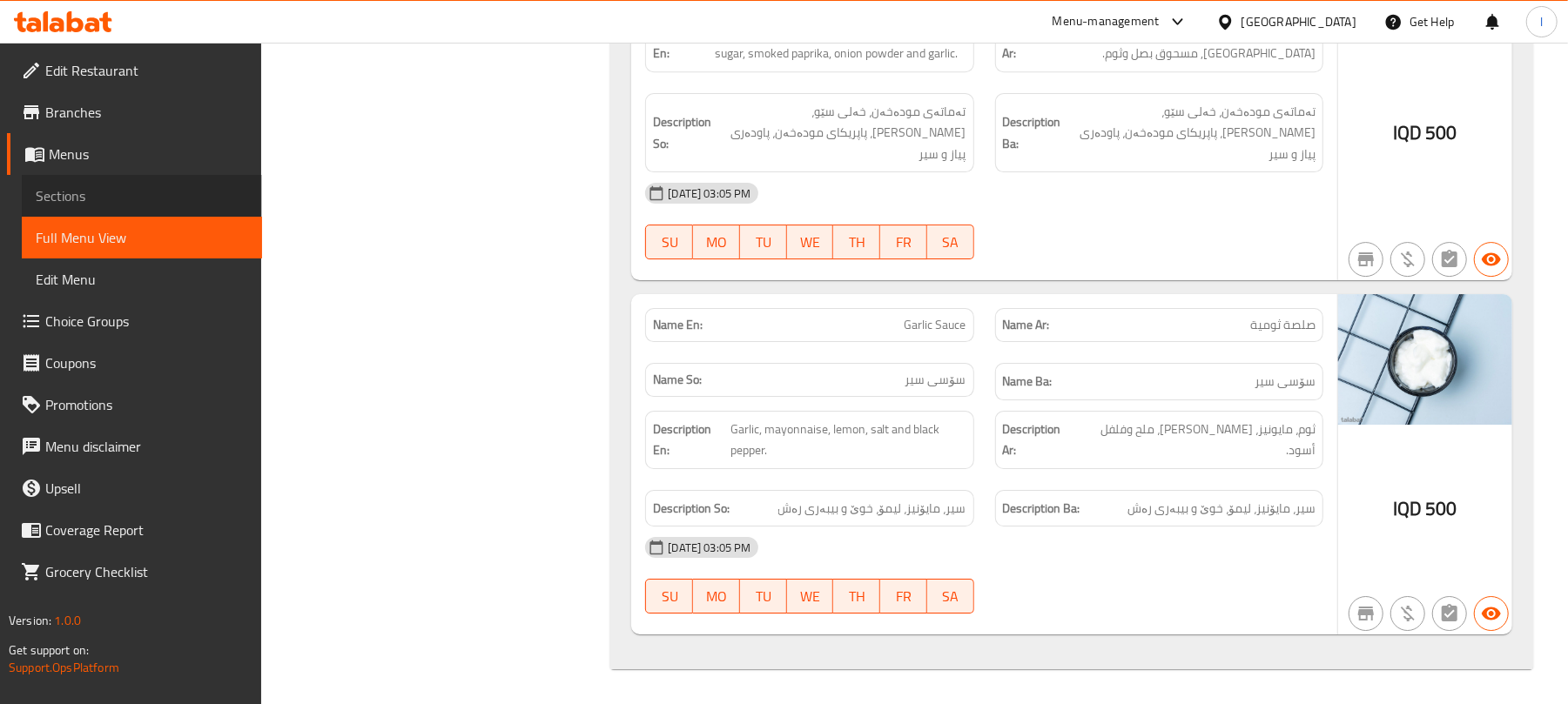
click at [112, 175] on link "Sections" at bounding box center [141, 196] width 240 height 42
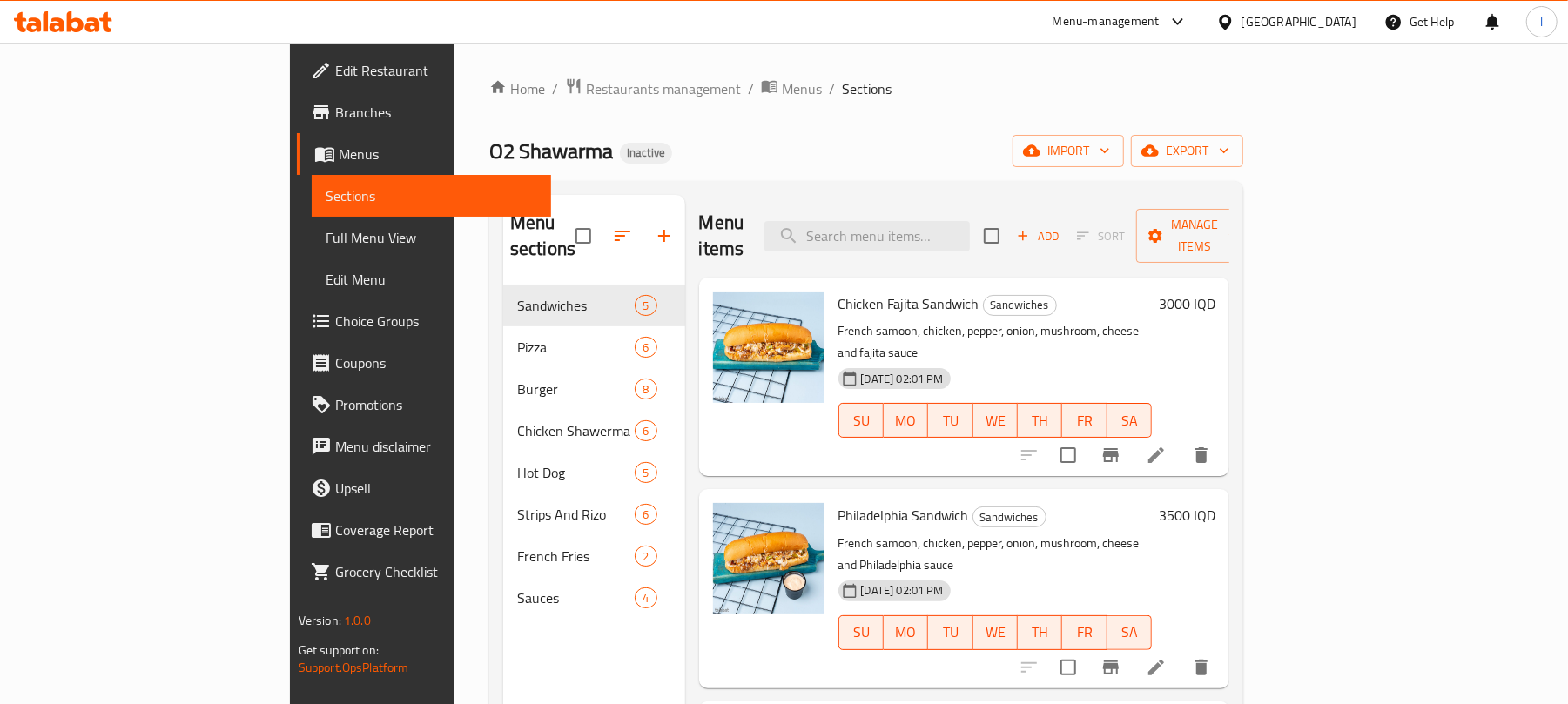
click at [325, 227] on span "Full Menu View" at bounding box center [431, 238] width 212 height 21
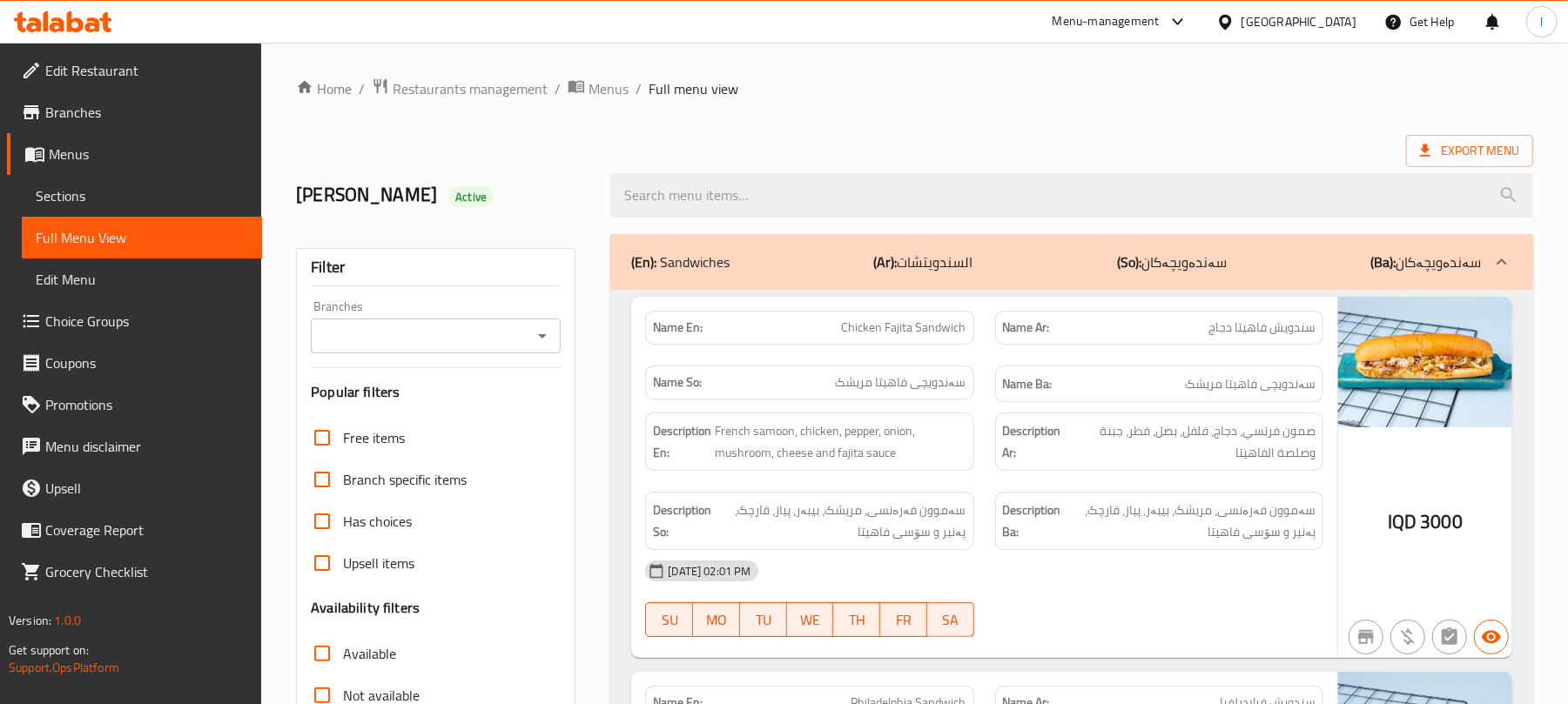
click at [530, 348] on div at bounding box center [541, 336] width 23 height 25
click at [548, 346] on icon "Open" at bounding box center [542, 335] width 21 height 21
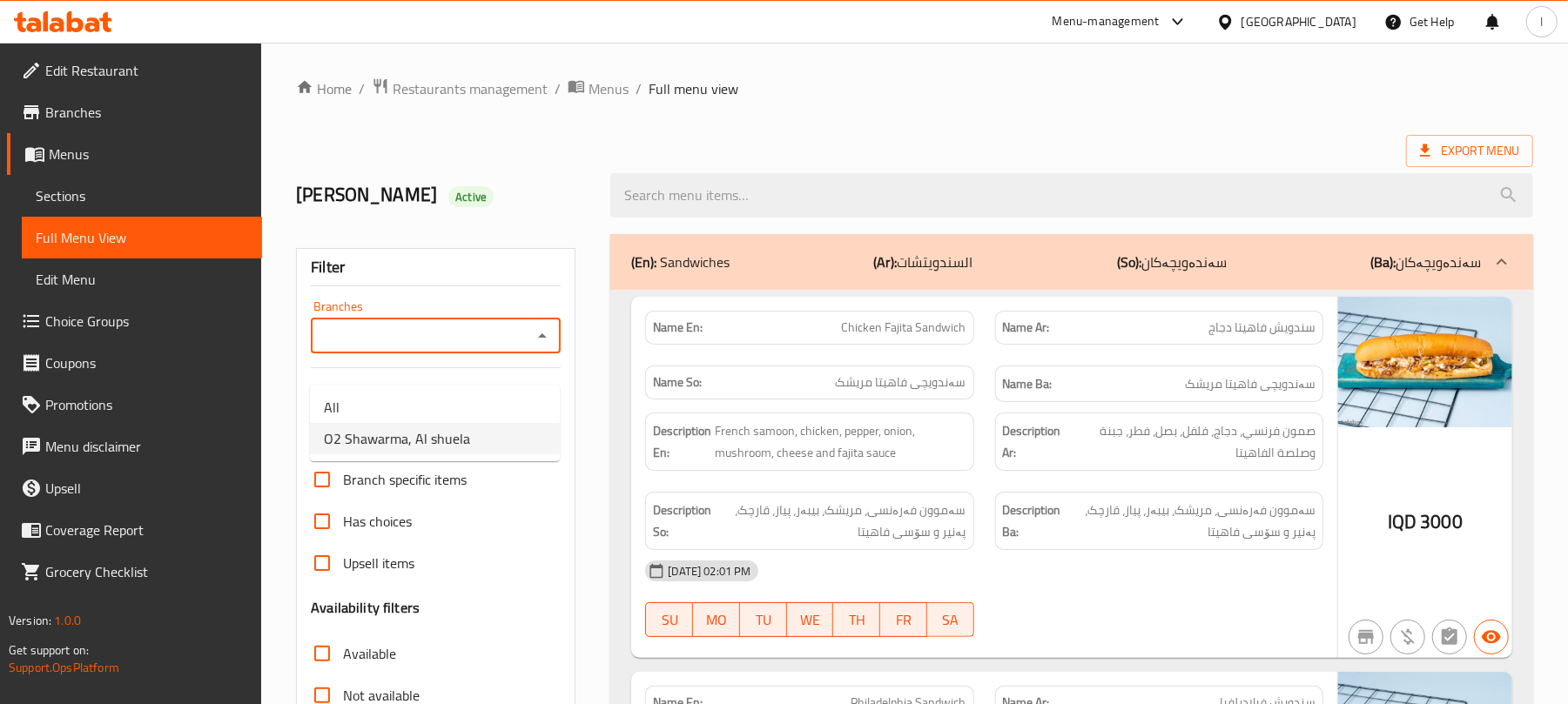
click at [429, 423] on li "O2 Shawarma, Al shuela" at bounding box center [435, 438] width 250 height 31
type input "O2 Shawarma, Al shuela"
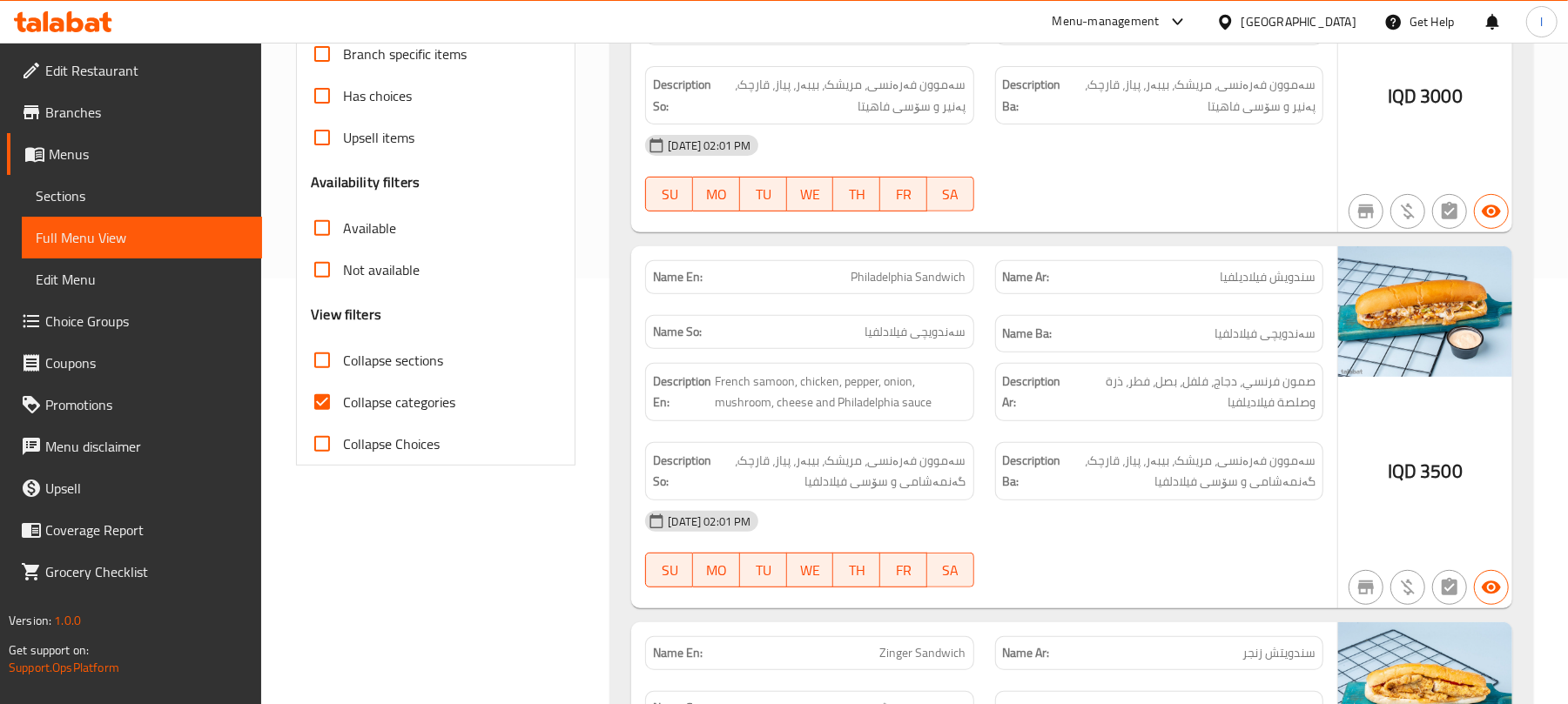
click at [339, 423] on input "Collapse categories" at bounding box center [322, 402] width 42 height 42
checkbox input "false"
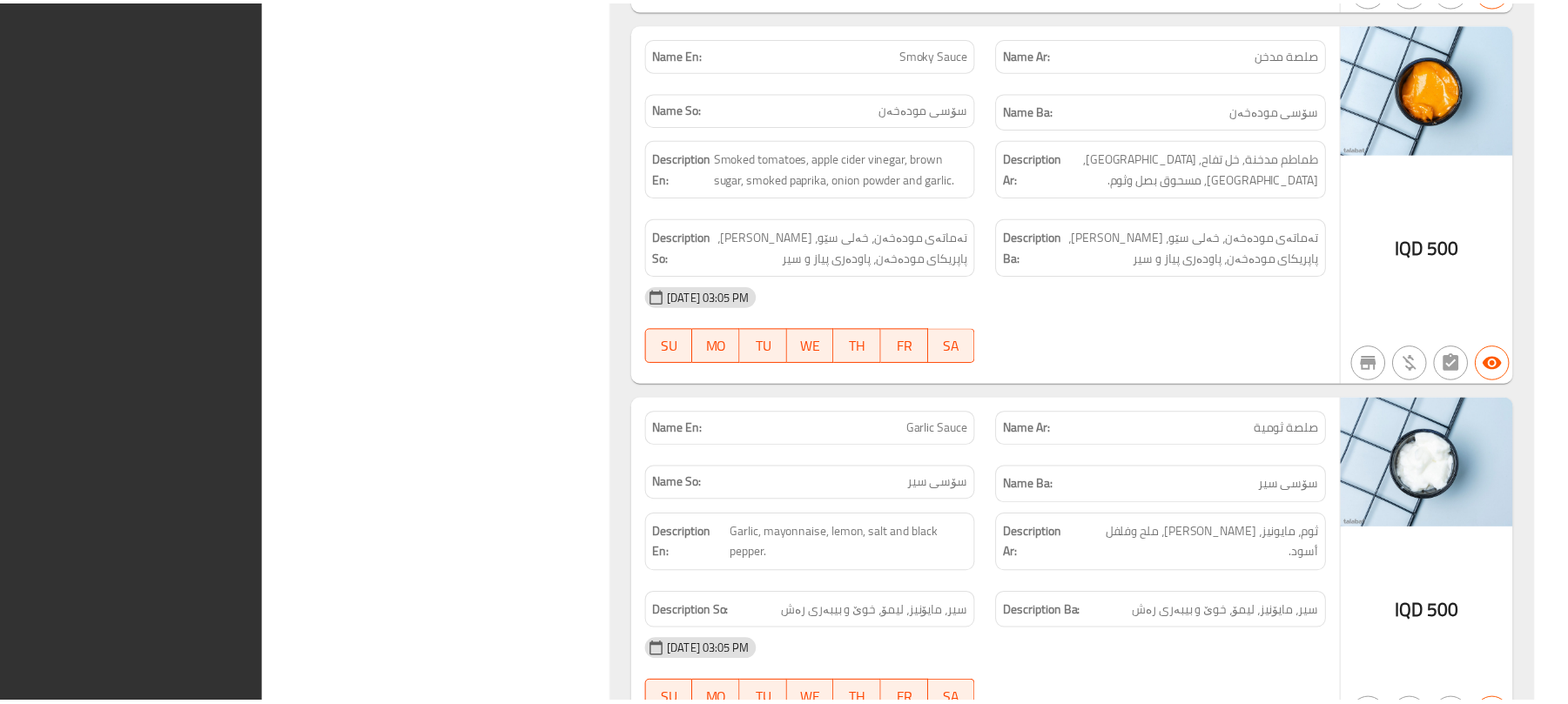
scroll to position [18092, 0]
